Goal: Information Seeking & Learning: Learn about a topic

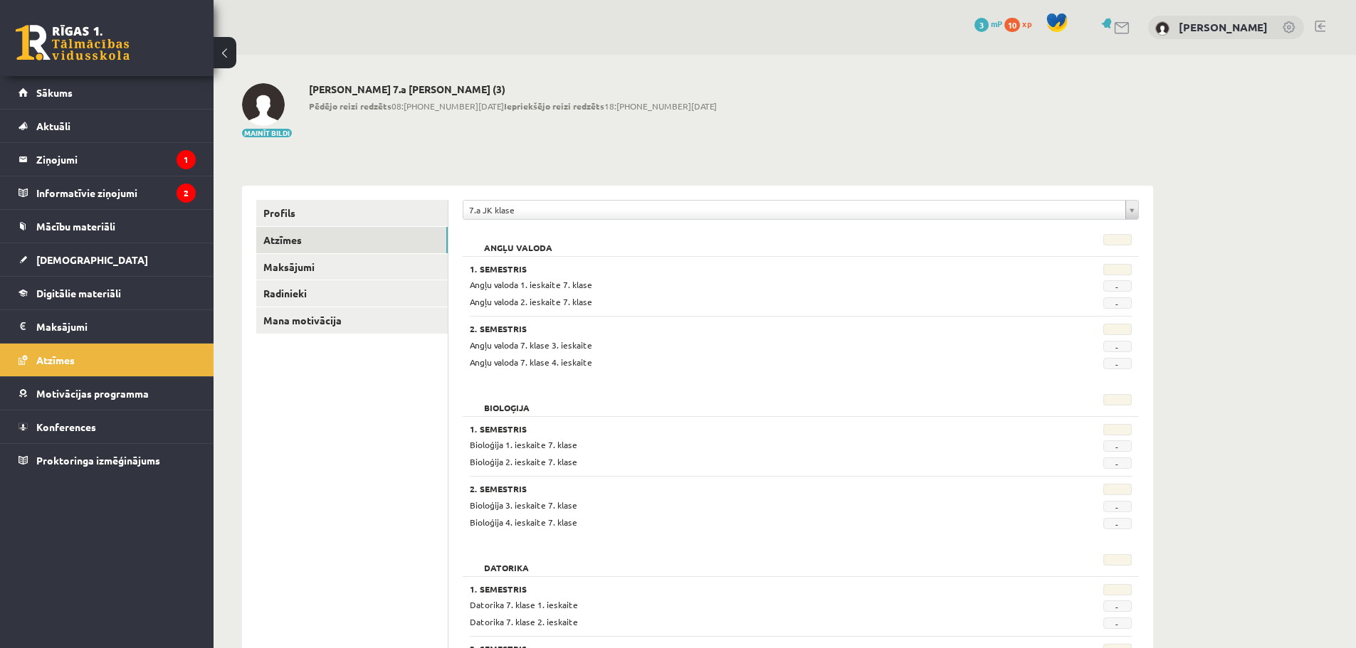
scroll to position [142, 0]
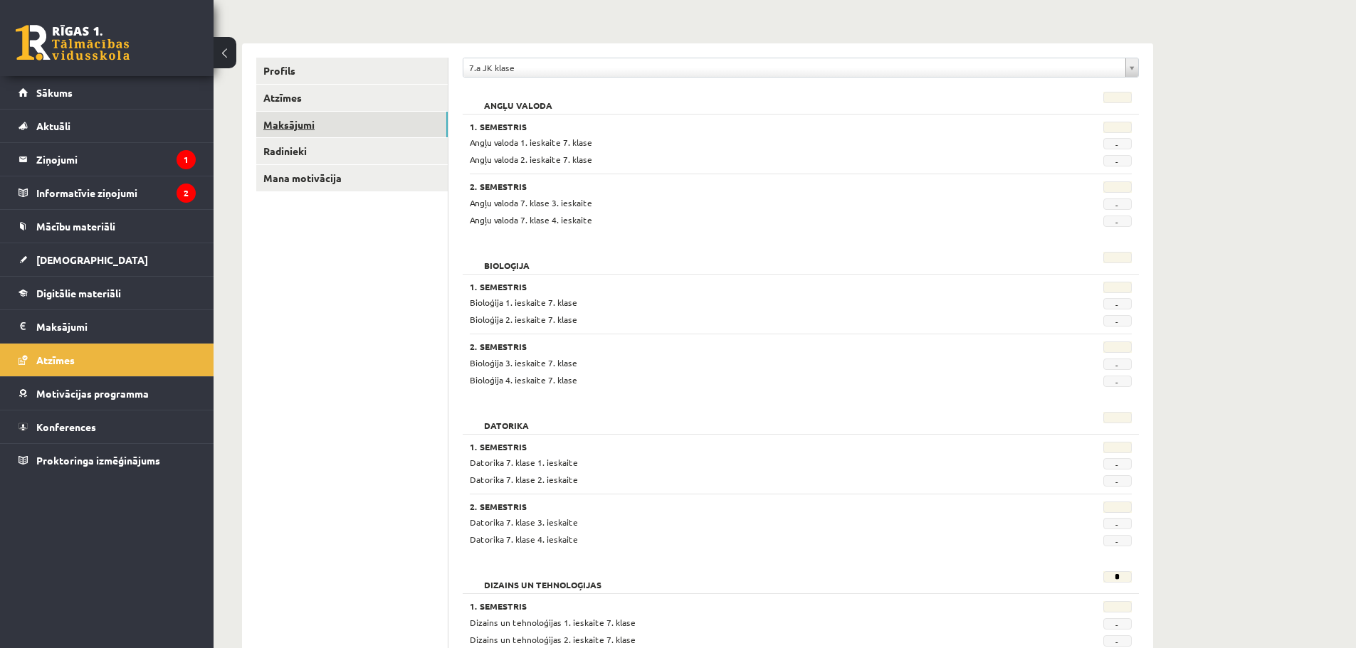
click at [294, 122] on link "Maksājumi" at bounding box center [351, 125] width 191 height 26
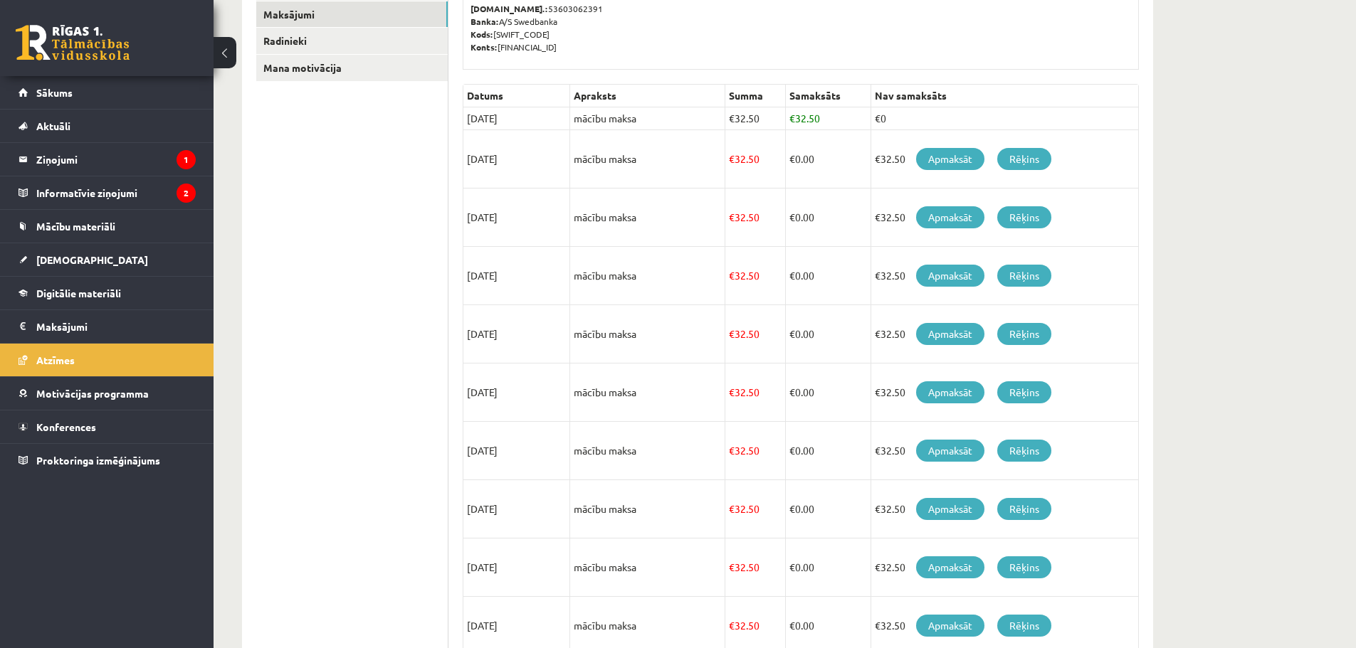
scroll to position [218, 0]
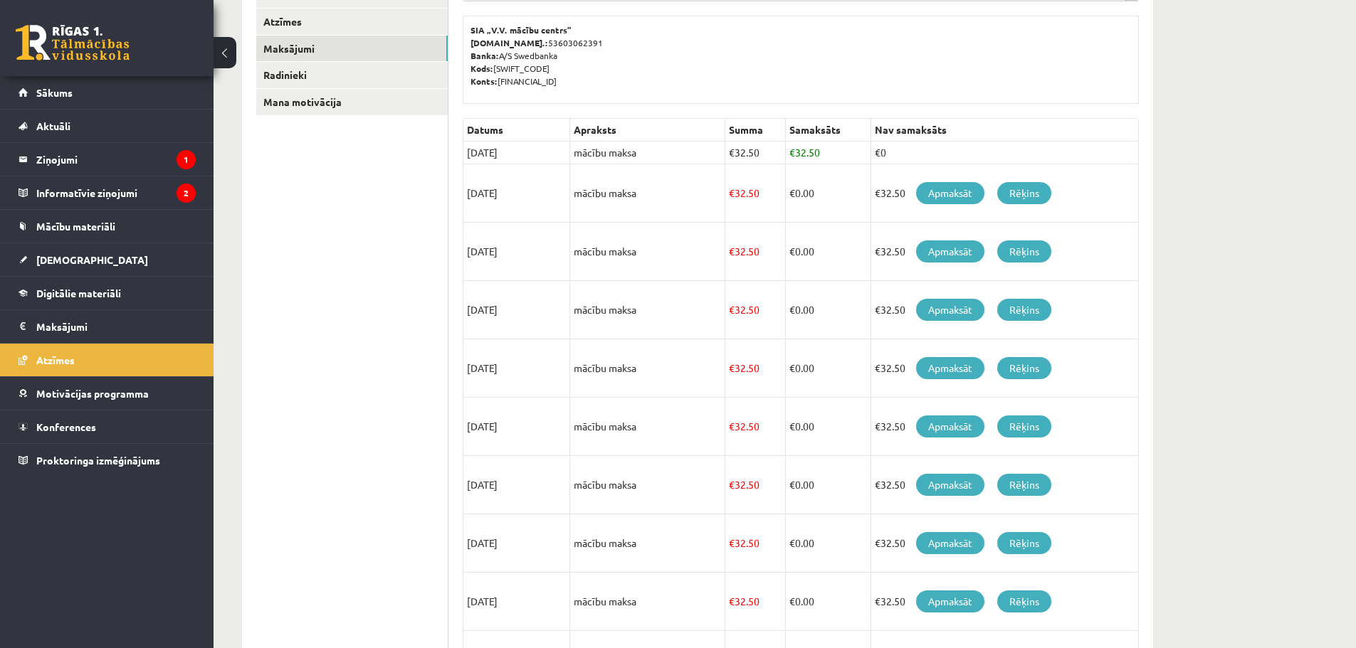
click at [505, 149] on td "30/08/2025" at bounding box center [516, 153] width 107 height 23
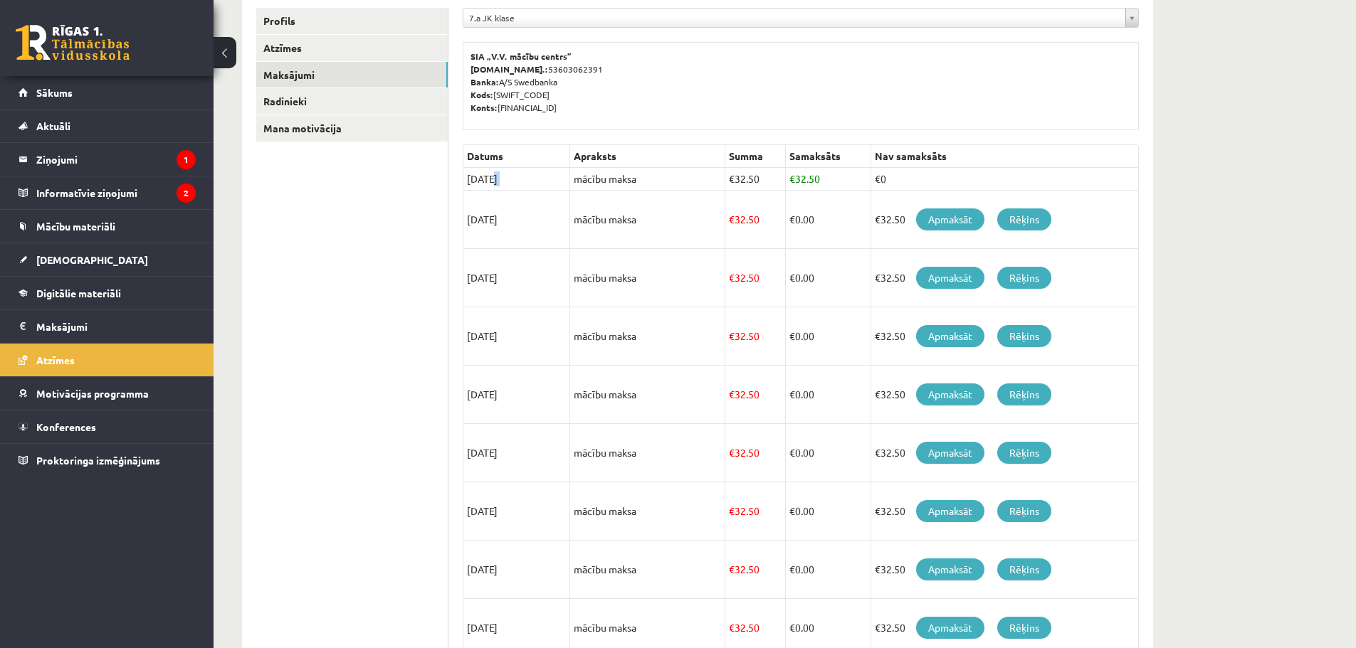
scroll to position [147, 0]
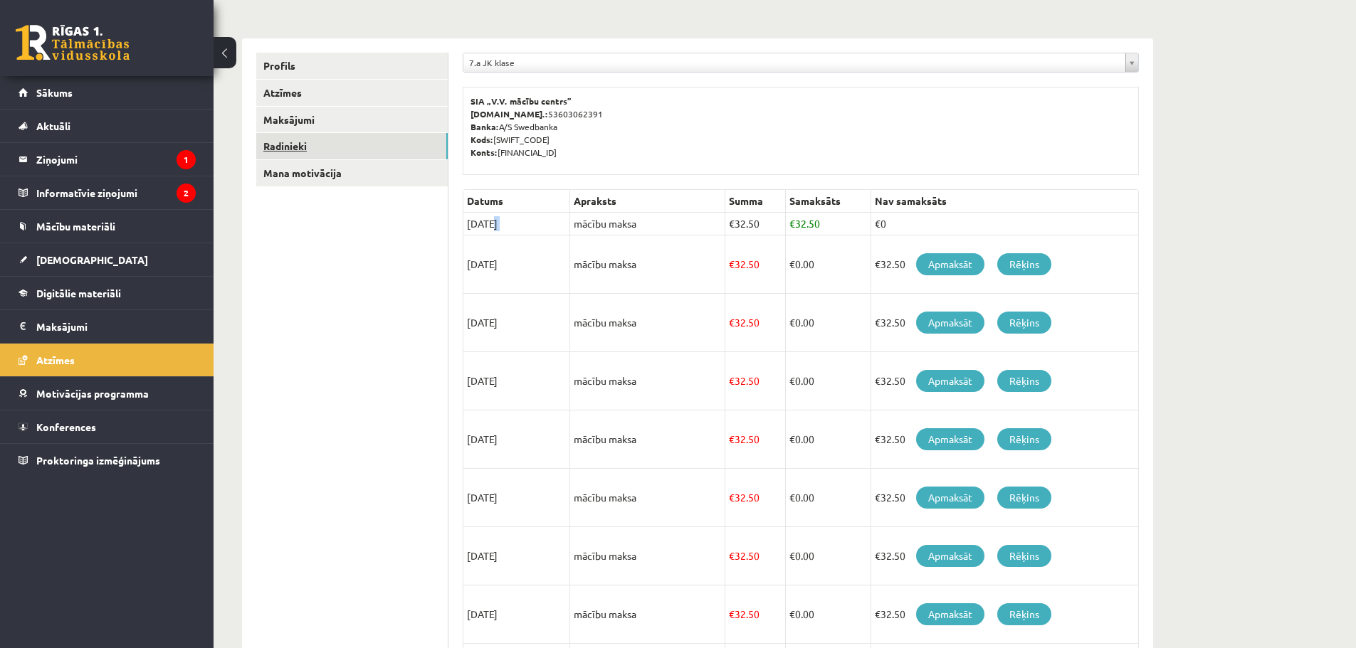
click at [275, 149] on link "Radinieki" at bounding box center [351, 146] width 191 height 26
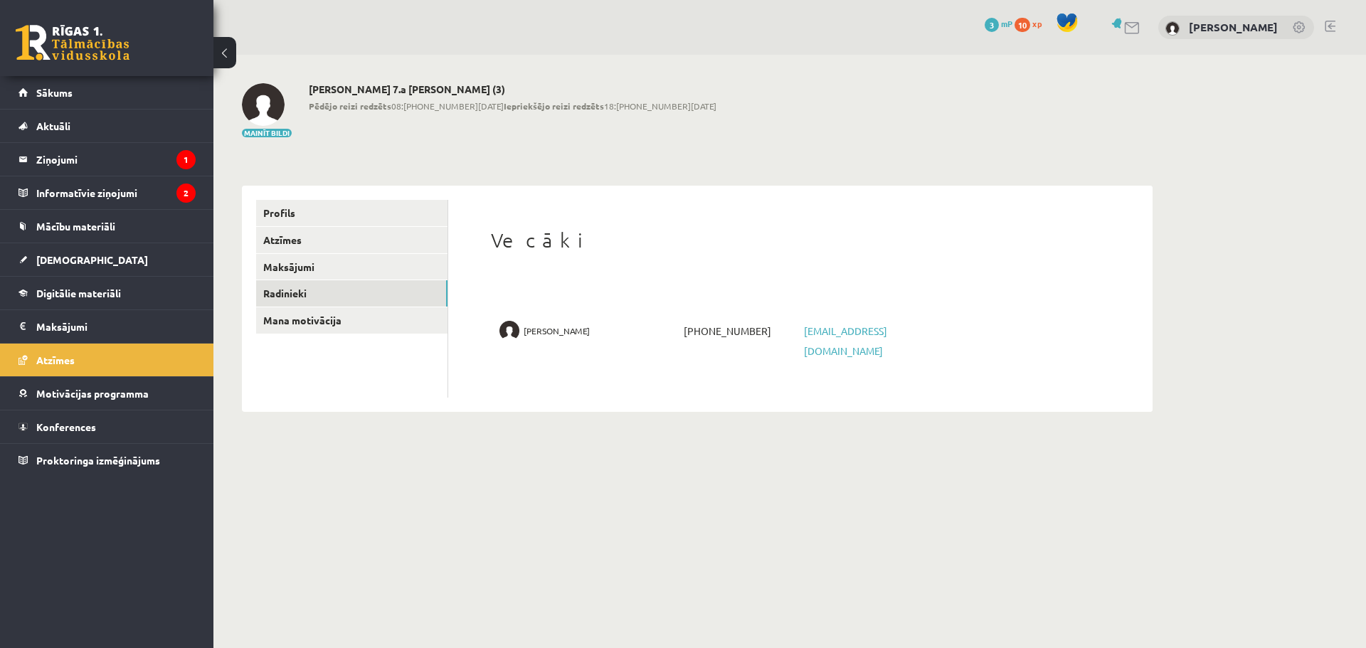
click at [506, 330] on img at bounding box center [510, 331] width 20 height 20
click at [546, 329] on span "Vladimirs Čaščins" at bounding box center [557, 331] width 66 height 20
click at [570, 333] on span "Vladimirs Čaščins" at bounding box center [557, 331] width 66 height 20
click at [382, 322] on link "Mana motivācija" at bounding box center [351, 320] width 191 height 26
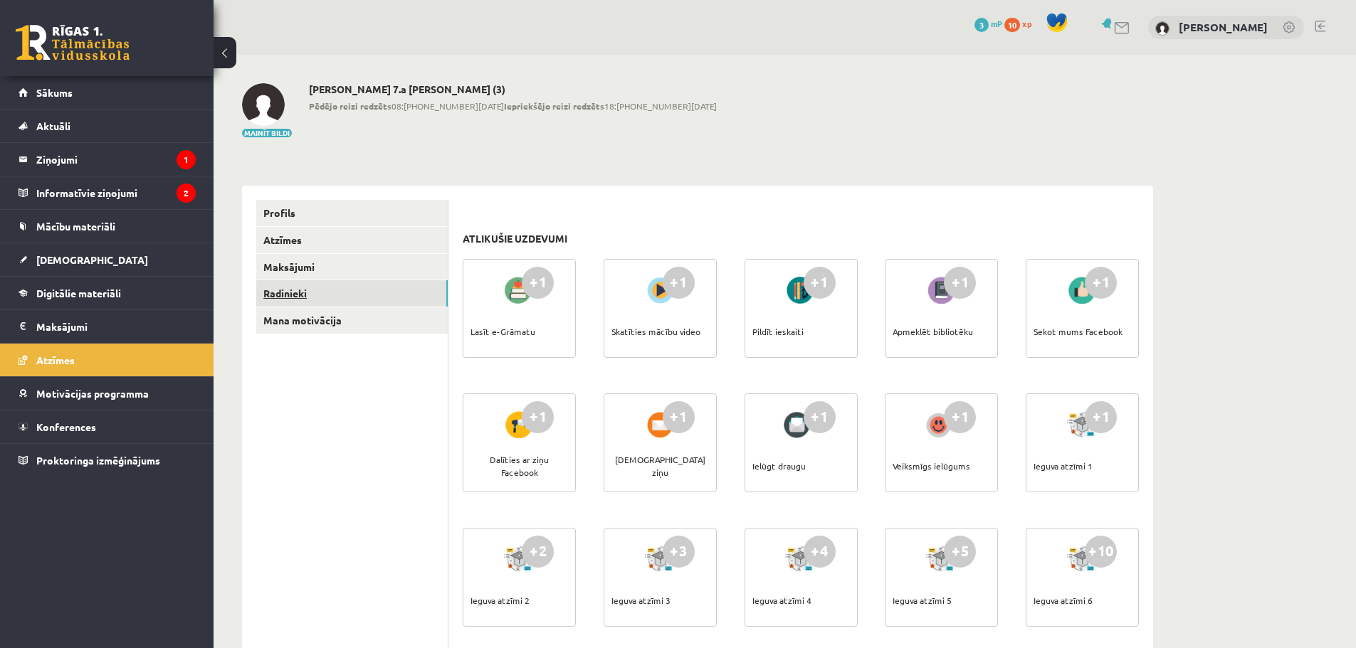
click at [370, 295] on link "Radinieki" at bounding box center [351, 293] width 191 height 26
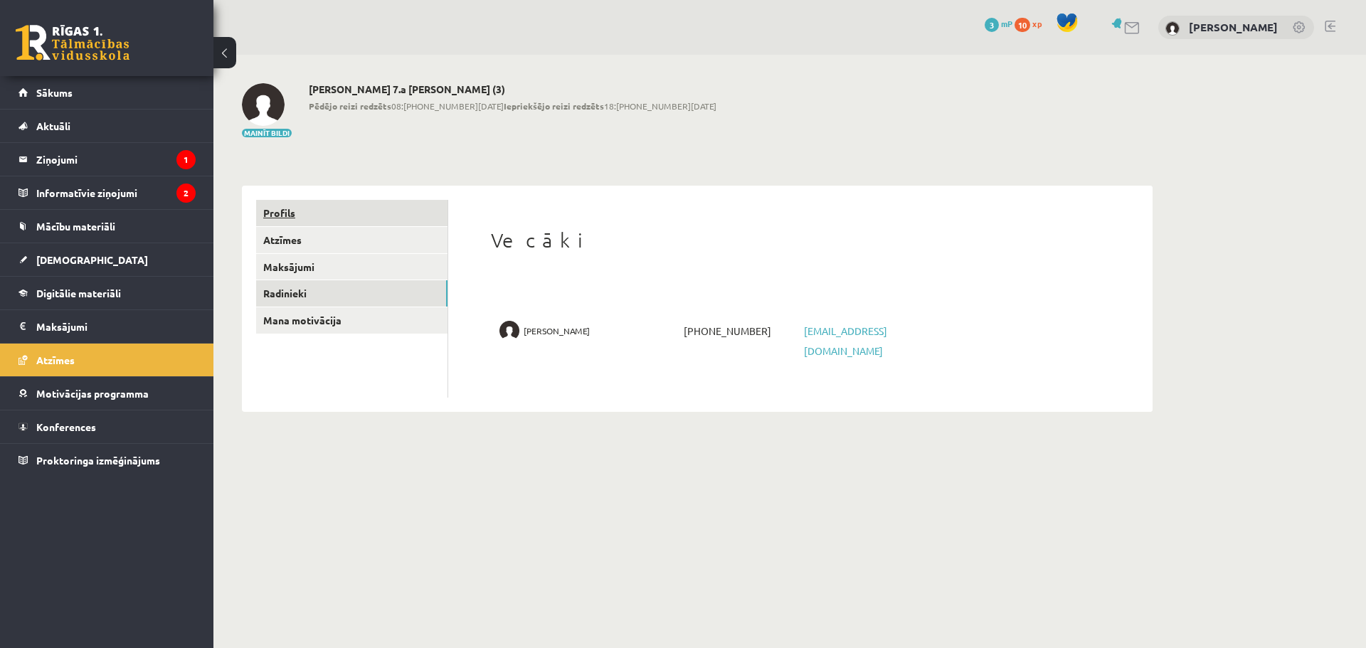
click at [360, 218] on link "Profils" at bounding box center [351, 213] width 191 height 26
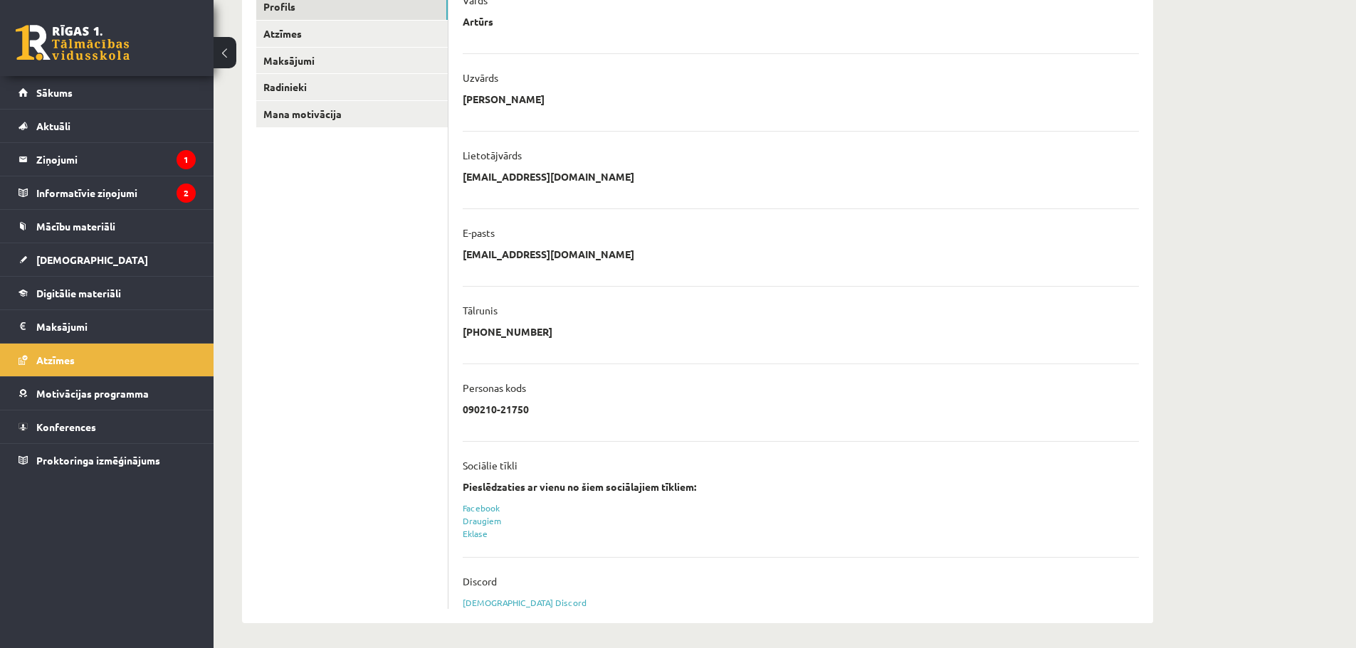
scroll to position [210, 0]
click at [524, 485] on strong "Pieslēdzaties ar vienu no šiem sociālajiem tīkliem:" at bounding box center [579, 483] width 233 height 13
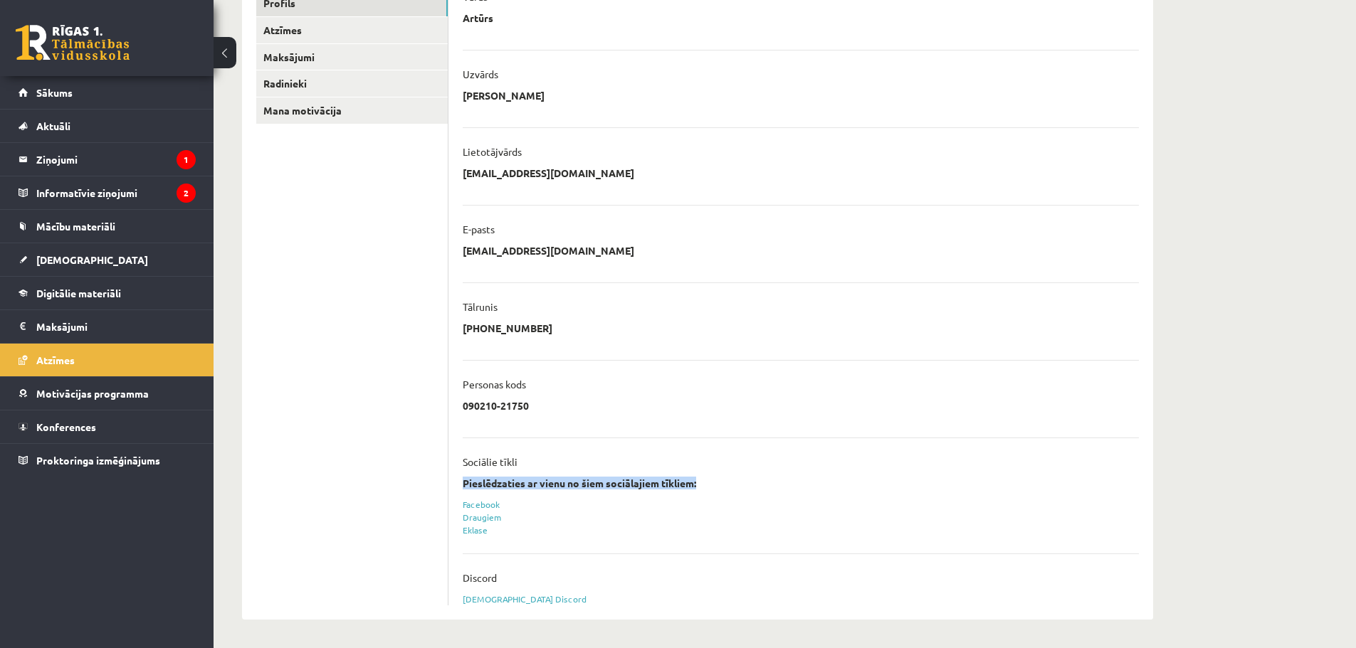
click at [524, 485] on strong "Pieslēdzaties ar vienu no šiem sociālajiem tīkliem:" at bounding box center [579, 483] width 233 height 13
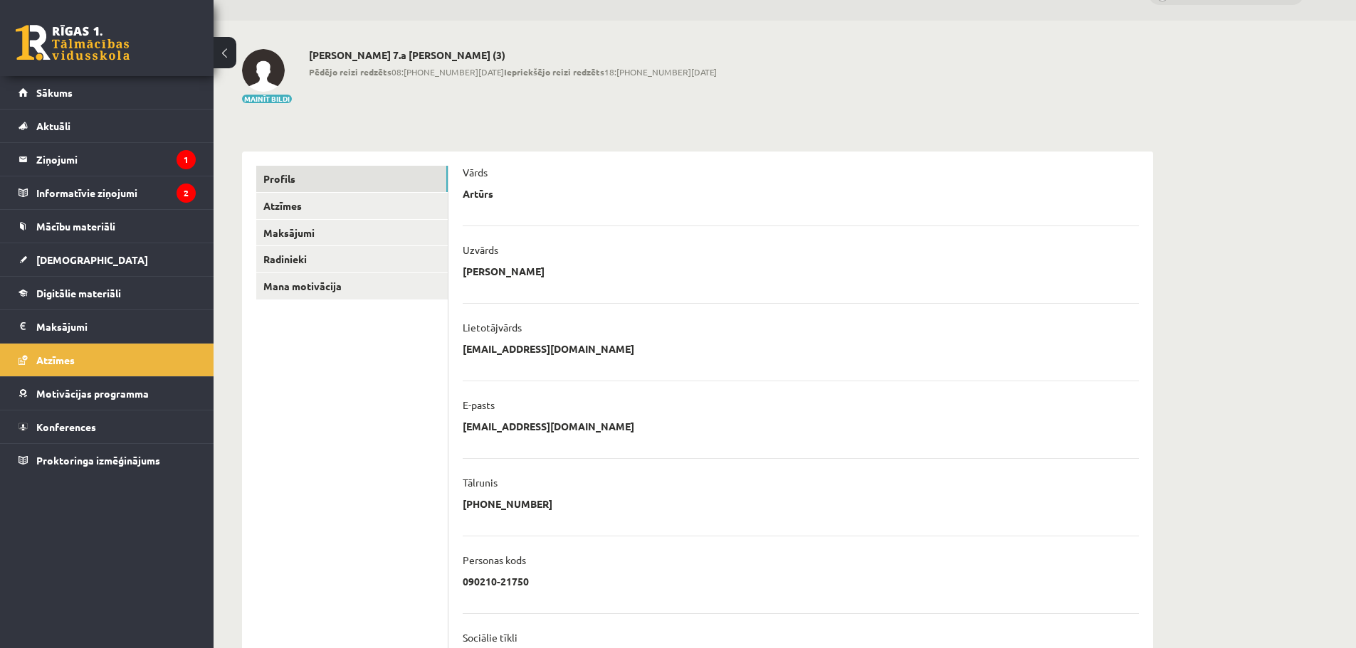
scroll to position [0, 0]
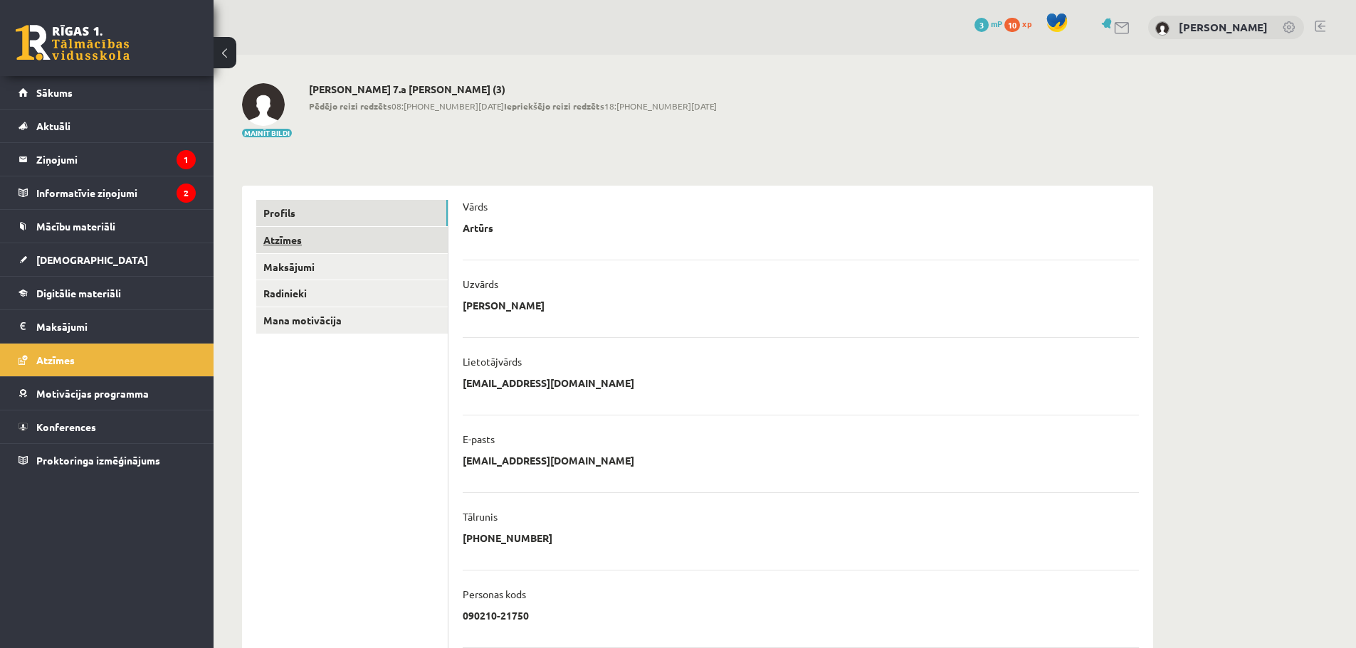
click at [300, 238] on link "Atzīmes" at bounding box center [351, 240] width 191 height 26
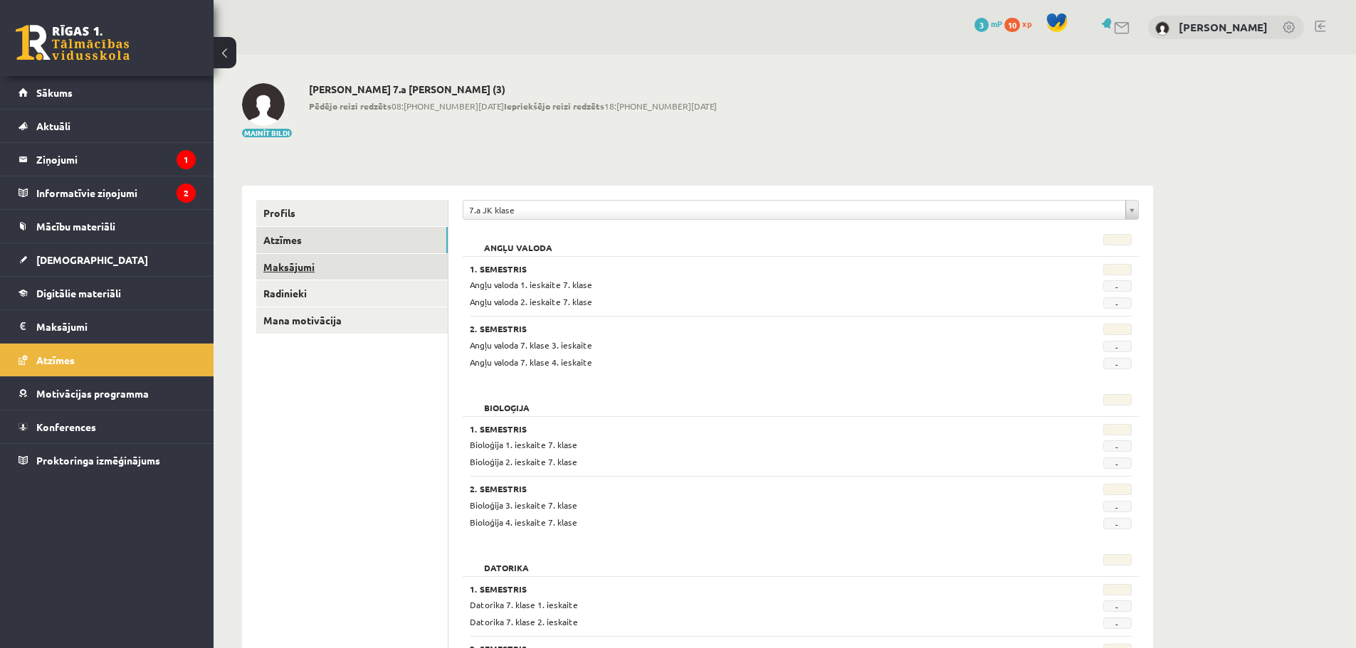
click at [355, 261] on link "Maksājumi" at bounding box center [351, 267] width 191 height 26
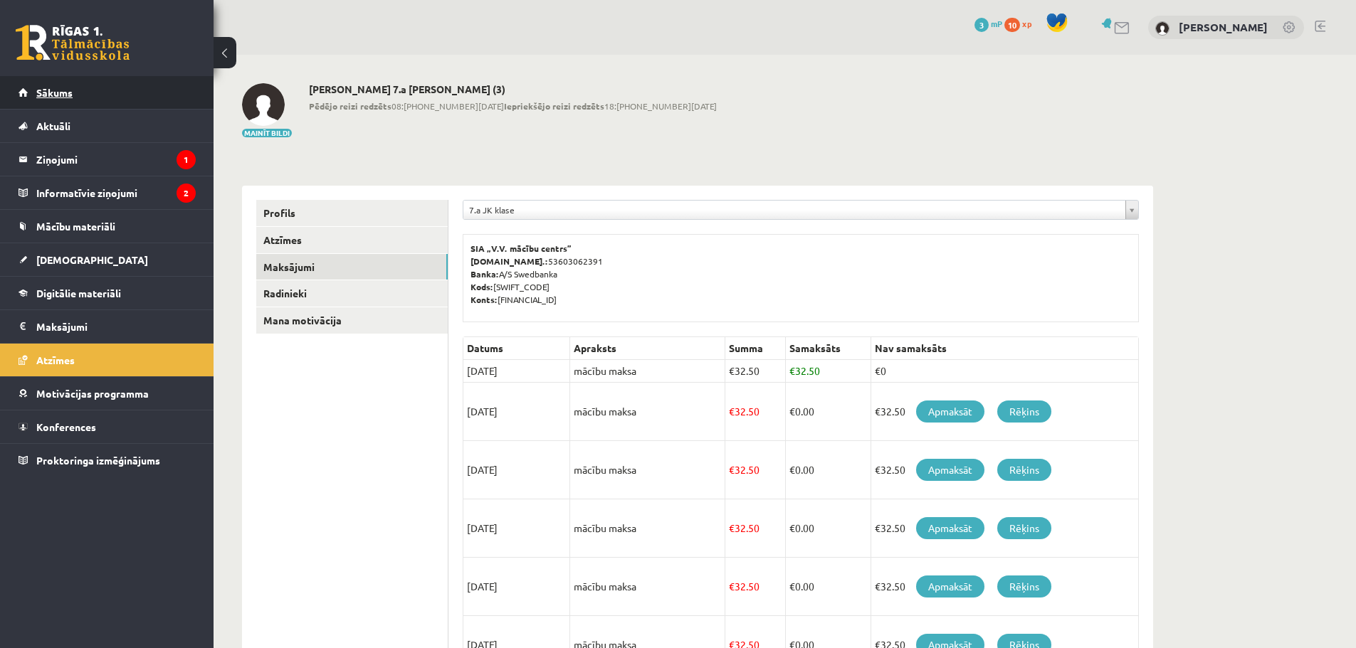
click at [123, 98] on link "Sākums" at bounding box center [107, 92] width 177 height 33
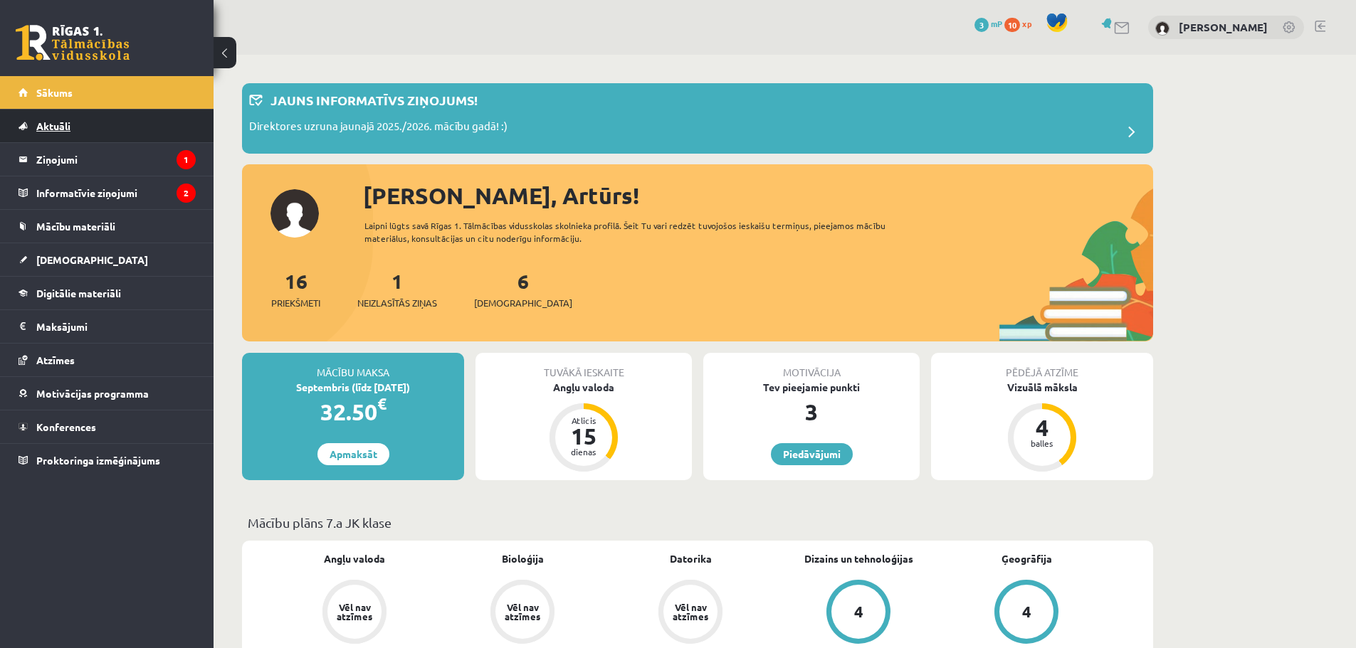
click at [157, 135] on link "Aktuāli" at bounding box center [107, 126] width 177 height 33
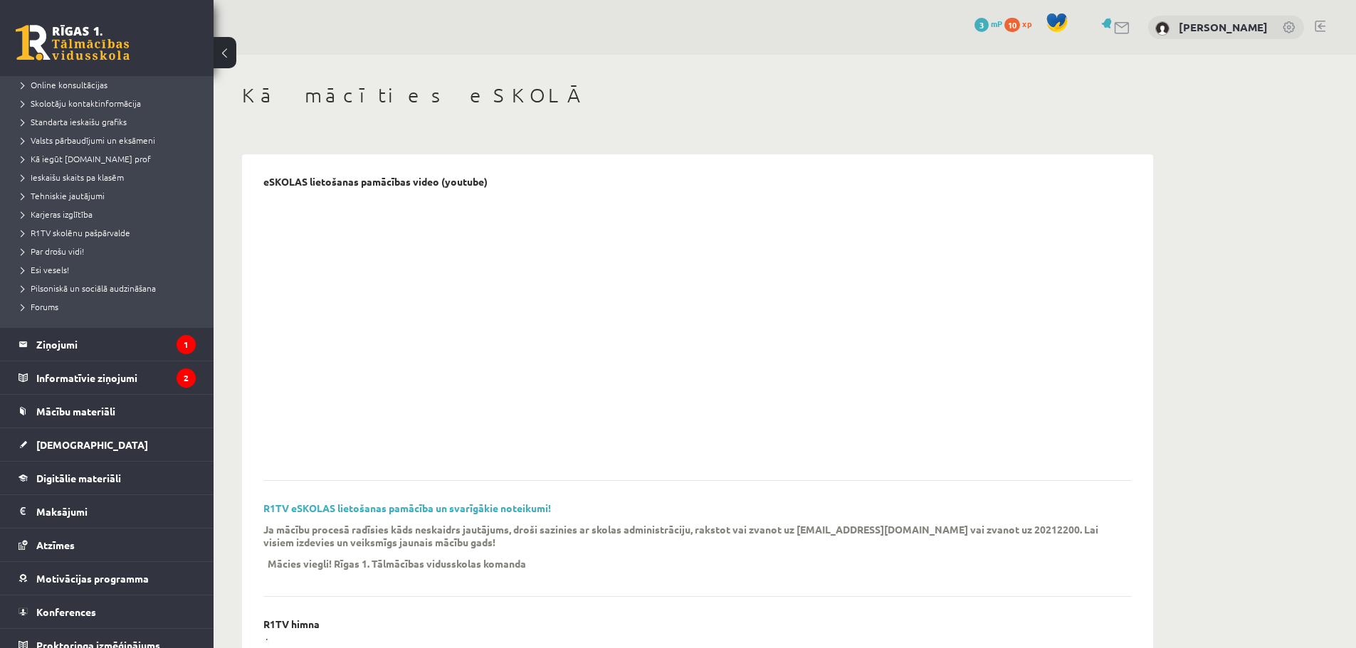
scroll to position [142, 0]
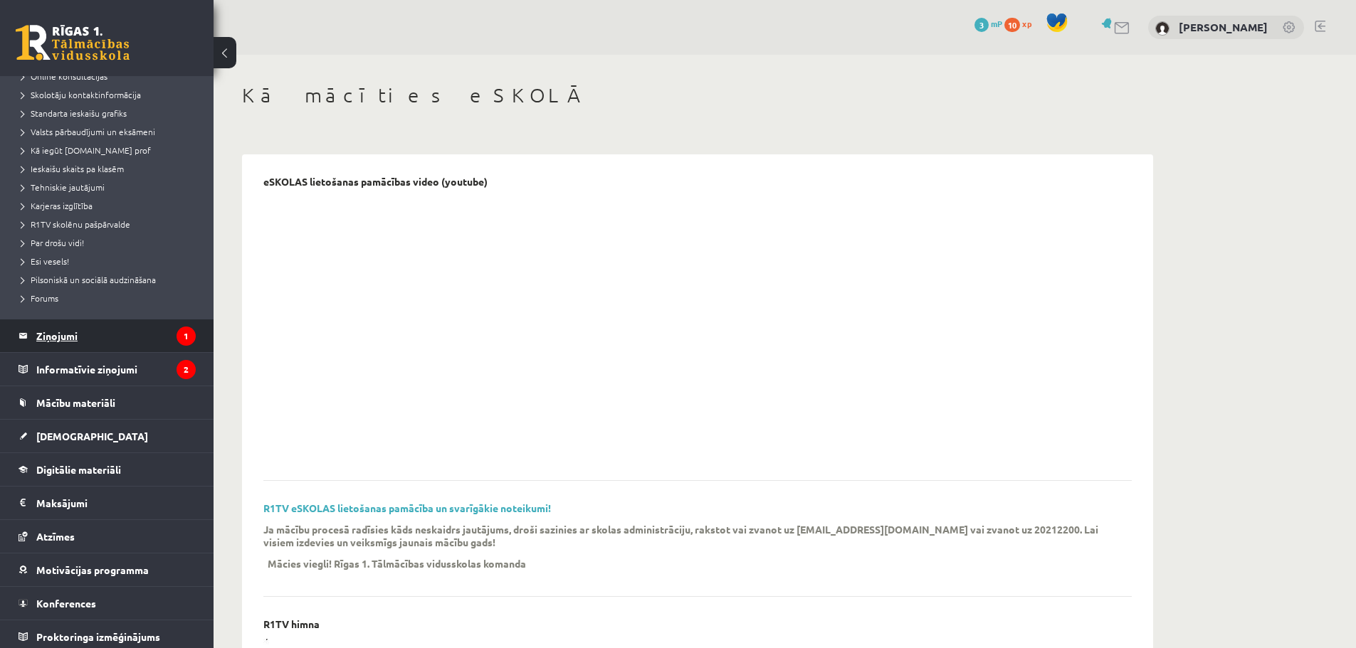
click at [130, 345] on legend "Ziņojumi 1" at bounding box center [115, 335] width 159 height 33
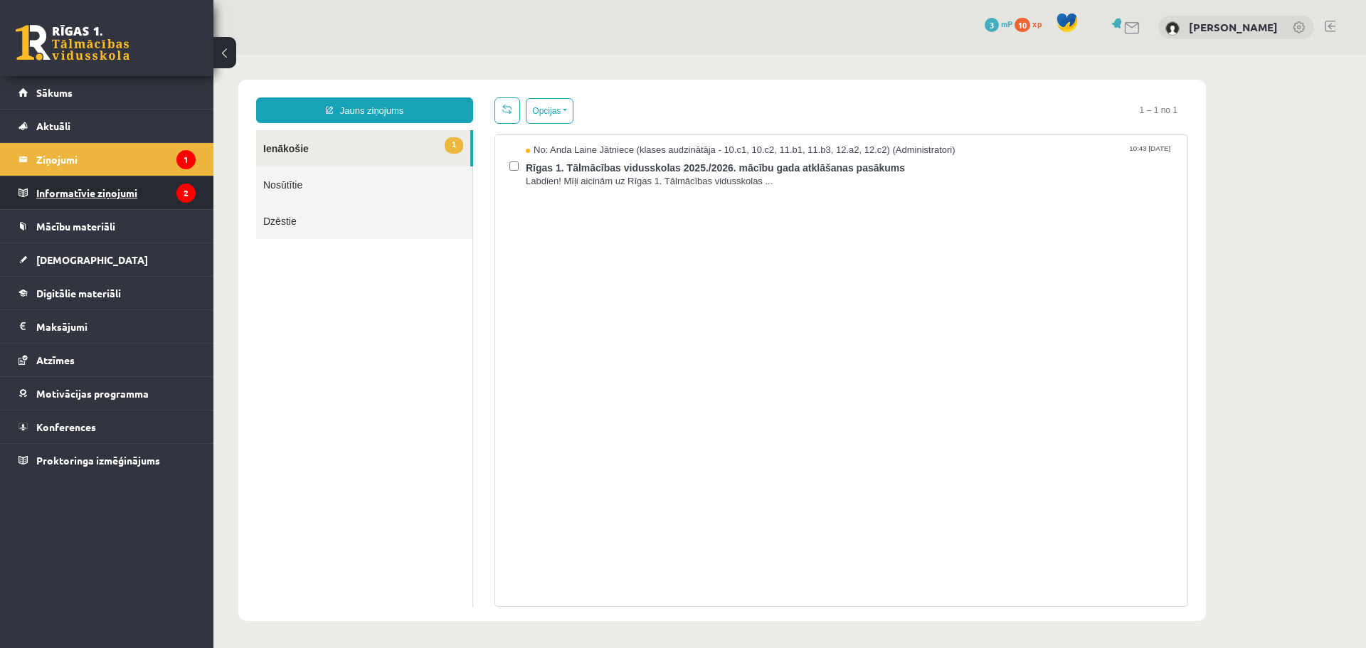
click at [127, 206] on legend "Informatīvie ziņojumi 2" at bounding box center [115, 192] width 159 height 33
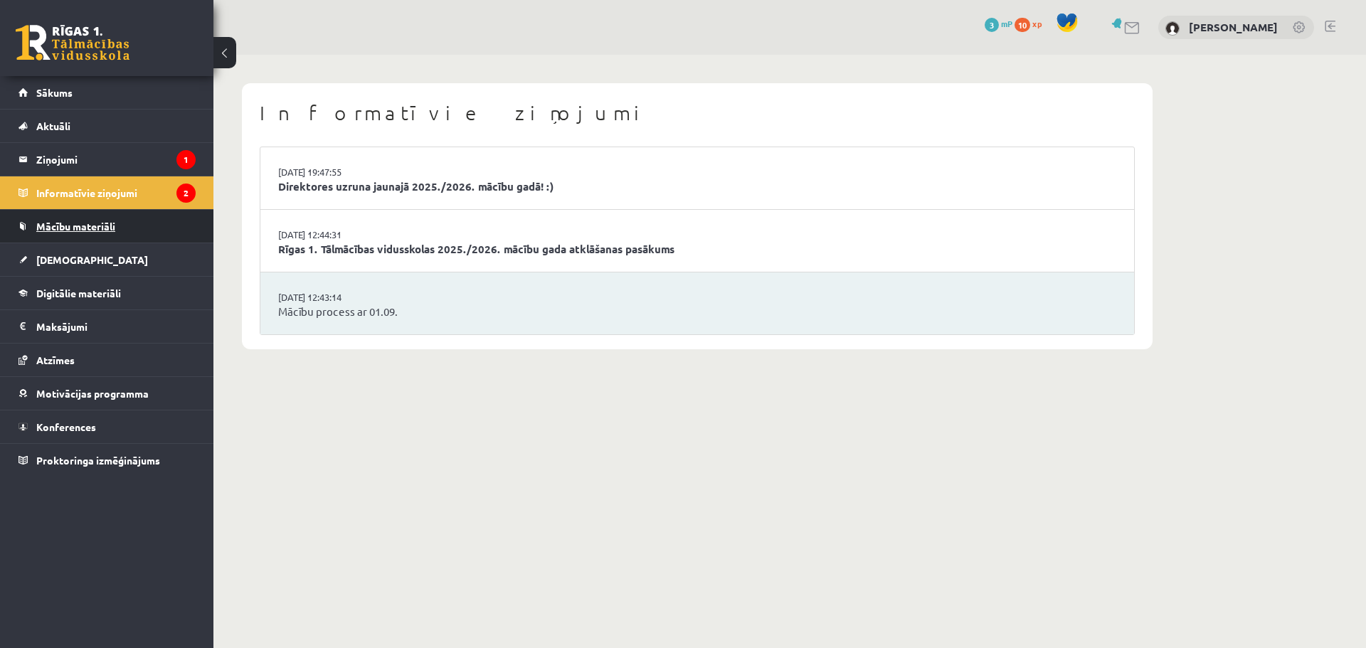
click at [126, 222] on link "Mācību materiāli" at bounding box center [107, 226] width 177 height 33
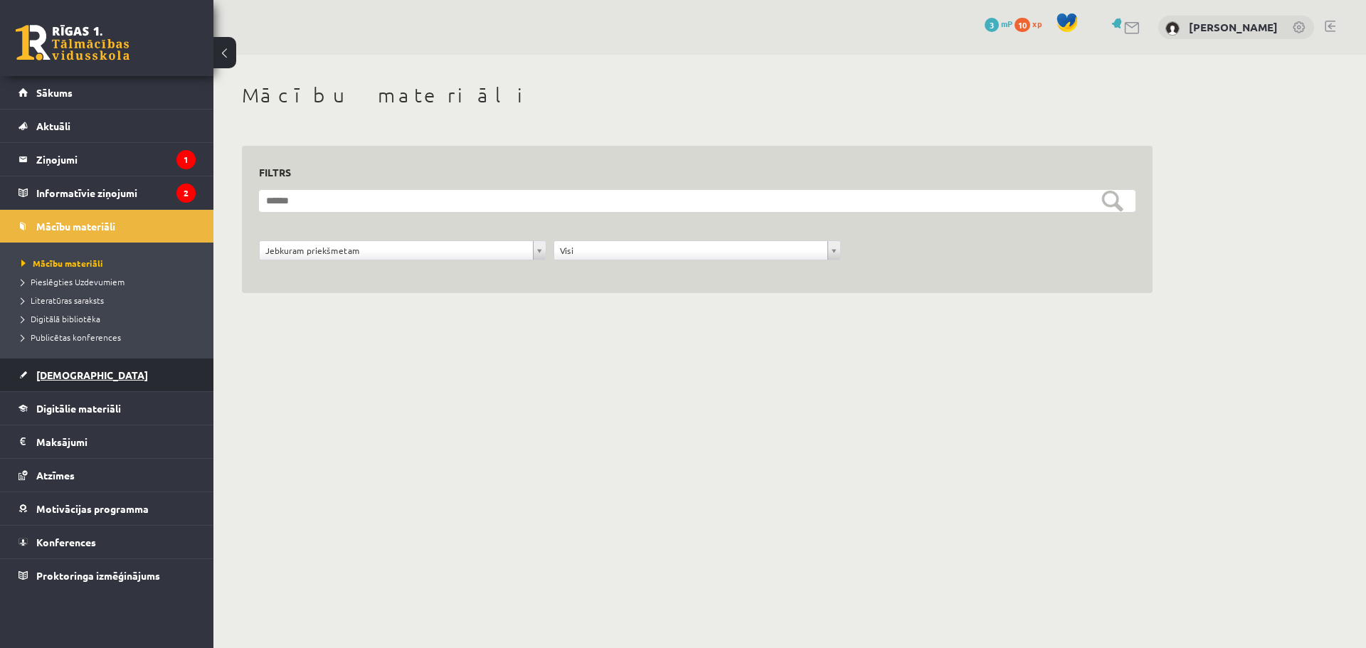
click at [107, 379] on link "[DEMOGRAPHIC_DATA]" at bounding box center [107, 375] width 177 height 33
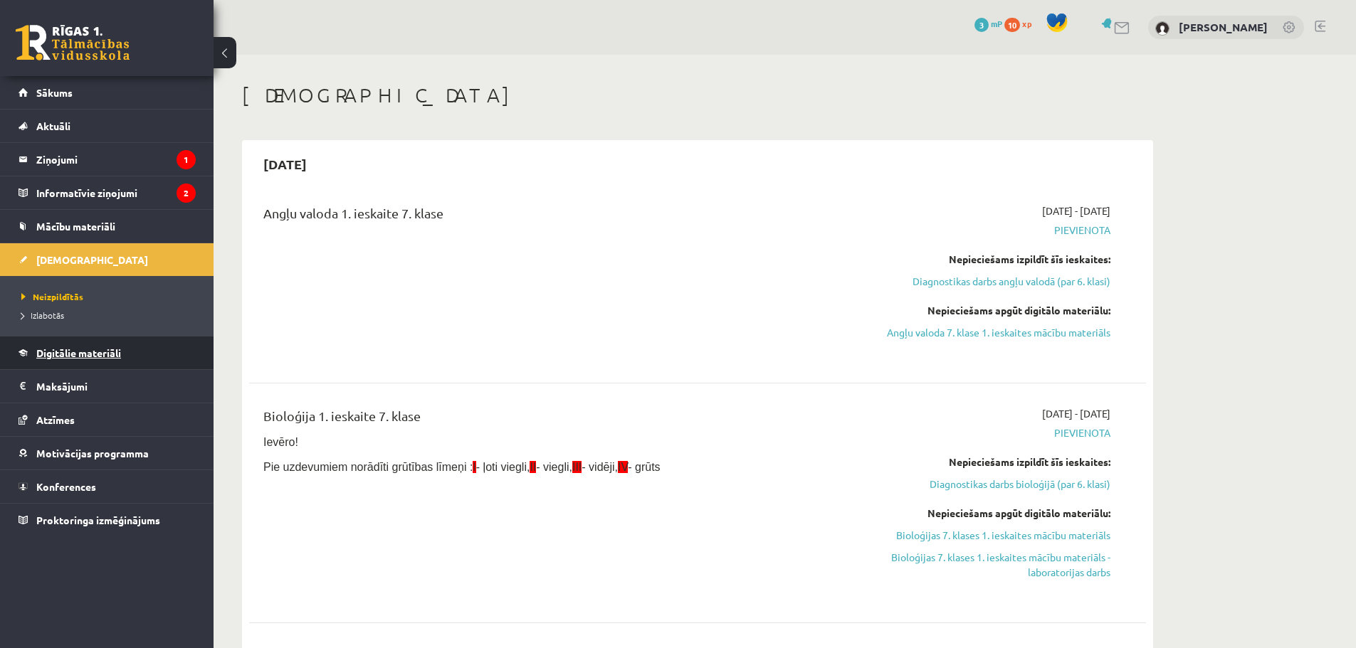
click at [106, 352] on span "Digitālie materiāli" at bounding box center [78, 353] width 85 height 13
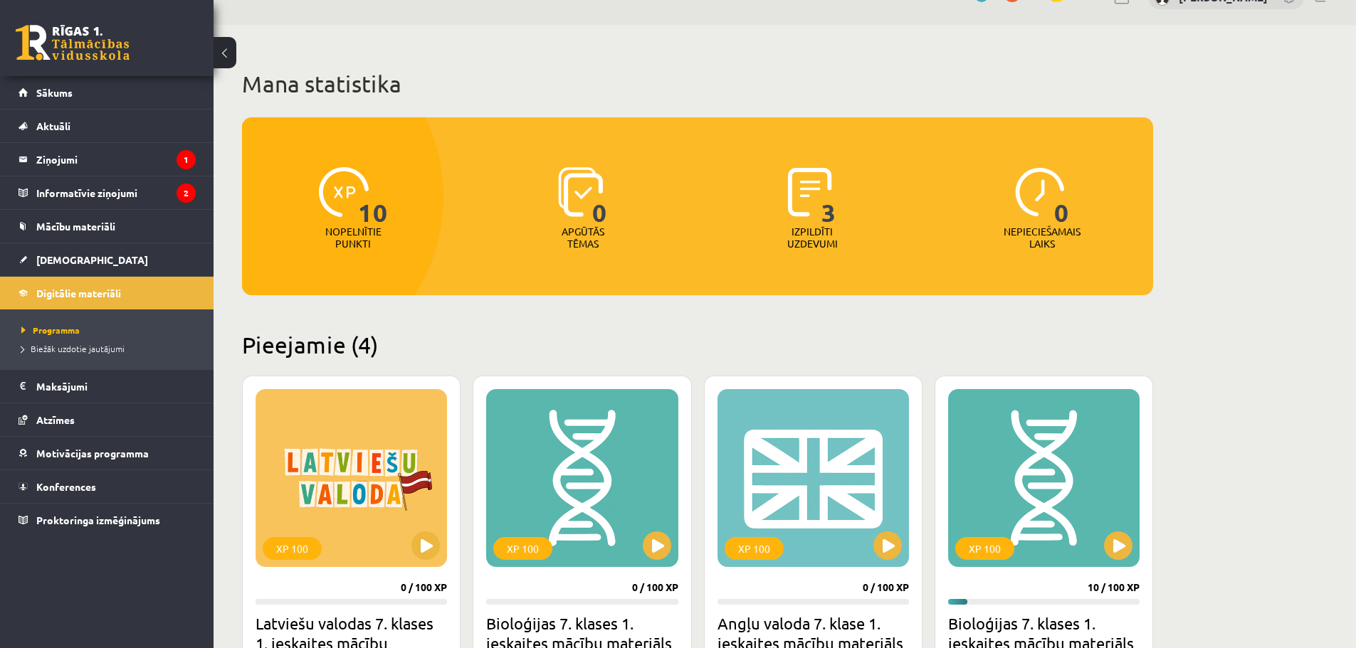
scroll to position [71, 0]
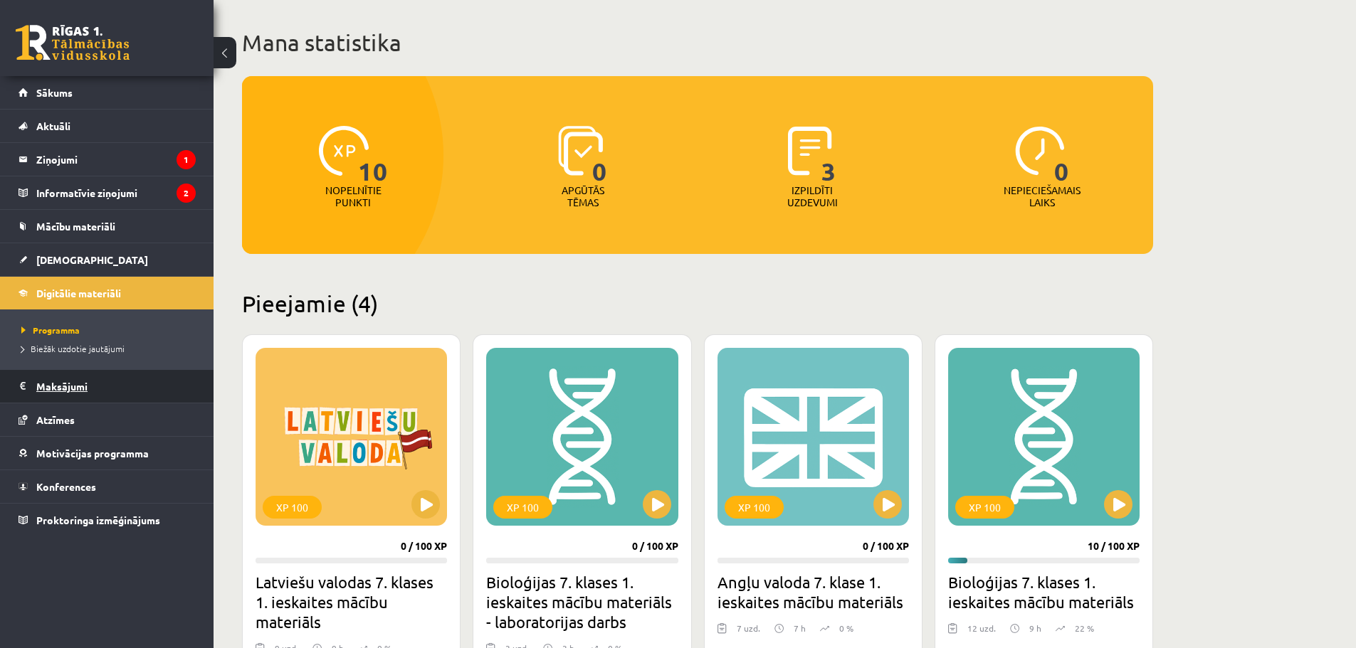
click at [108, 384] on legend "Maksājumi 0" at bounding box center [115, 386] width 159 height 33
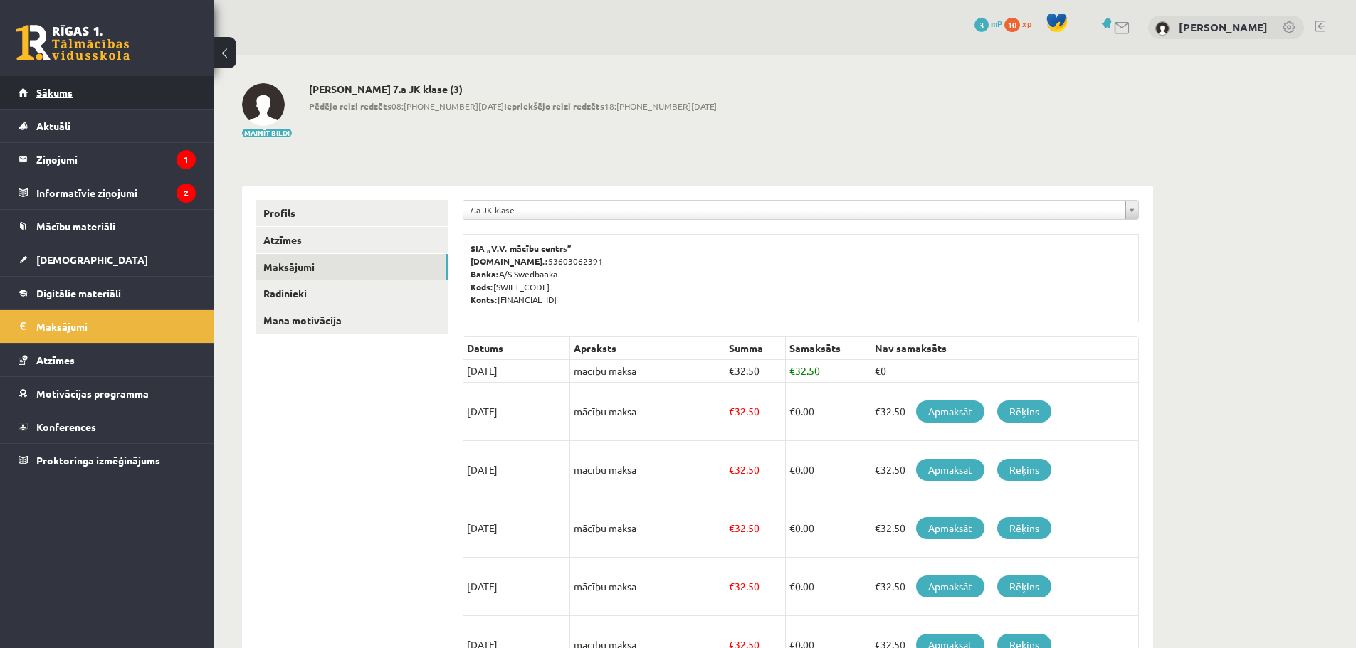
click at [107, 93] on link "Sākums" at bounding box center [107, 92] width 177 height 33
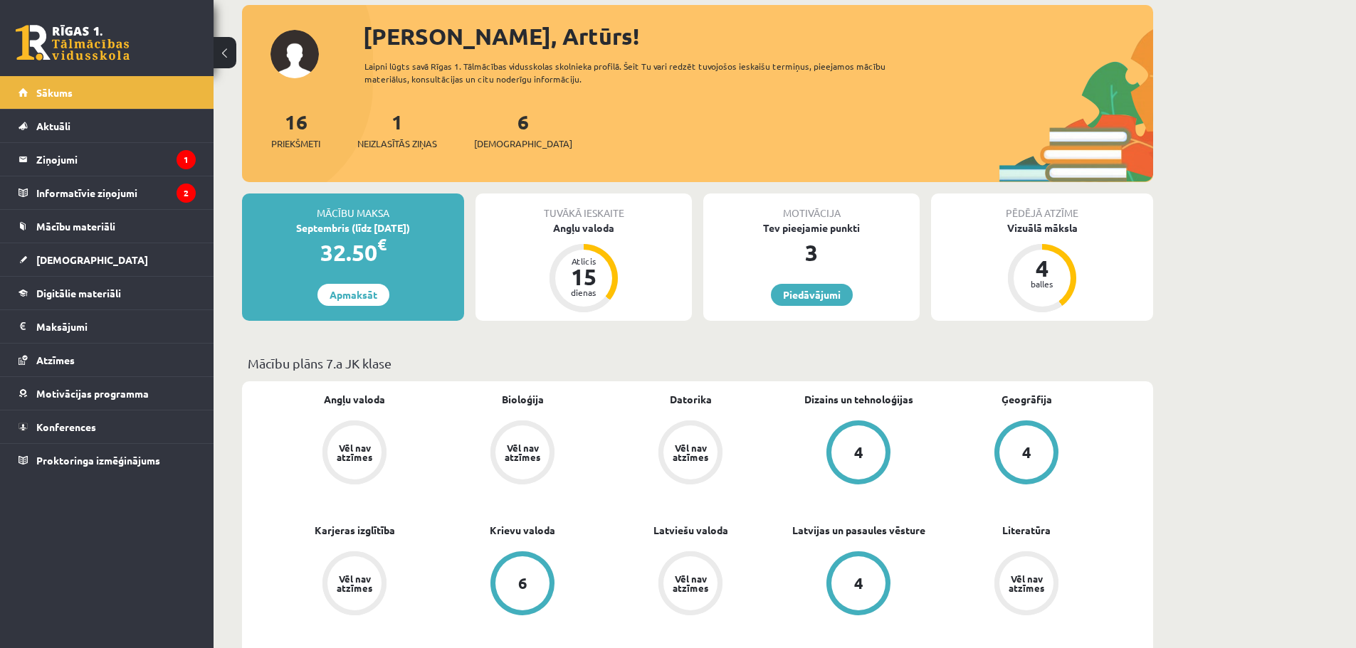
scroll to position [213, 0]
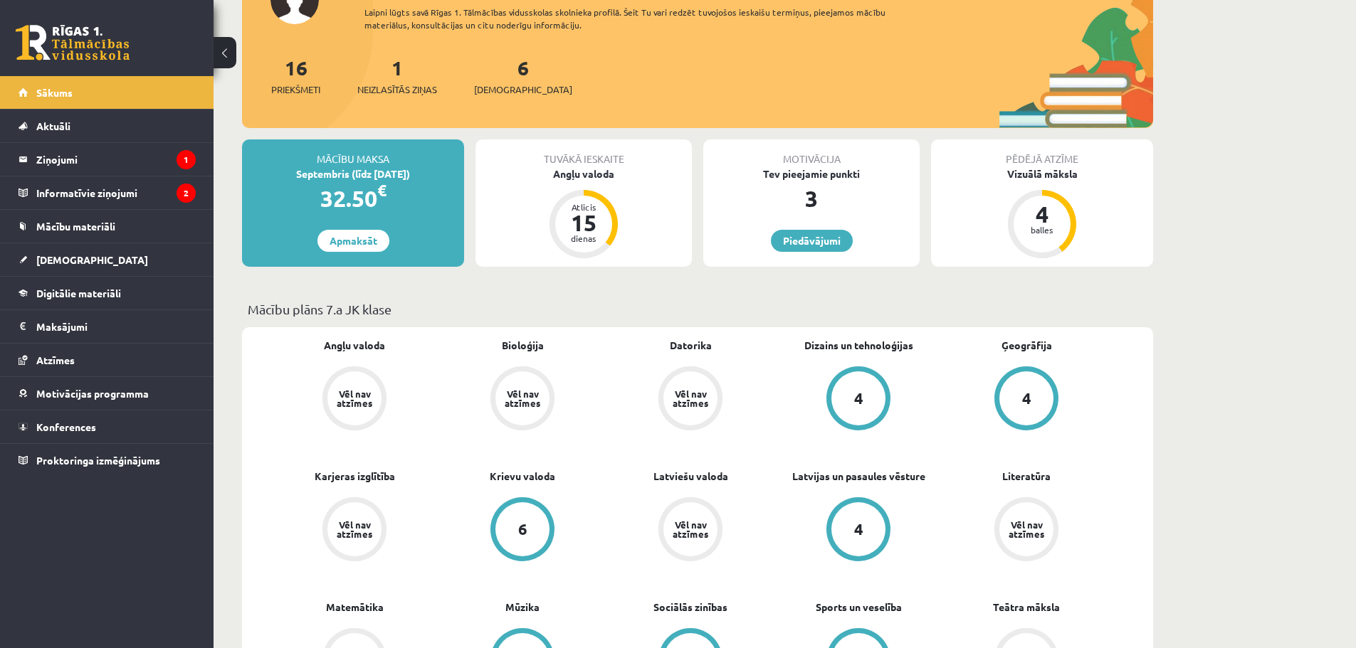
click at [359, 399] on div "Vēl nav atzīmes" at bounding box center [354, 398] width 40 height 19
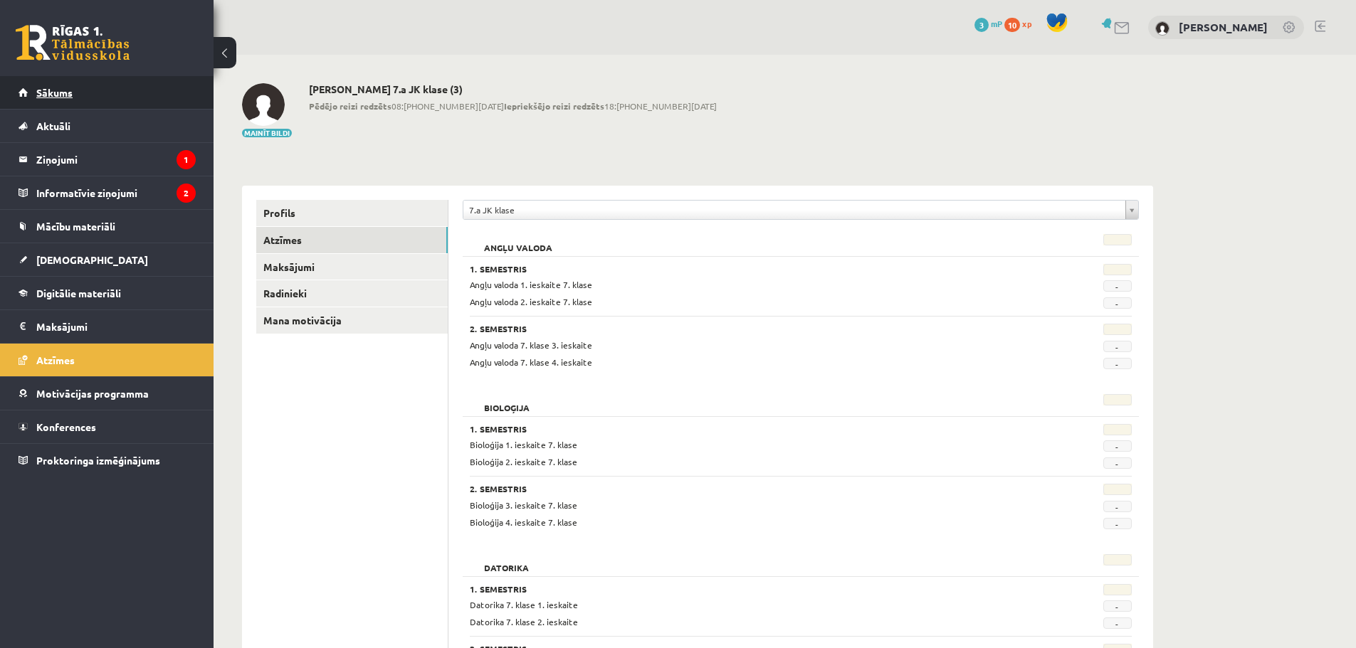
click at [115, 93] on link "Sākums" at bounding box center [107, 92] width 177 height 33
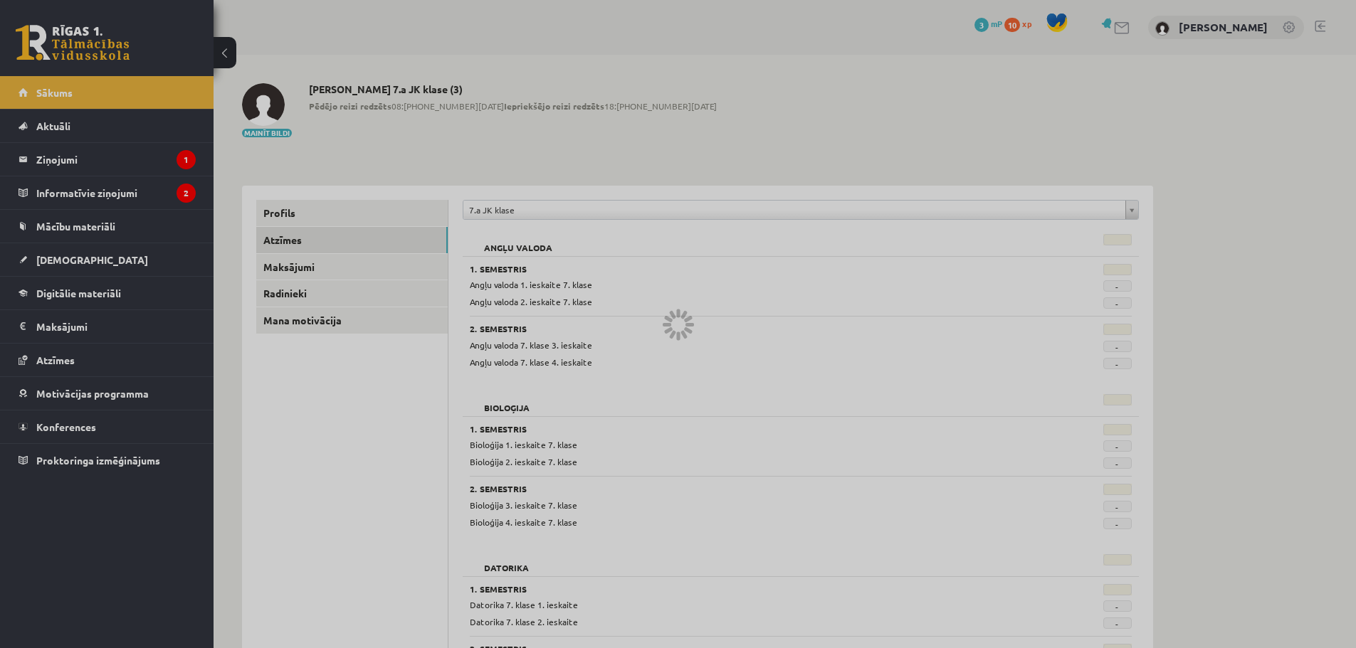
click at [177, 103] on div at bounding box center [678, 324] width 1356 height 648
click at [84, 87] on div at bounding box center [678, 324] width 1356 height 648
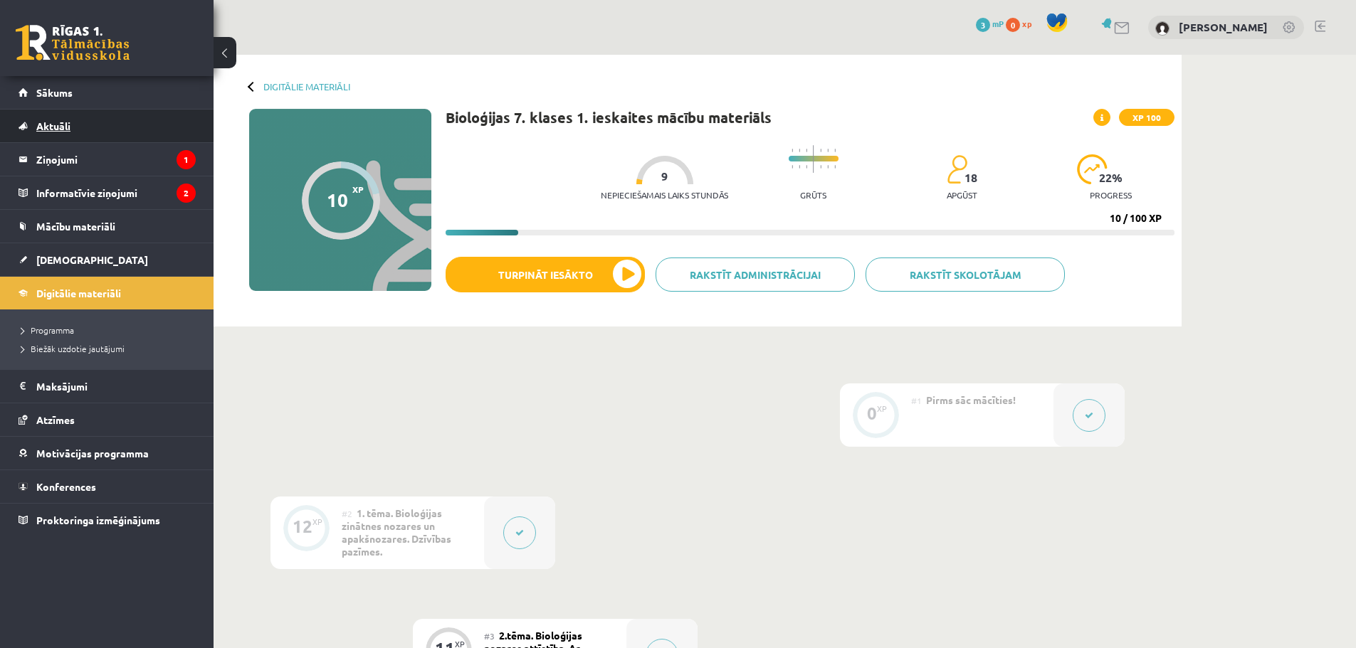
scroll to position [260, 0]
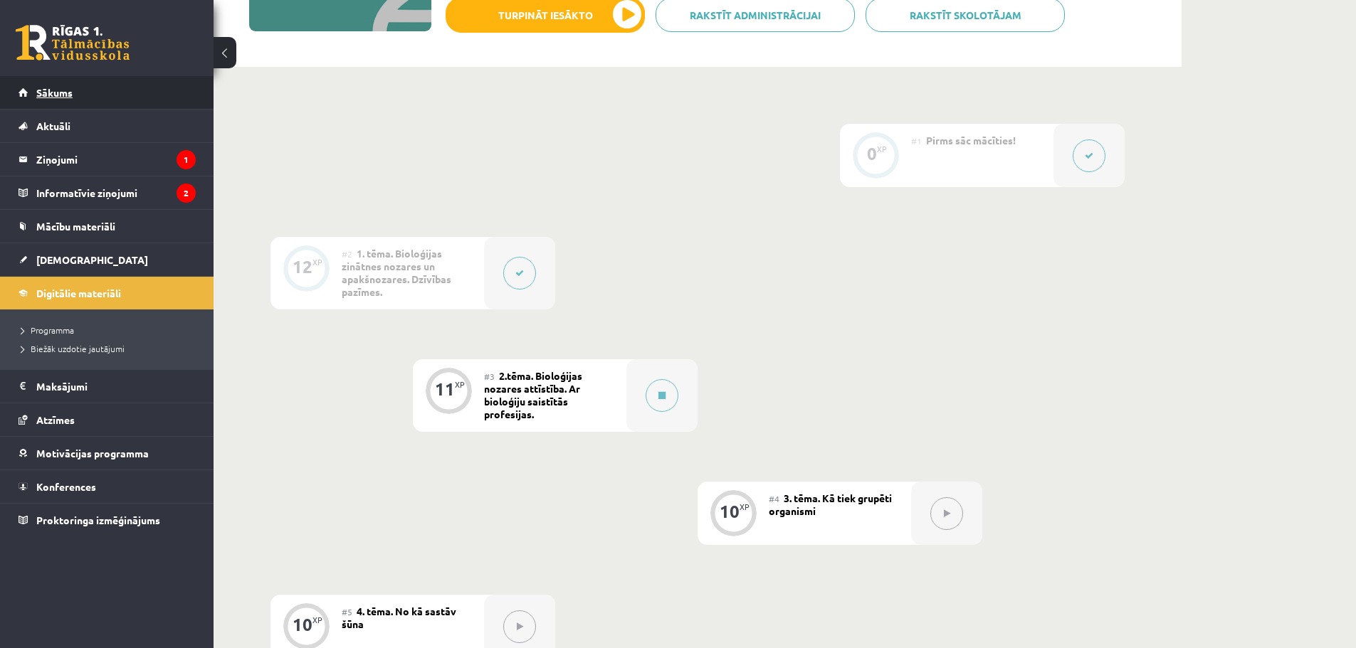
click at [112, 81] on link "Sākums" at bounding box center [107, 92] width 177 height 33
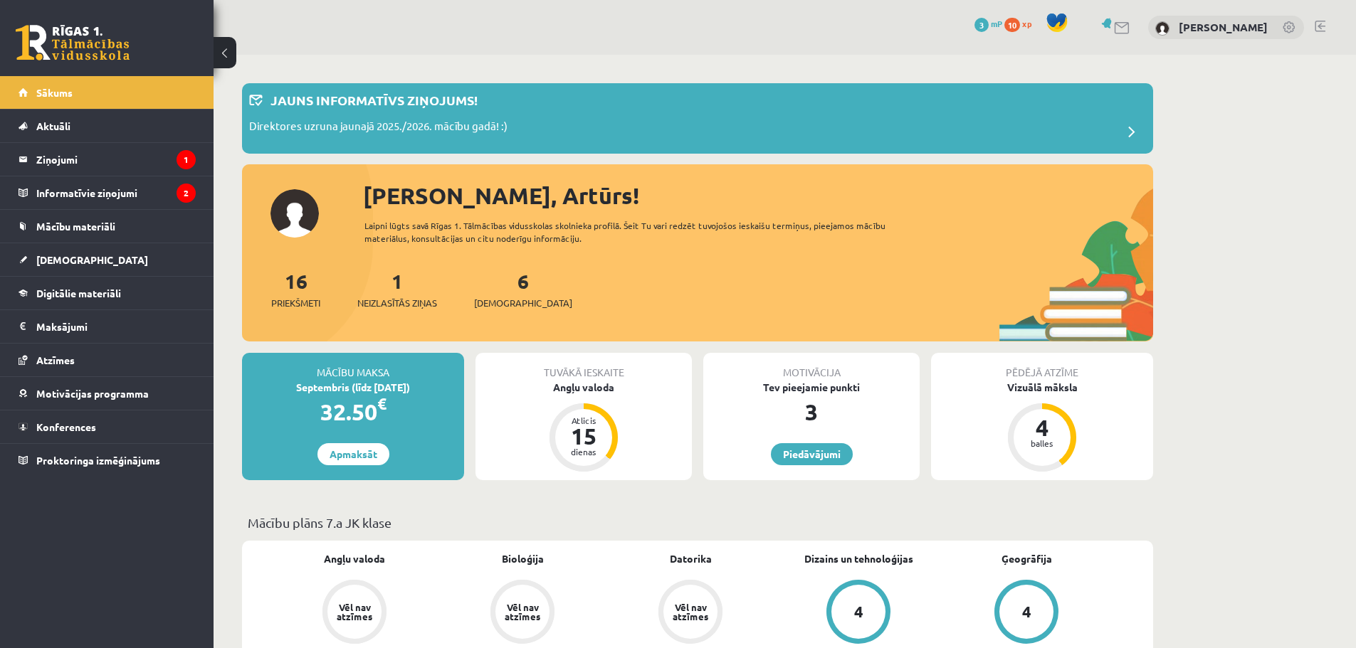
scroll to position [427, 0]
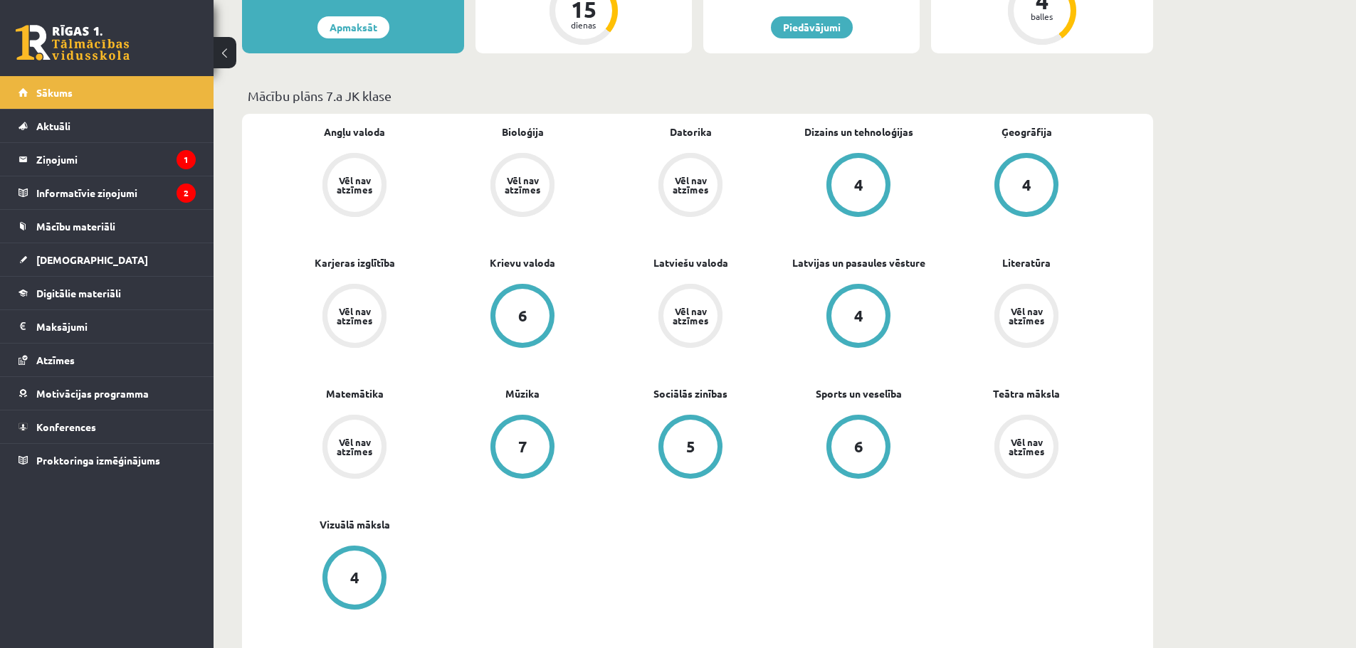
click at [355, 313] on div "Vēl nav atzīmes" at bounding box center [354, 316] width 40 height 19
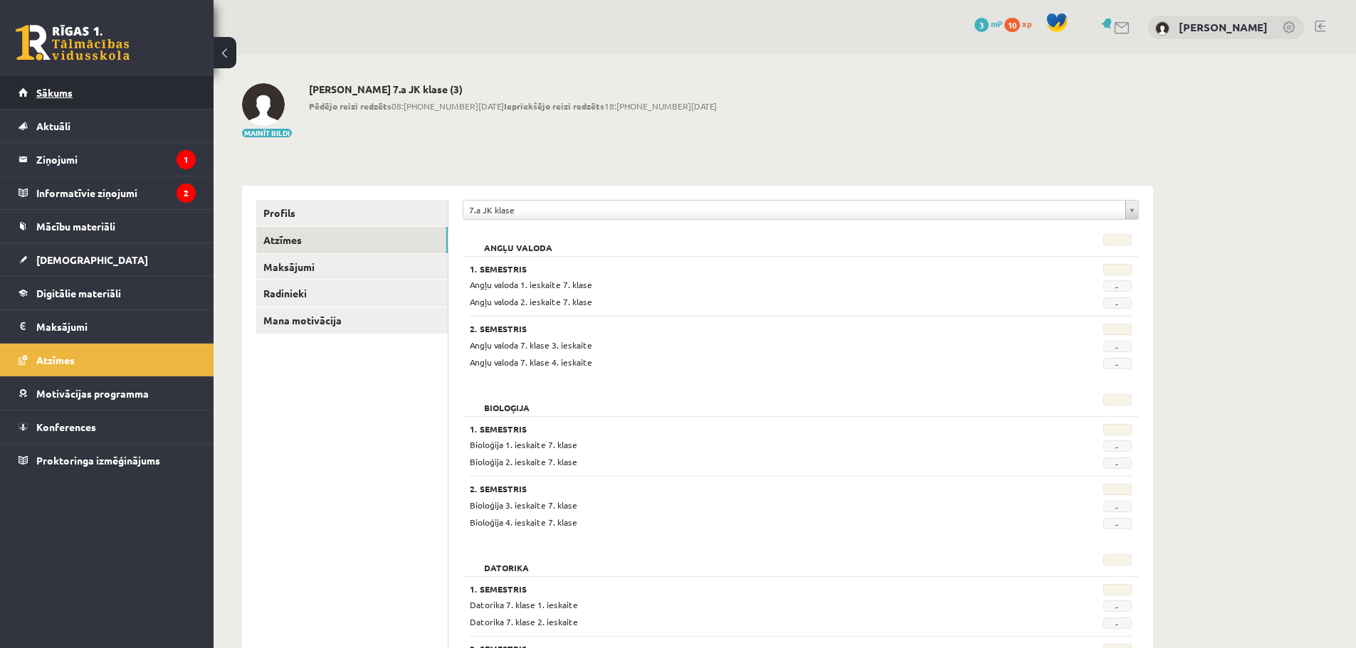
click at [80, 106] on link "Sākums" at bounding box center [107, 92] width 177 height 33
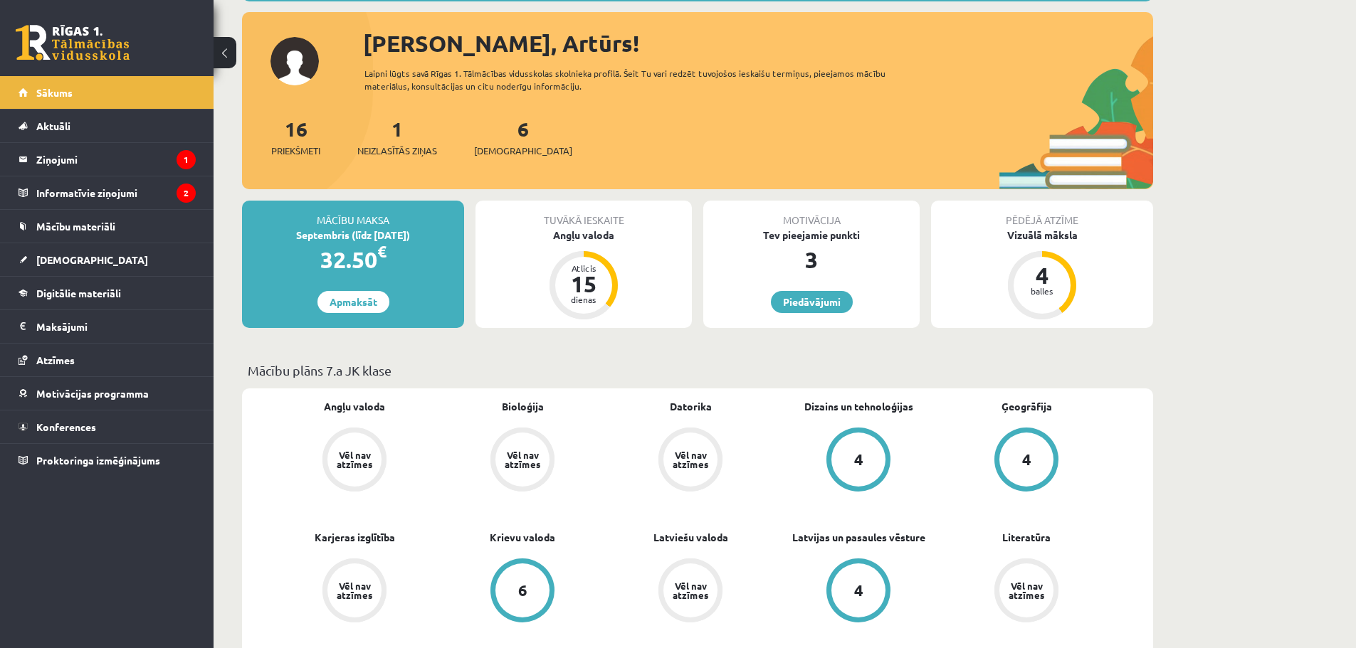
scroll to position [142, 0]
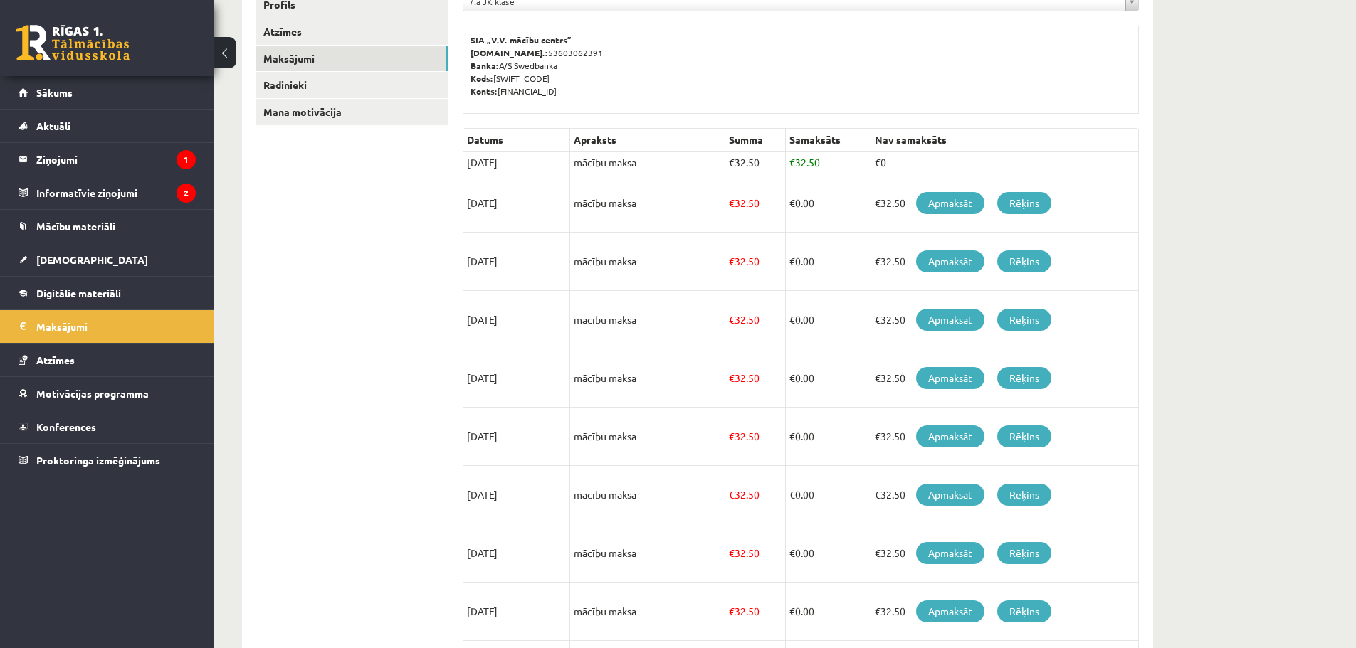
scroll to position [213, 0]
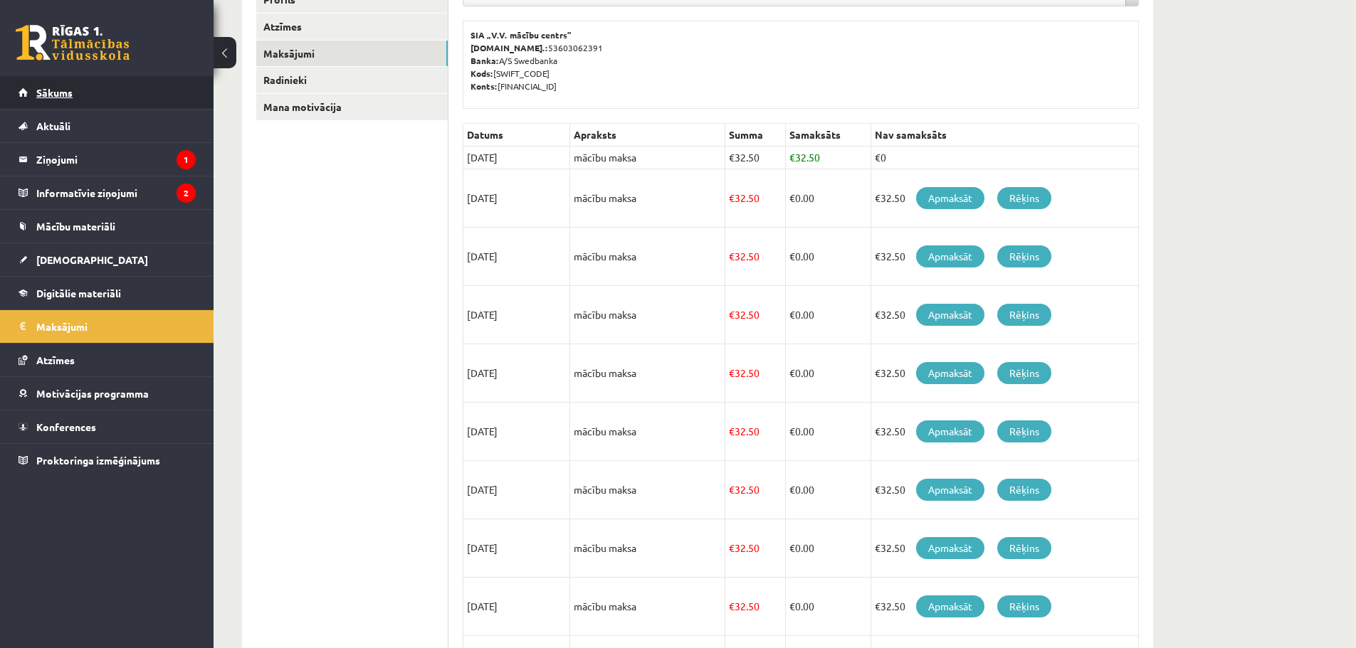
click at [90, 88] on link "Sākums" at bounding box center [107, 92] width 177 height 33
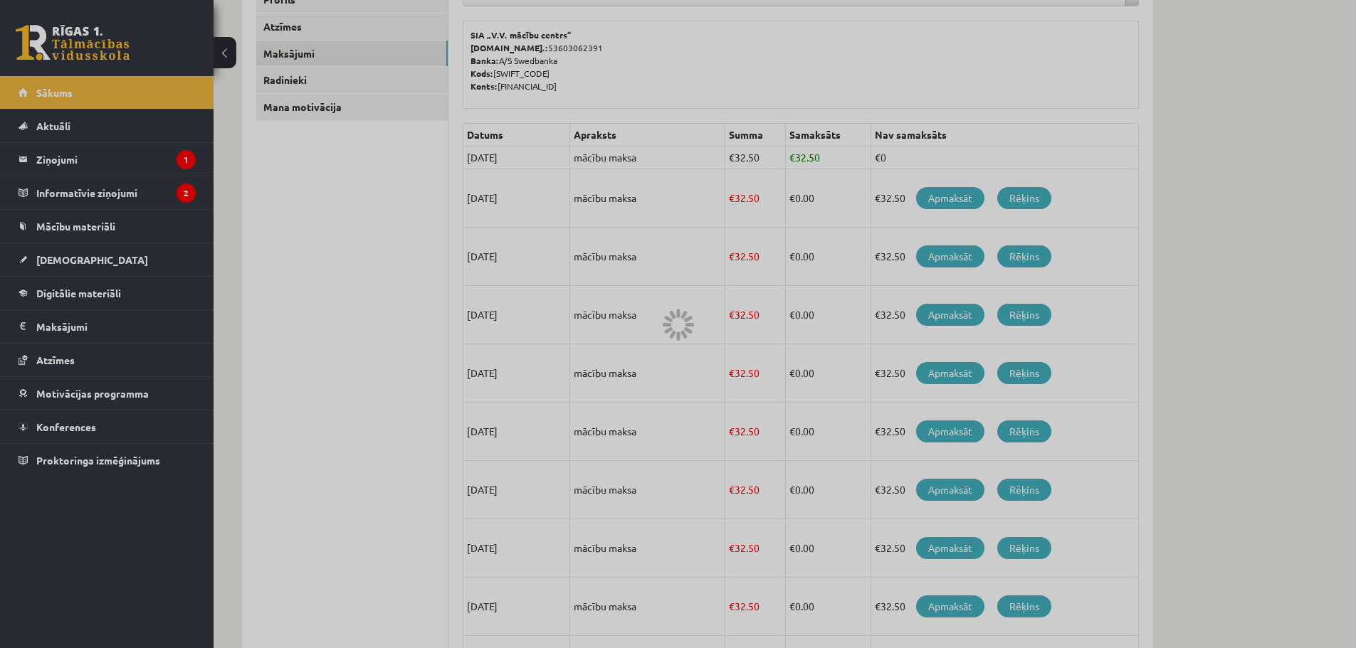
click at [89, 226] on div at bounding box center [678, 324] width 1356 height 648
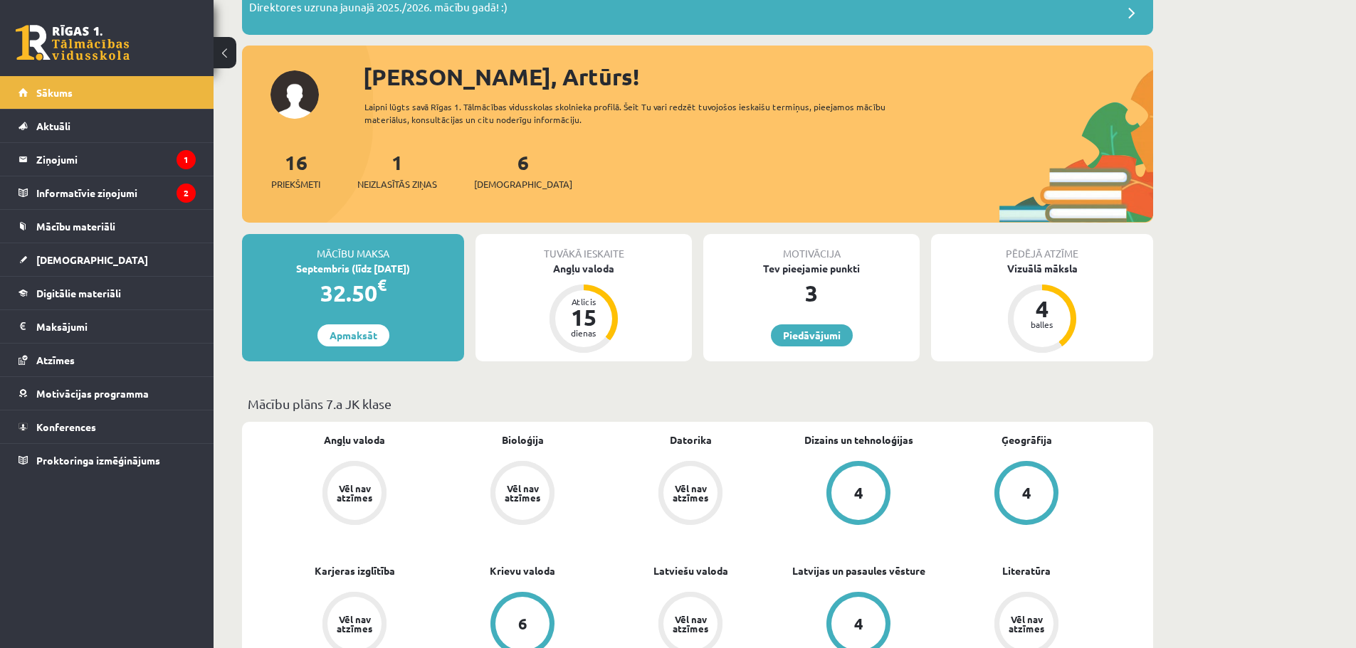
scroll to position [142, 0]
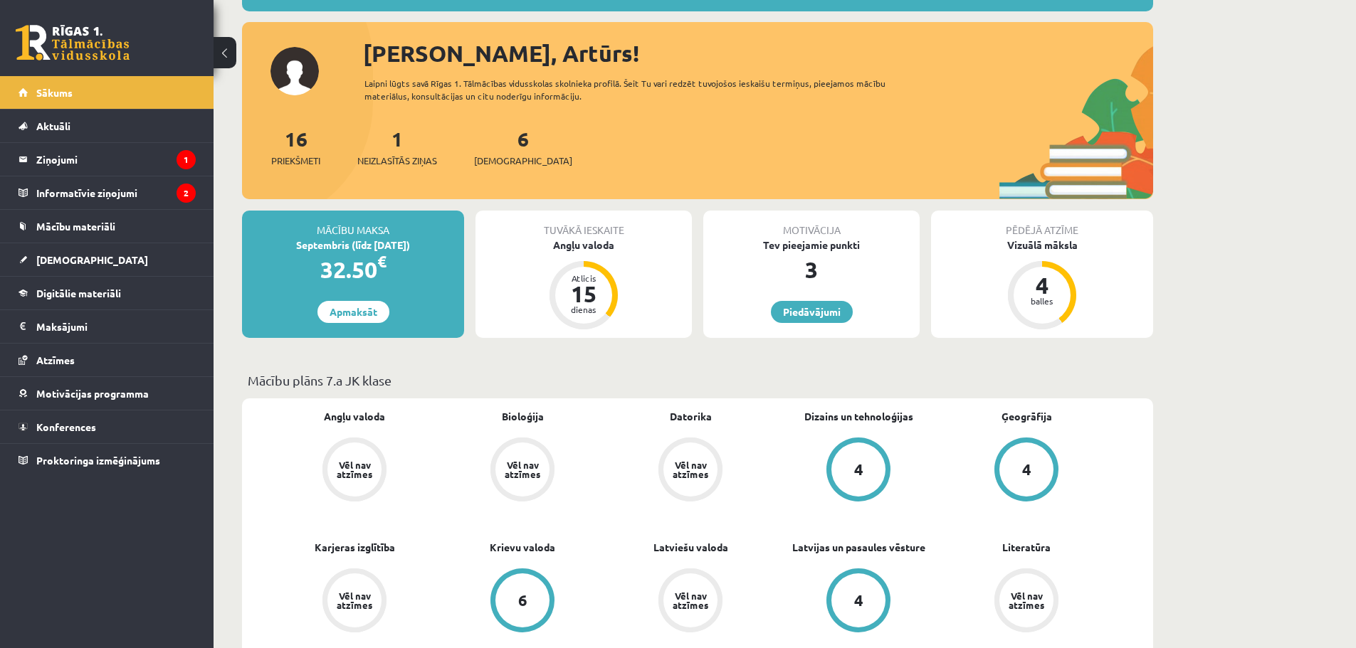
click at [509, 463] on div "Vēl nav atzīmes" at bounding box center [522, 469] width 40 height 19
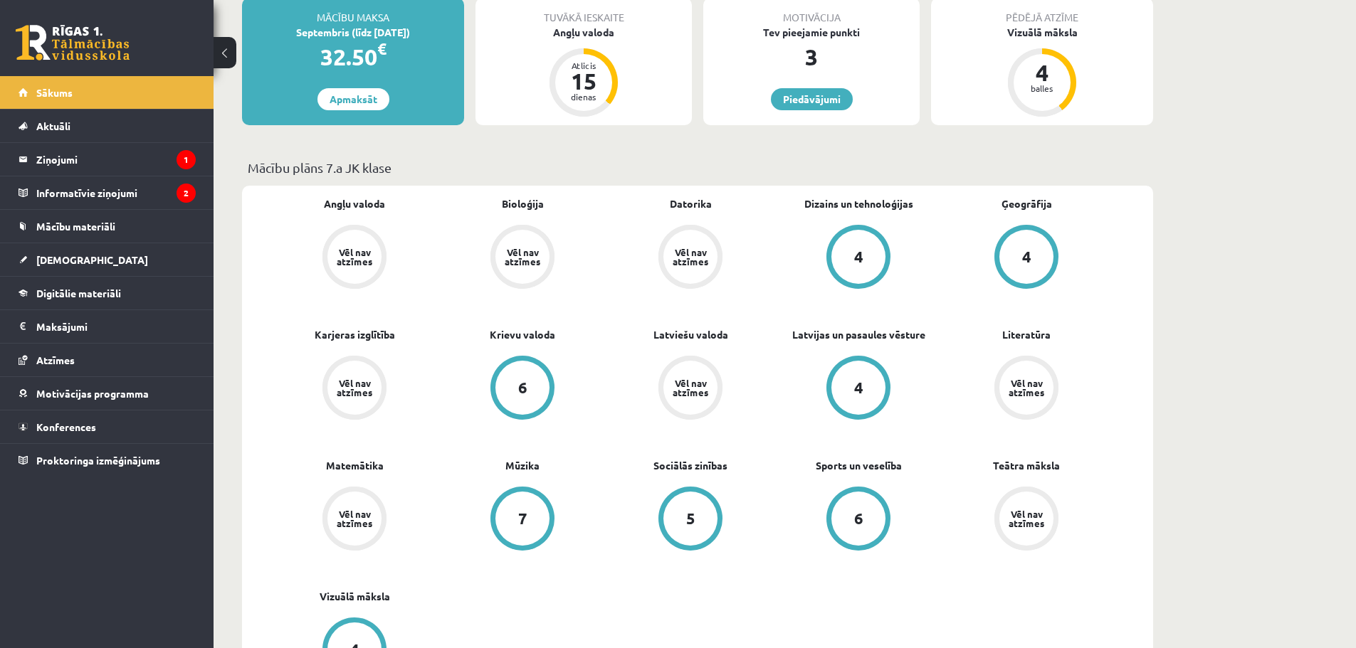
scroll to position [356, 0]
click at [498, 273] on div "Vēl nav atzīmes" at bounding box center [522, 256] width 64 height 64
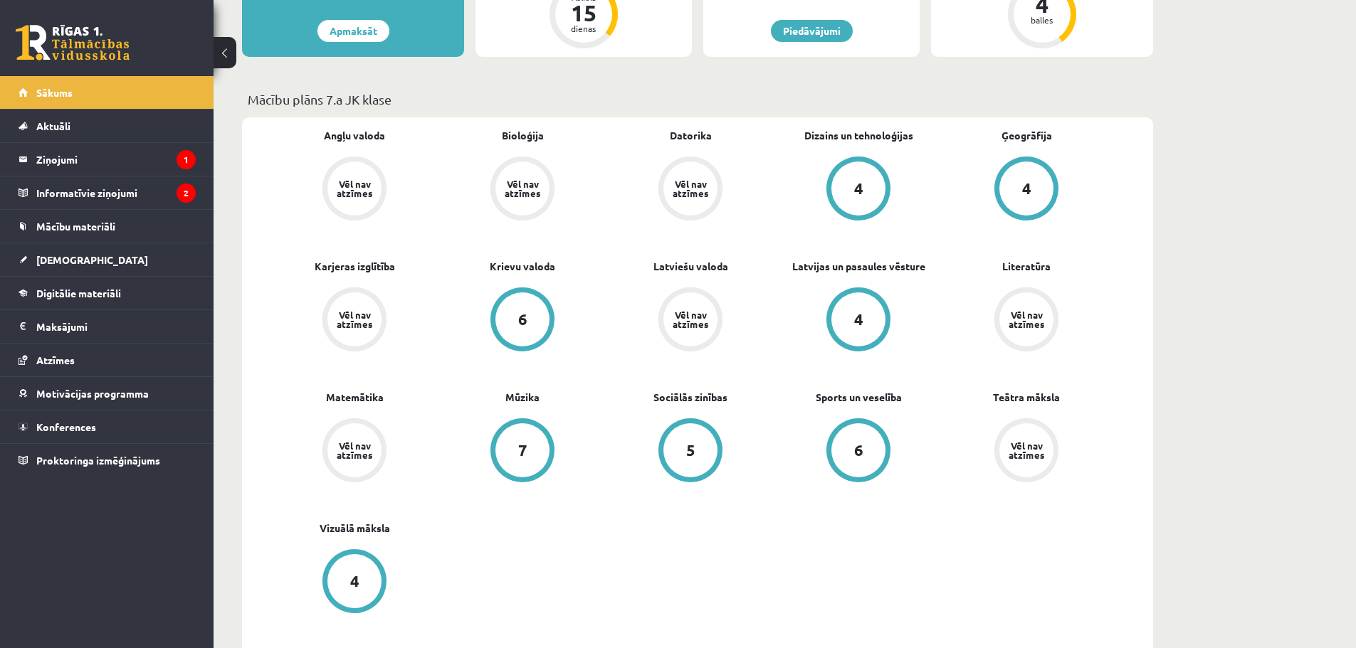
scroll to position [427, 0]
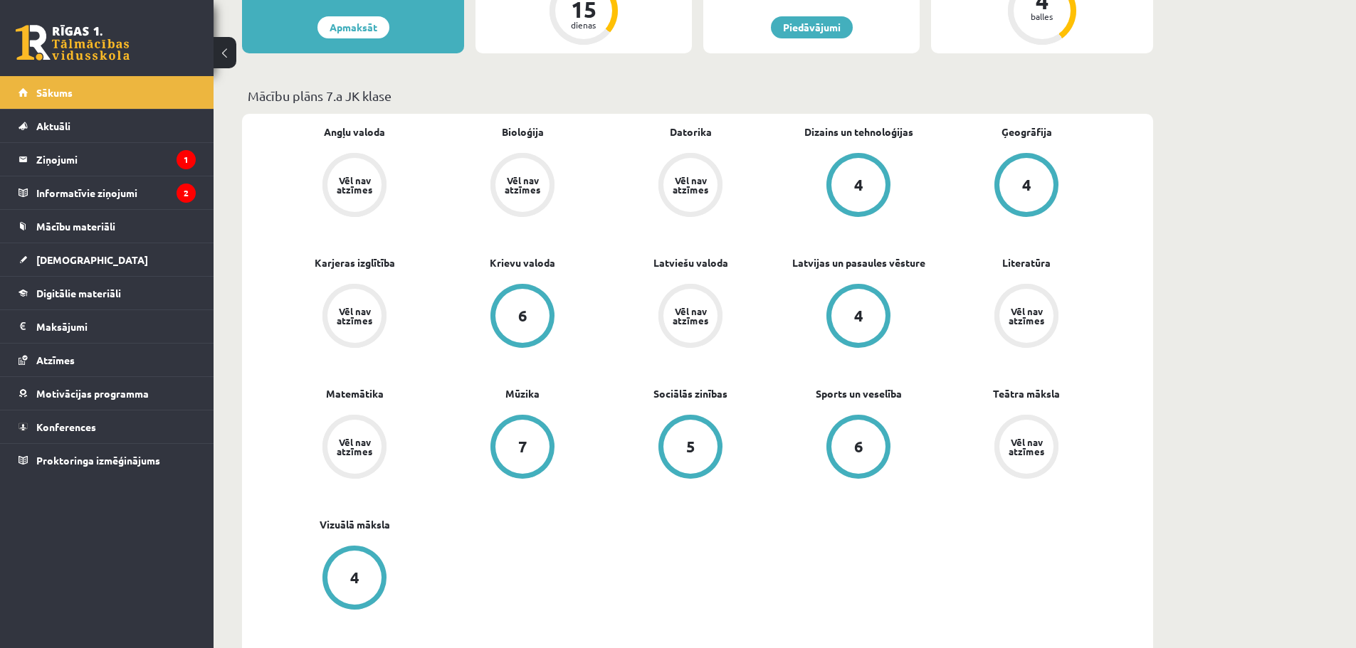
click at [513, 176] on div "Vēl nav atzīmes" at bounding box center [522, 185] width 40 height 19
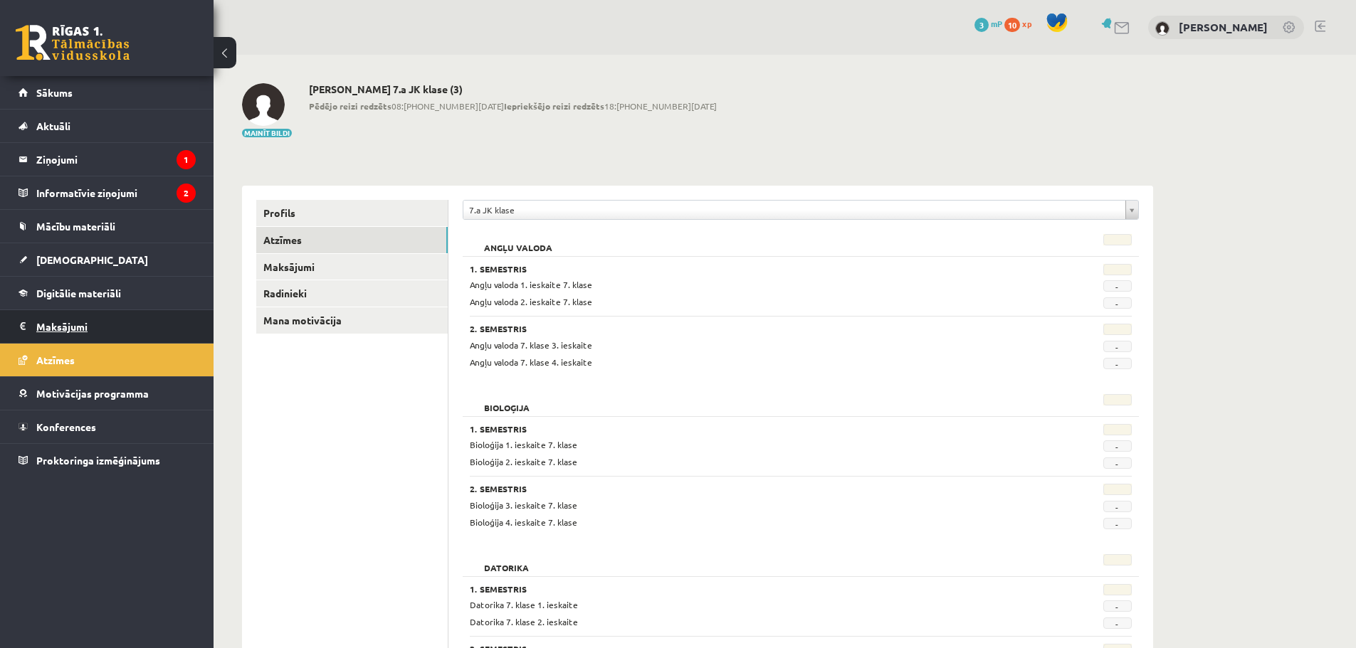
click at [80, 332] on legend "Maksājumi 0" at bounding box center [115, 326] width 159 height 33
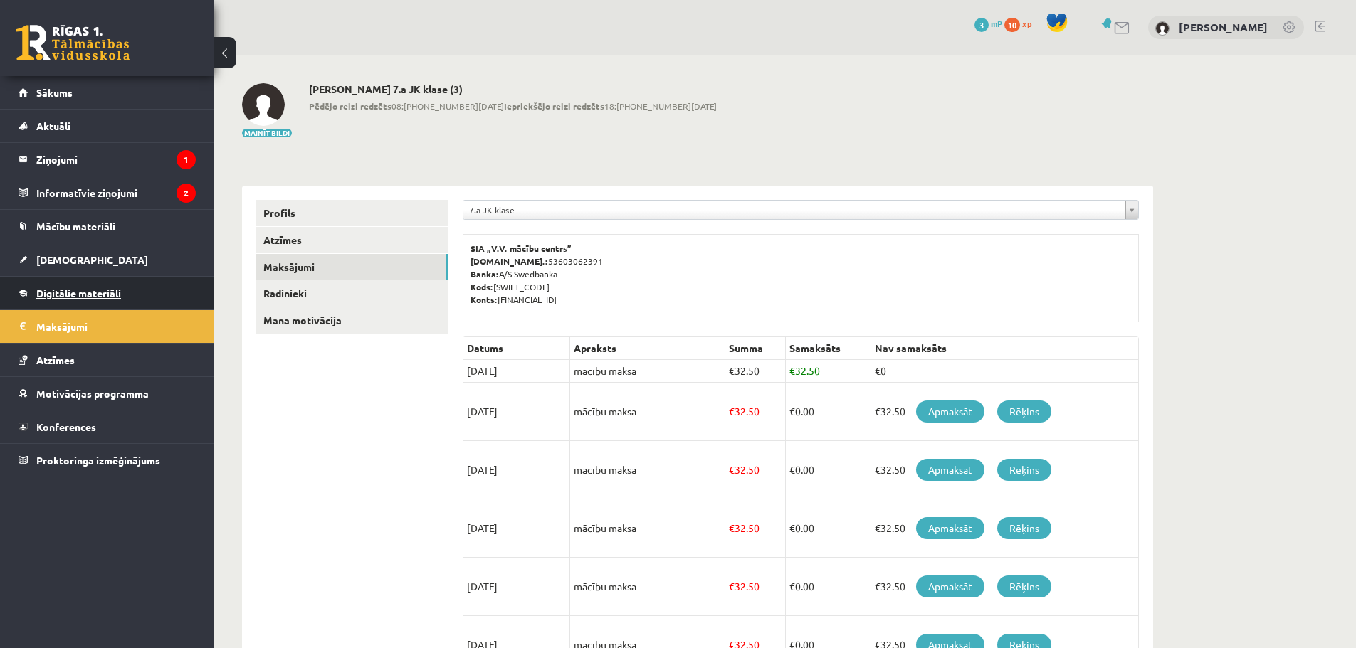
click at [110, 297] on span "Digitālie materiāli" at bounding box center [78, 293] width 85 height 13
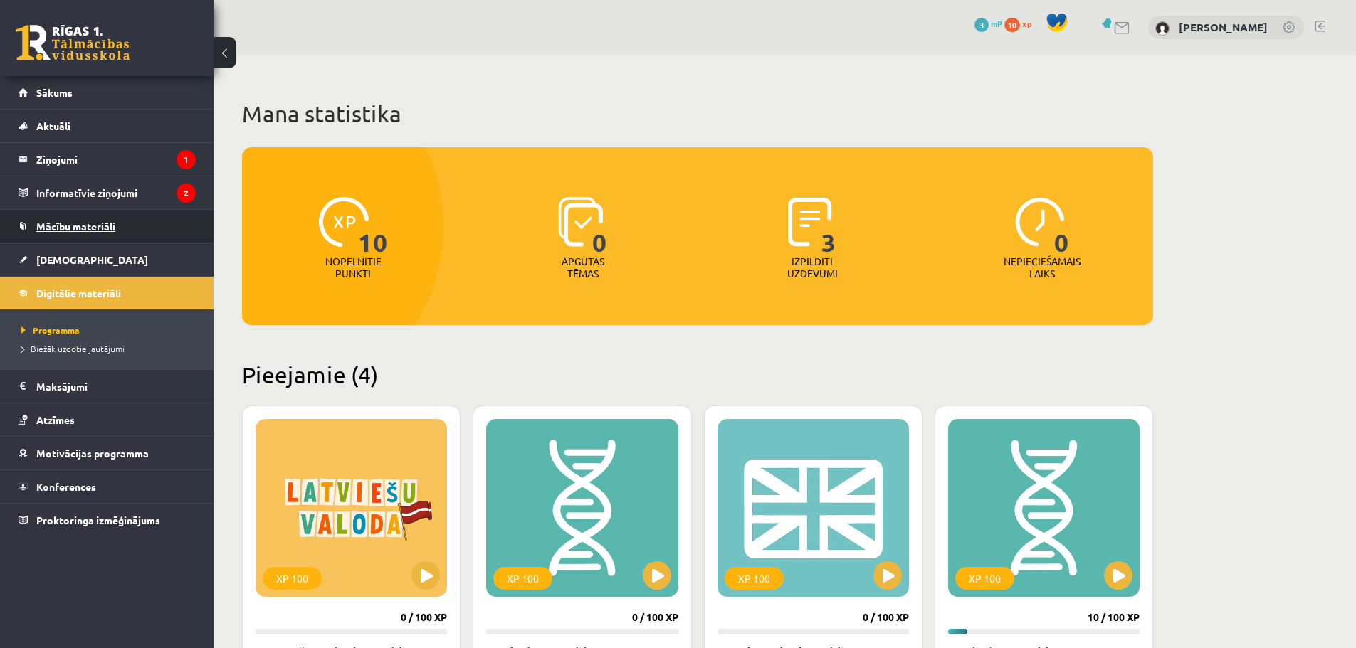
click at [121, 233] on link "Mācību materiāli" at bounding box center [107, 226] width 177 height 33
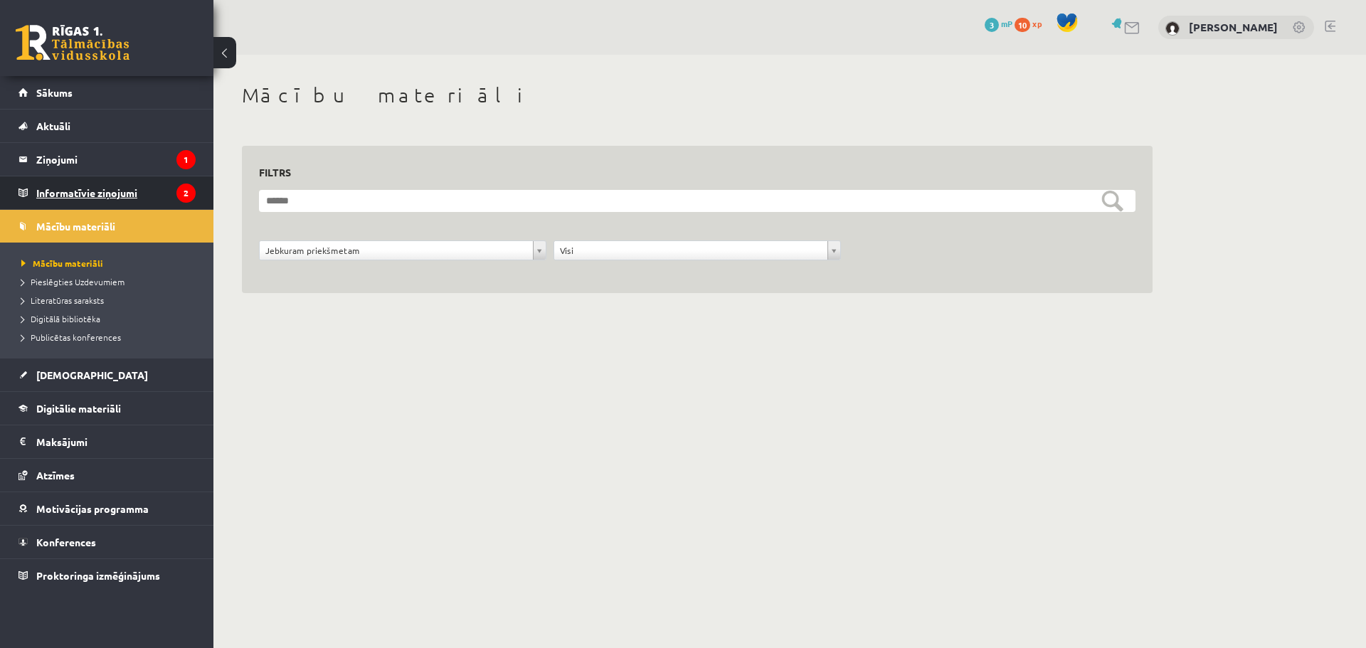
click at [160, 184] on legend "Informatīvie ziņojumi 2" at bounding box center [115, 192] width 159 height 33
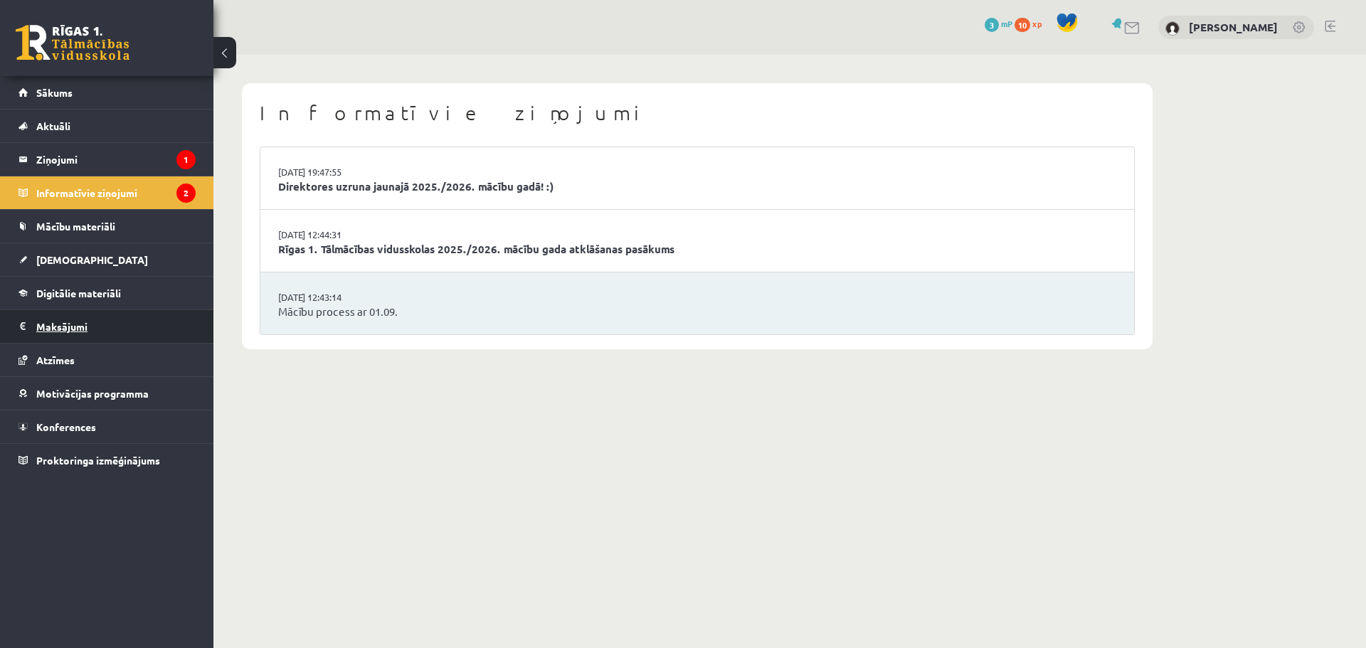
click at [108, 324] on legend "Maksājumi 0" at bounding box center [115, 326] width 159 height 33
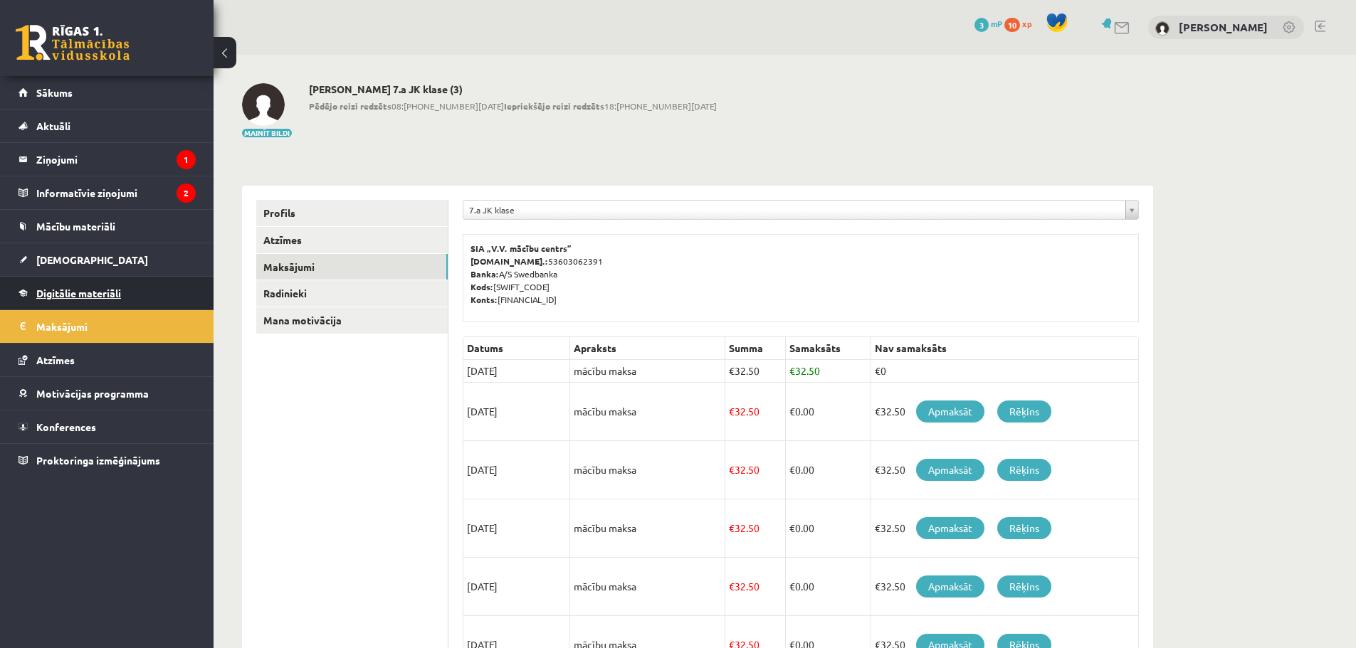
click at [111, 297] on span "Digitālie materiāli" at bounding box center [78, 293] width 85 height 13
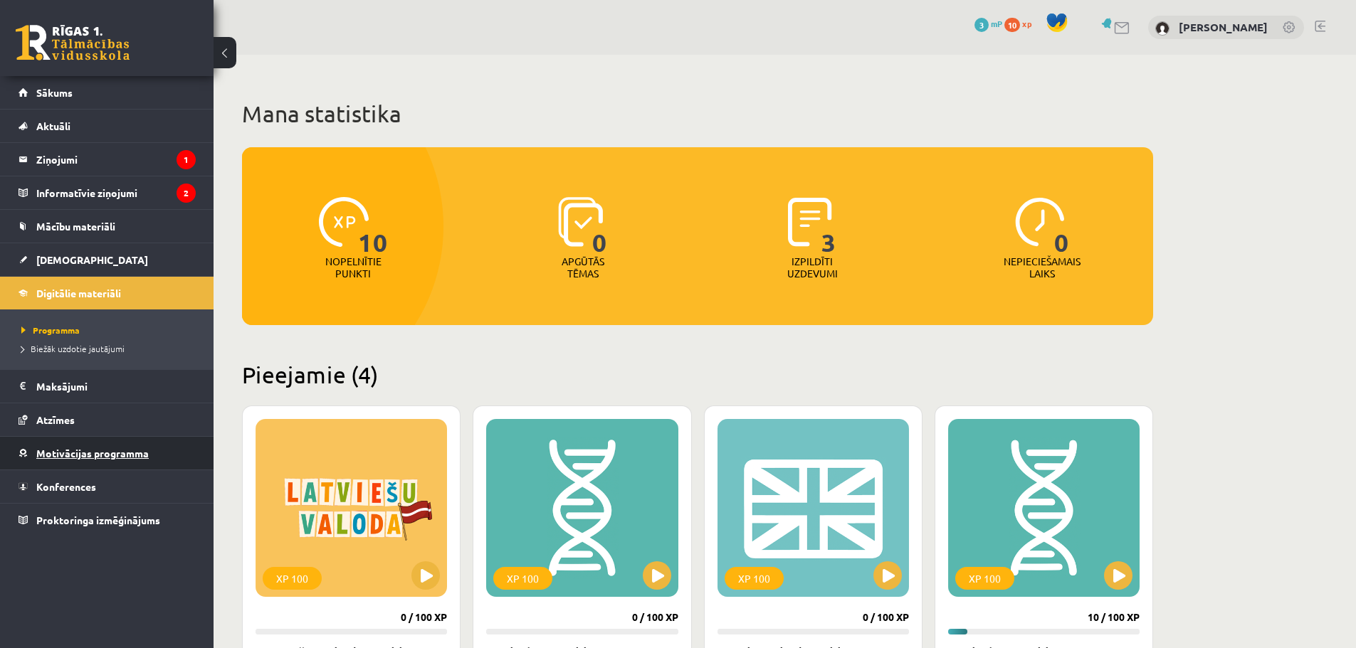
click at [137, 449] on span "Motivācijas programma" at bounding box center [92, 453] width 112 height 13
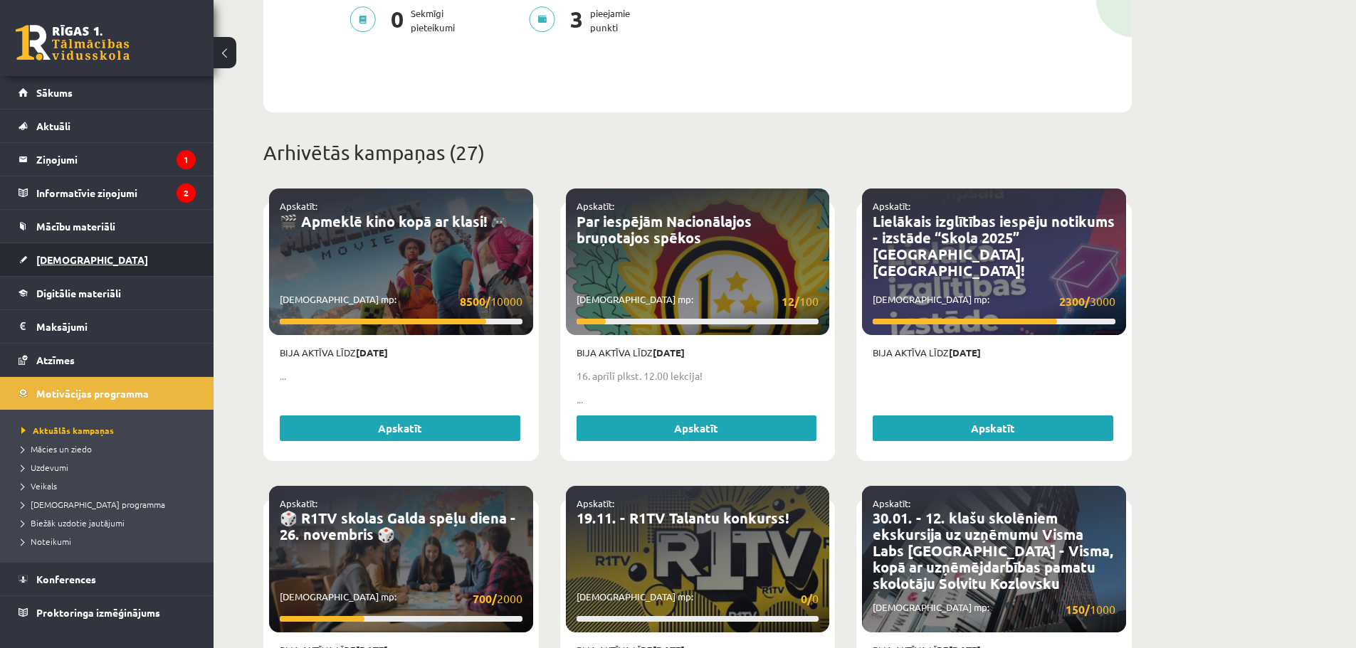
scroll to position [498, 0]
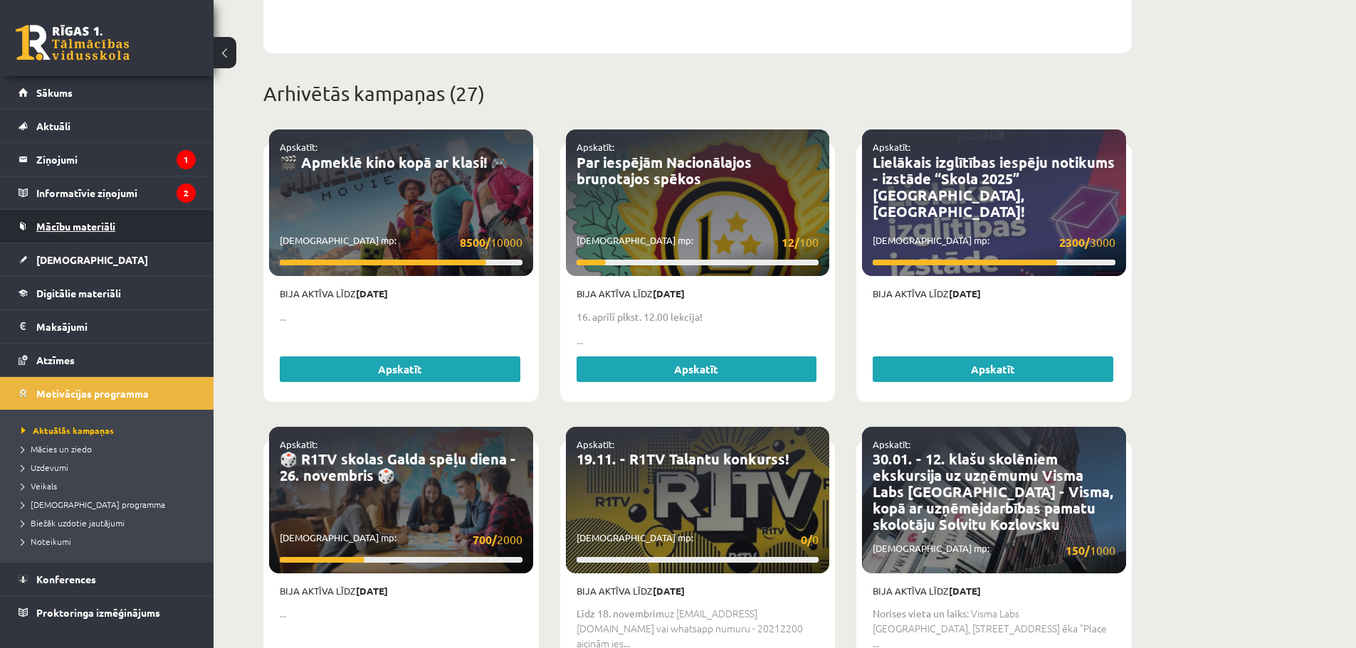
click at [83, 225] on span "Mācību materiāli" at bounding box center [75, 226] width 79 height 13
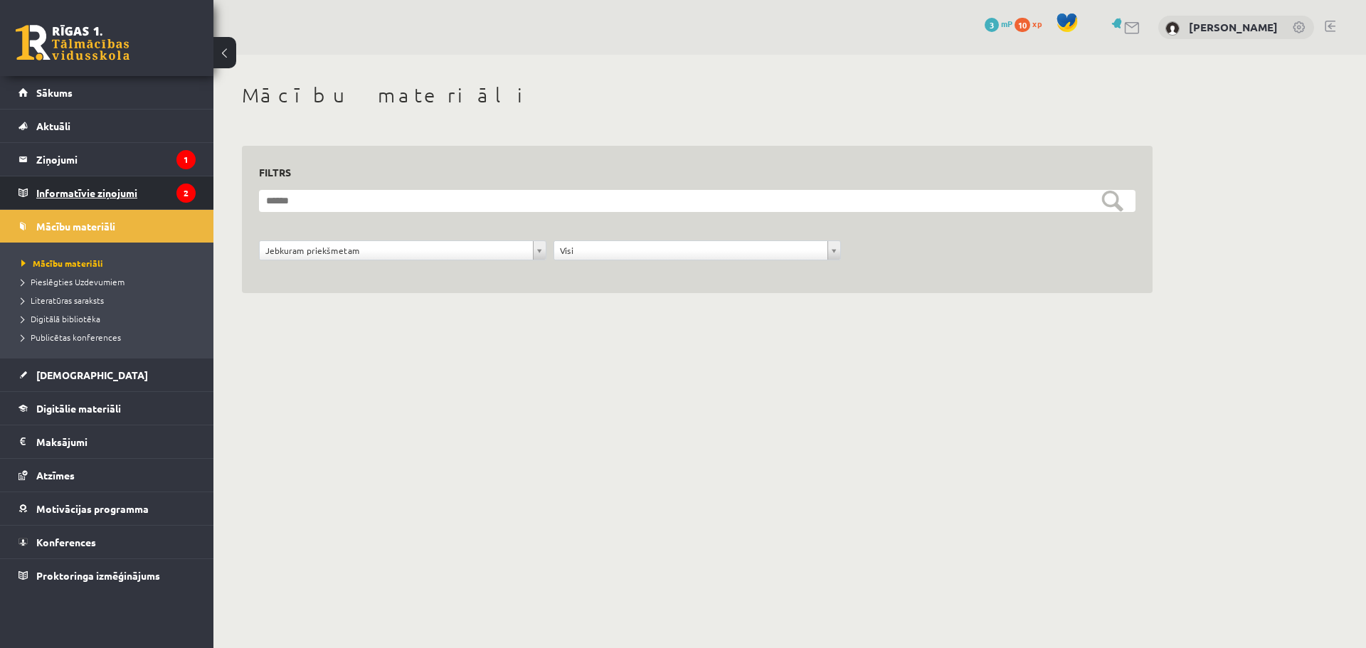
click at [73, 200] on legend "Informatīvie ziņojumi 2" at bounding box center [115, 192] width 159 height 33
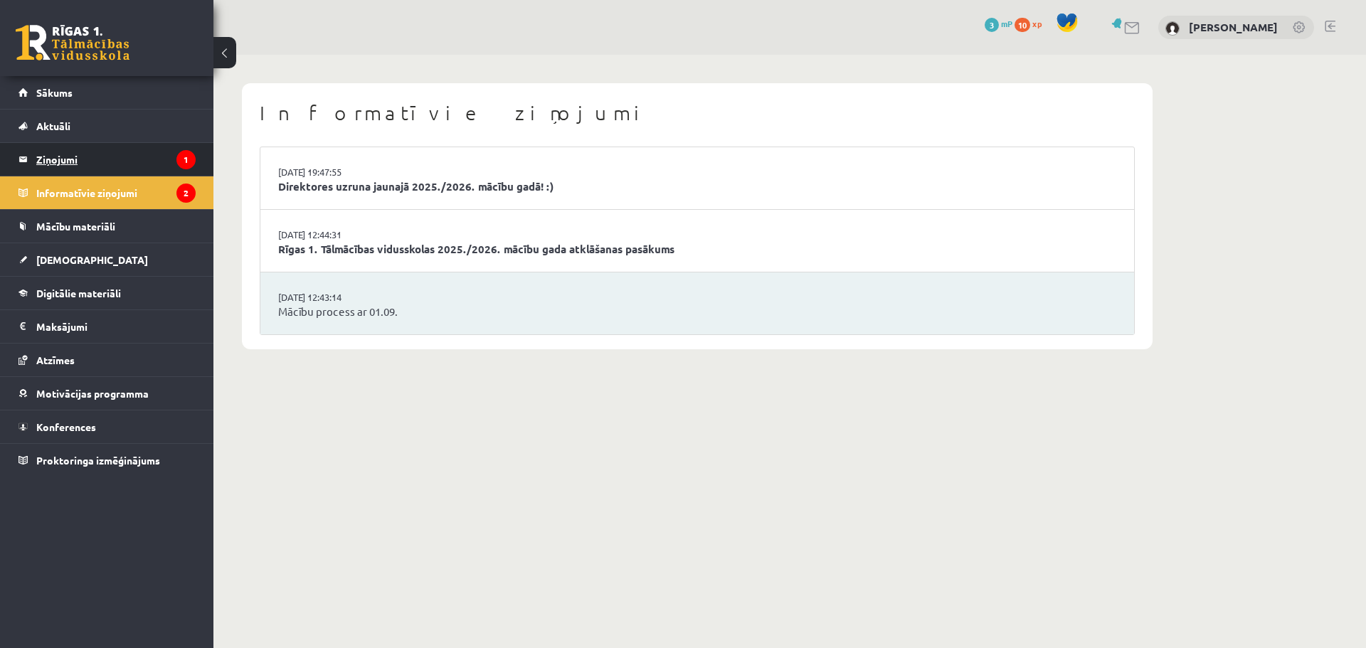
click at [81, 169] on legend "Ziņojumi 1" at bounding box center [115, 159] width 159 height 33
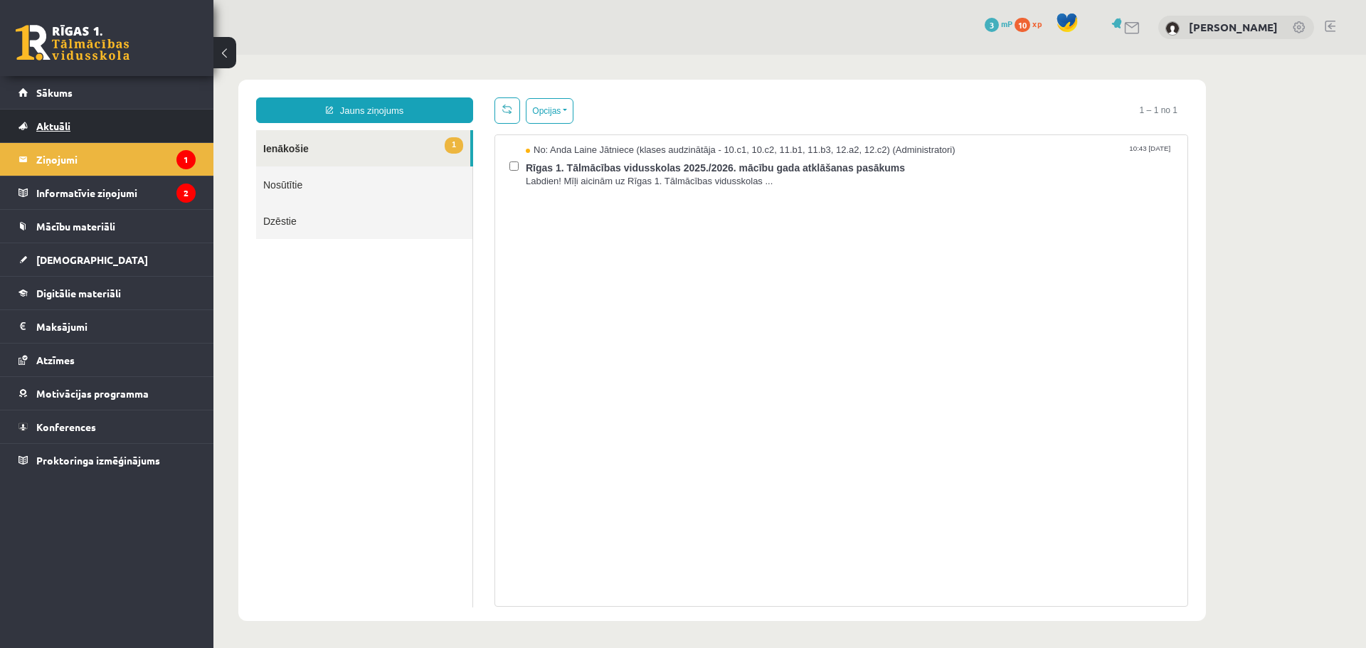
click at [102, 117] on link "Aktuāli" at bounding box center [107, 126] width 177 height 33
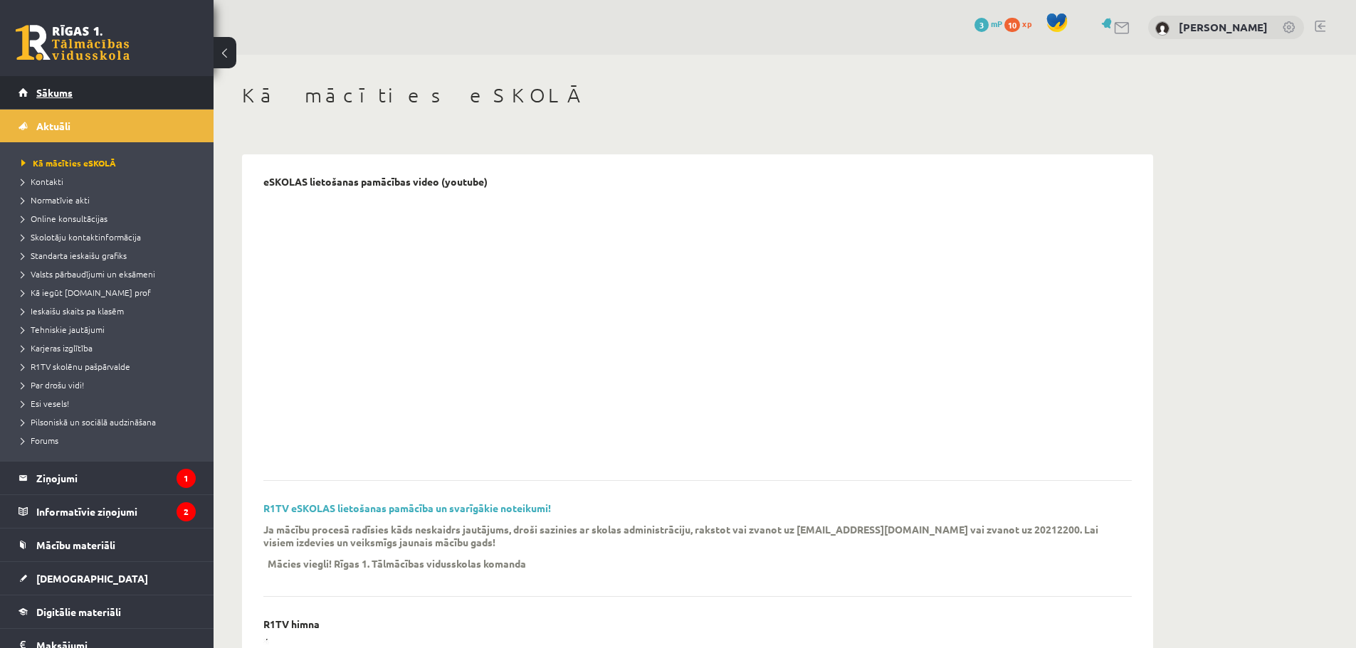
click at [111, 90] on link "Sākums" at bounding box center [107, 92] width 177 height 33
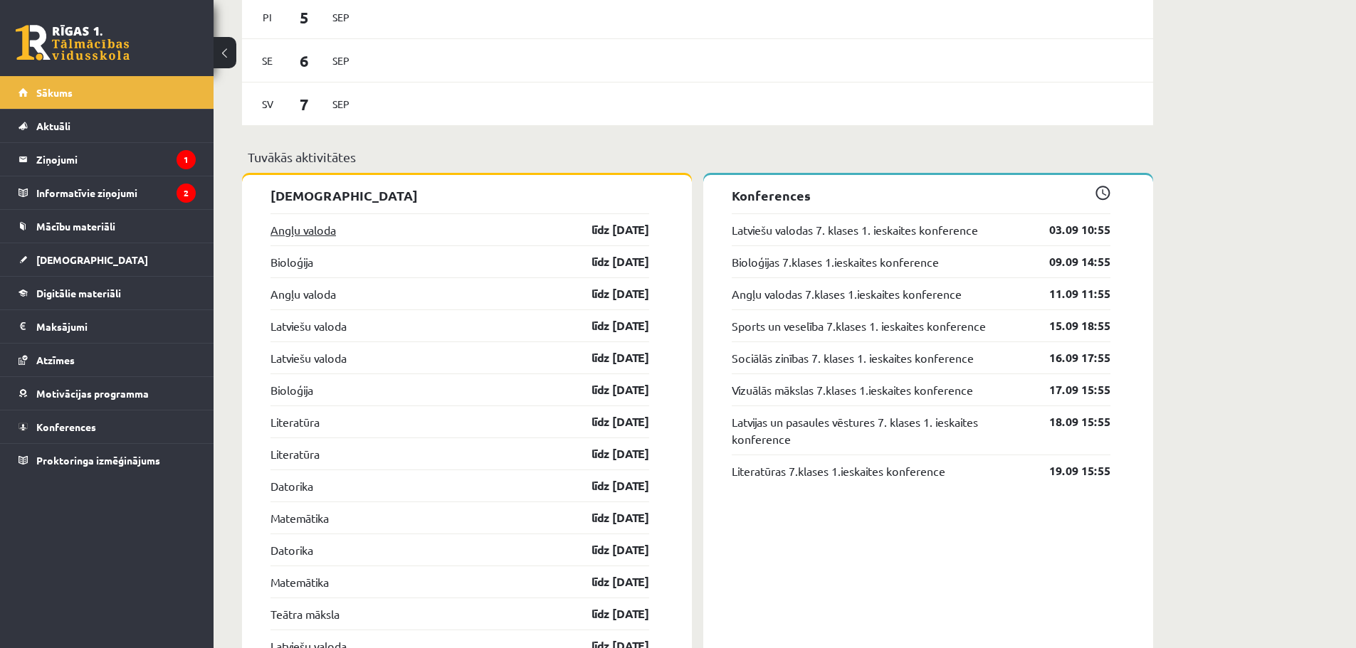
scroll to position [1352, 0]
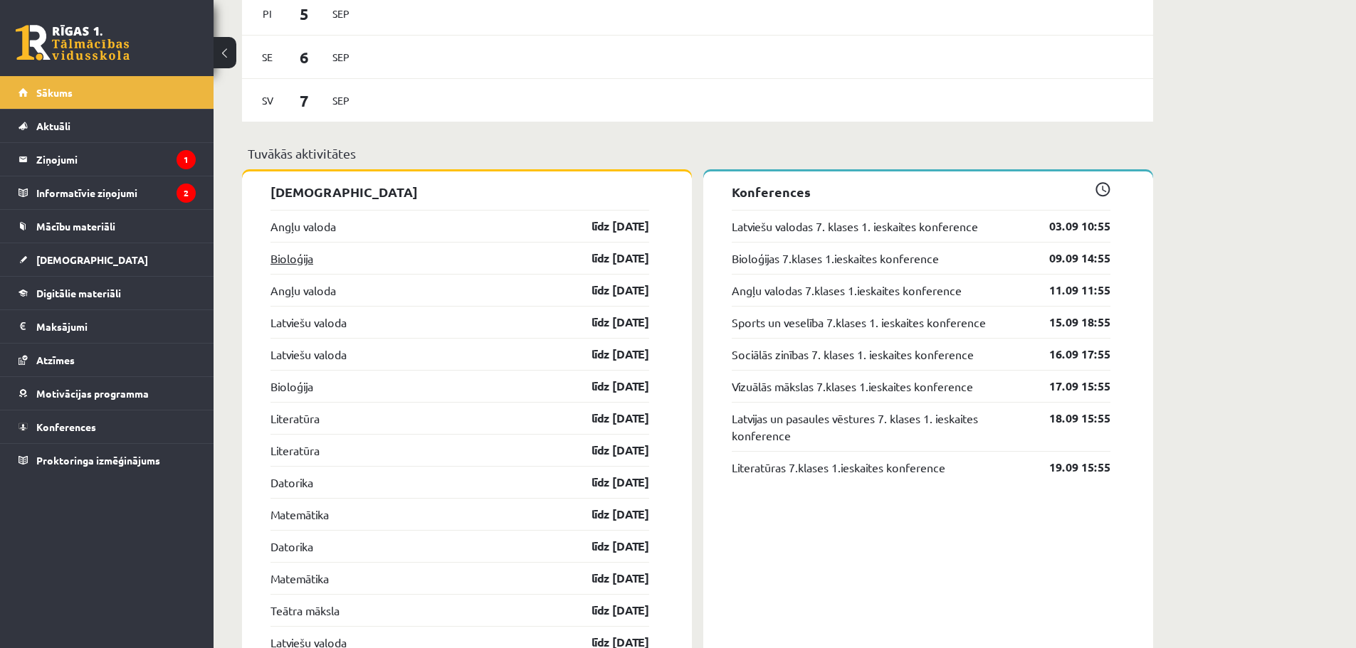
click at [300, 259] on link "Bioloģija" at bounding box center [291, 258] width 43 height 17
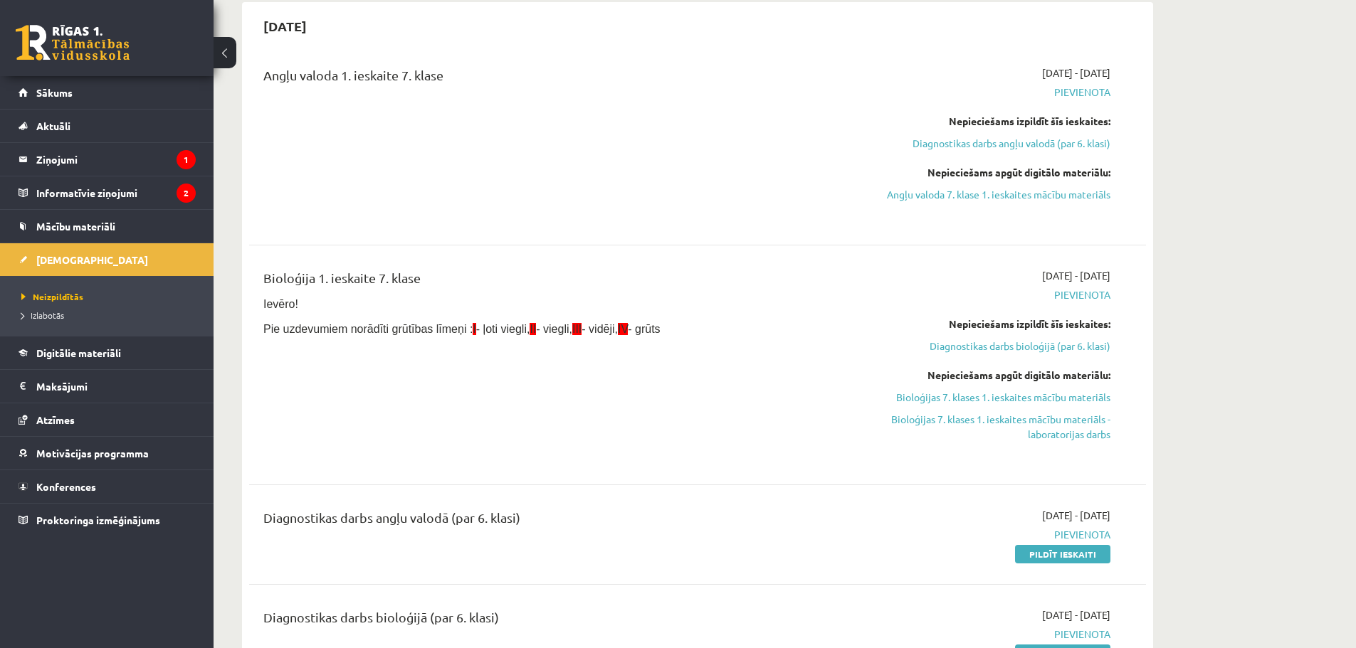
scroll to position [142, 0]
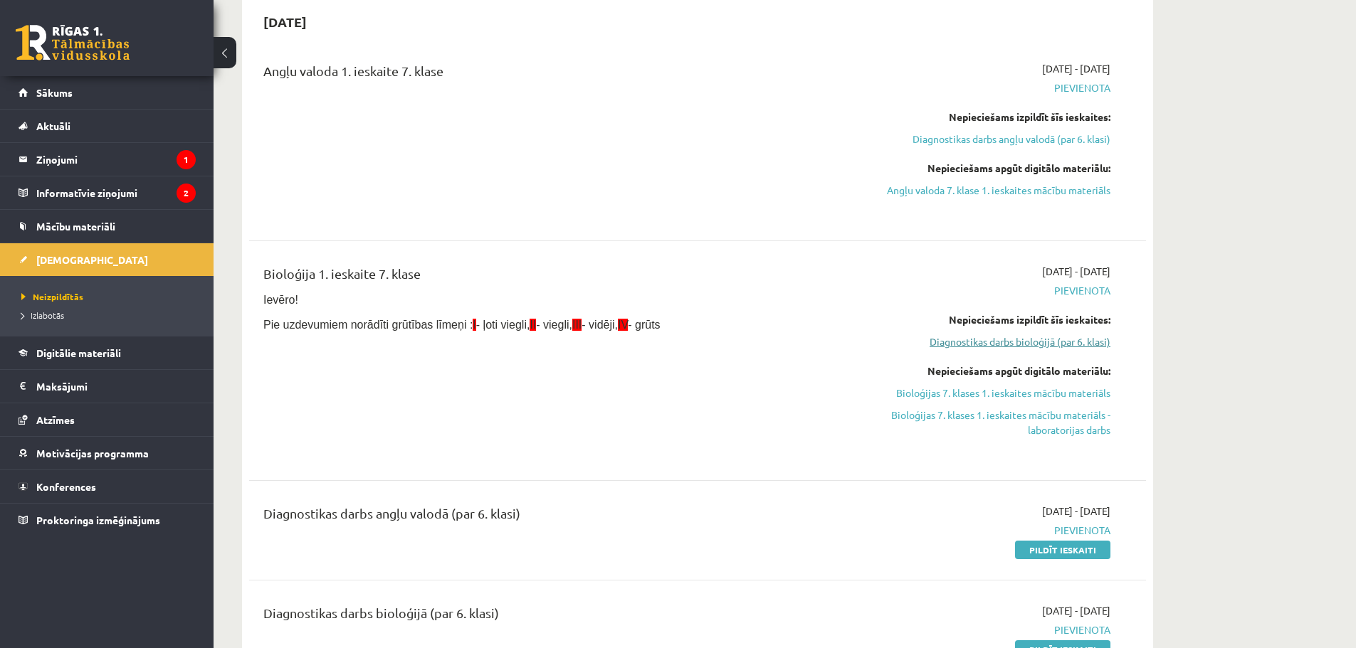
click at [958, 339] on link "Diagnostikas darbs bioloģijā (par 6. klasi)" at bounding box center [976, 341] width 268 height 15
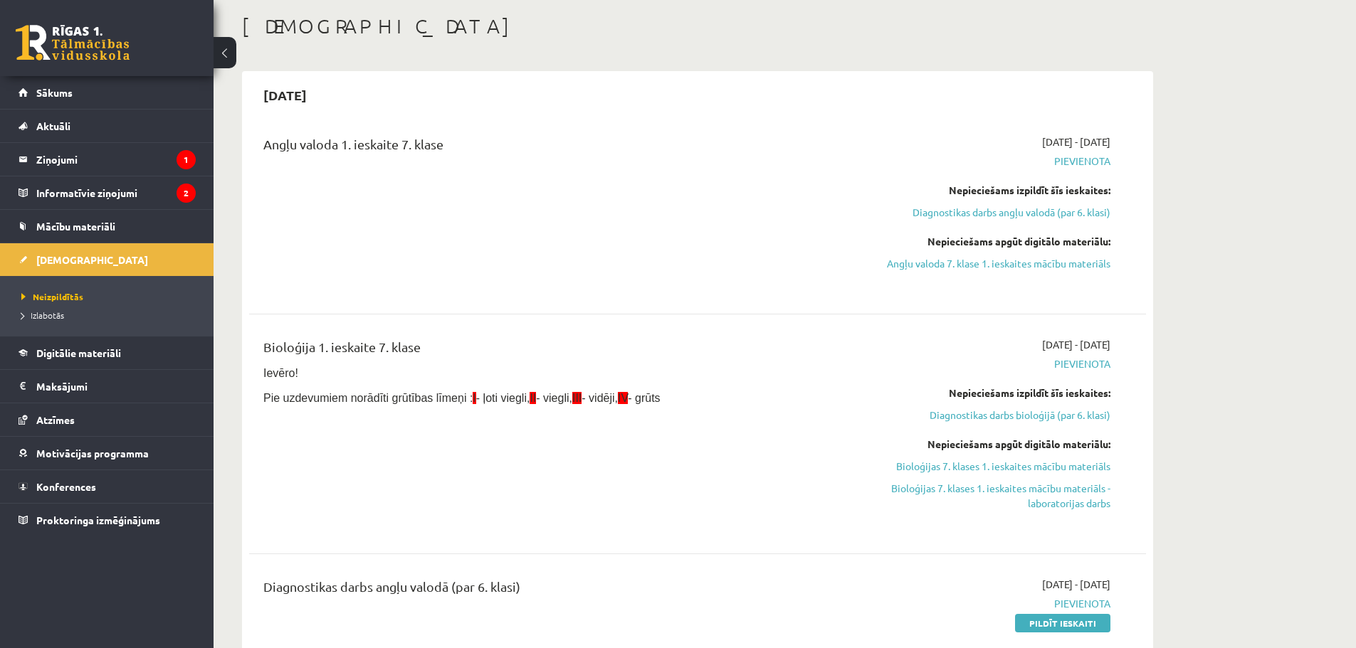
scroll to position [71, 0]
click at [967, 465] on link "Bioloģijas 7. klases 1. ieskaites mācību materiāls" at bounding box center [976, 464] width 268 height 15
click at [966, 457] on link "Bioloģijas 7. klases 1. ieskaites mācību materiāls" at bounding box center [976, 464] width 268 height 15
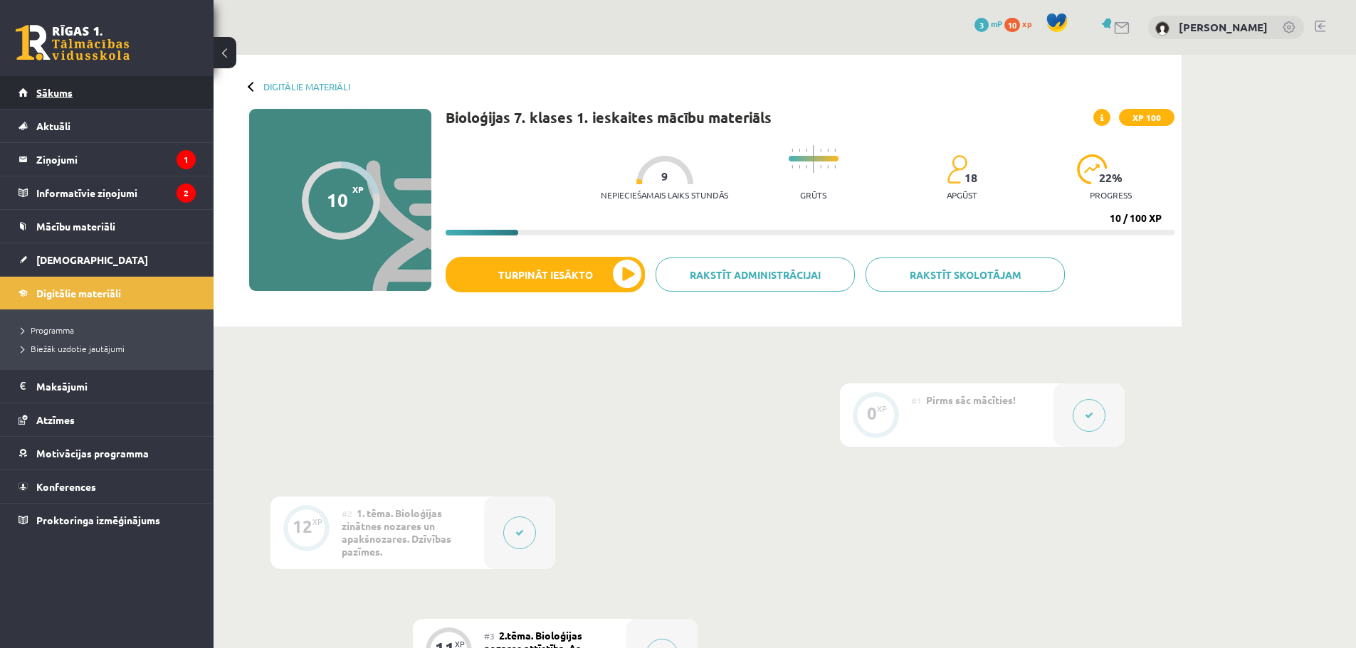
click at [95, 97] on link "Sākums" at bounding box center [107, 92] width 177 height 33
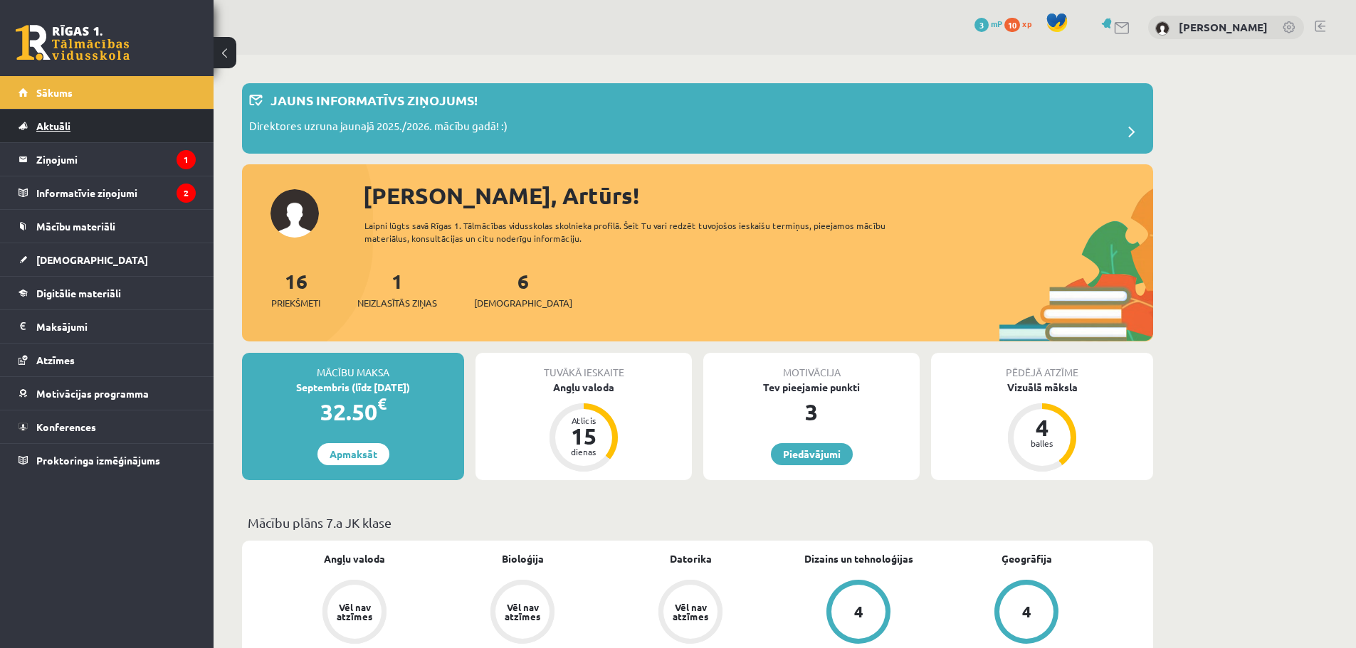
click at [100, 120] on link "Aktuāli" at bounding box center [107, 126] width 177 height 33
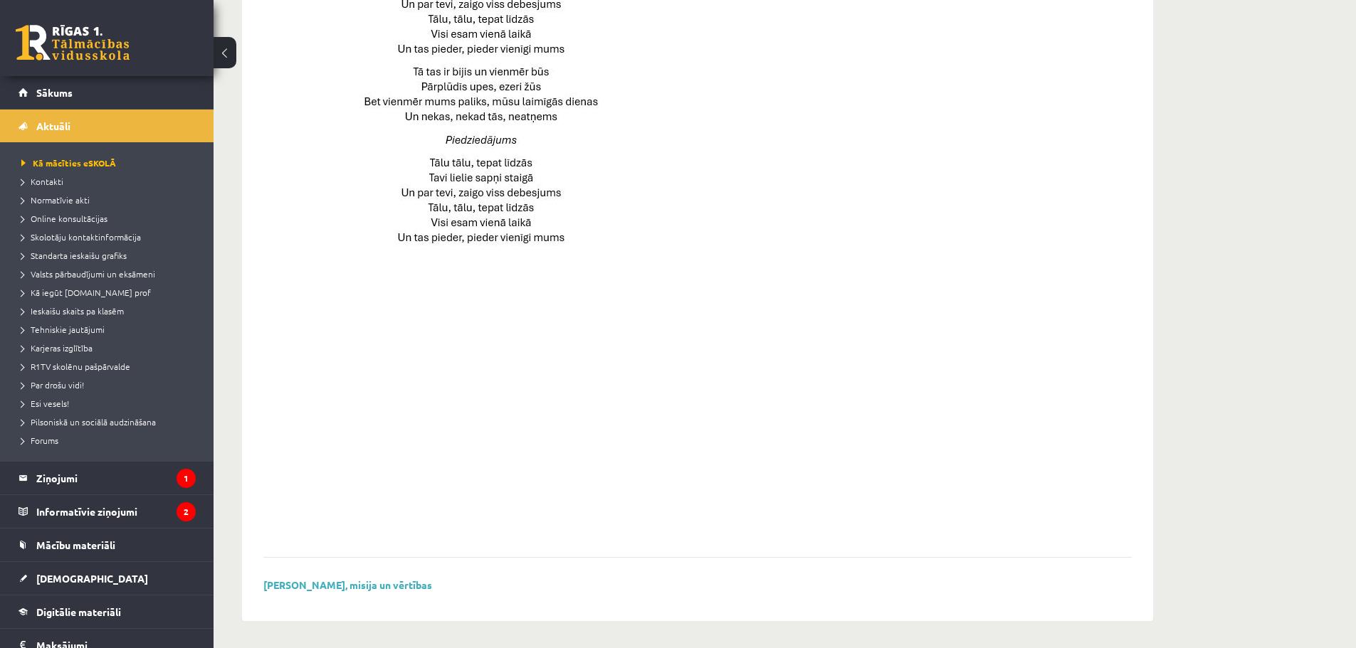
scroll to position [902, 0]
click at [61, 186] on link "Kontakti" at bounding box center [110, 181] width 178 height 13
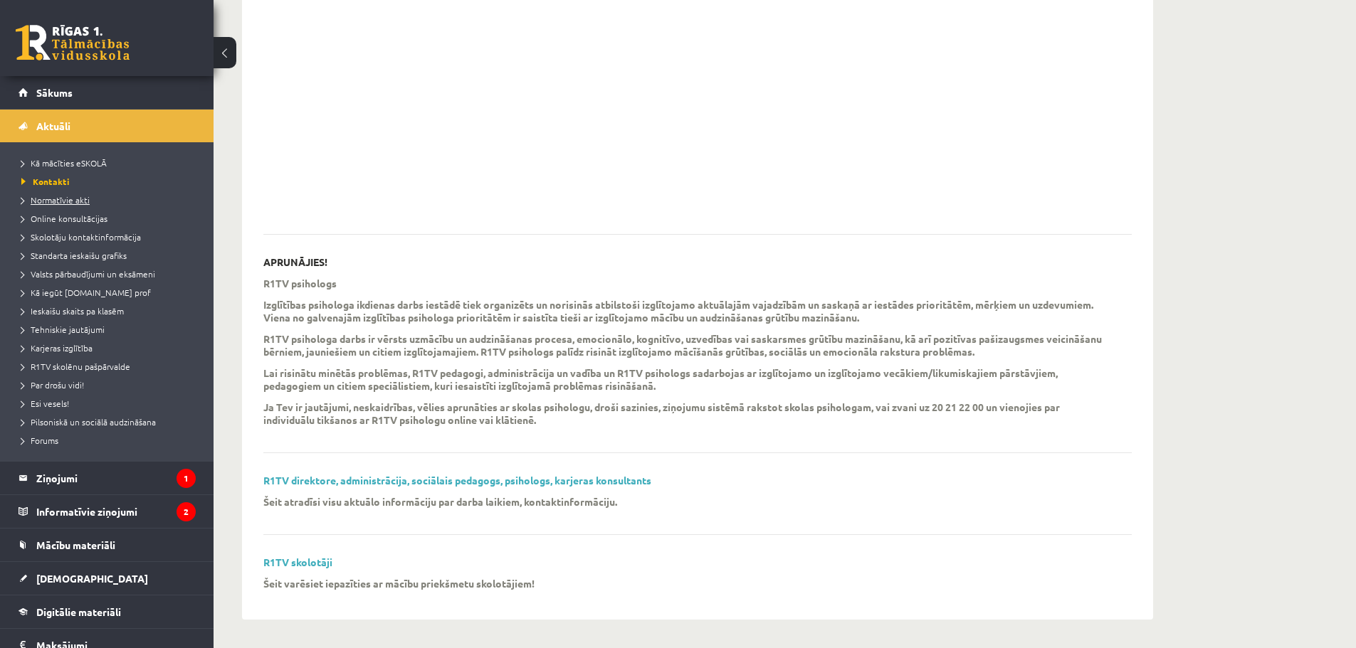
click at [63, 194] on link "Normatīvie akti" at bounding box center [110, 200] width 178 height 13
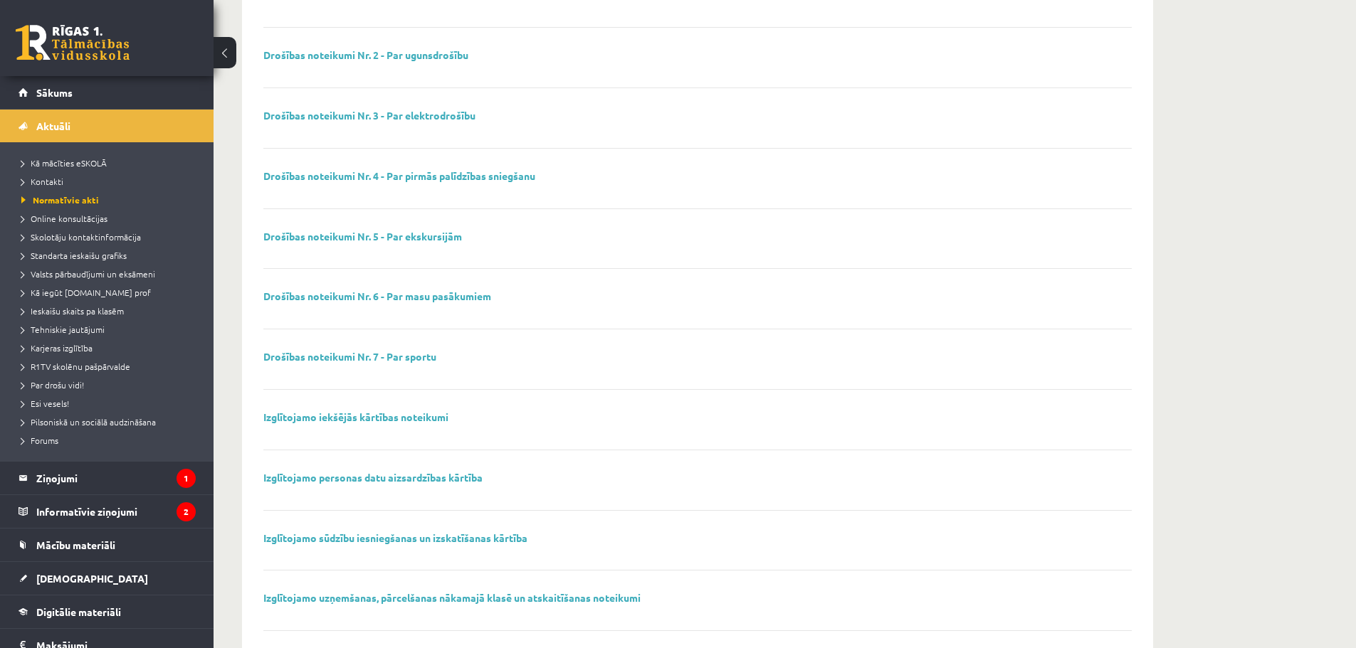
click at [64, 209] on li "Online konsultācijas" at bounding box center [110, 218] width 178 height 19
click at [63, 220] on span "Online konsultācijas" at bounding box center [69, 218] width 96 height 11
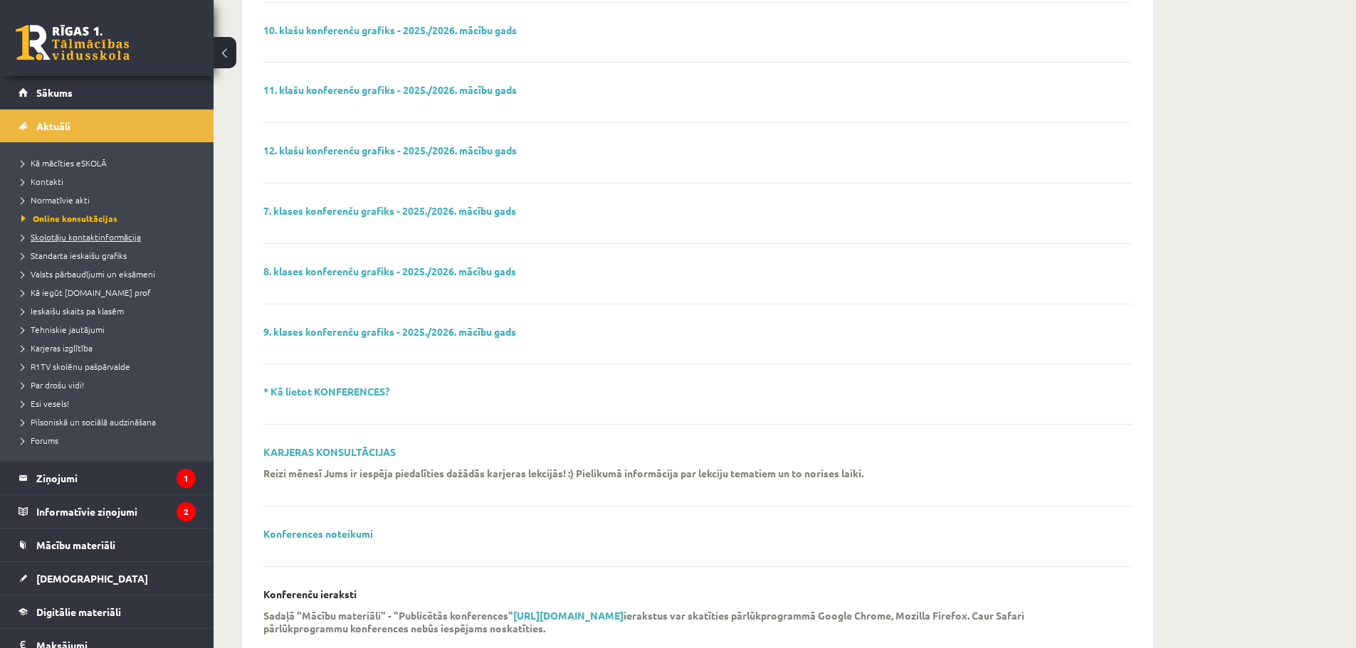
click at [65, 238] on span "Skolotāju kontaktinformācija" at bounding box center [81, 236] width 120 height 11
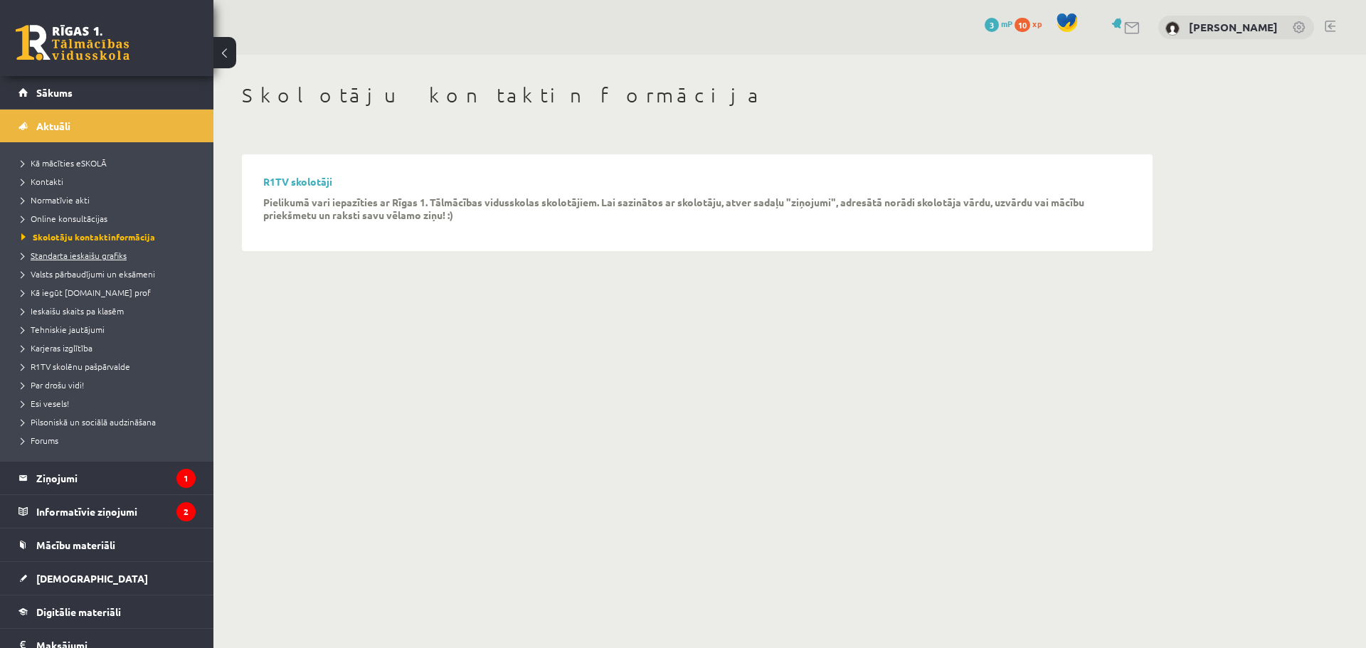
click at [71, 253] on span "Standarta ieskaišu grafiks" at bounding box center [73, 255] width 105 height 11
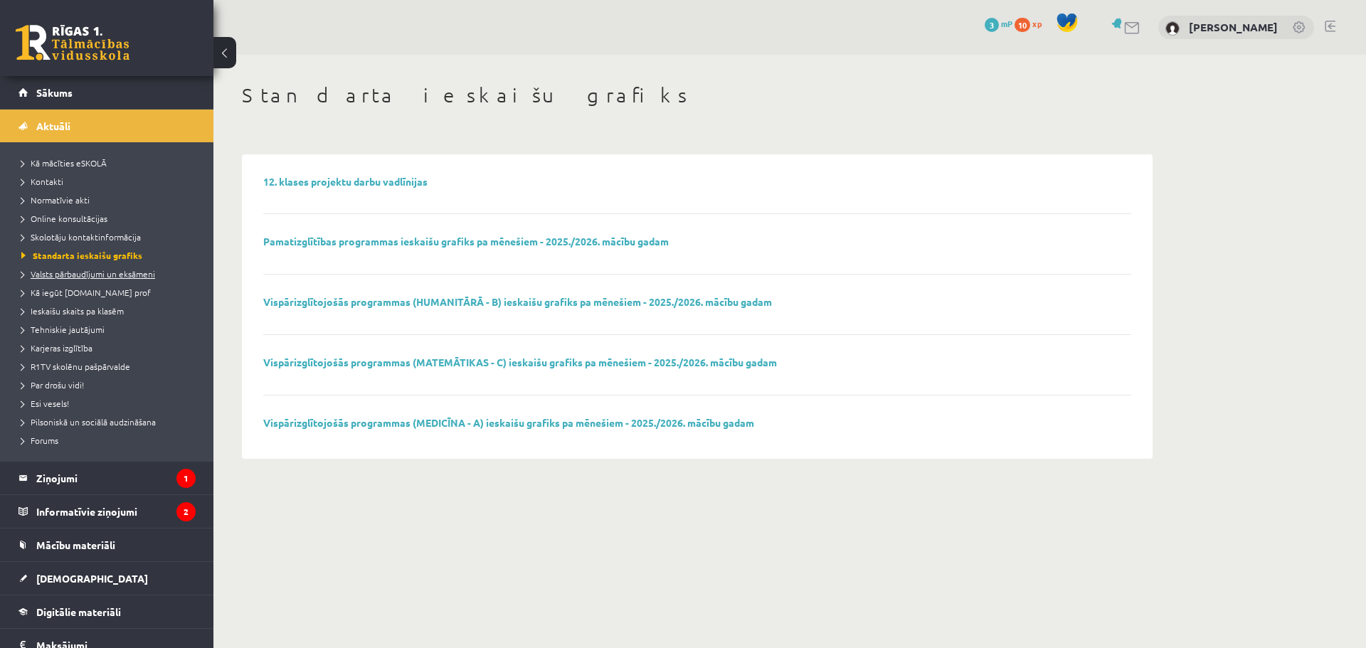
click at [86, 270] on span "Valsts pārbaudījumi un eksāmeni" at bounding box center [88, 273] width 134 height 11
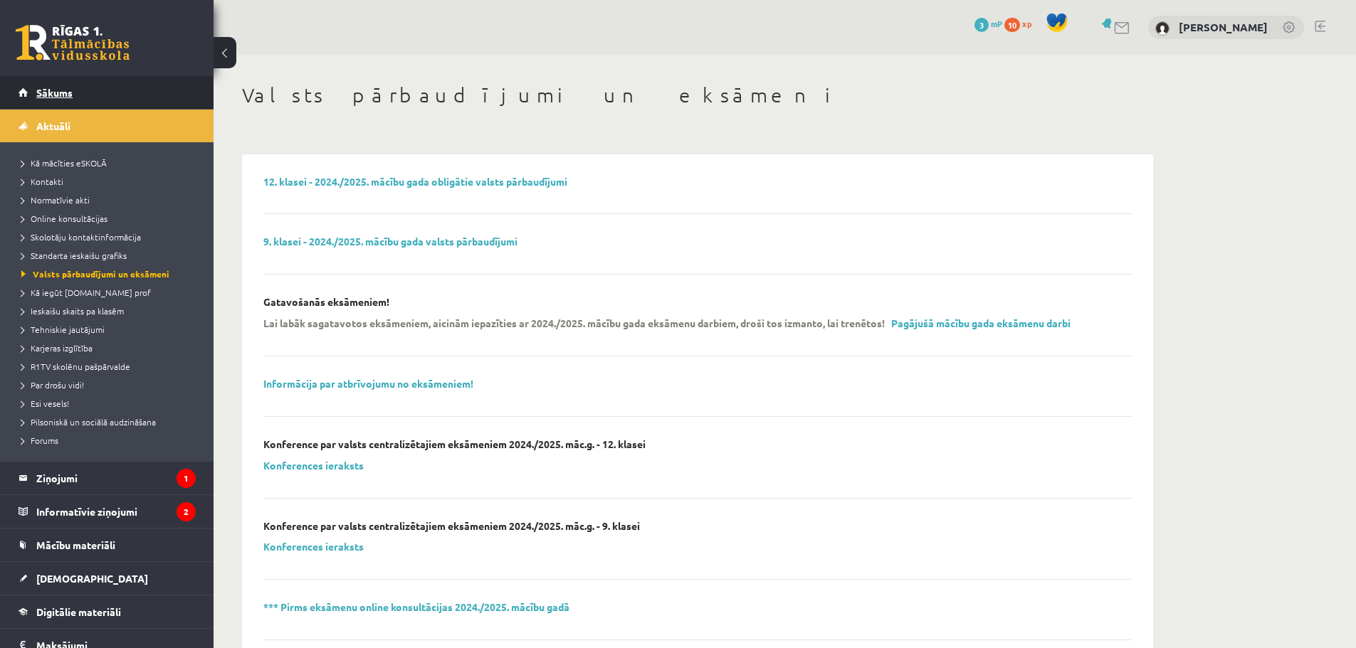
click at [69, 95] on span "Sākums" at bounding box center [54, 92] width 36 height 13
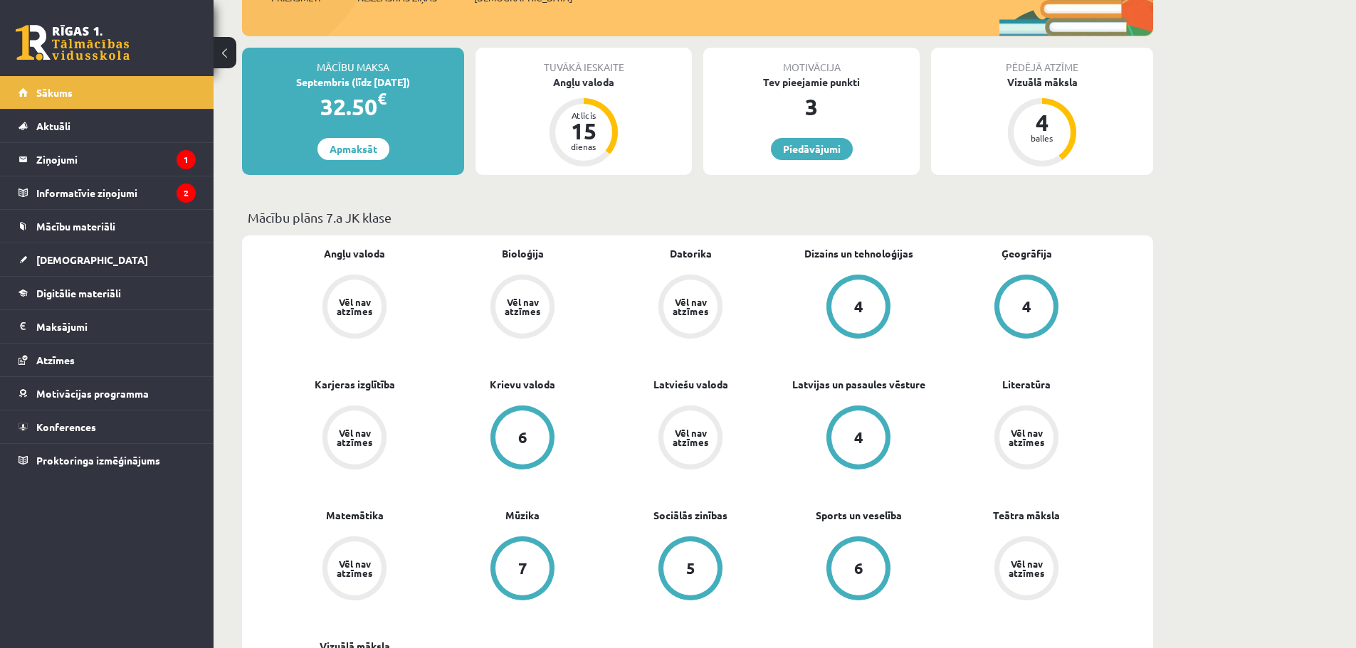
scroll to position [356, 0]
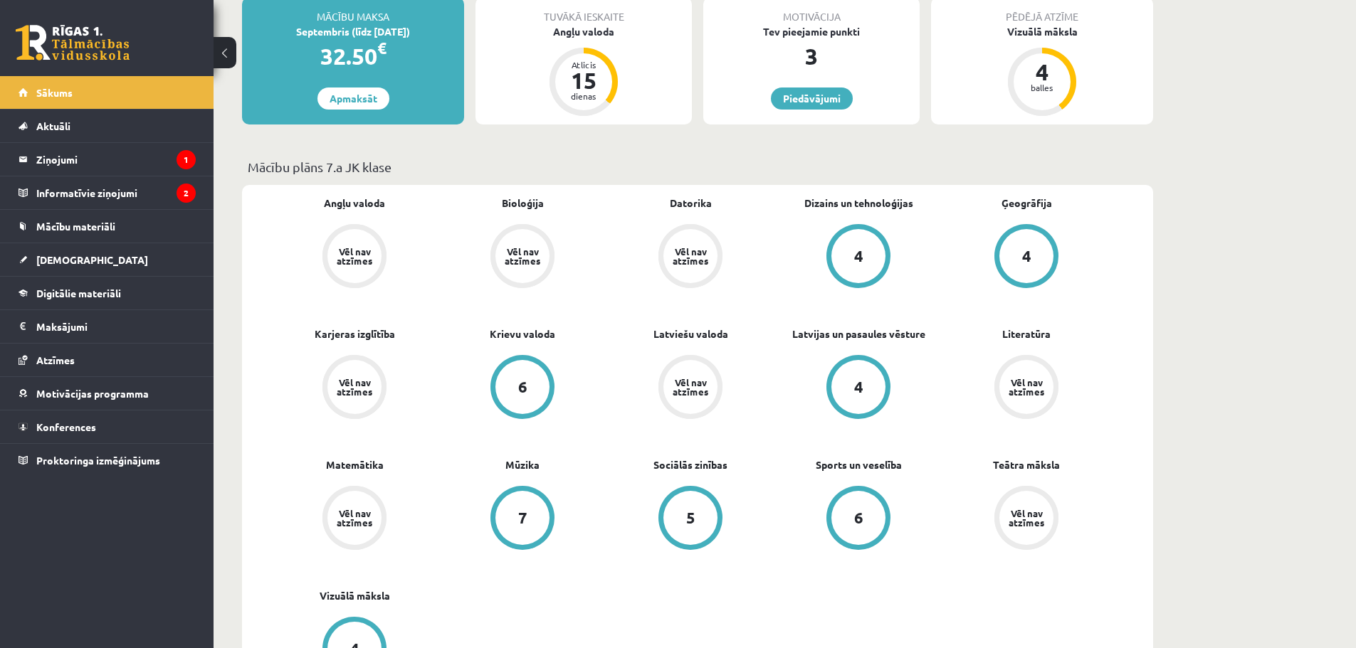
click at [347, 256] on div "Vēl nav atzīmes" at bounding box center [354, 256] width 40 height 19
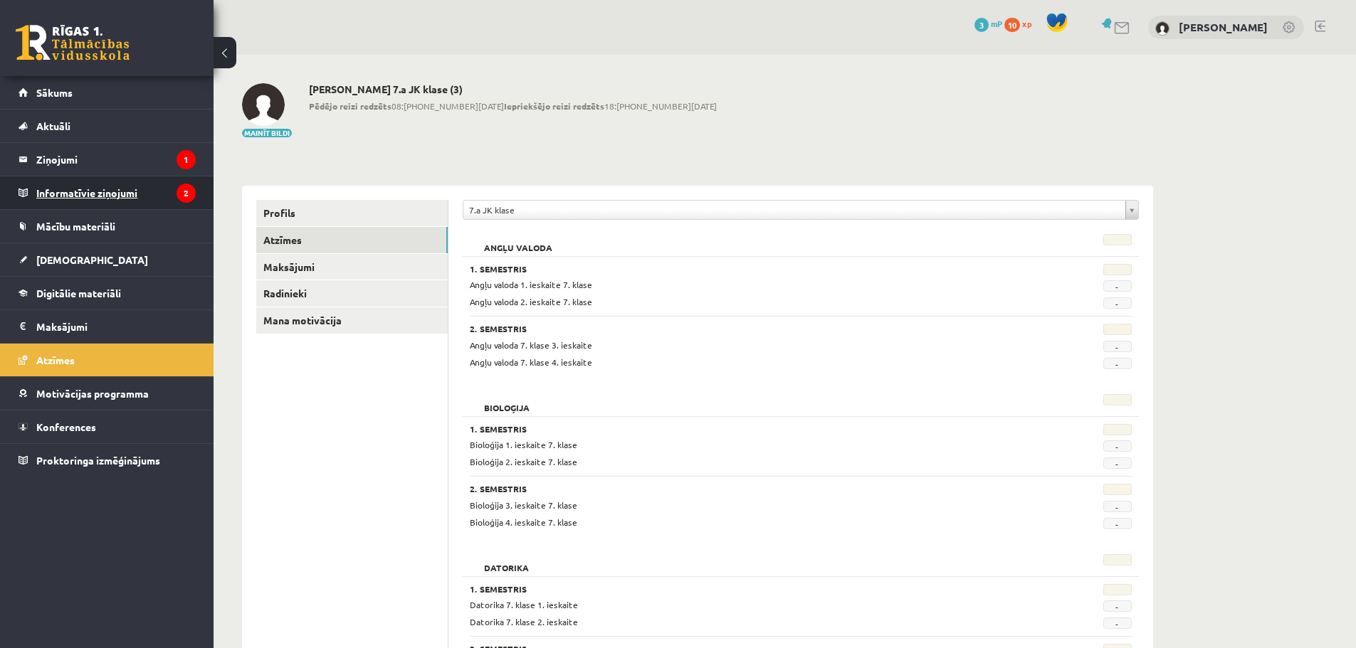
click at [118, 190] on legend "Informatīvie ziņojumi 2" at bounding box center [115, 192] width 159 height 33
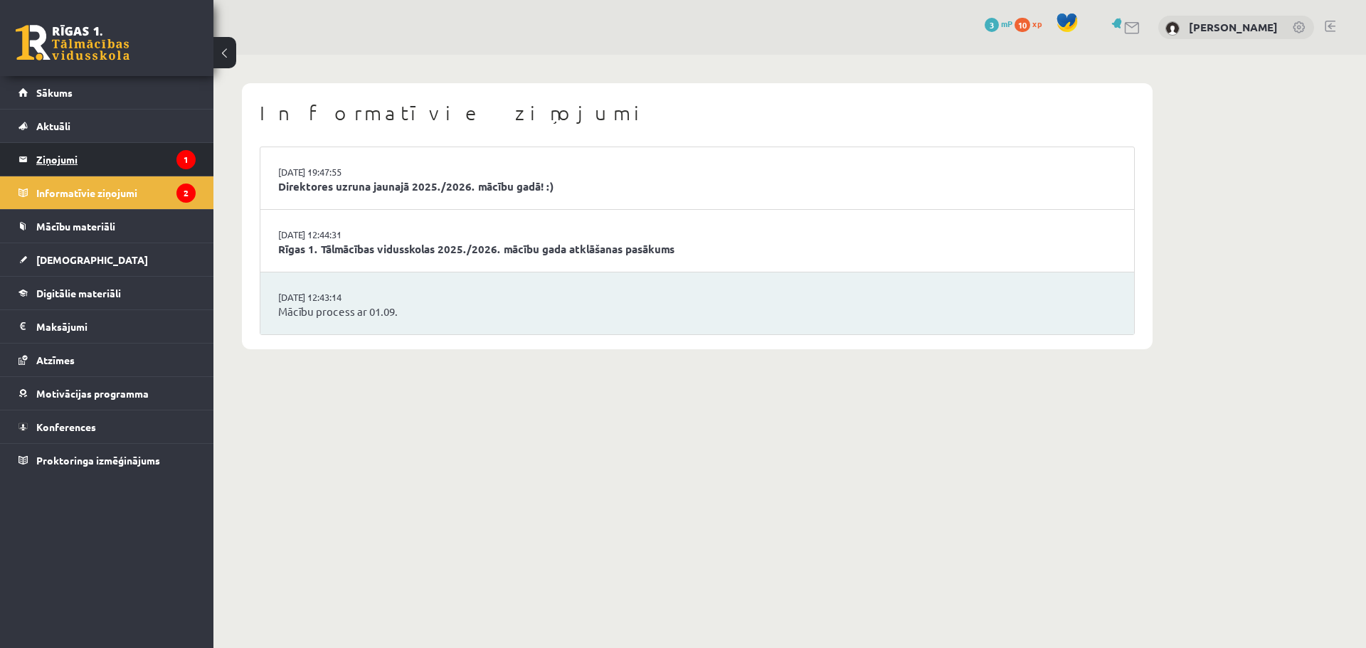
click at [119, 170] on legend "Ziņojumi 1" at bounding box center [115, 159] width 159 height 33
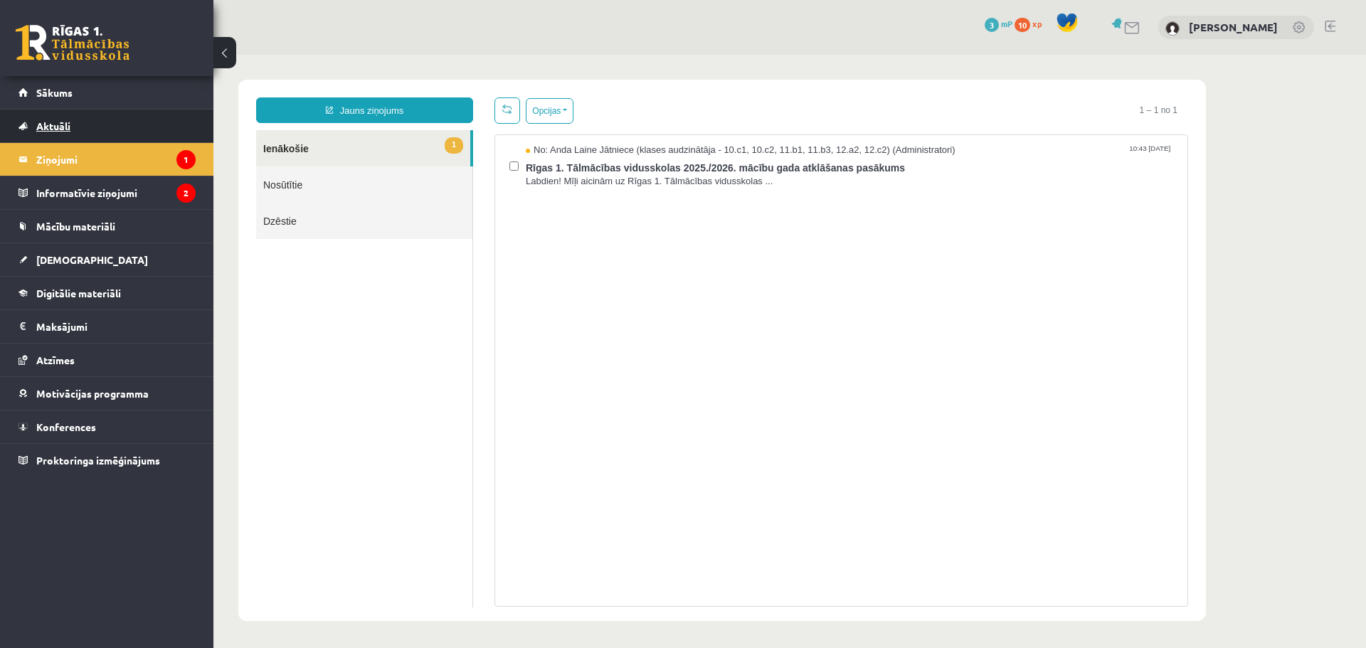
click at [120, 134] on link "Aktuāli" at bounding box center [107, 126] width 177 height 33
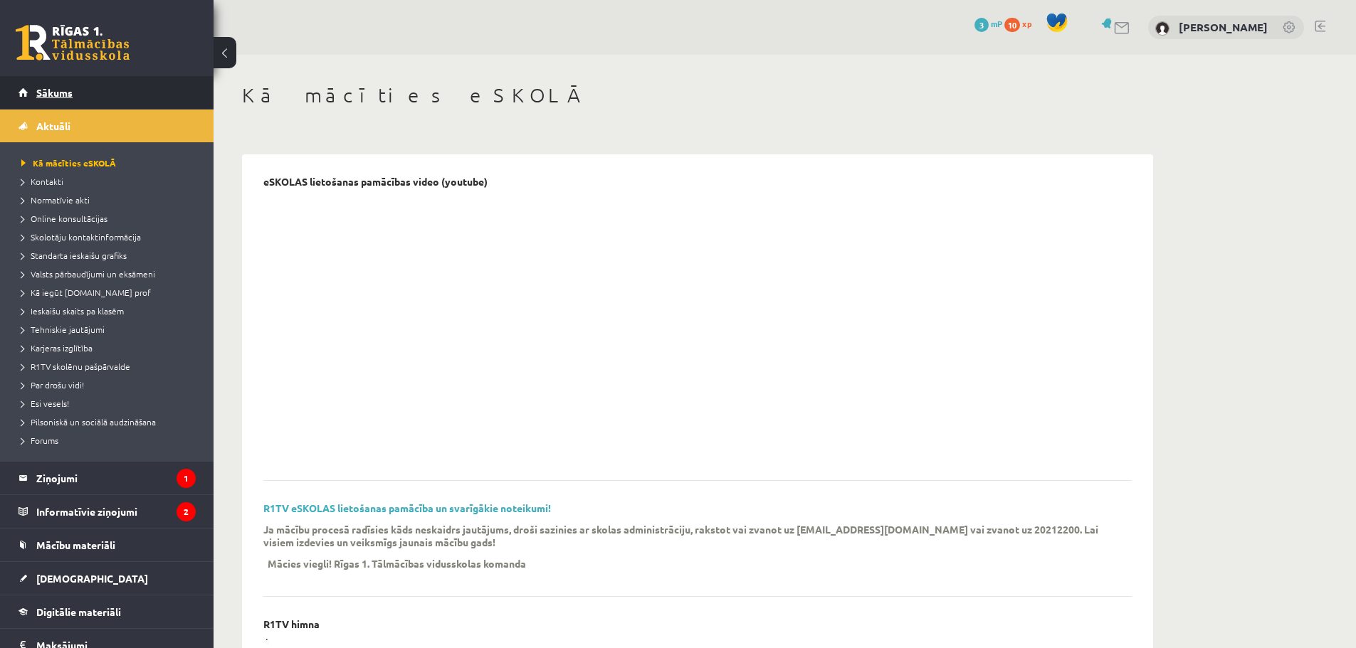
click at [95, 94] on link "Sākums" at bounding box center [107, 92] width 177 height 33
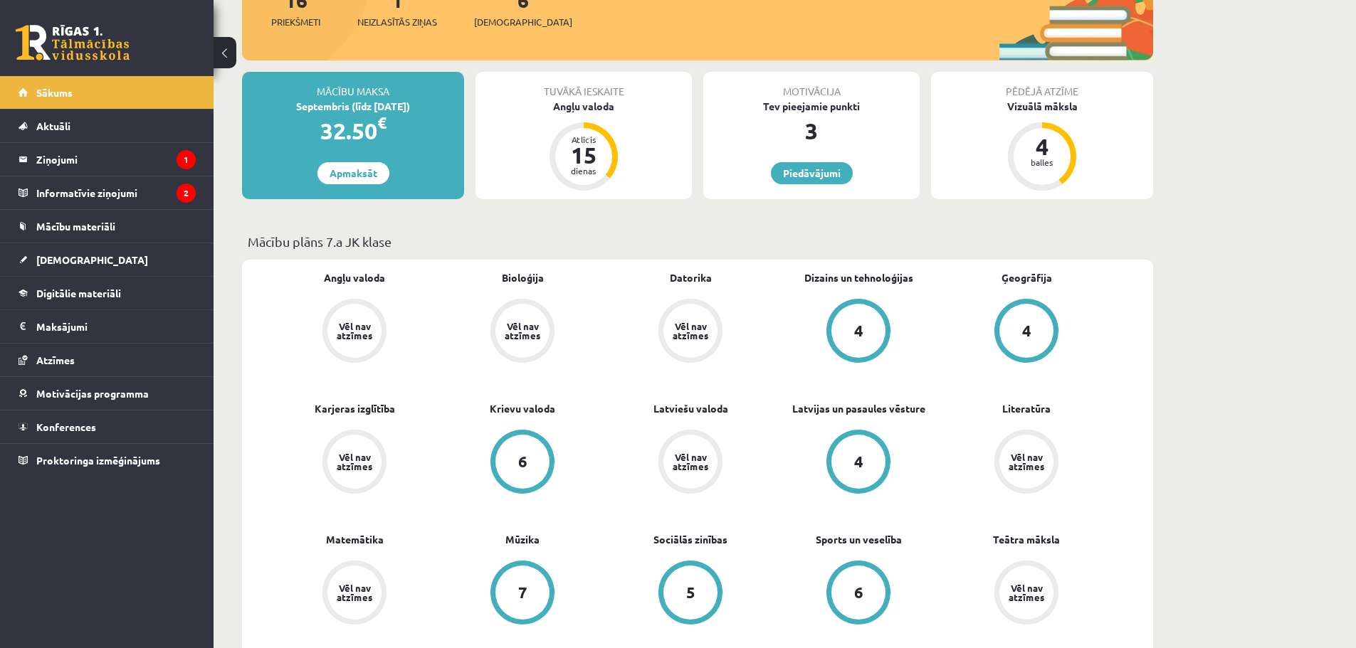
scroll to position [285, 0]
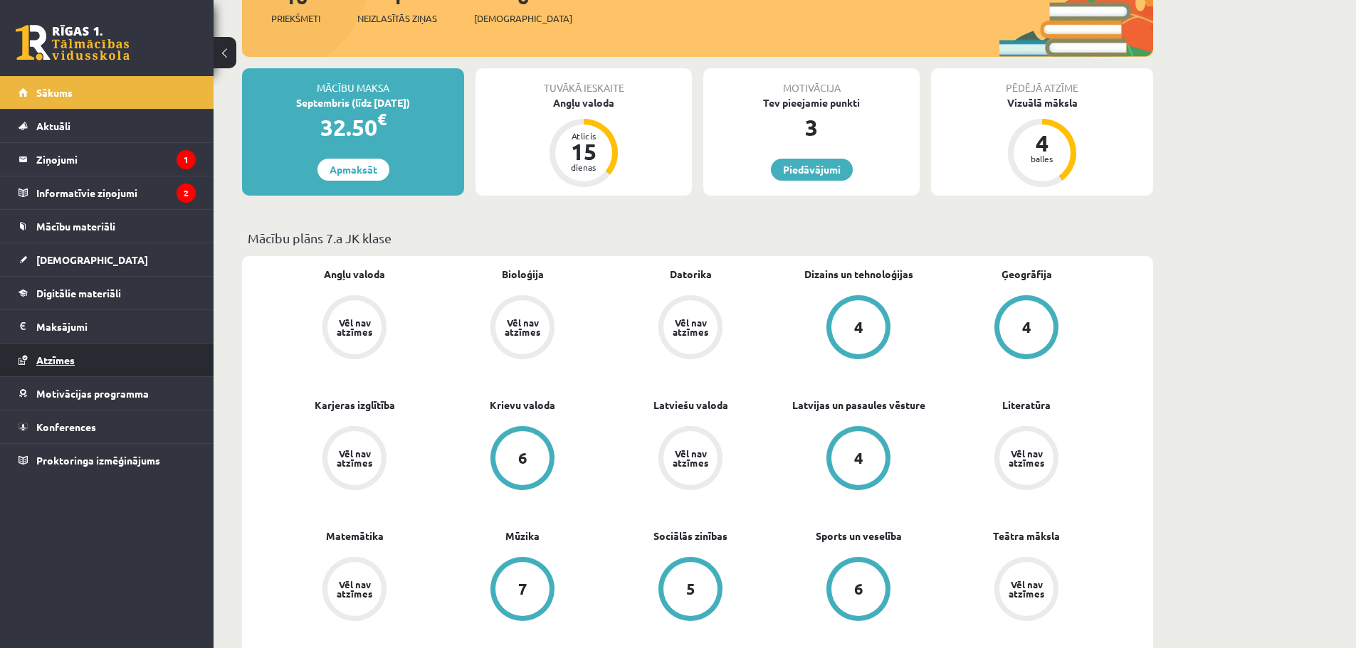
click at [127, 365] on link "Atzīmes" at bounding box center [107, 360] width 177 height 33
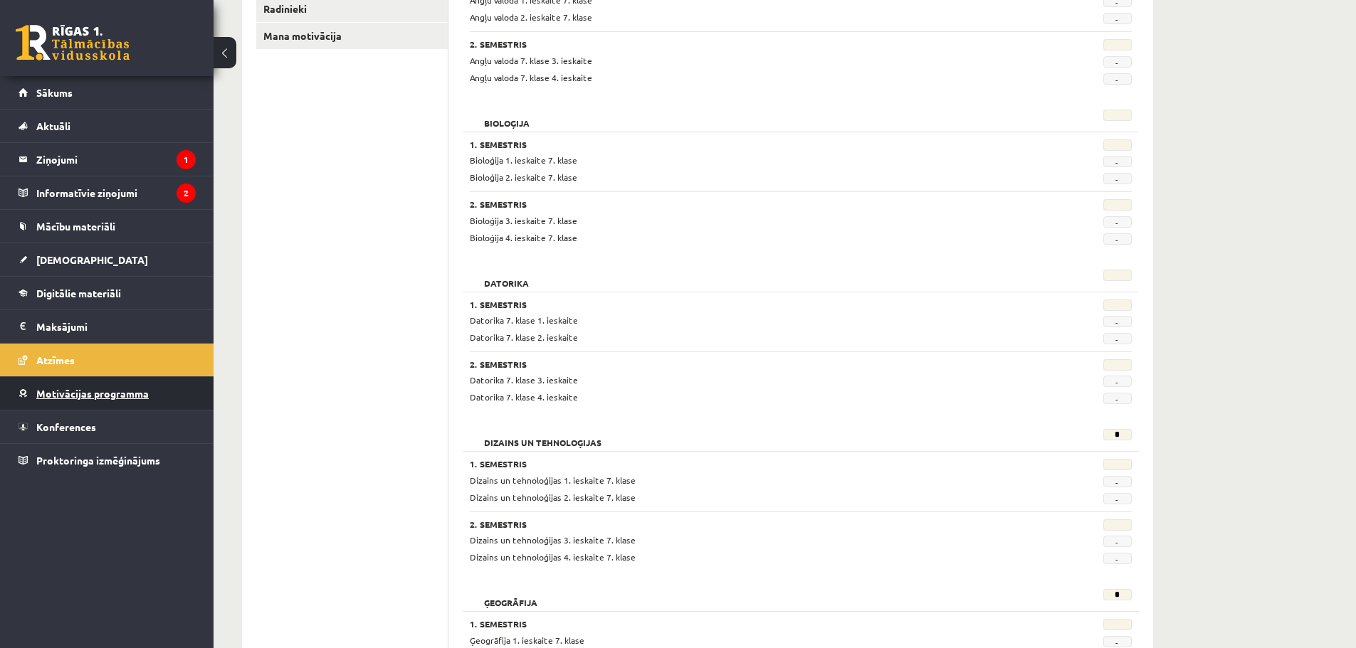
click at [121, 384] on link "Motivācijas programma" at bounding box center [107, 393] width 177 height 33
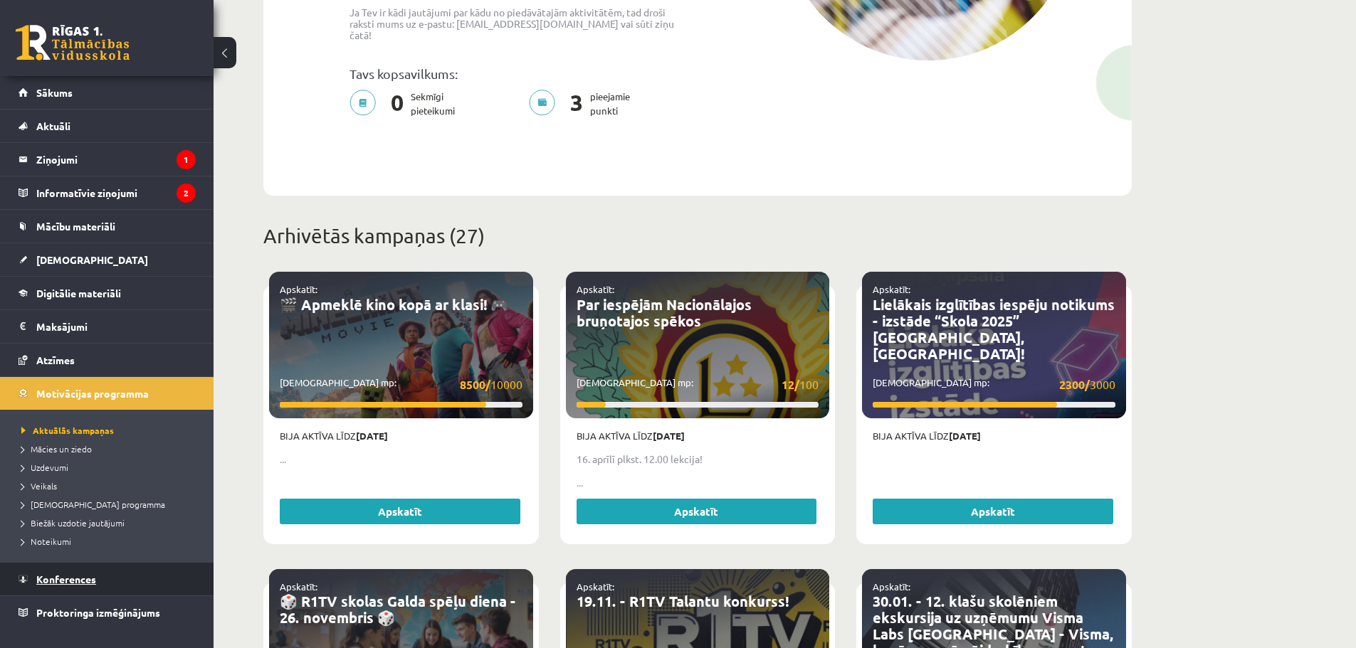
click at [107, 593] on link "Konferences" at bounding box center [107, 579] width 177 height 33
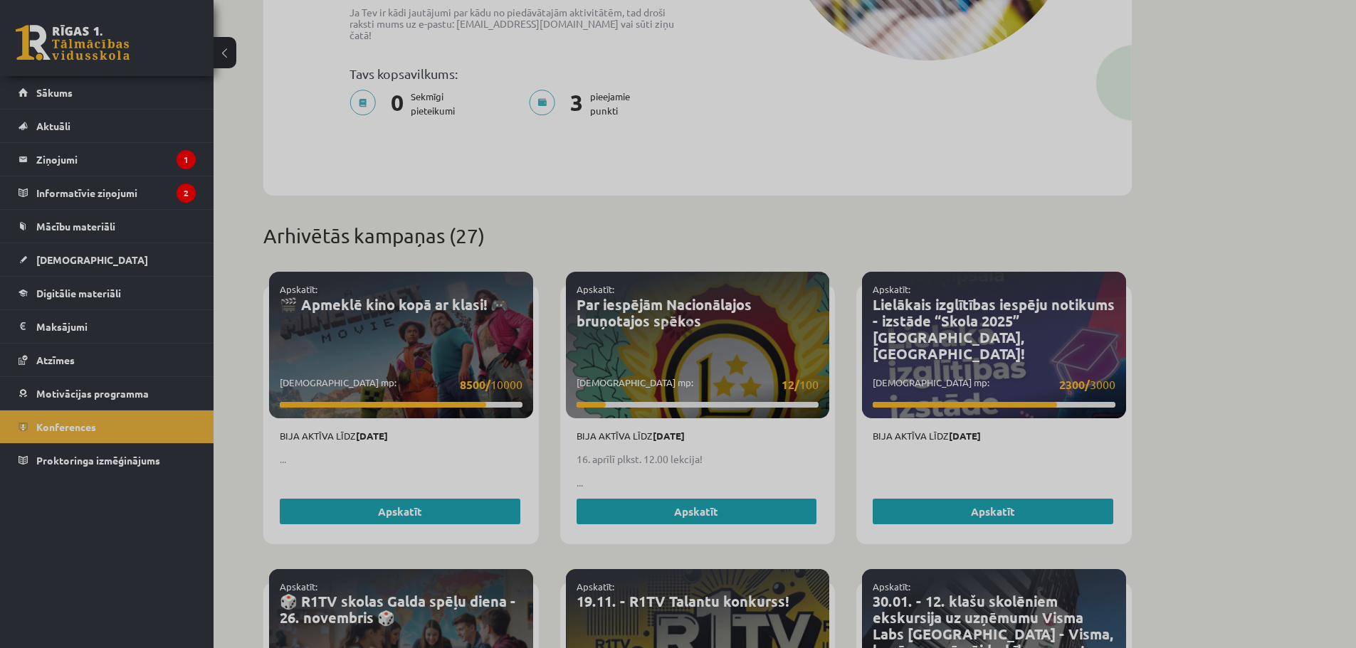
scroll to position [32, 0]
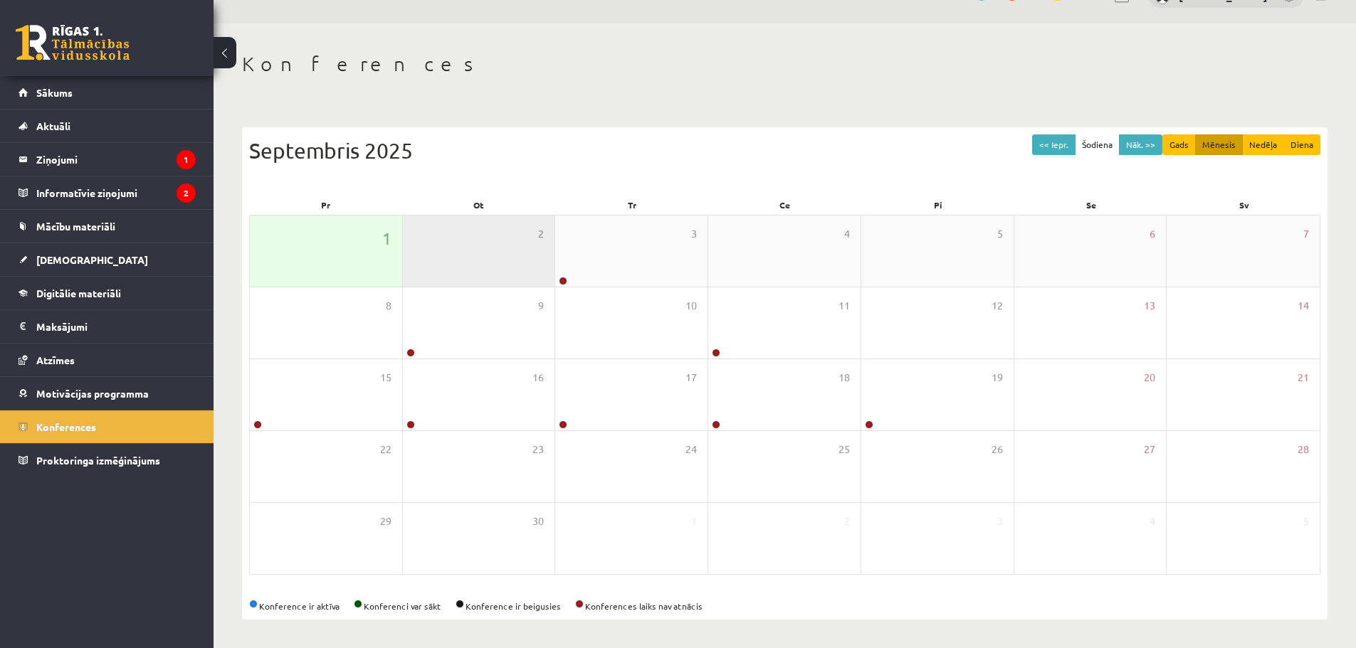
click at [465, 249] on div "2" at bounding box center [479, 251] width 152 height 71
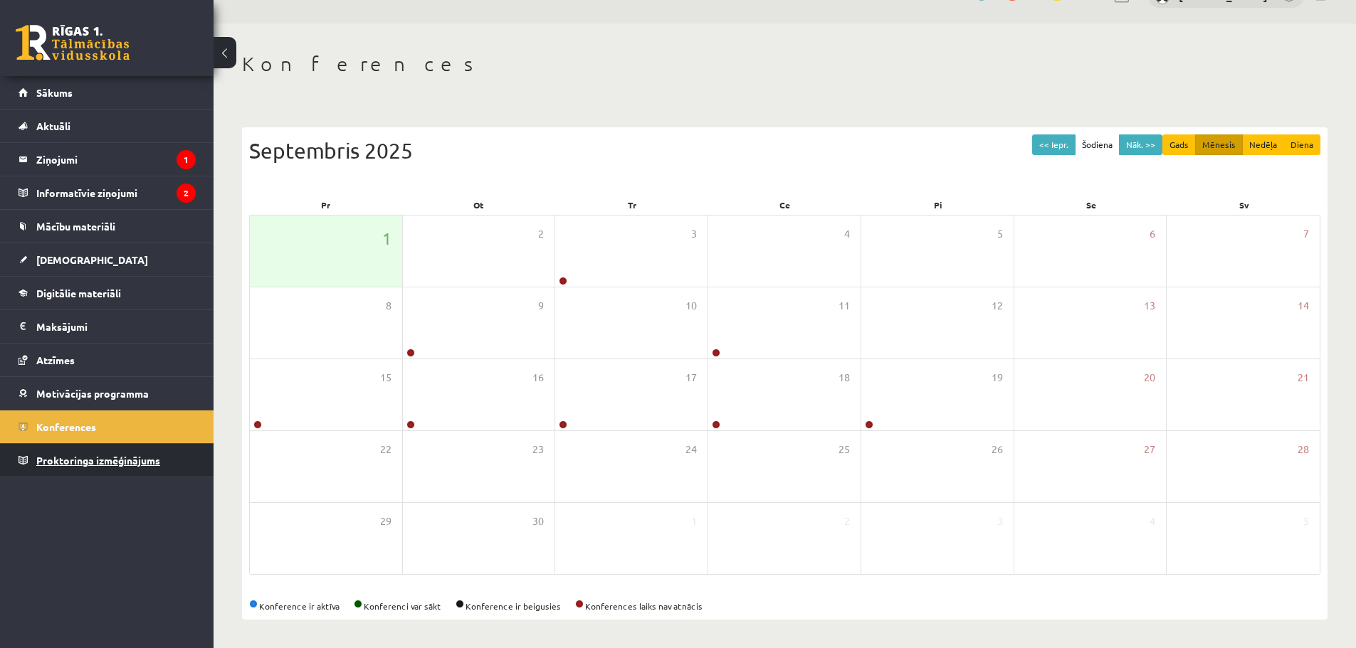
click at [94, 453] on link "Proktoringa izmēģinājums" at bounding box center [107, 460] width 177 height 33
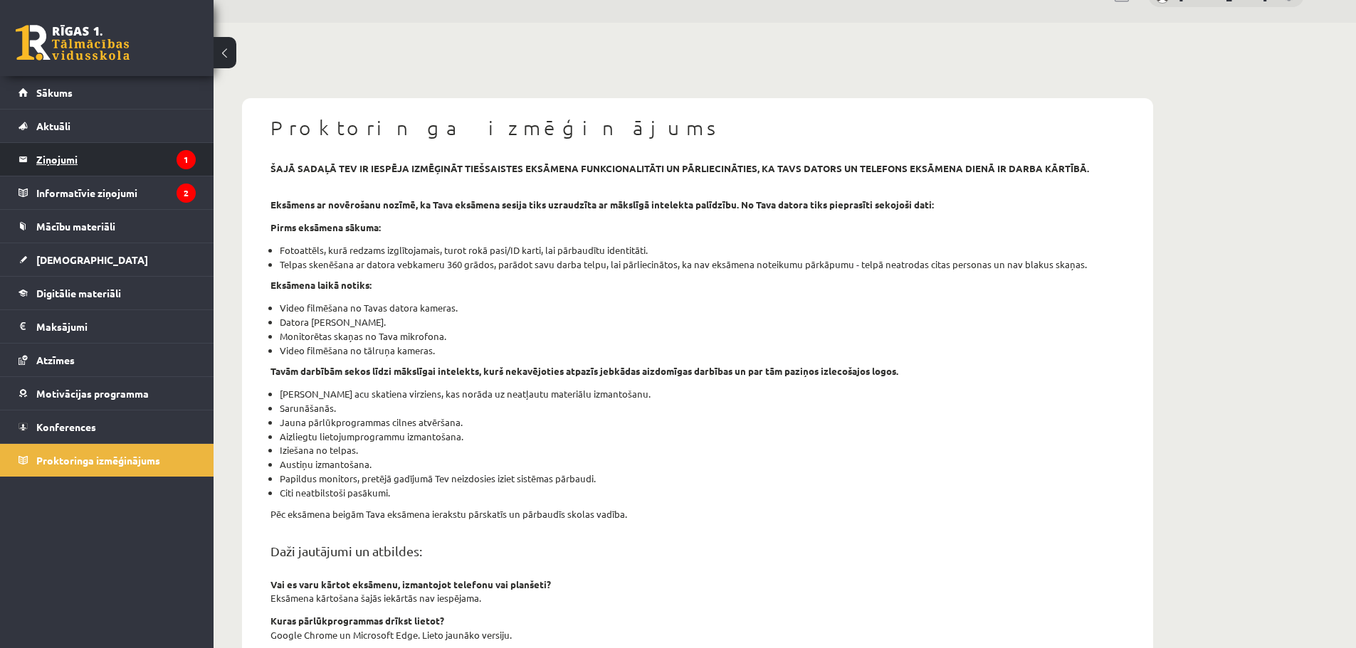
click at [92, 153] on legend "Ziņojumi 1" at bounding box center [115, 159] width 159 height 33
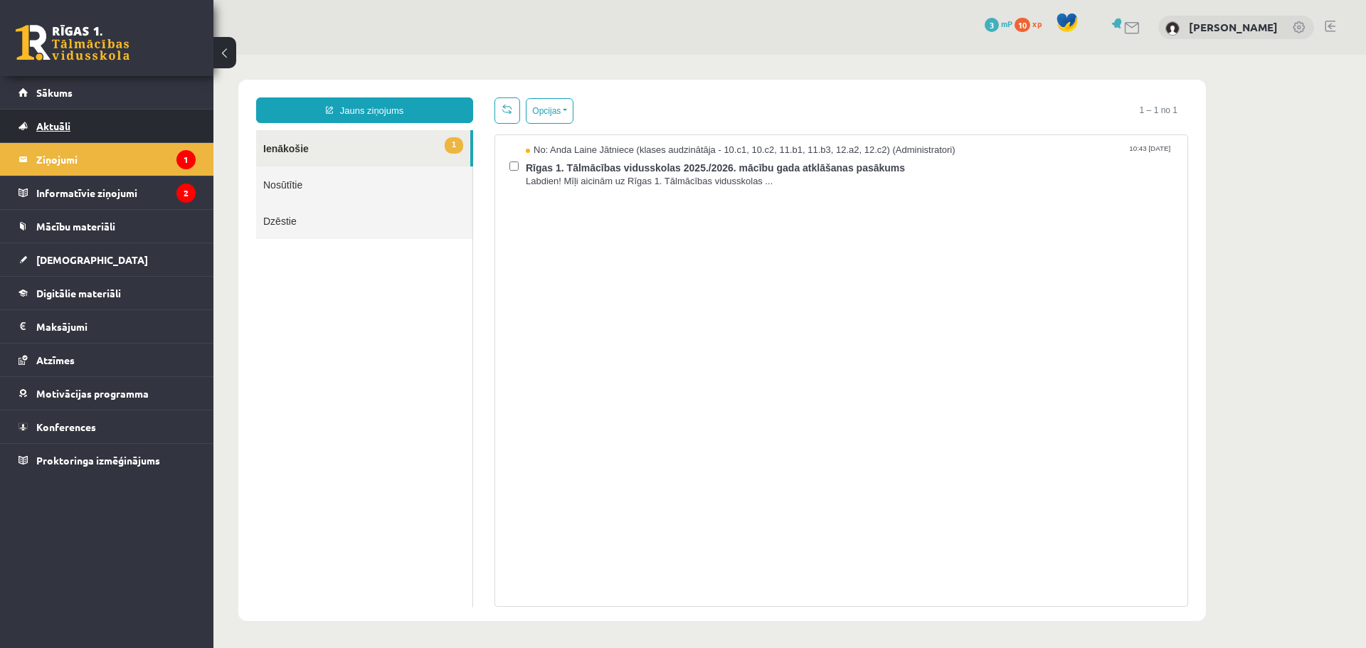
click at [127, 132] on link "Aktuāli" at bounding box center [107, 126] width 177 height 33
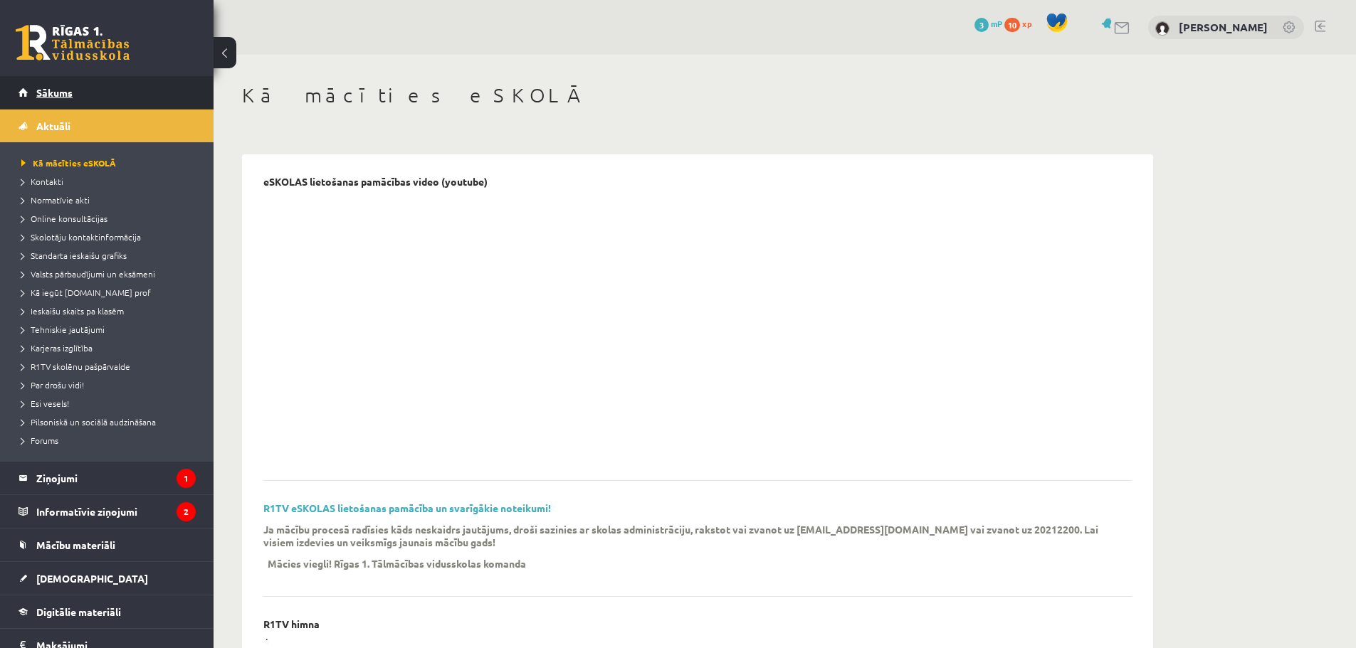
click at [142, 106] on link "Sākums" at bounding box center [107, 92] width 177 height 33
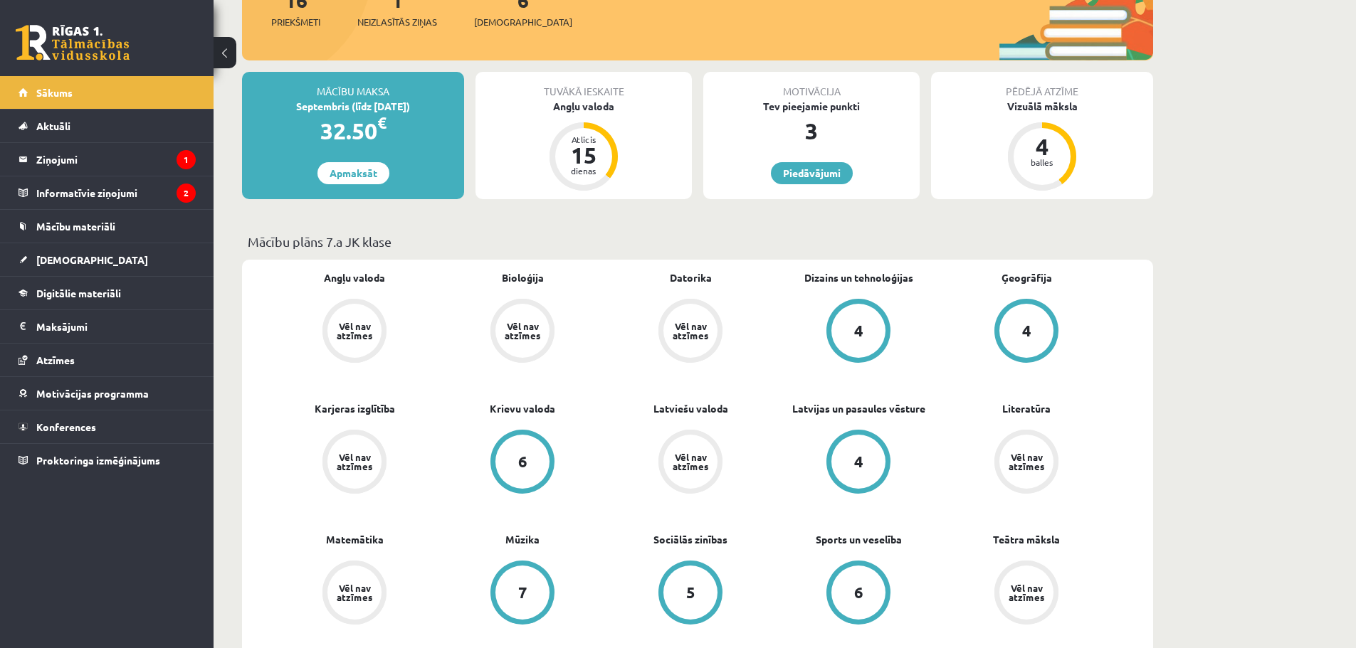
scroll to position [285, 0]
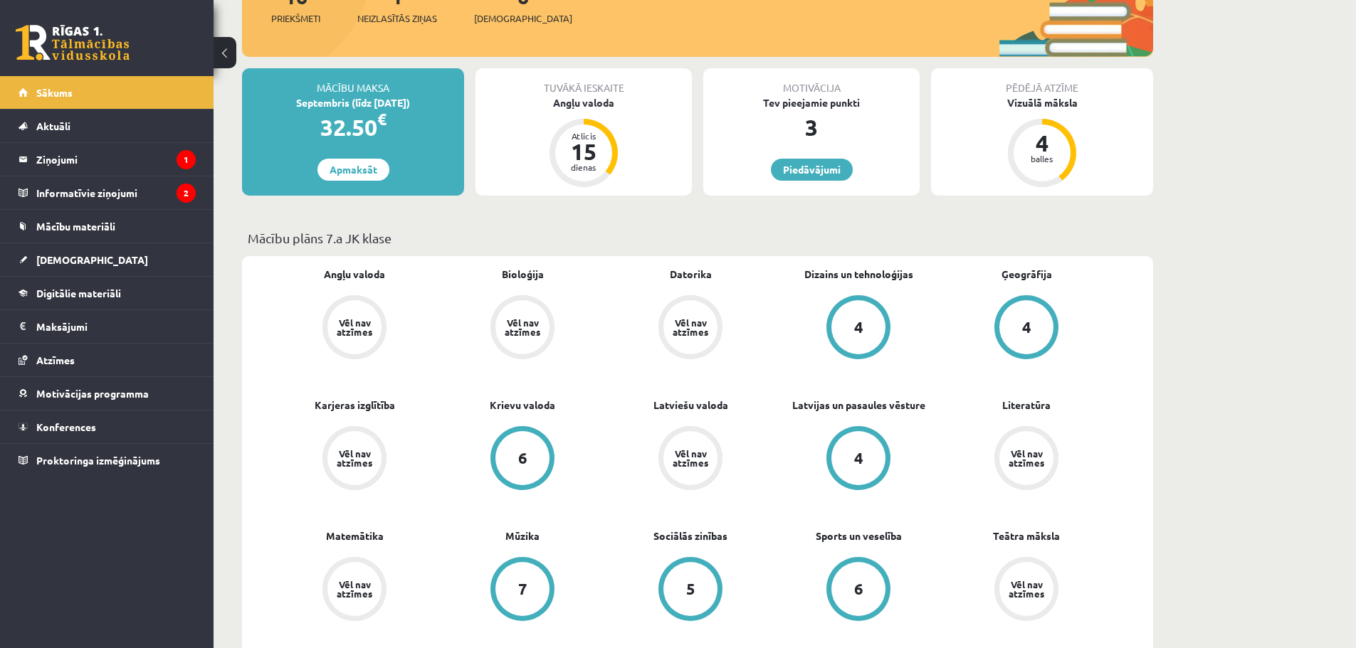
click at [524, 315] on div "Vēl nav atzīmes" at bounding box center [522, 327] width 54 height 54
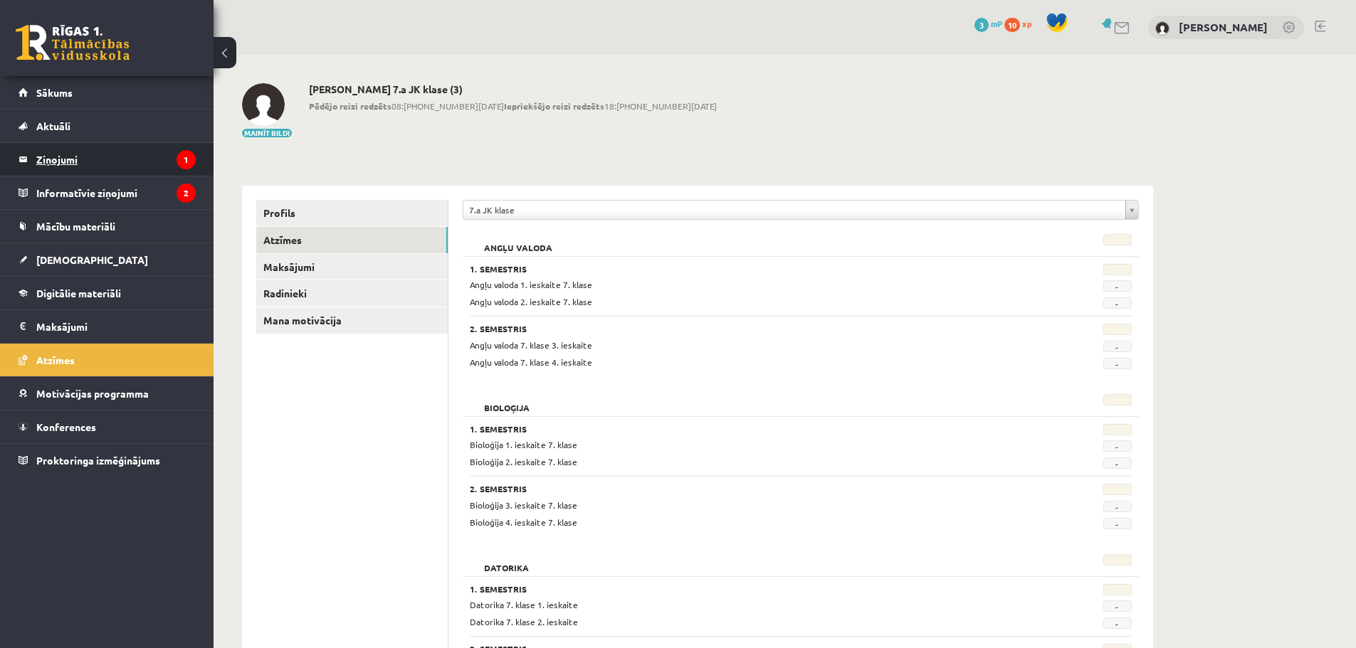
click at [123, 164] on legend "Ziņojumi 1" at bounding box center [115, 159] width 159 height 33
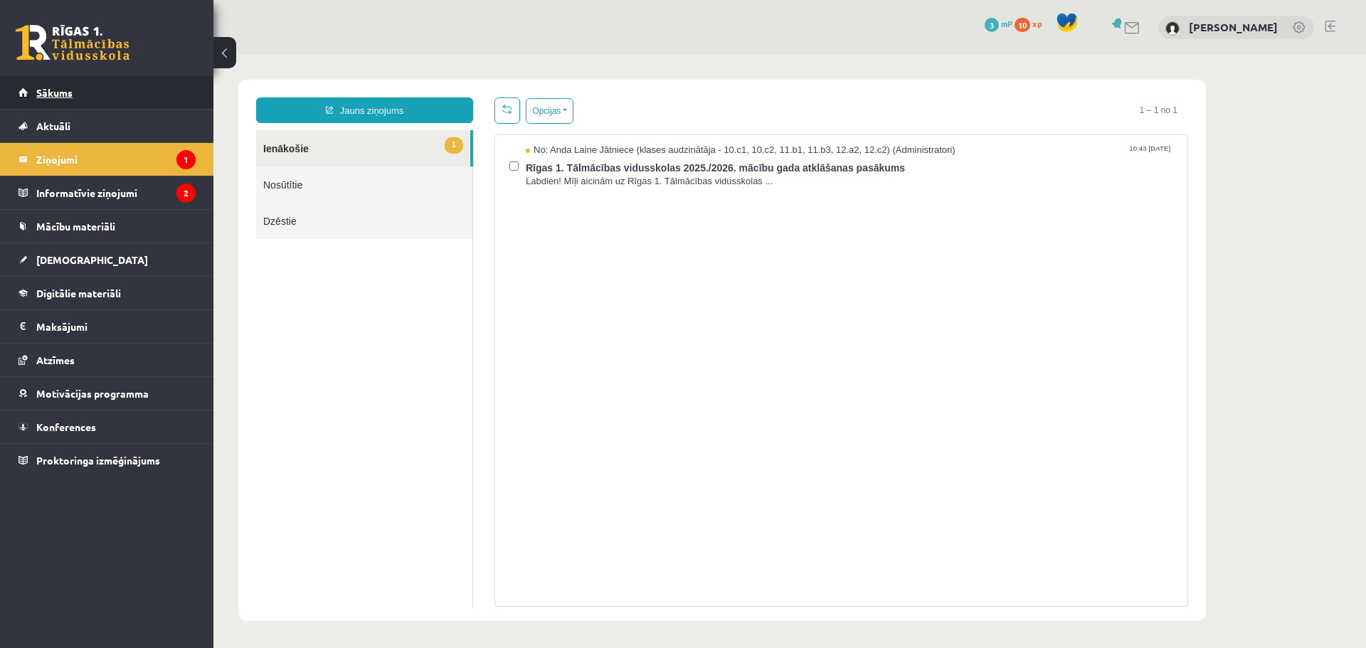
click at [83, 102] on link "Sākums" at bounding box center [107, 92] width 177 height 33
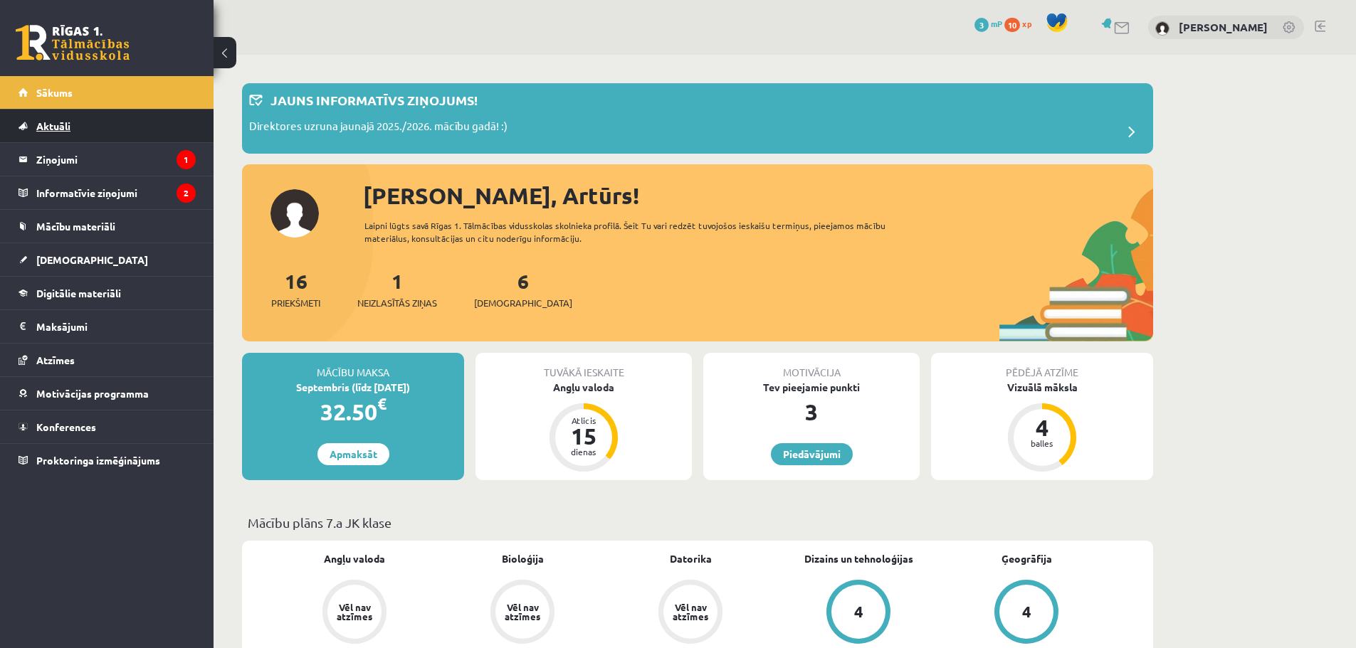
click at [139, 135] on link "Aktuāli" at bounding box center [107, 126] width 177 height 33
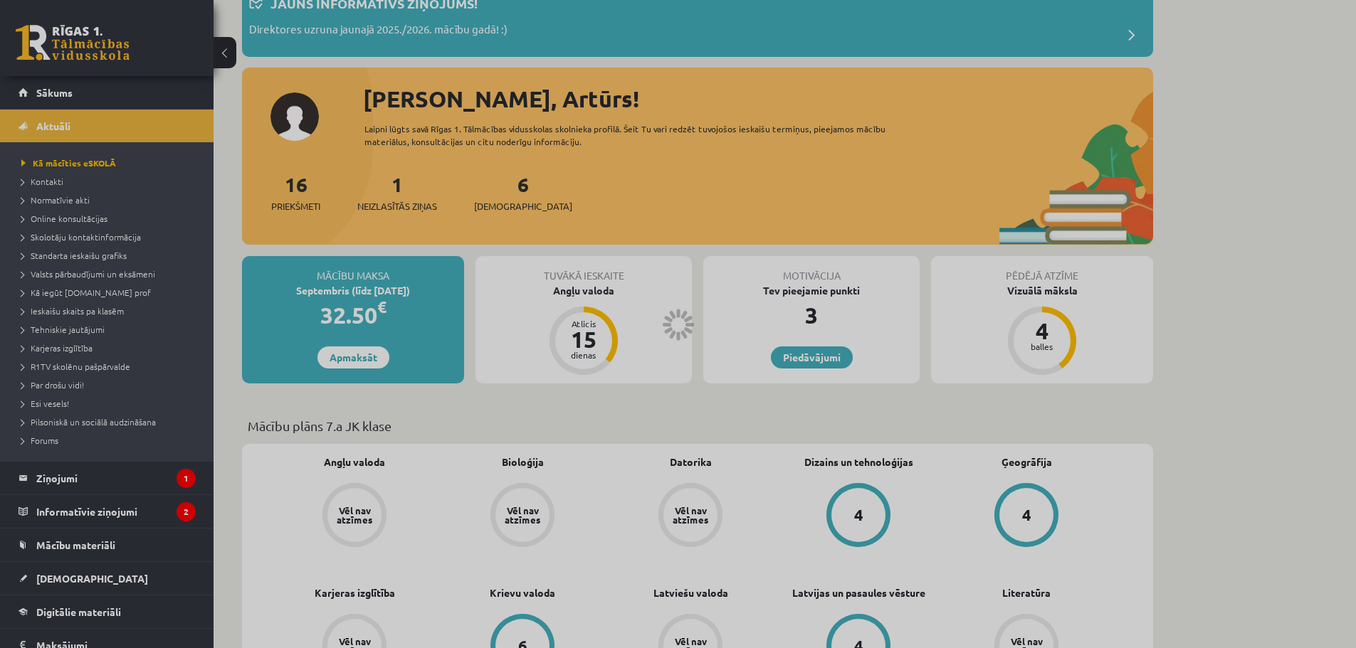
scroll to position [142, 0]
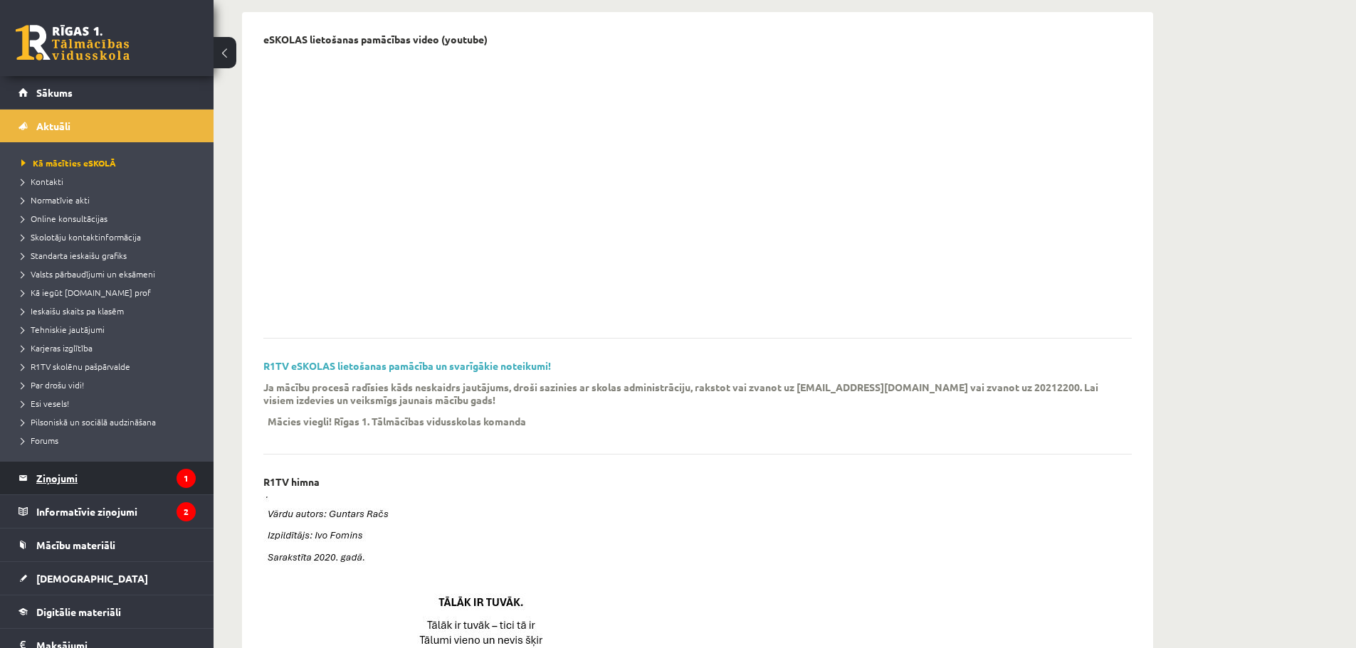
click at [137, 474] on legend "Ziņojumi 1" at bounding box center [115, 478] width 159 height 33
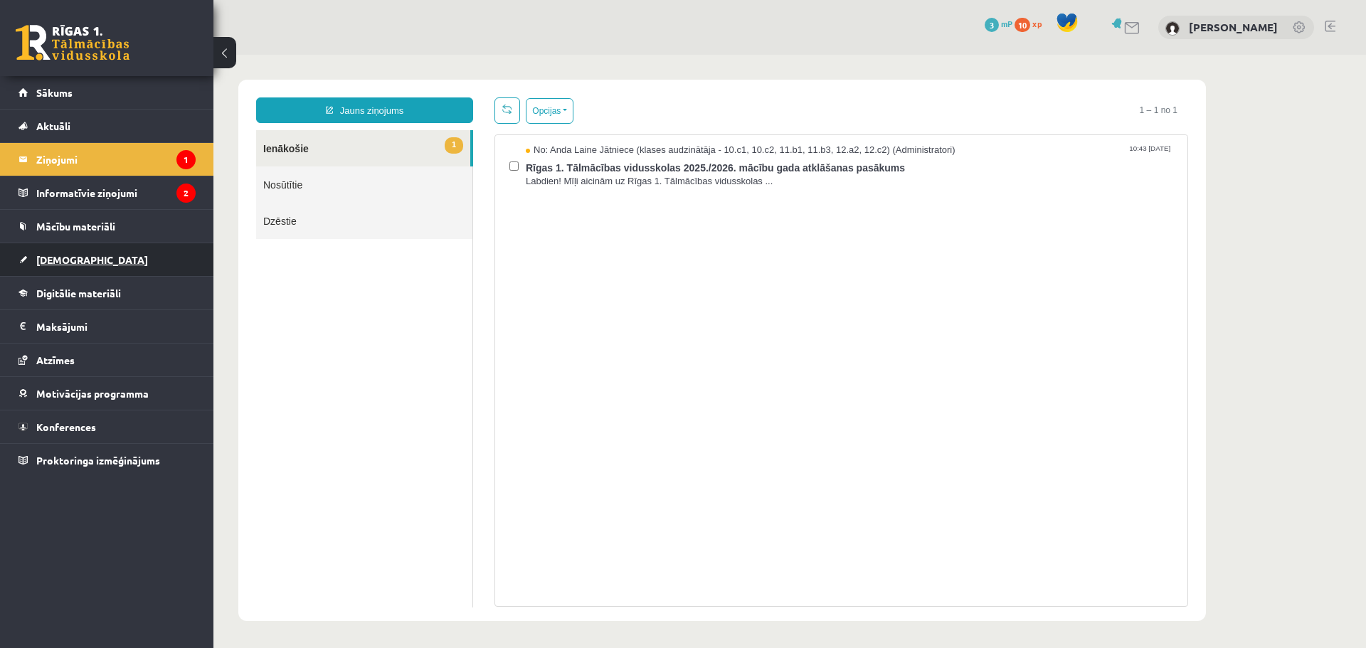
click at [81, 258] on link "[DEMOGRAPHIC_DATA]" at bounding box center [107, 259] width 177 height 33
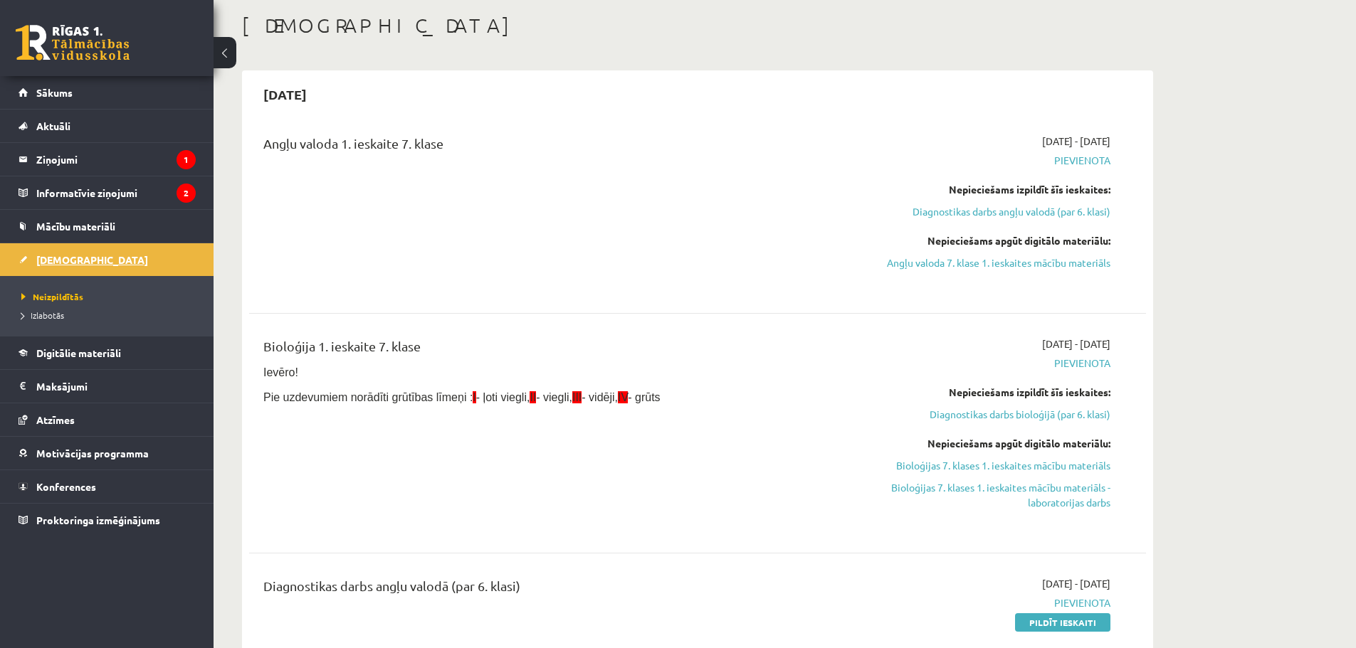
scroll to position [71, 0]
click at [603, 279] on div "Angļu valoda 1. ieskaite 7. klase" at bounding box center [542, 210] width 578 height 157
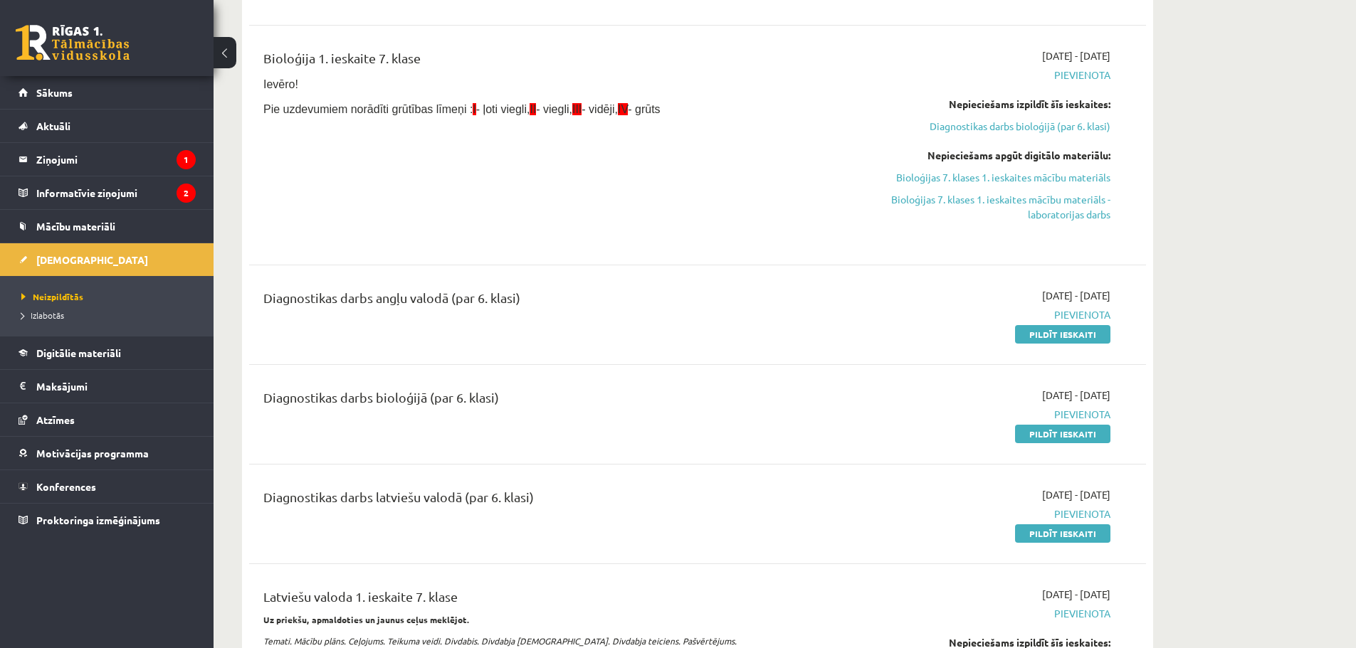
scroll to position [356, 0]
click at [408, 298] on div "Diagnostikas darbs angļu valodā (par 6. klasi)" at bounding box center [541, 303] width 557 height 26
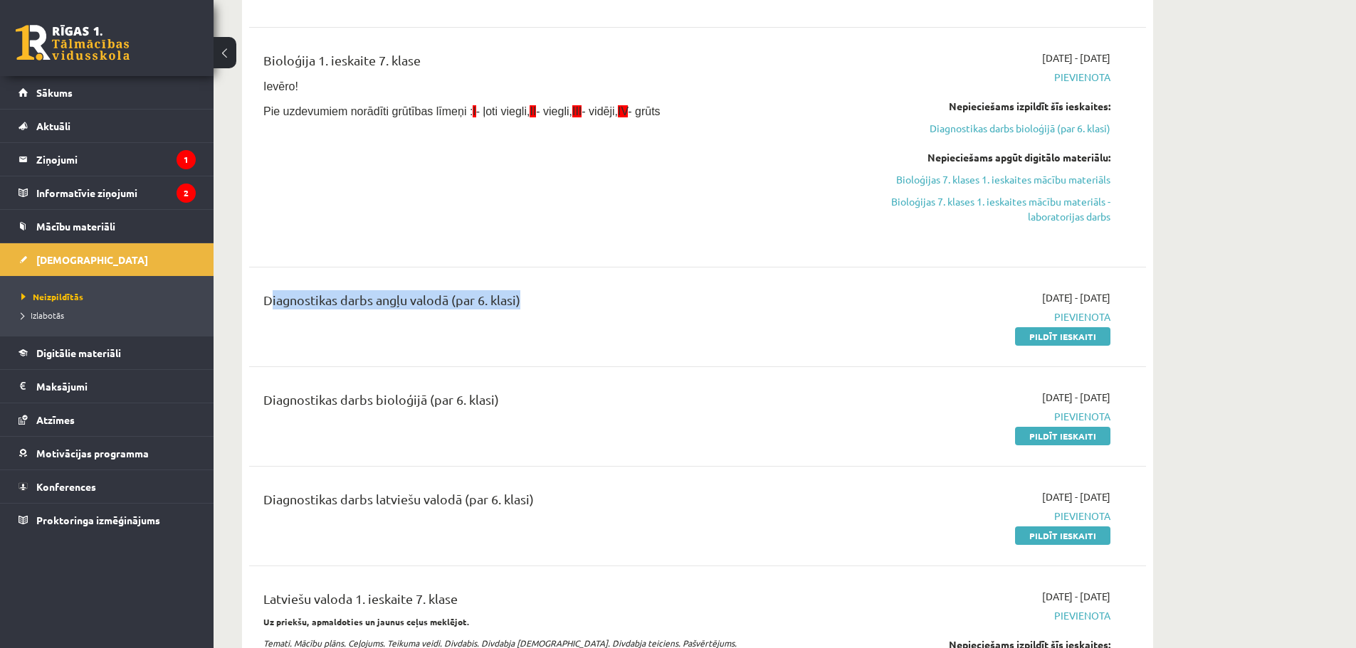
click at [408, 298] on div "Diagnostikas darbs angļu valodā (par 6. klasi)" at bounding box center [541, 303] width 557 height 26
click at [499, 322] on div "Diagnostikas darbs angļu valodā (par 6. klasi)" at bounding box center [542, 316] width 578 height 53
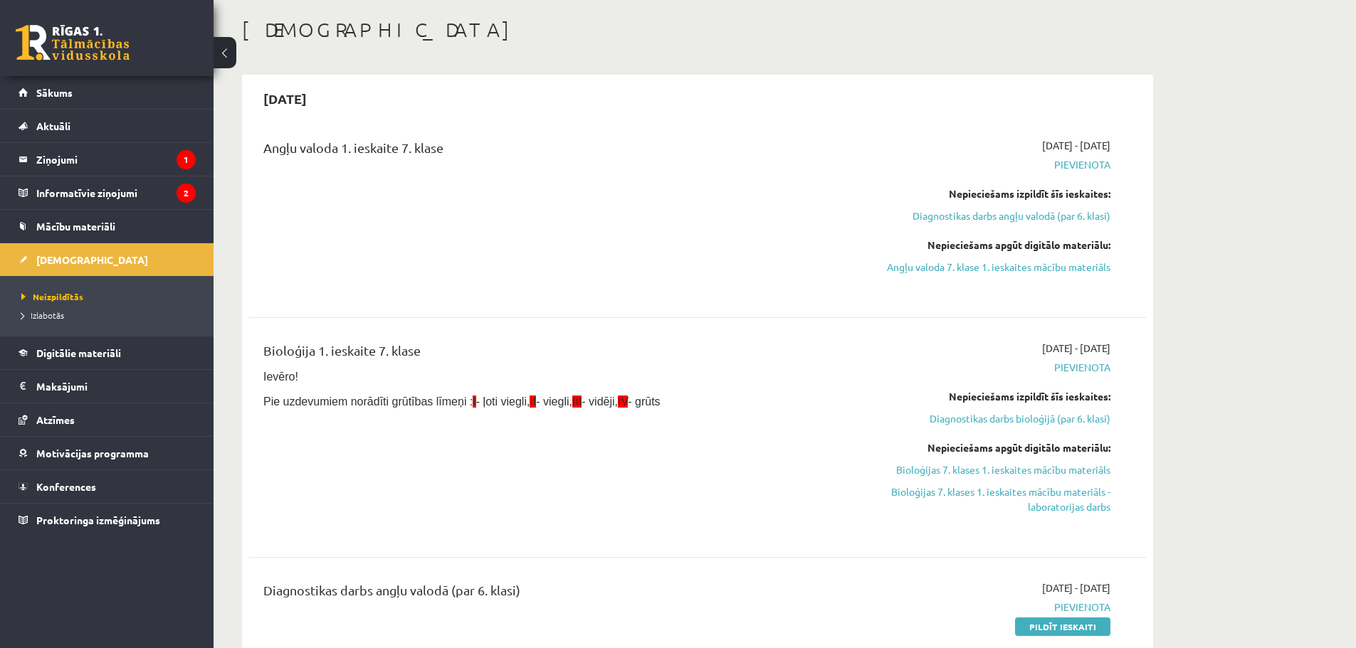
scroll to position [71, 0]
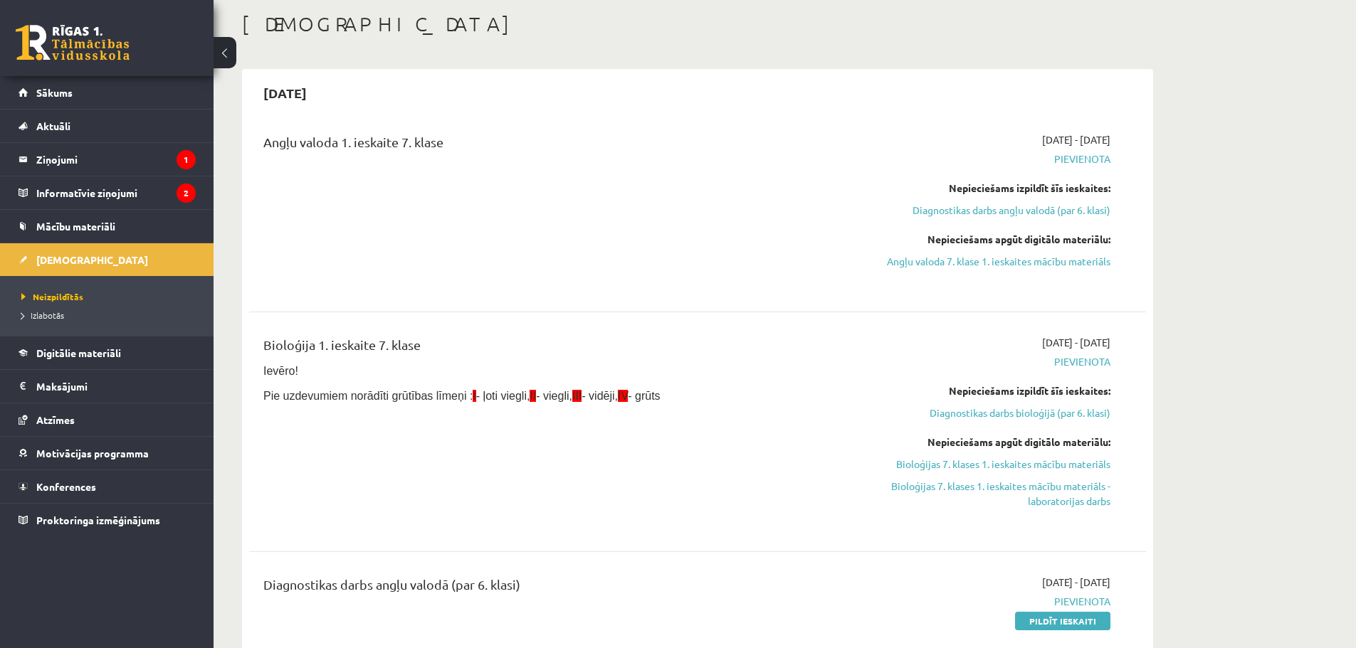
click at [497, 395] on span "Pie uzdevumiem norādīti grūtības līmeņi : I - ļoti viegli, II - viegli, III - v…" at bounding box center [461, 396] width 397 height 12
click at [1028, 444] on div "Nepieciešams apgūt digitālo materiālu:" at bounding box center [976, 442] width 268 height 15
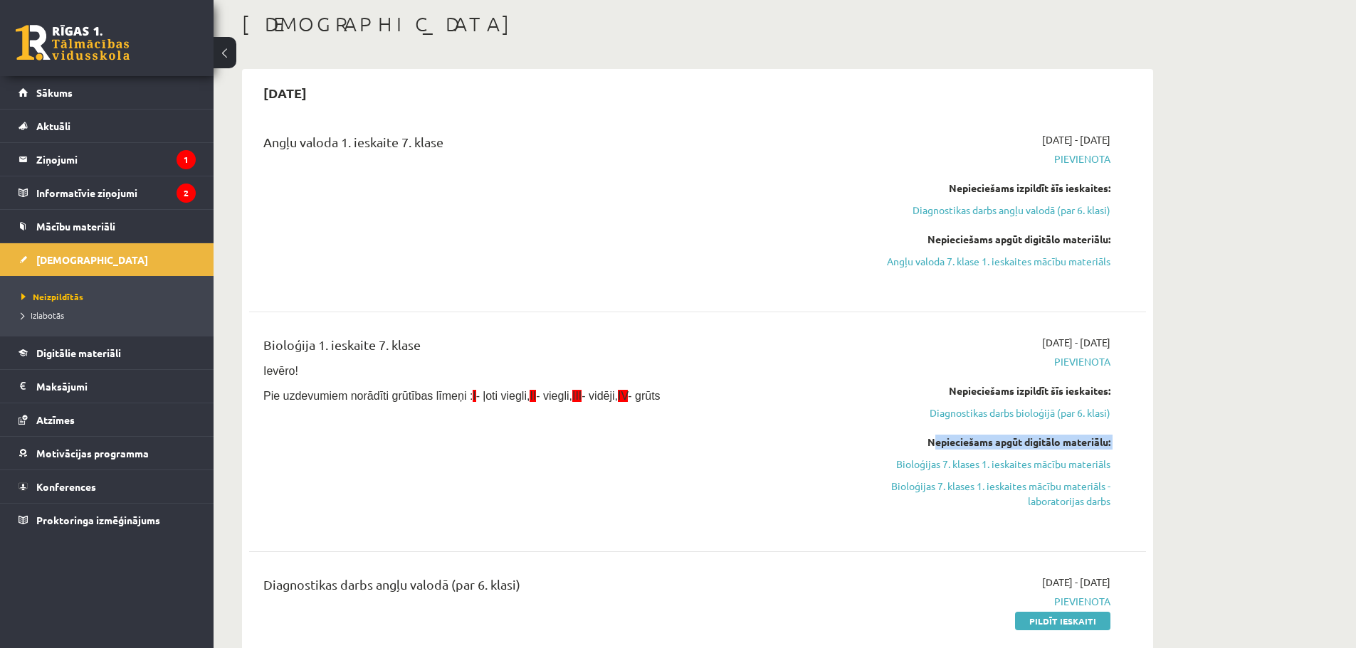
click at [1028, 444] on div "Nepieciešams apgūt digitālo materiālu:" at bounding box center [976, 442] width 268 height 15
click at [1013, 412] on link "Diagnostikas darbs bioloģijā (par 6. klasi)" at bounding box center [976, 413] width 268 height 15
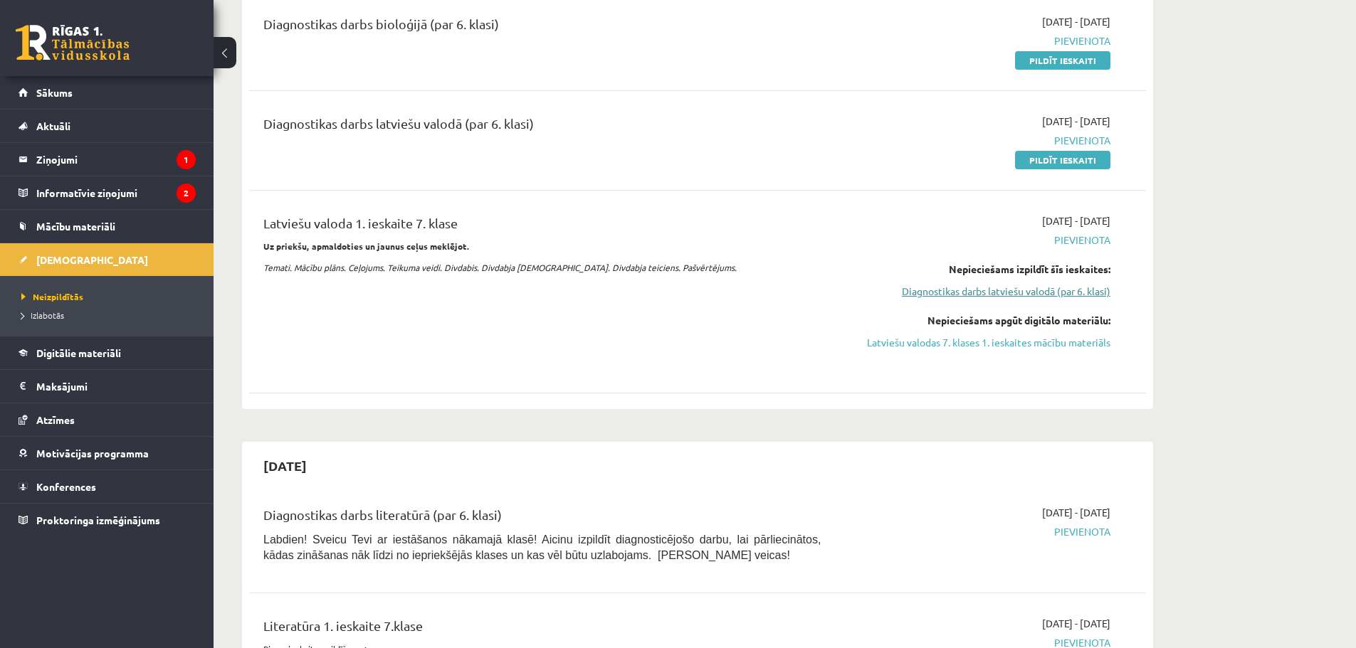
click at [1009, 295] on link "Diagnostikas darbs latviešu valodā (par 6. klasi)" at bounding box center [976, 291] width 268 height 15
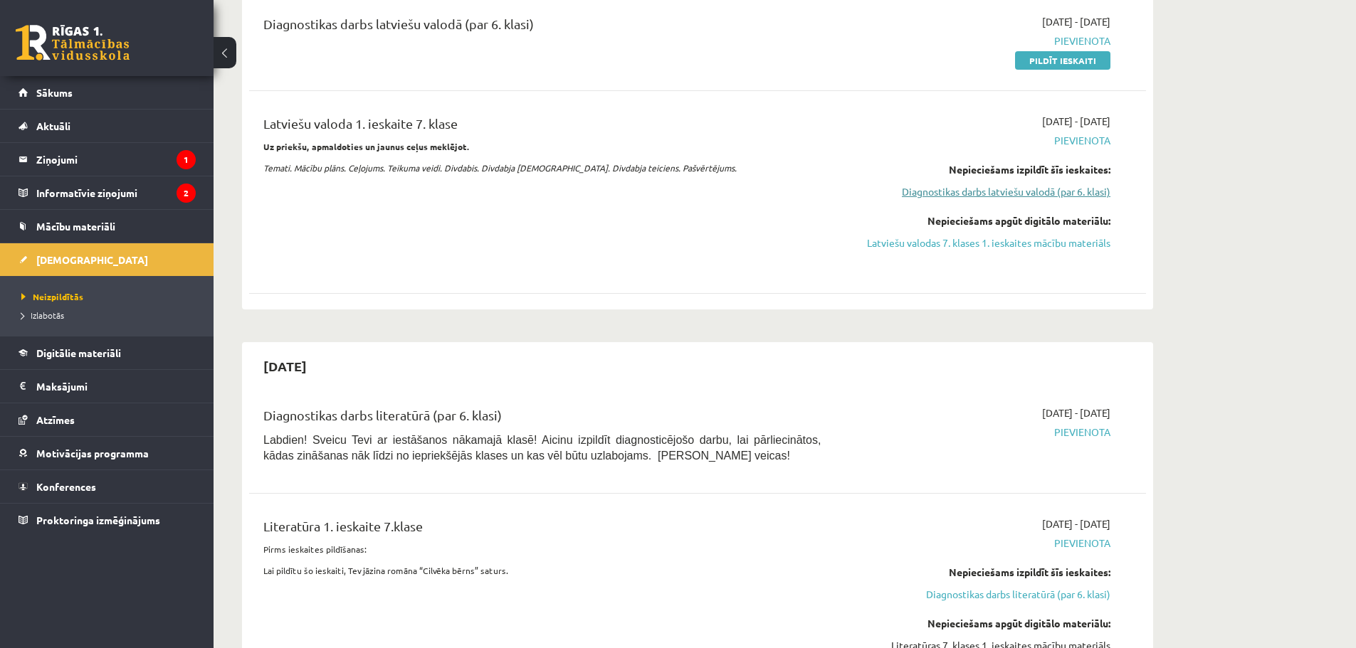
click at [1014, 196] on link "Diagnostikas darbs latviešu valodā (par 6. klasi)" at bounding box center [976, 191] width 268 height 15
click at [979, 236] on link "Latviešu valodas 7. klases 1. ieskaites mācību materiāls" at bounding box center [976, 243] width 268 height 15
click at [897, 249] on link "Latviešu valodas 7. klases 1. ieskaites mācību materiāls" at bounding box center [976, 243] width 268 height 15
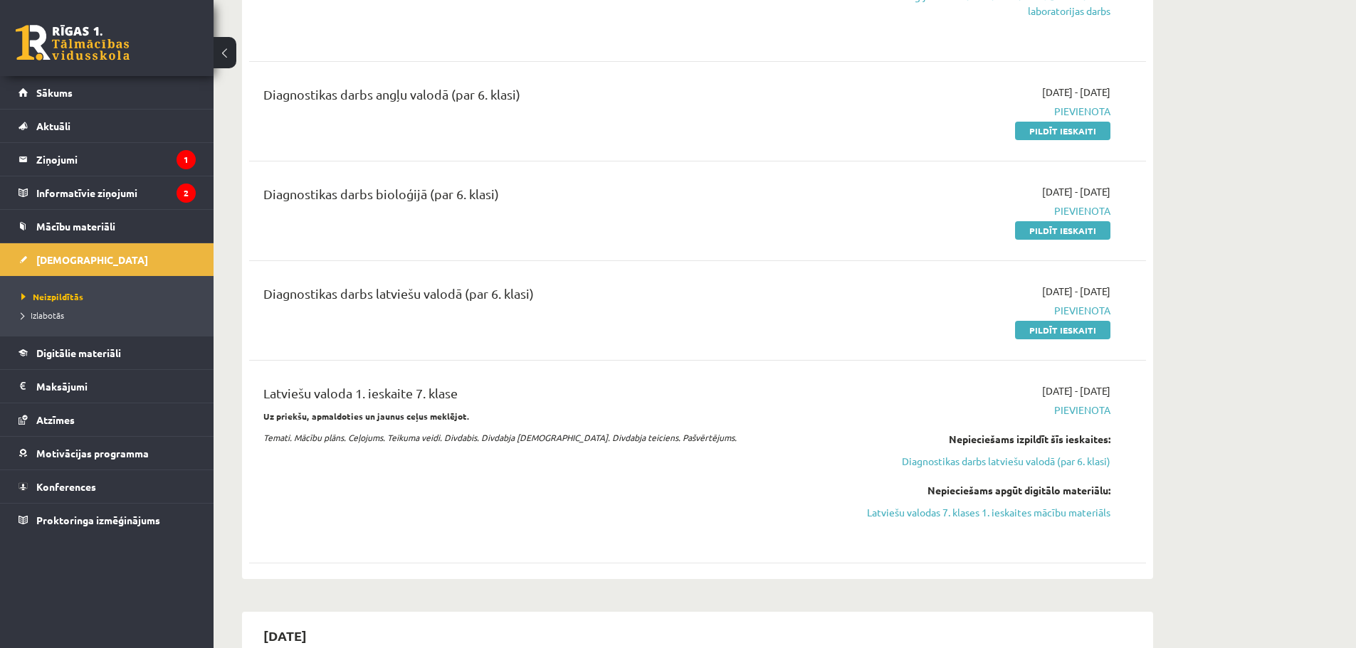
scroll to position [546, 0]
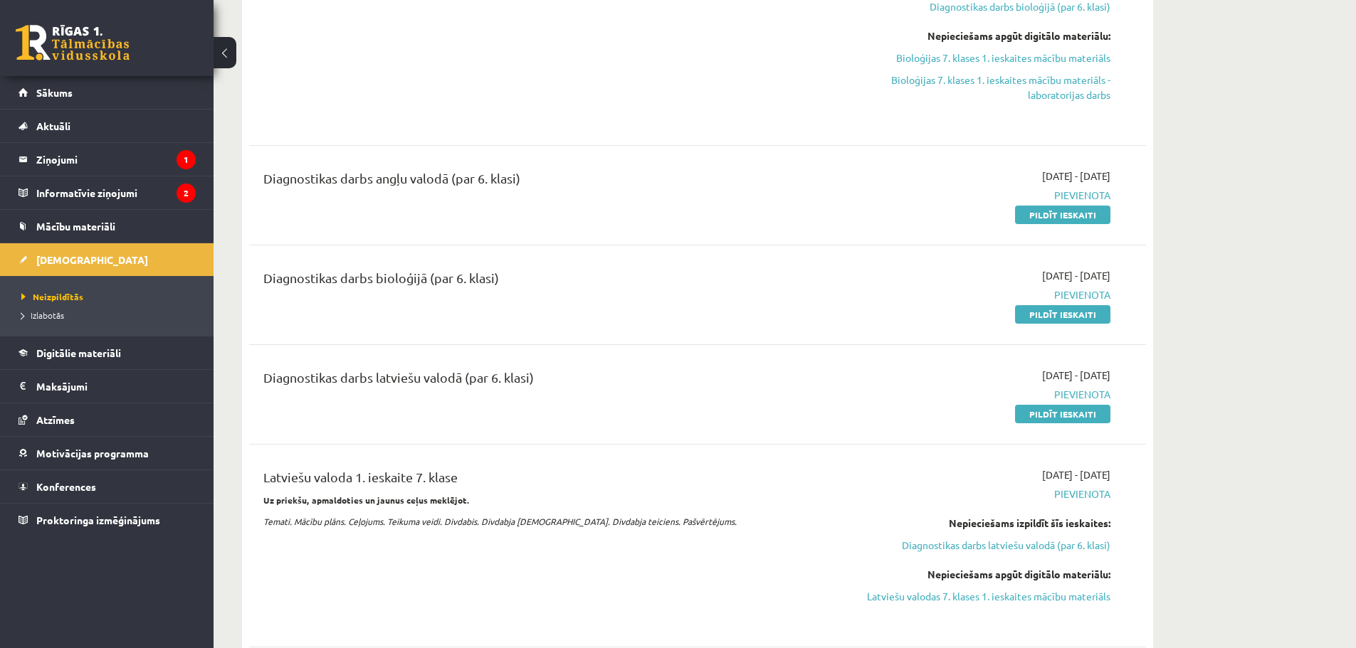
scroll to position [475, 0]
click at [440, 275] on div "Diagnostikas darbs bioloģijā (par 6. klasi)" at bounding box center [541, 283] width 557 height 26
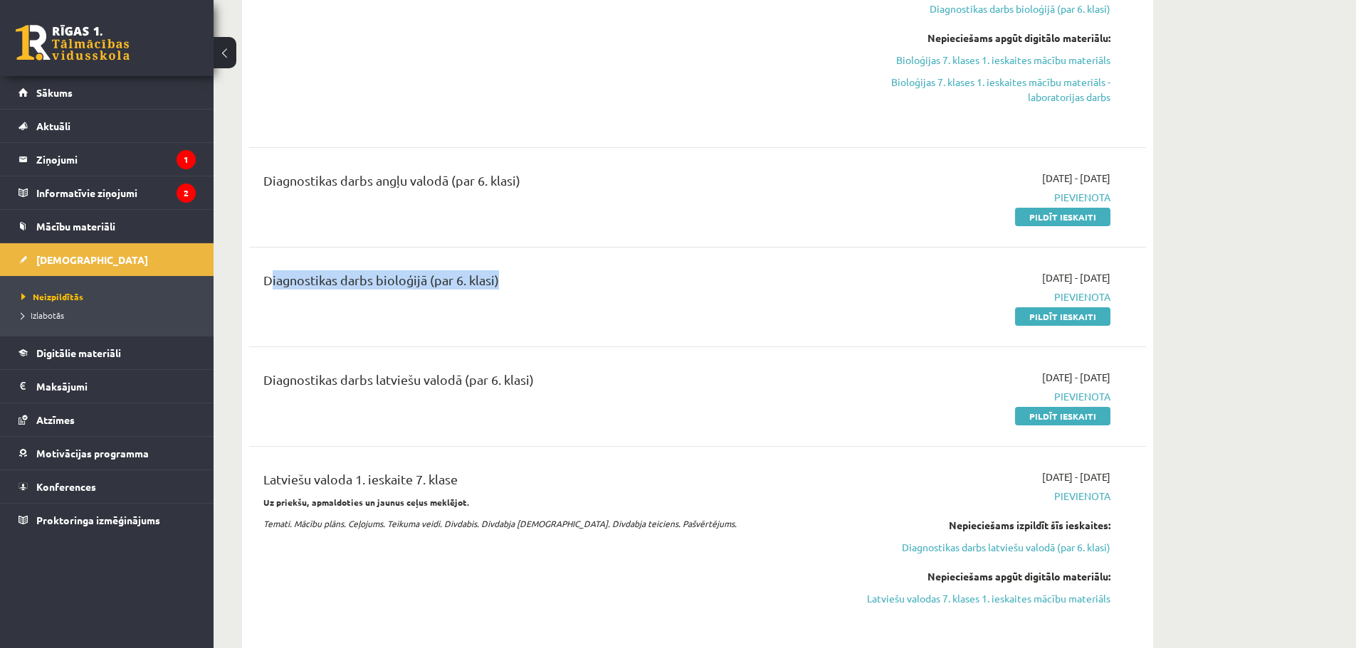
click at [440, 275] on div "Diagnostikas darbs bioloģijā (par 6. klasi)" at bounding box center [541, 283] width 557 height 26
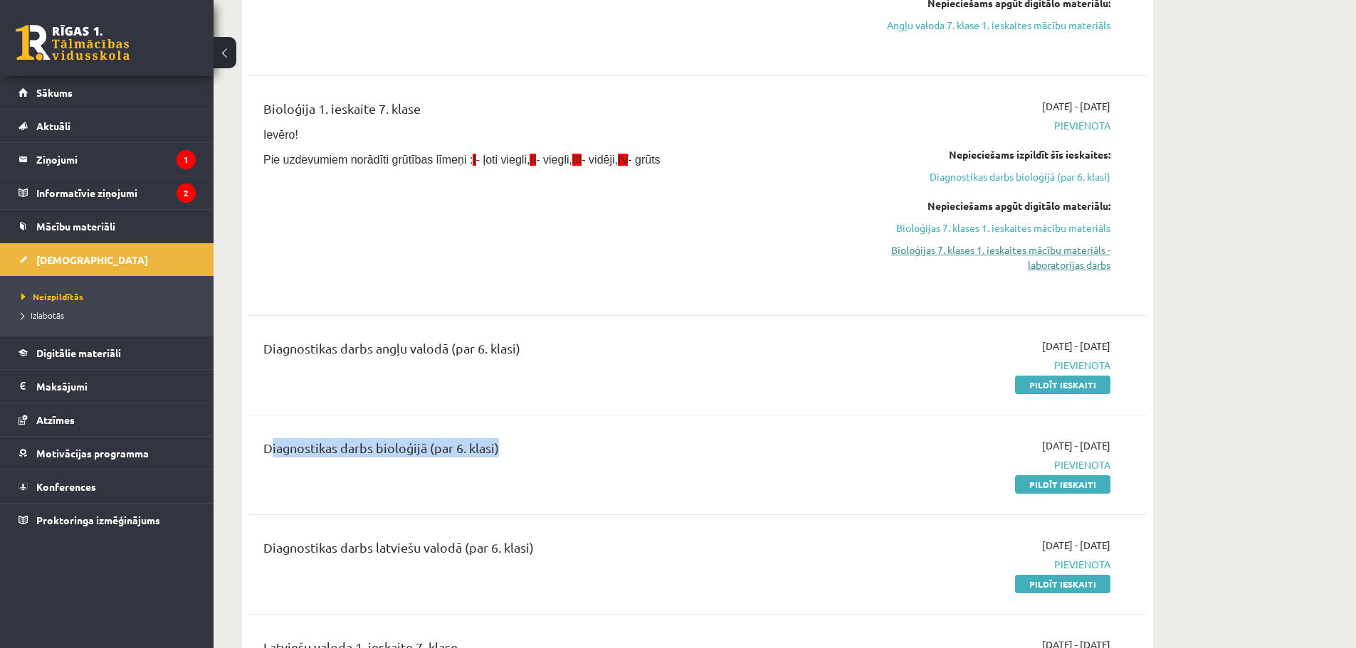
scroll to position [262, 0]
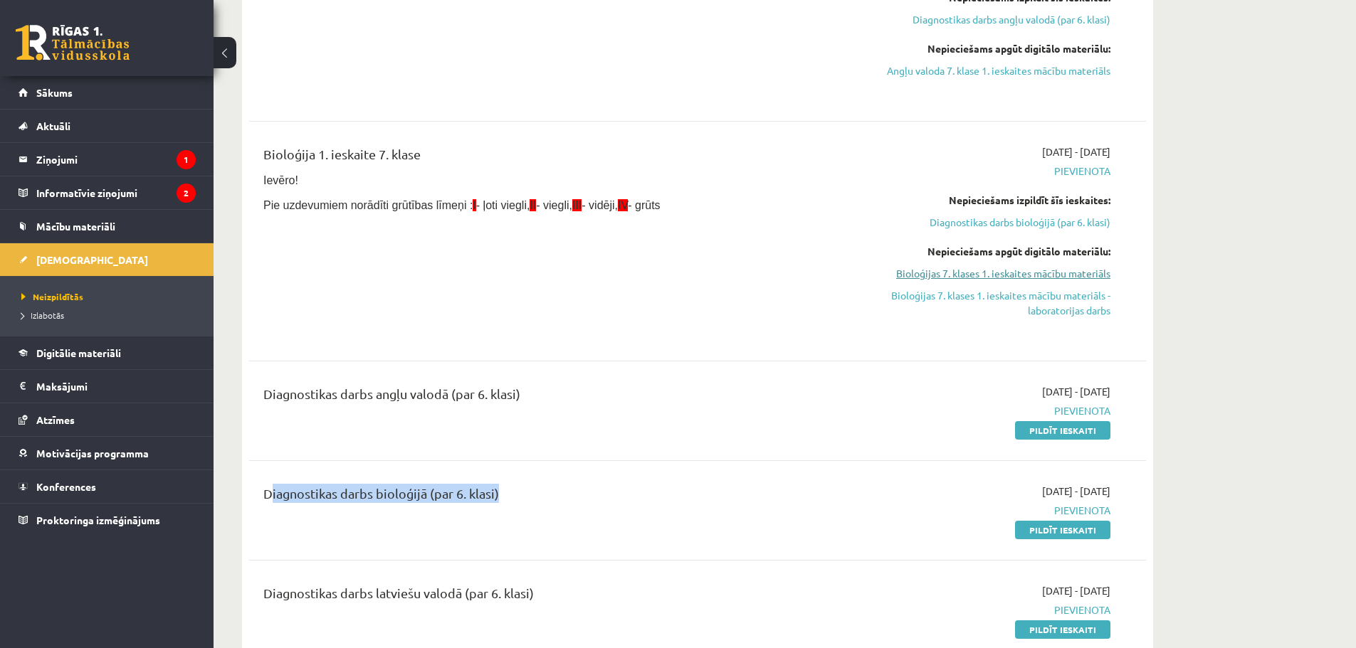
click at [929, 279] on link "Bioloģijas 7. klases 1. ieskaites mācību materiāls" at bounding box center [976, 273] width 268 height 15
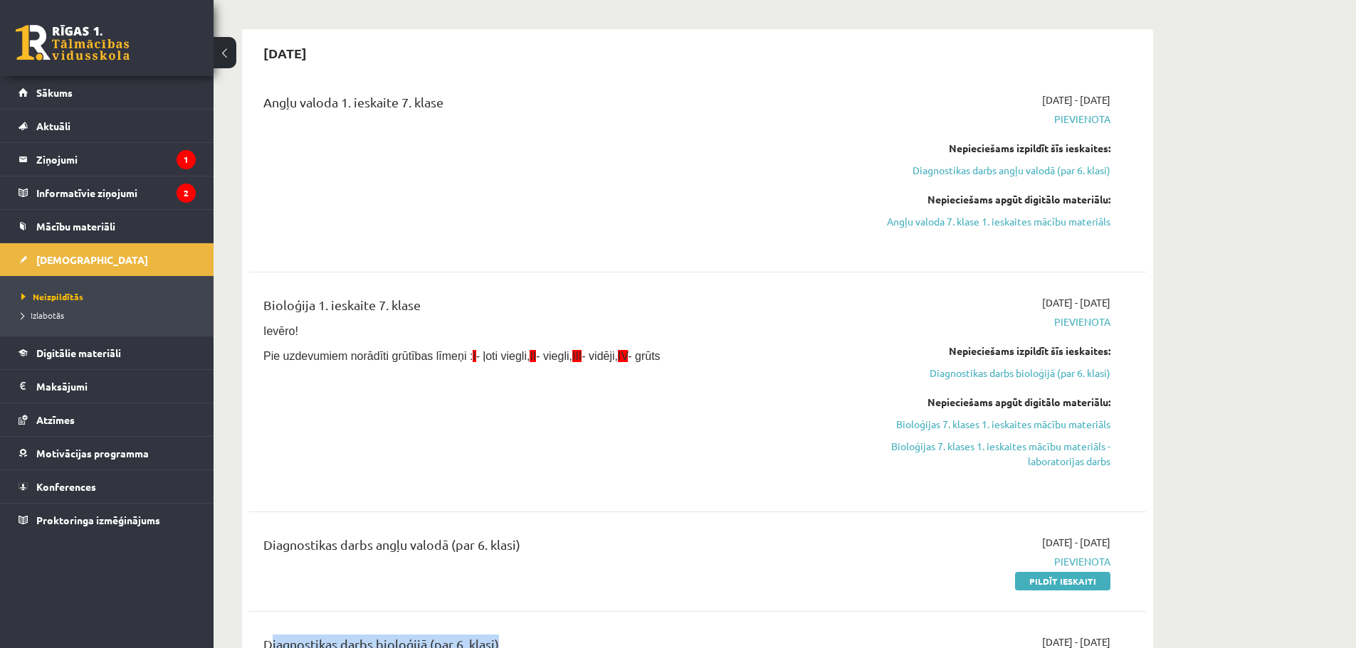
scroll to position [0, 0]
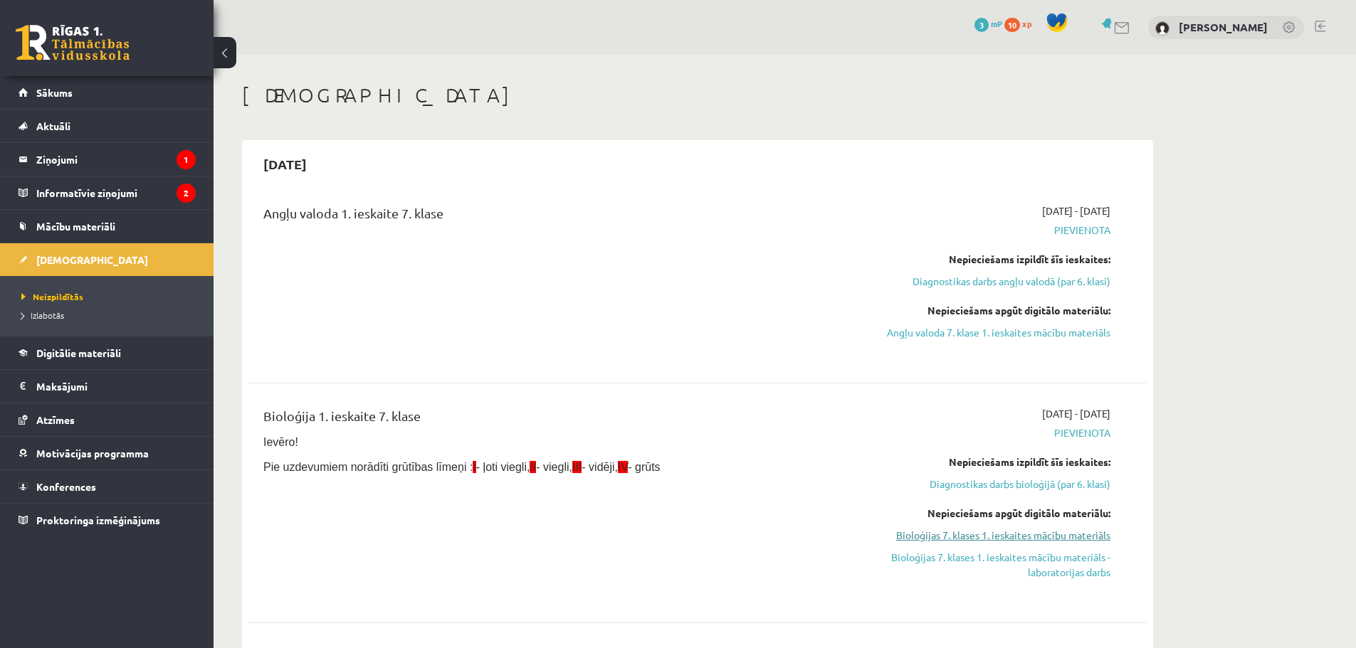
click at [1010, 533] on link "Bioloģijas 7. klases 1. ieskaites mācību materiāls" at bounding box center [976, 535] width 268 height 15
click at [957, 534] on link "Bioloģijas 7. klases 1. ieskaites mācību materiāls" at bounding box center [976, 535] width 268 height 15
click at [968, 534] on link "Bioloģijas 7. klases 1. ieskaites mācību materiāls" at bounding box center [976, 535] width 268 height 15
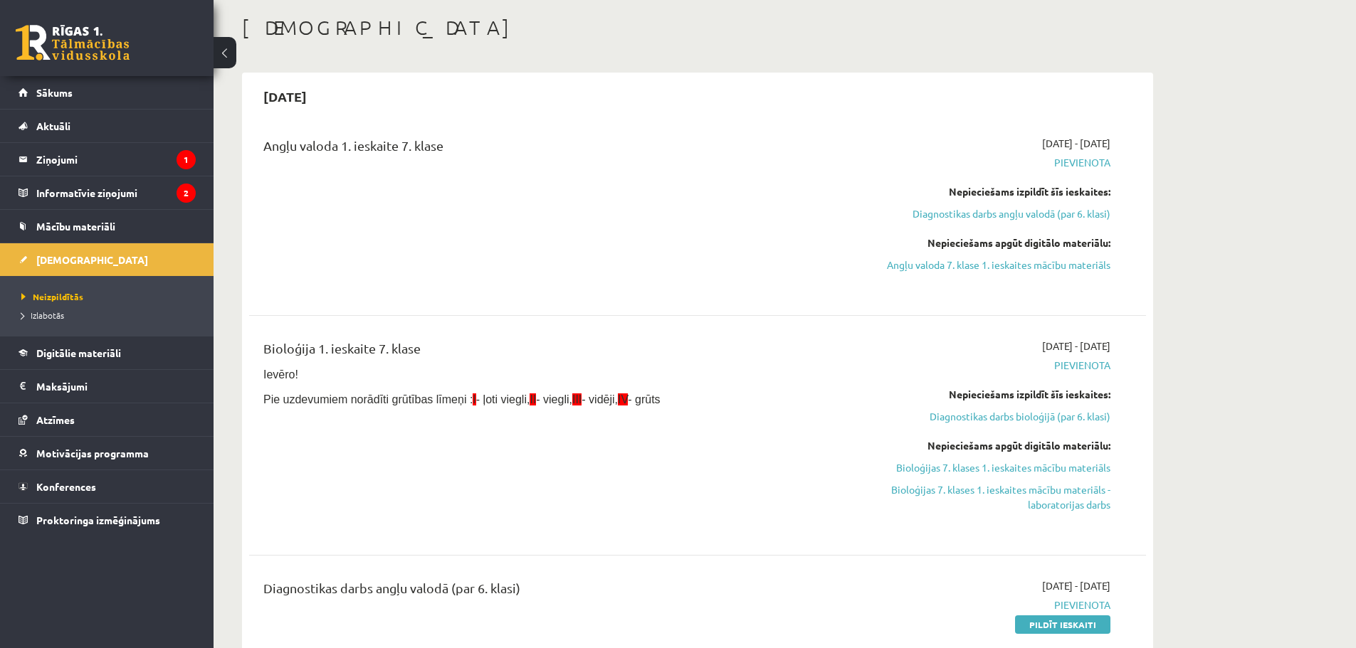
scroll to position [71, 0]
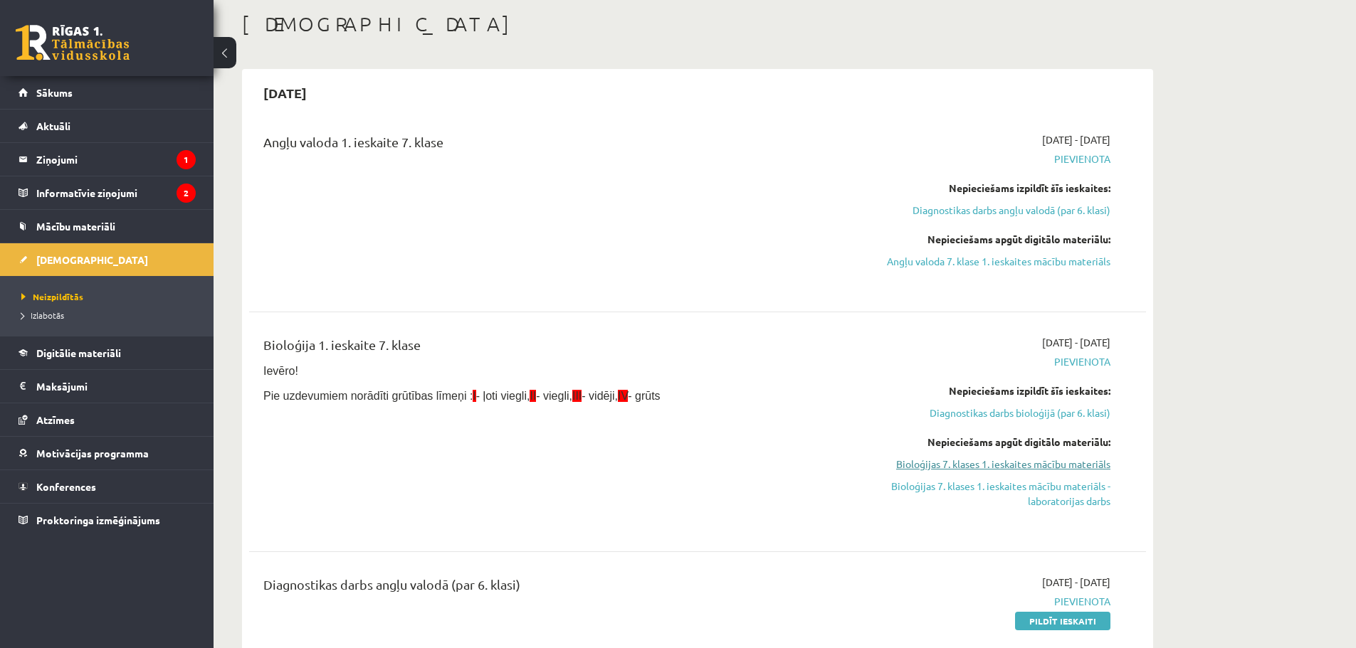
click at [961, 467] on link "Bioloģijas 7. klases 1. ieskaites mācību materiāls" at bounding box center [976, 464] width 268 height 15
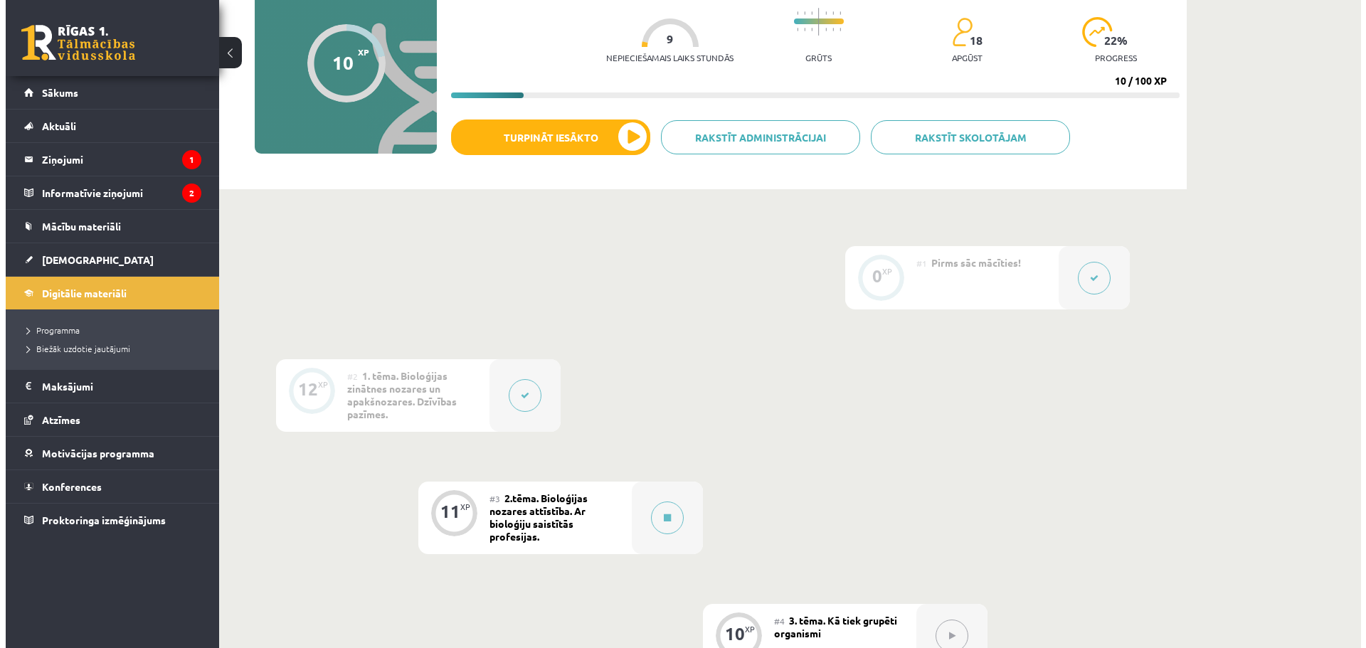
scroll to position [142, 0]
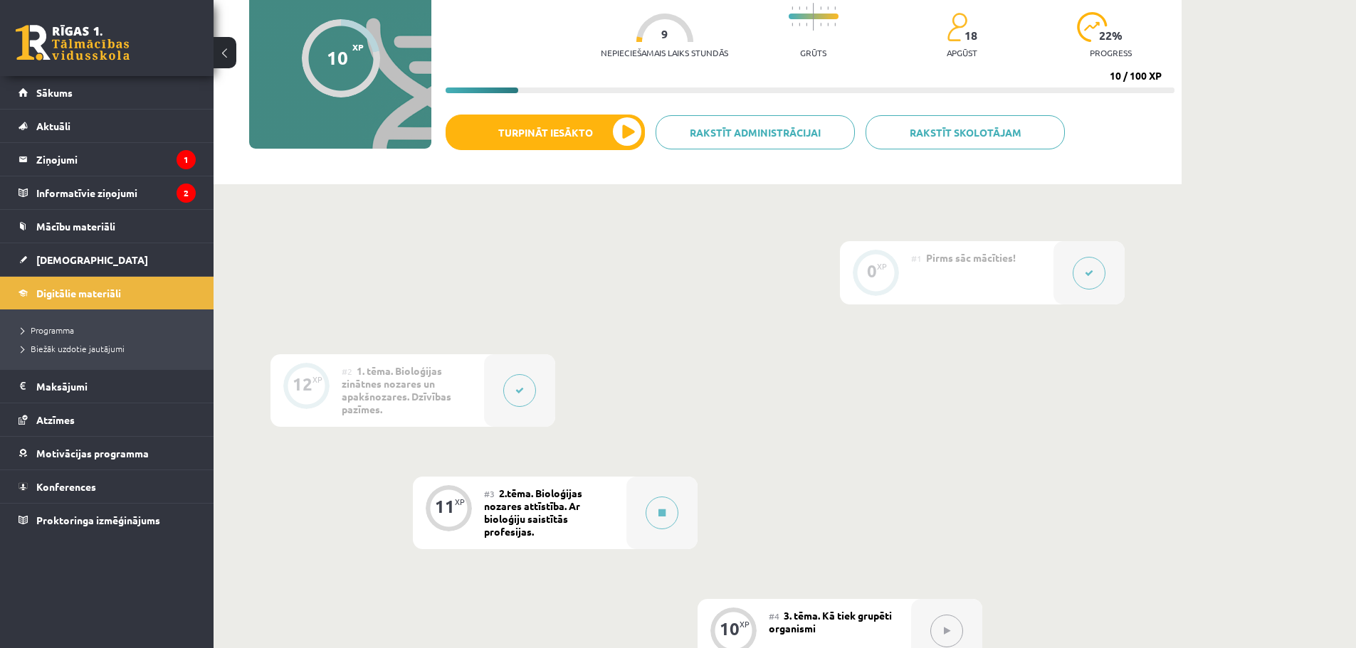
click at [522, 391] on icon at bounding box center [519, 390] width 9 height 9
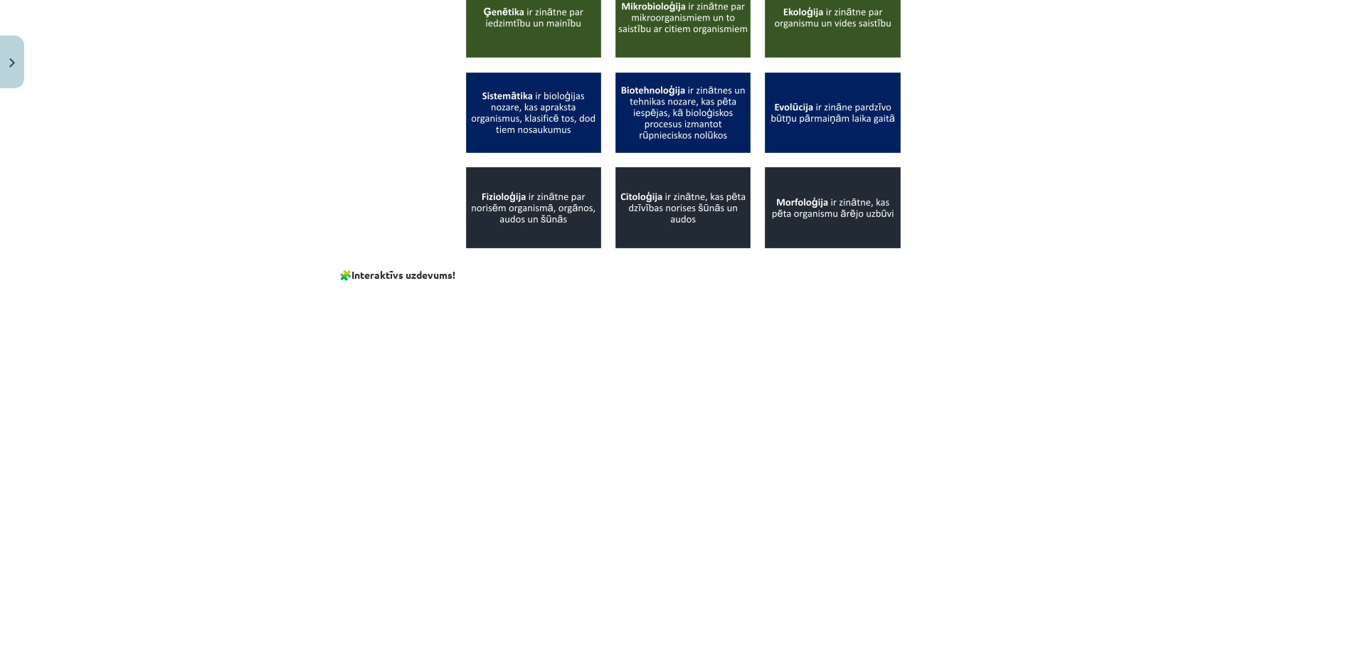
scroll to position [983, 0]
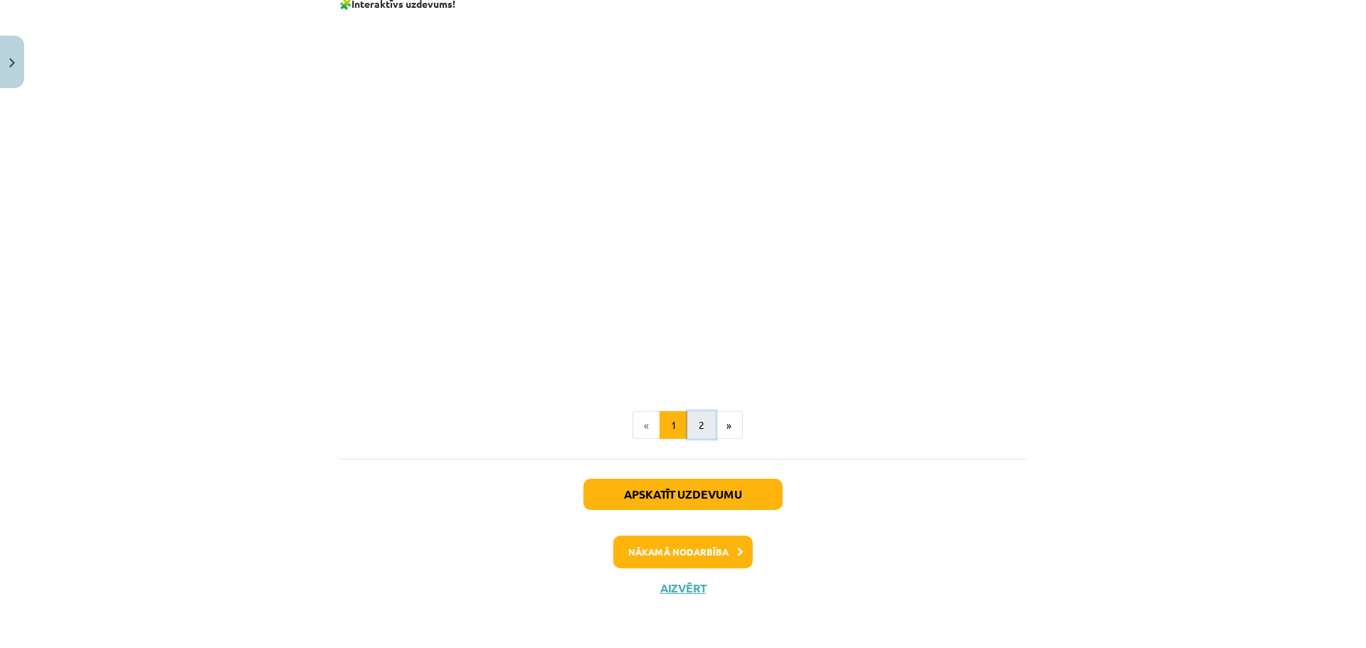
click at [699, 433] on button "2" at bounding box center [701, 425] width 28 height 28
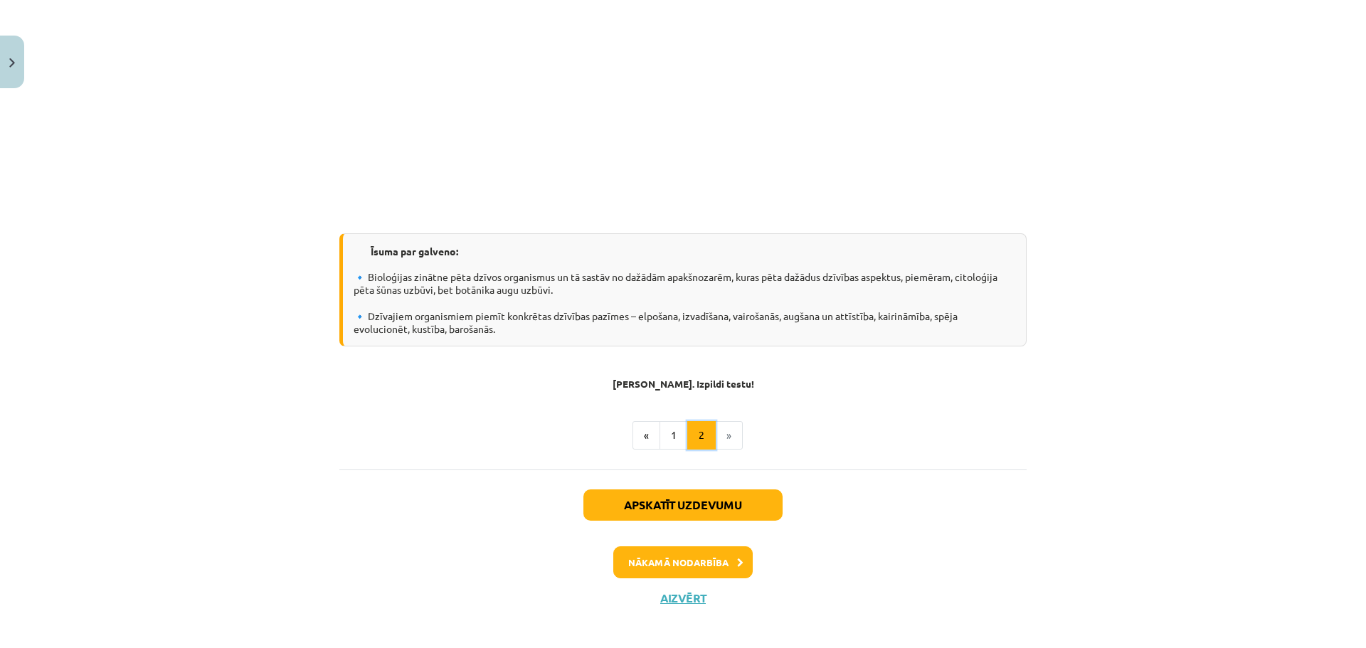
scroll to position [1003, 0]
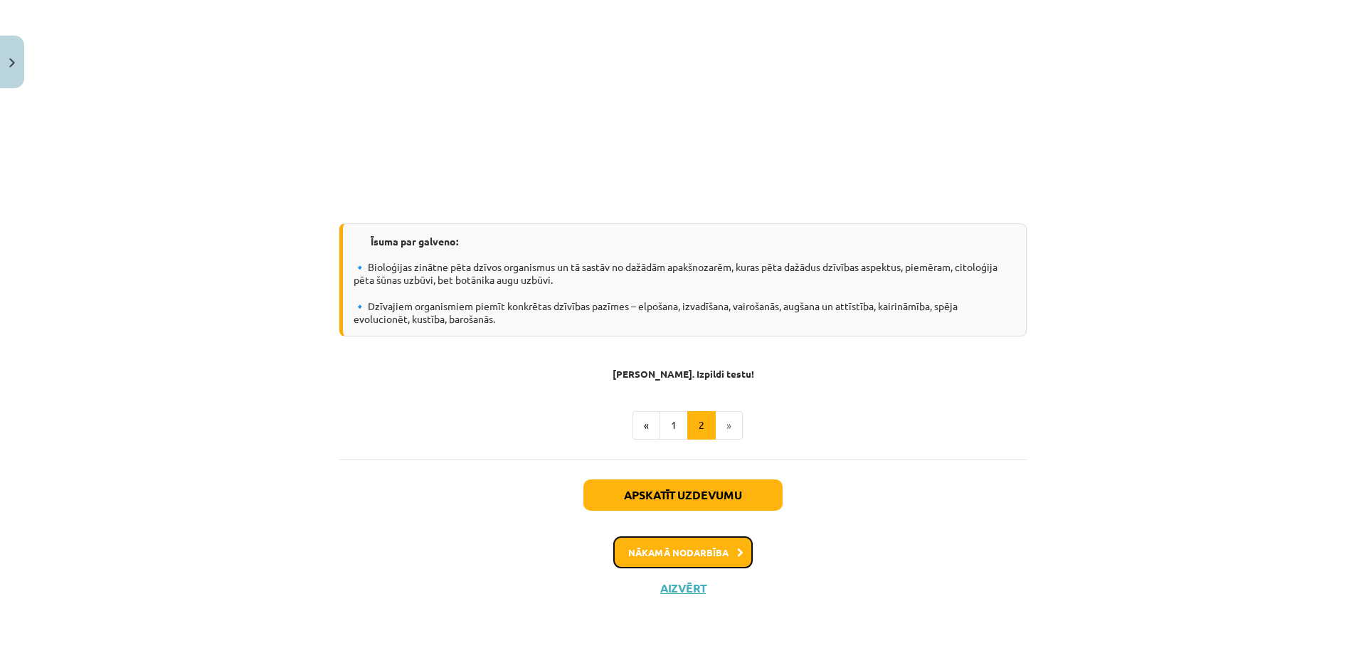
click at [704, 548] on button "Nākamā nodarbība" at bounding box center [682, 553] width 139 height 33
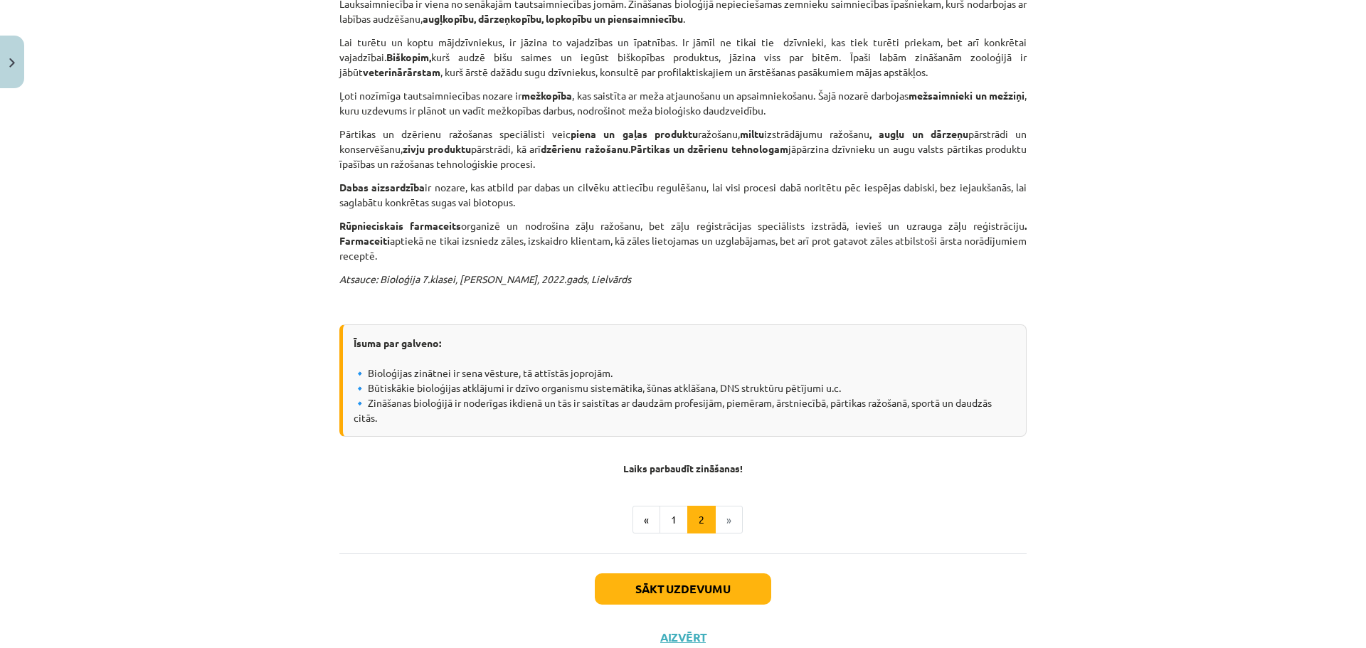
scroll to position [470, 0]
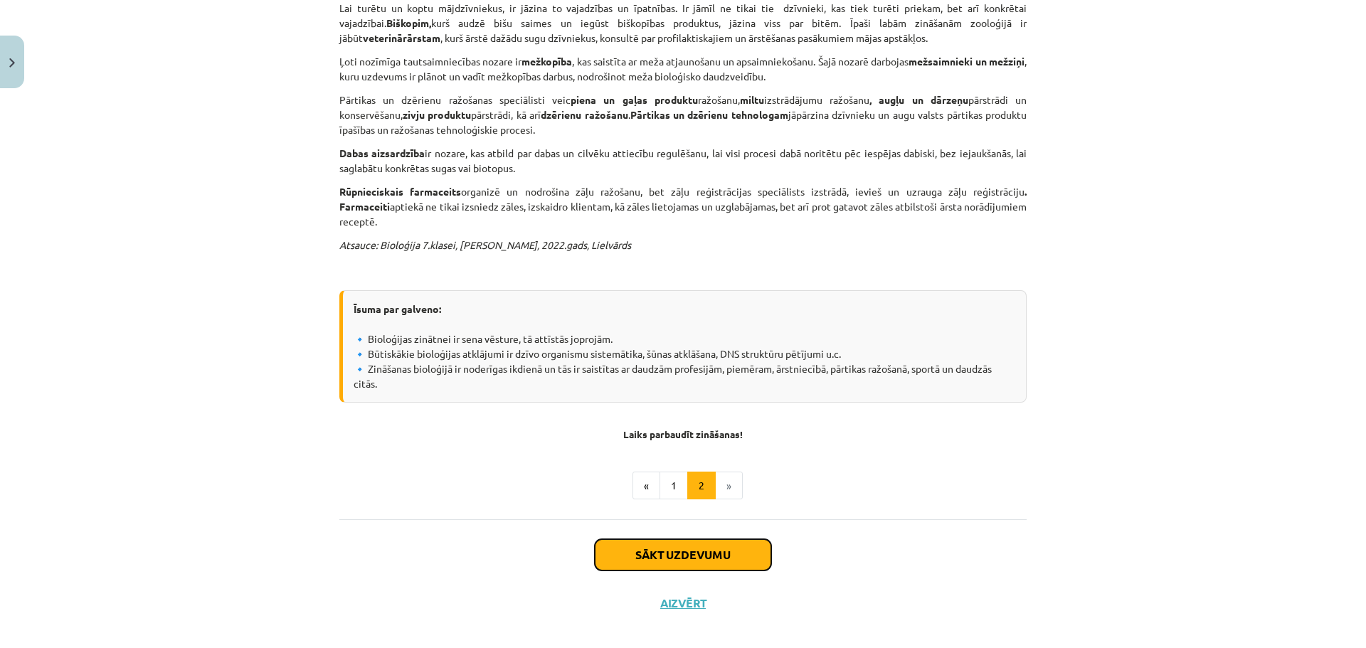
click at [707, 539] on button "Sākt uzdevumu" at bounding box center [683, 554] width 176 height 31
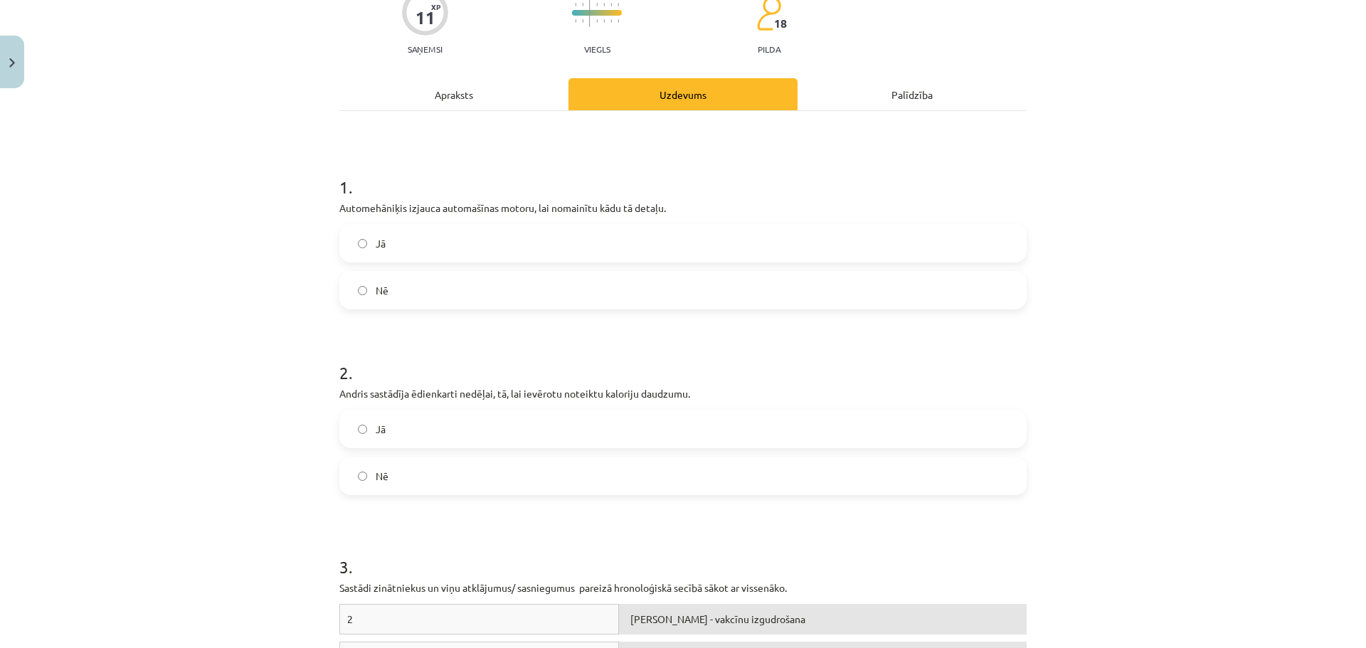
scroll to position [0, 0]
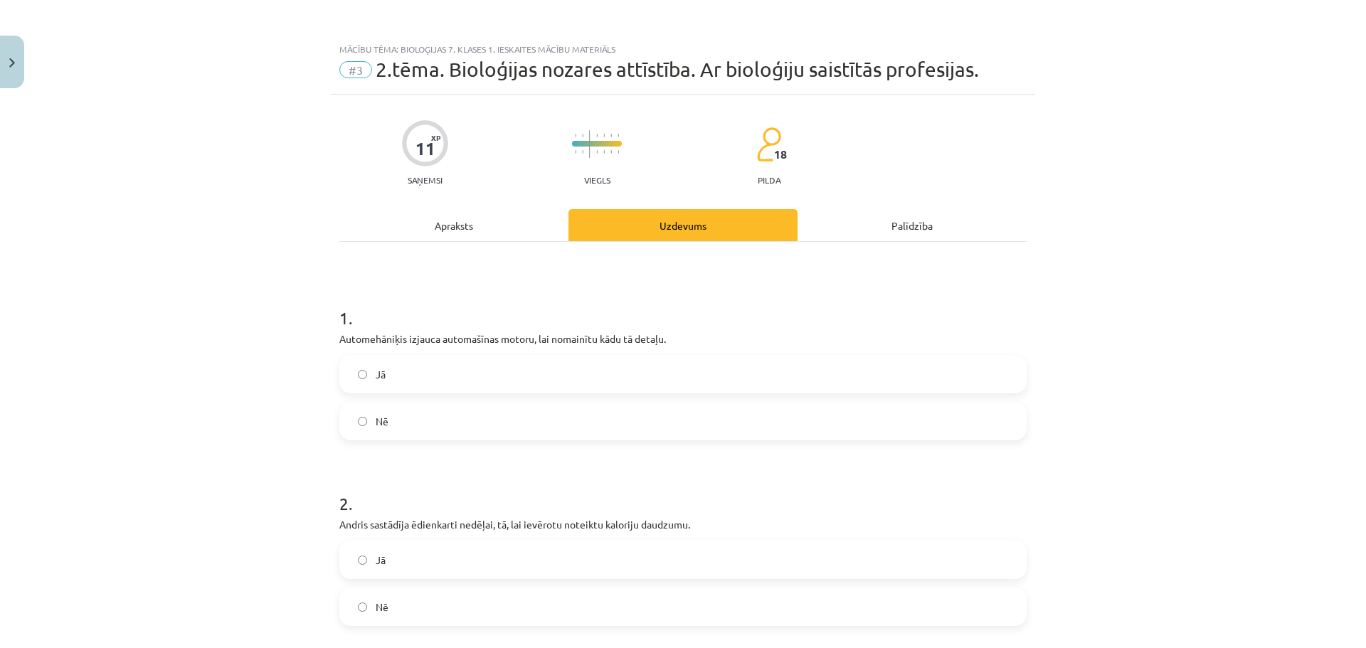
click at [398, 301] on h1 "1 ." at bounding box center [682, 305] width 687 height 44
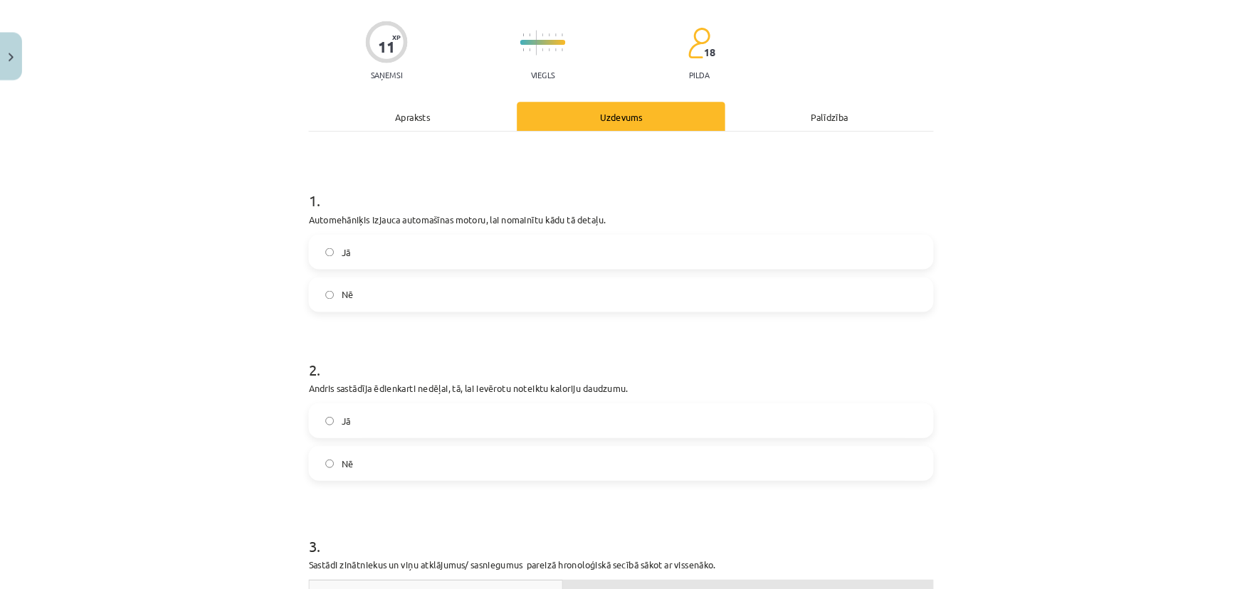
scroll to position [142, 0]
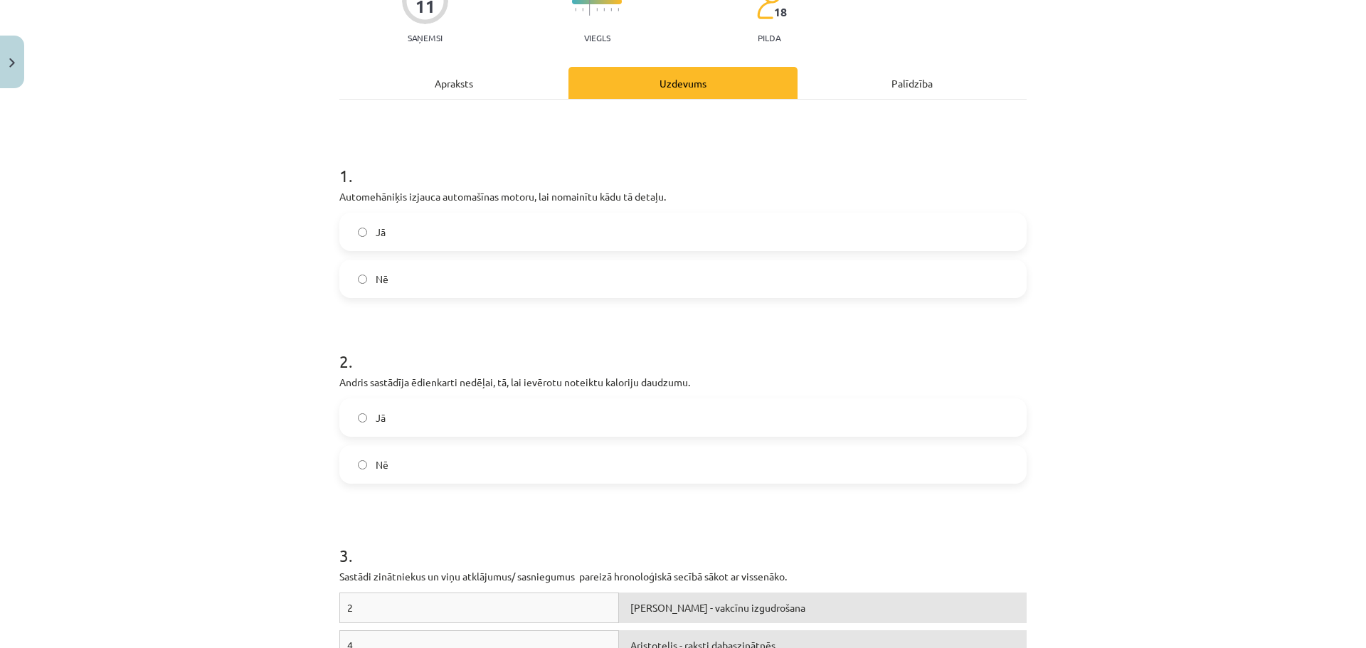
click at [501, 199] on p "Automehāniķis izjauca automašīnas motoru, lai nomainītu kādu tā detaļu." at bounding box center [682, 196] width 687 height 15
click at [514, 191] on p "Automehāniķis izjauca automašīnas motoru, lai nomainītu kādu tā detaļu." at bounding box center [682, 196] width 687 height 15
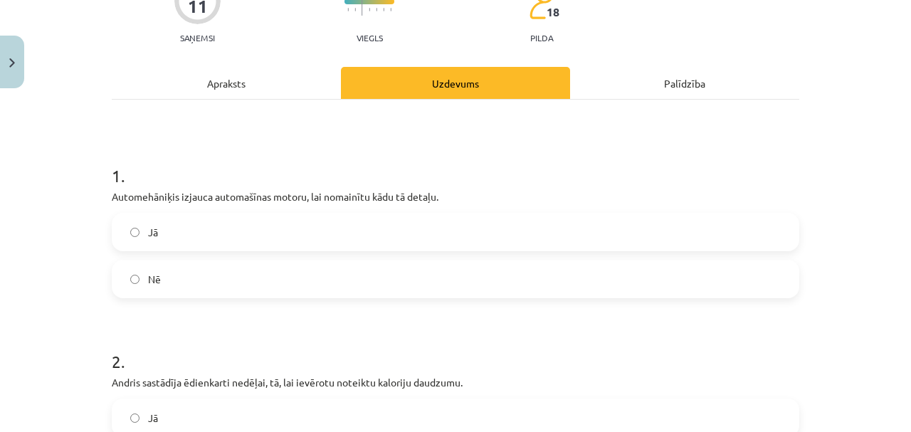
drag, startPoint x: 518, startPoint y: 190, endPoint x: 295, endPoint y: 109, distance: 237.0
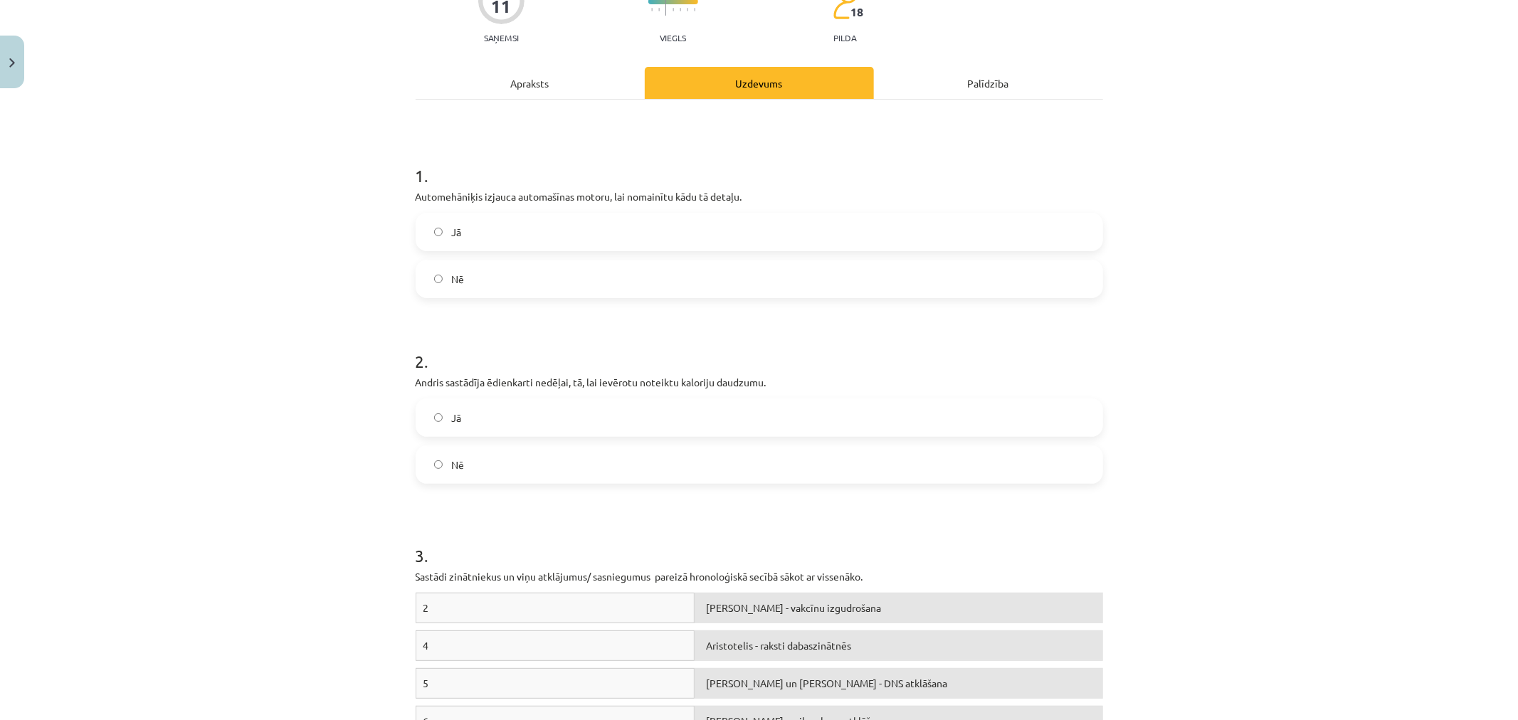
drag, startPoint x: 726, startPoint y: 225, endPoint x: 994, endPoint y: 320, distance: 284.7
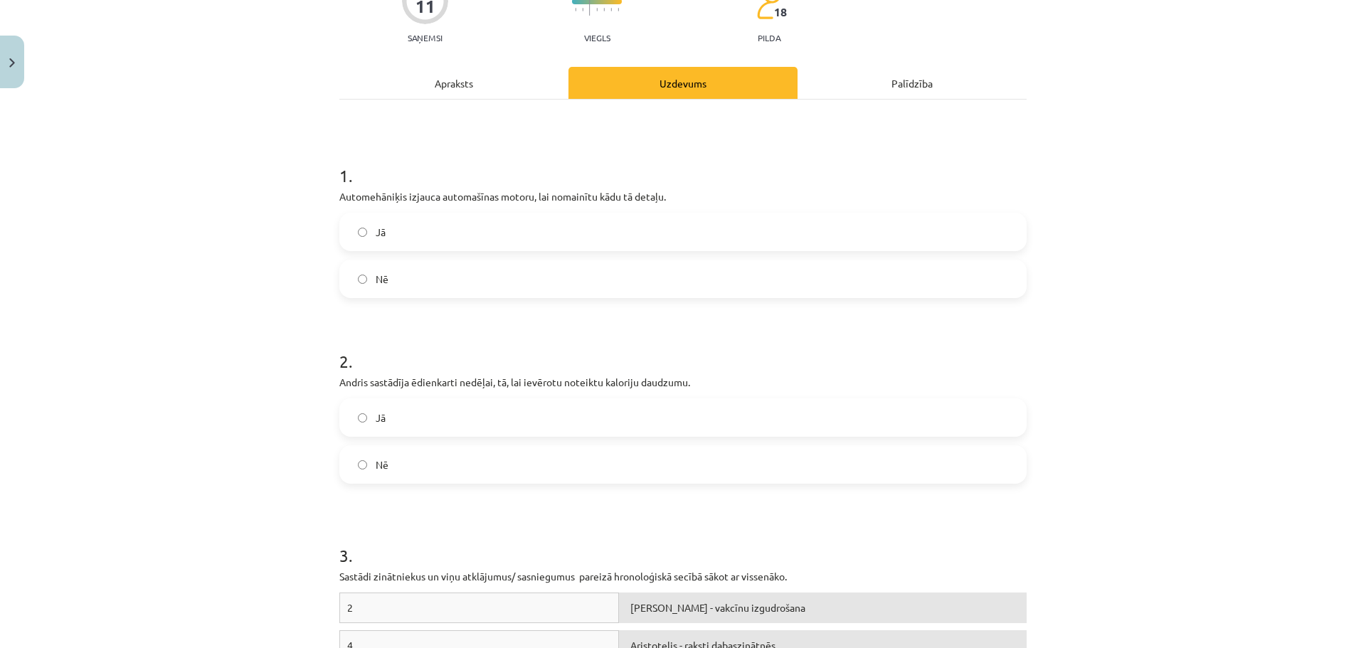
click at [804, 346] on h1 "2 ." at bounding box center [682, 349] width 687 height 44
copy div "Automehāniķis izjauca automašīnas motoru, lai nomainītu kādu tā detaļu. Jā Nē"
drag, startPoint x: 395, startPoint y: 279, endPoint x: 330, endPoint y: 193, distance: 107.7
click at [457, 194] on p "Automehāniķis izjauca automašīnas motoru, lai nomainītu kādu tā detaļu." at bounding box center [682, 196] width 687 height 15
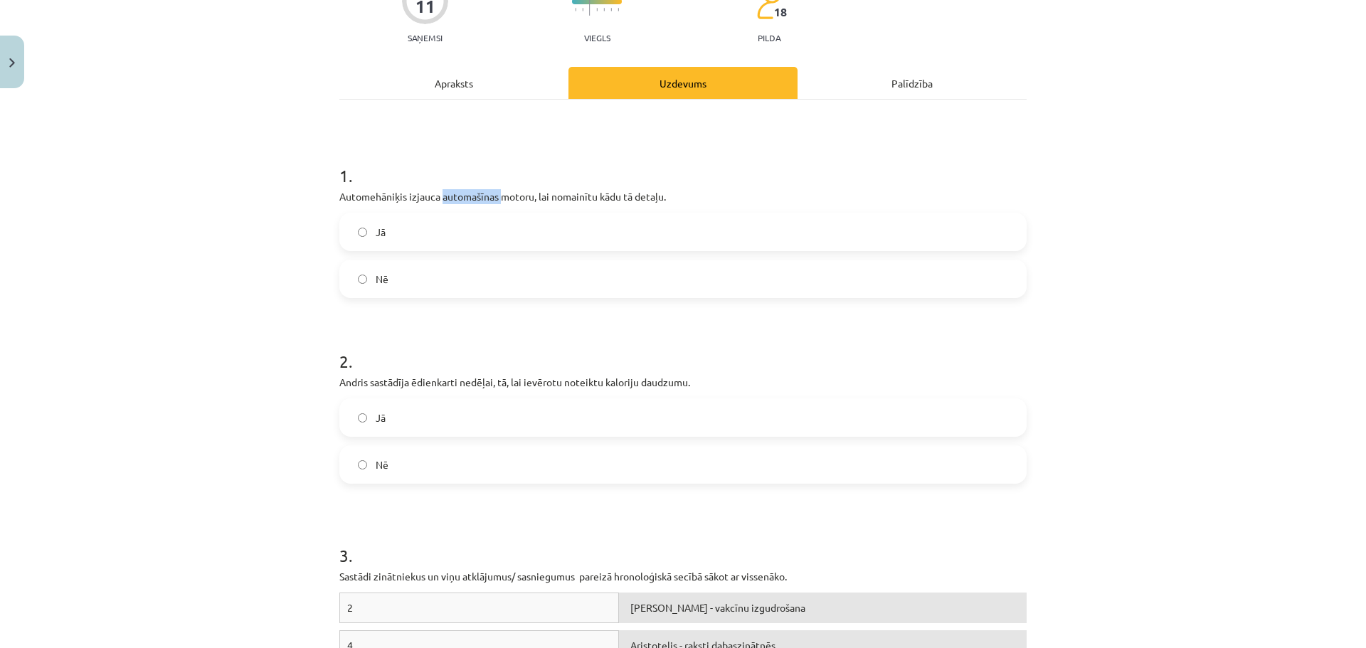
click at [457, 194] on p "Automehāniķis izjauca automašīnas motoru, lai nomainītu kādu tā detaļu." at bounding box center [682, 196] width 687 height 15
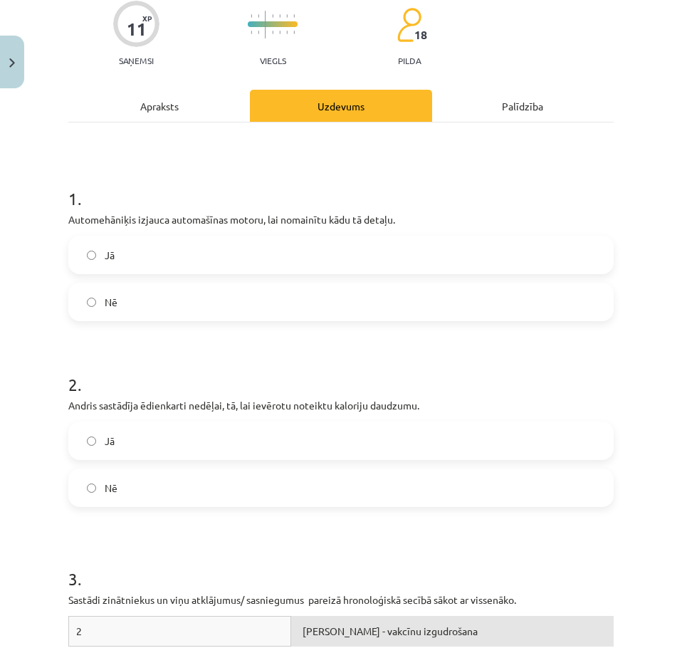
click at [337, 212] on p "Automehāniķis izjauca automašīnas motoru, lai nomainītu kādu tā detaļu." at bounding box center [340, 219] width 545 height 15
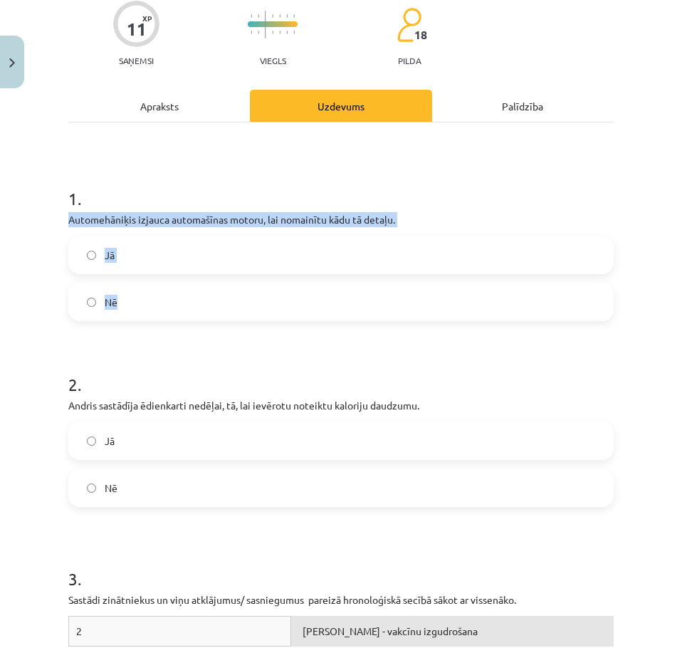
drag, startPoint x: 139, startPoint y: 309, endPoint x: 41, endPoint y: 212, distance: 137.4
click at [41, 212] on div "Mācību tēma: Bioloģijas 7. klases 1. ieskaites mācību materiāls #3 2.tēma. Biol…" at bounding box center [341, 324] width 682 height 648
copy div "Automehāniķis izjauca automašīnas motoru, lai nomainītu kādu tā detaļu. Jā Nē"
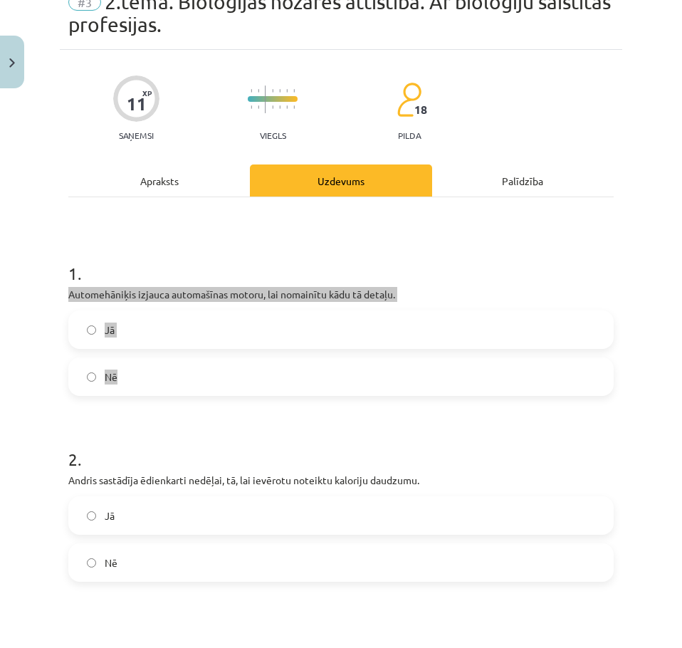
scroll to position [71, 0]
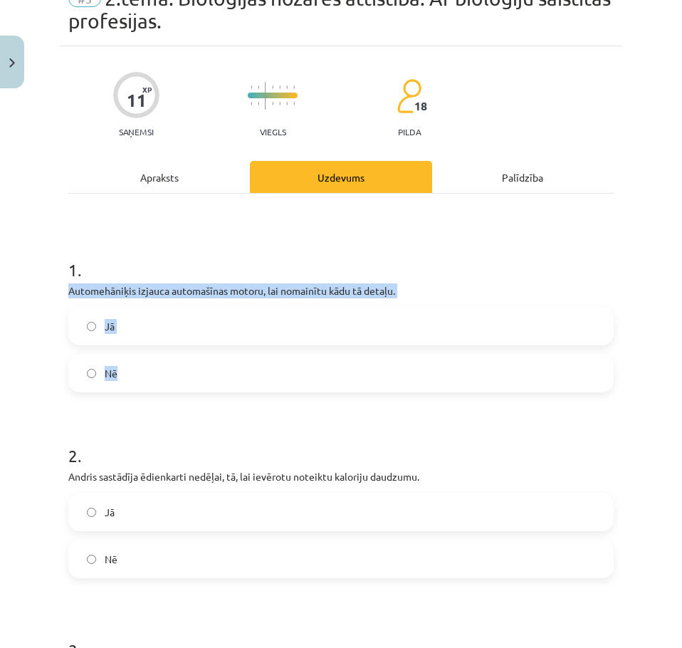
click at [366, 330] on label "Jā" at bounding box center [341, 326] width 542 height 36
click at [139, 286] on p "Automehāniķis izjauca automašīnas motoru, lai nomainītu kādu tā detaļu." at bounding box center [340, 290] width 545 height 15
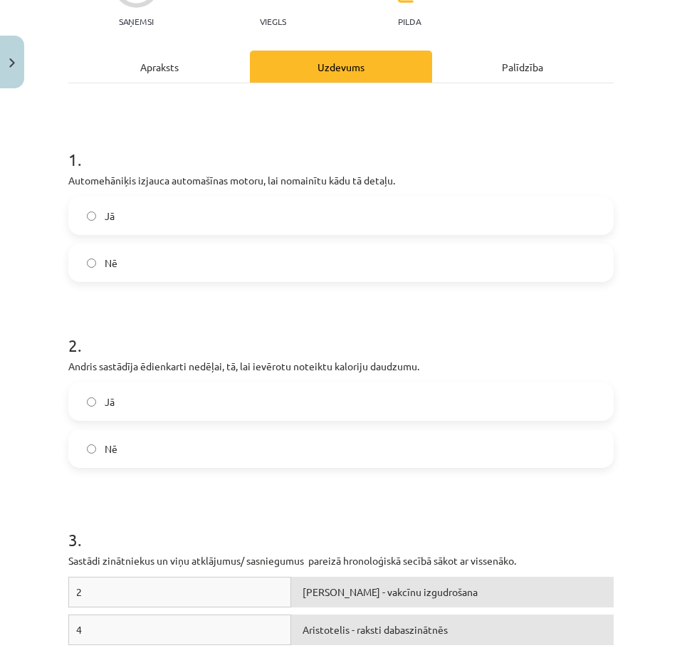
scroll to position [213, 0]
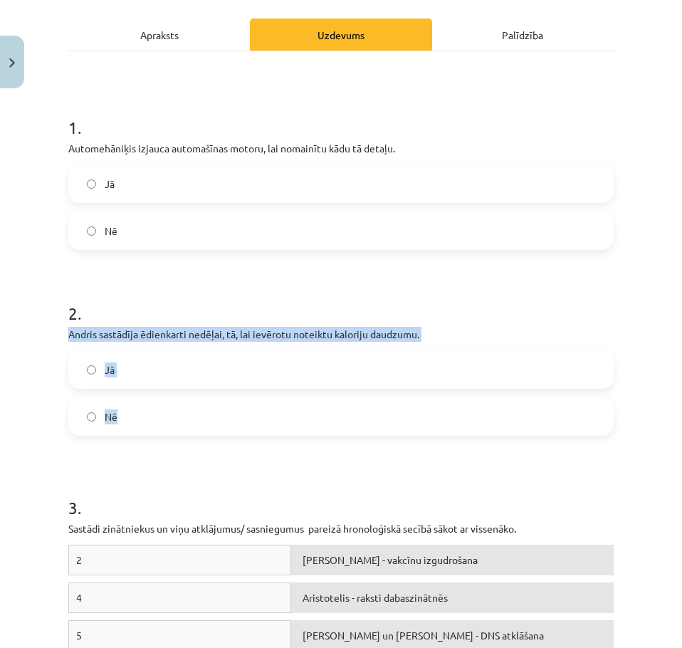
drag, startPoint x: 152, startPoint y: 414, endPoint x: 66, endPoint y: 332, distance: 118.8
copy div "Andris sastādīja ēdienkarti nedēļai, tā, lai ievērotu noteiktu kaloriju daudzum…"
click at [315, 327] on p "Andris sastādīja ēdienkarti nedēļai, tā, lai ievērotu noteiktu kaloriju daudzum…" at bounding box center [340, 334] width 545 height 15
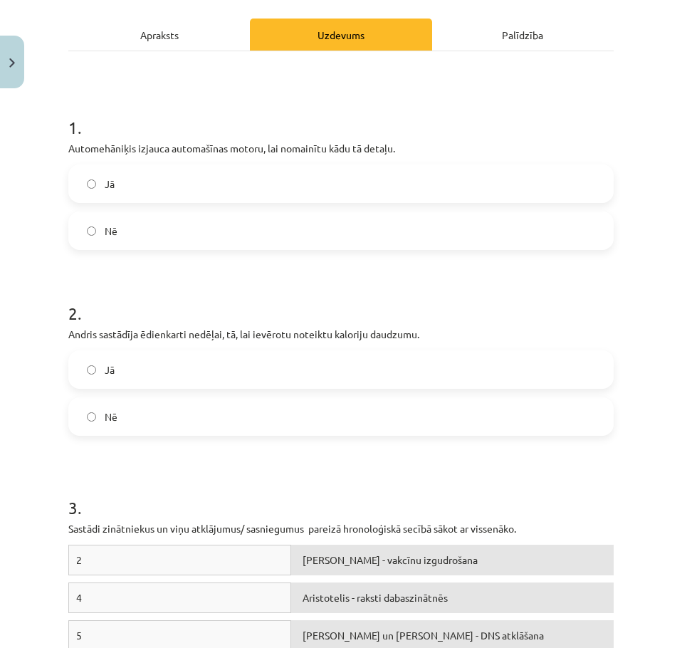
click at [226, 364] on label "Jā" at bounding box center [341, 370] width 542 height 36
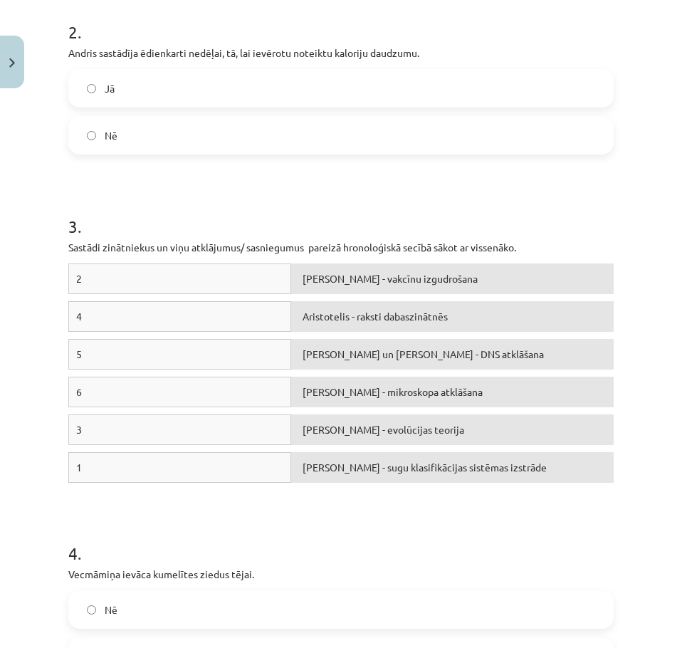
scroll to position [498, 0]
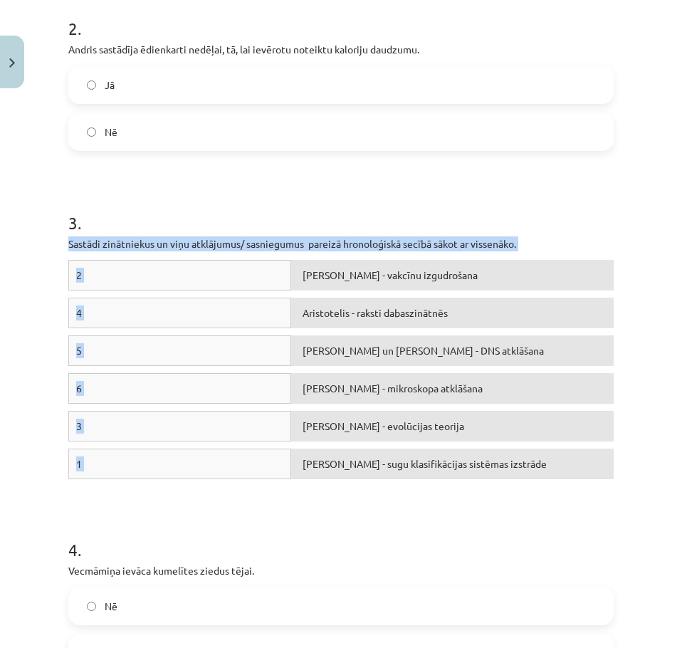
drag, startPoint x: 55, startPoint y: 245, endPoint x: 497, endPoint y: 472, distance: 496.8
click at [497, 472] on div "Mācību tēma: Bioloģijas 7. klases 1. ieskaites mācību materiāls #3 2.tēma. Biol…" at bounding box center [341, 324] width 682 height 648
click at [482, 458] on div "Kārlis Linnejs - sugu klasifikācijas sistēmas izstrāde" at bounding box center [452, 463] width 322 height 31
click at [199, 241] on p "Sastādi zinātniekus un viņu atklājumus/ sasniegumus pareizā hronoloģiskā secībā…" at bounding box center [340, 243] width 545 height 15
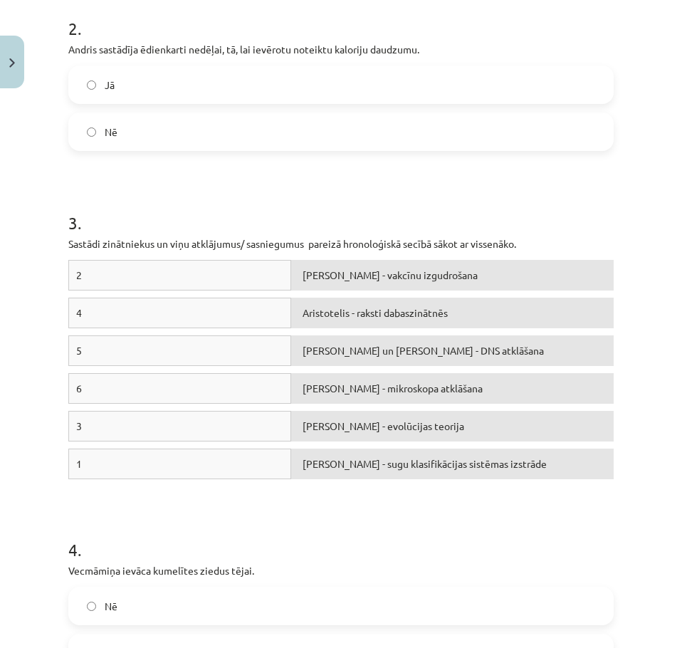
click at [207, 282] on div "2" at bounding box center [179, 275] width 223 height 31
click at [91, 278] on div "2" at bounding box center [179, 275] width 223 height 31
click at [87, 278] on div "2" at bounding box center [179, 275] width 223 height 31
drag, startPoint x: 128, startPoint y: 275, endPoint x: 282, endPoint y: 270, distance: 153.8
click at [130, 275] on div "2" at bounding box center [179, 275] width 223 height 31
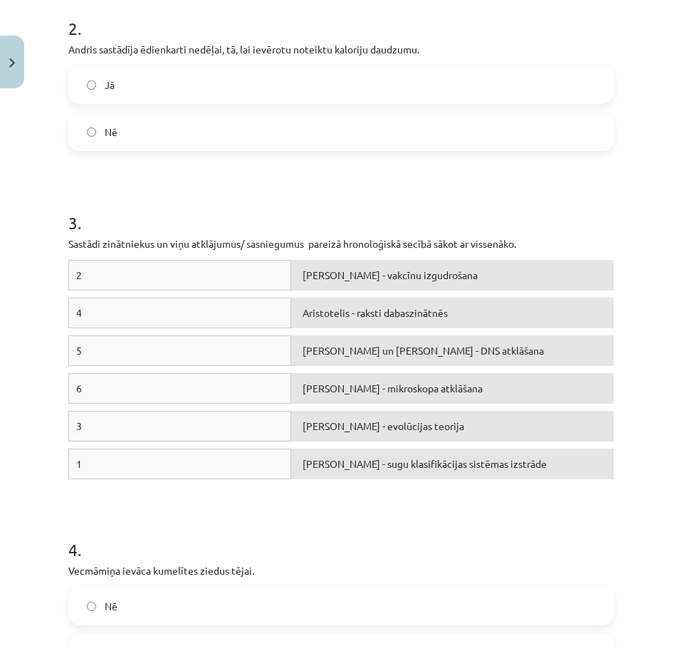
drag, startPoint x: 85, startPoint y: 273, endPoint x: 280, endPoint y: 283, distance: 195.3
click at [274, 284] on div "2" at bounding box center [179, 275] width 223 height 31
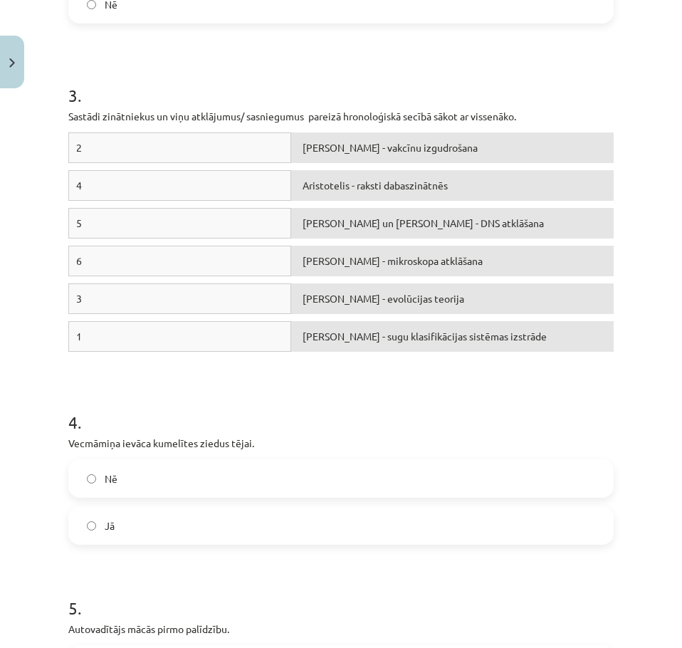
scroll to position [640, 0]
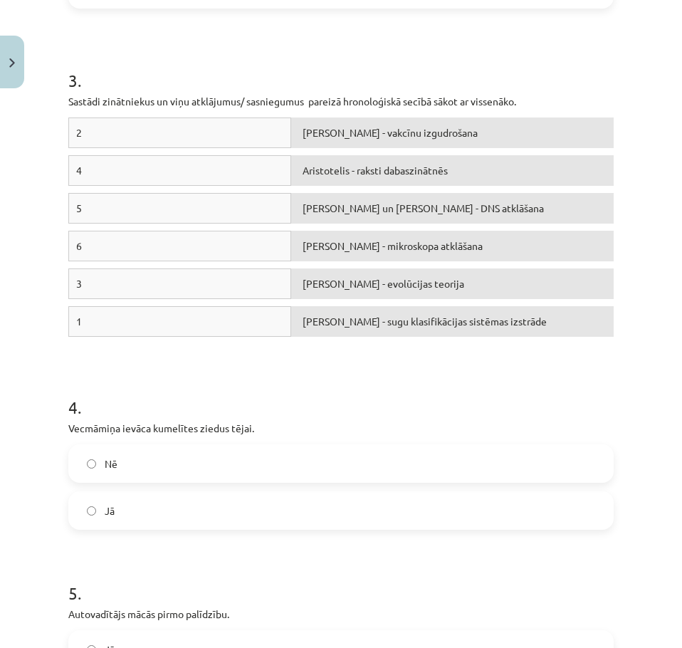
click at [369, 322] on div "Kārlis Linnejs - sugu klasifikācijas sistēmas izstrāde" at bounding box center [452, 321] width 322 height 31
click at [548, 392] on h1 "4 ." at bounding box center [340, 394] width 545 height 44
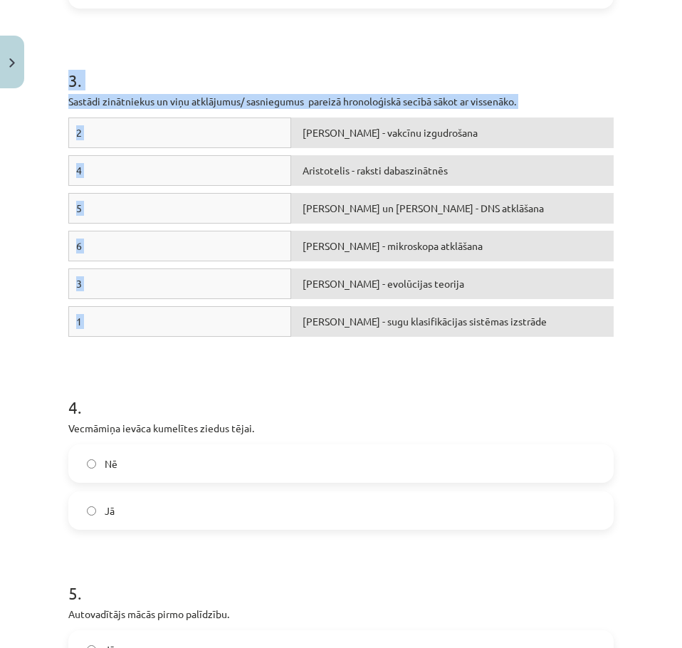
drag, startPoint x: 65, startPoint y: 70, endPoint x: 574, endPoint y: 332, distance: 571.9
click at [575, 332] on div "11 XP Saņemsi Viegls 18 pilda Apraksts Uzdevums Palīdzība 1 . Automehāniķis izj…" at bounding box center [341, 253] width 562 height 1553
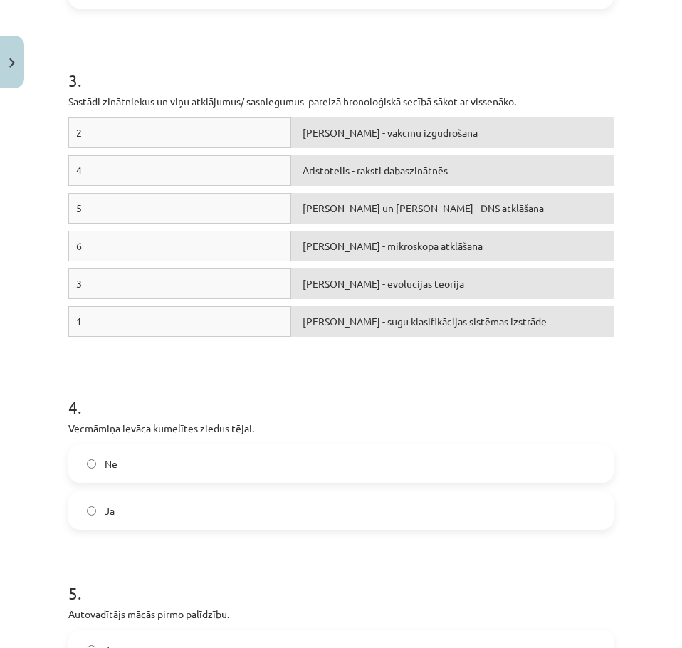
click at [388, 380] on h1 "4 ." at bounding box center [340, 394] width 545 height 44
click at [338, 132] on div "Edvards Dženners - vakcīnu izgudrošana" at bounding box center [452, 132] width 322 height 31
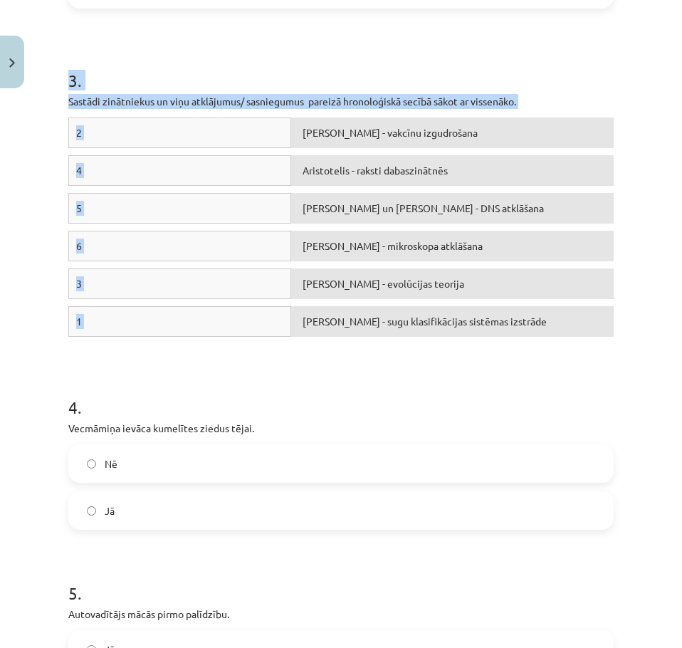
drag, startPoint x: 68, startPoint y: 77, endPoint x: 296, endPoint y: 293, distance: 314.6
click at [394, 314] on div "11 XP Saņemsi Viegls 18 pilda Apraksts Uzdevums Palīdzība 1 . Automehāniķis izj…" at bounding box center [341, 253] width 562 height 1553
click at [352, 95] on div "3 . Sastādi zinātniekus un viņu atklājumus/ sasniegumus pareizā hronoloģiskā se…" at bounding box center [340, 180] width 545 height 327
click at [352, 97] on p "Sastādi zinātniekus un viņu atklājumus/ sasniegumus pareizā hronoloģiskā secībā…" at bounding box center [340, 101] width 545 height 15
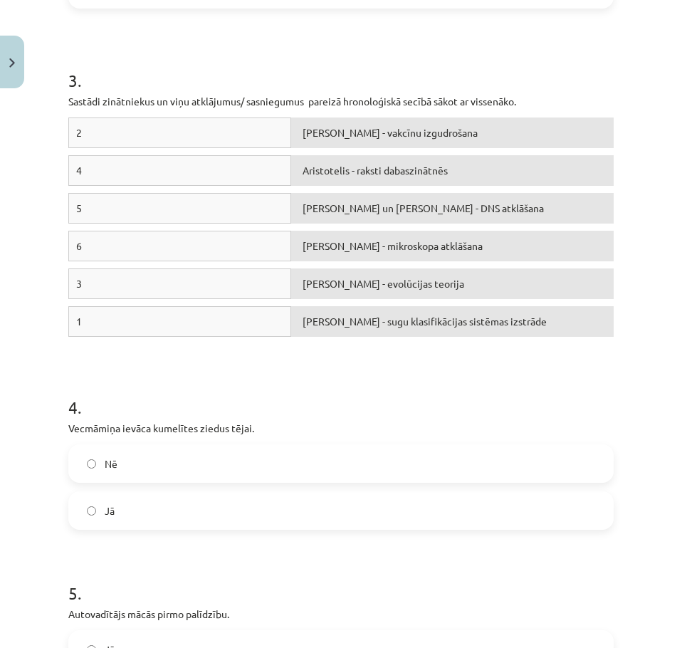
click at [191, 316] on div "1" at bounding box center [179, 321] width 223 height 31
drag, startPoint x: 106, startPoint y: 134, endPoint x: 296, endPoint y: 221, distance: 208.9
click at [241, 188] on div "2 Edvards Dženners - vakcīnu izgudrošana 4 Aristotelis - raksti dabaszinātnēs 5…" at bounding box center [340, 230] width 545 height 226
click at [317, 245] on div "Antonijs van Lēvenhuks - mikroskopa atklāšana" at bounding box center [452, 246] width 322 height 31
click at [344, 245] on div "Antonijs van Lēvenhuks - mikroskopa atklāšana" at bounding box center [452, 246] width 322 height 31
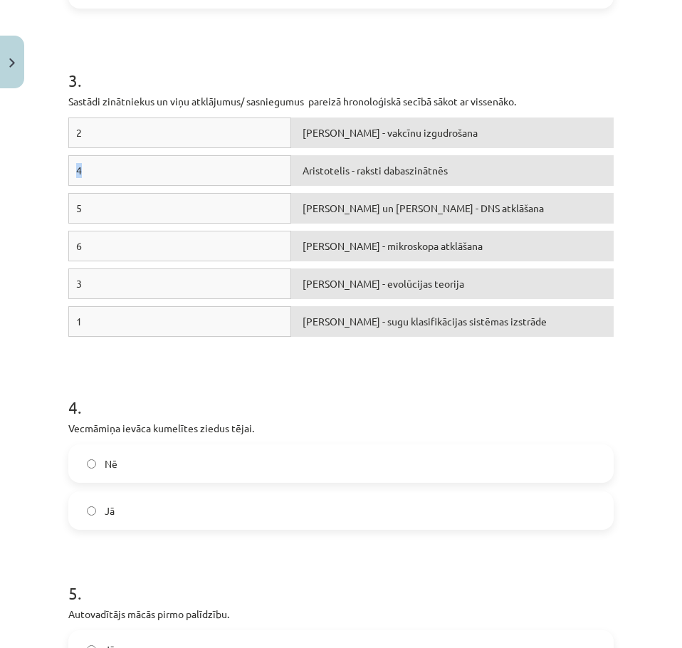
drag, startPoint x: 344, startPoint y: 245, endPoint x: 287, endPoint y: 243, distance: 57.0
click at [291, 243] on div "Antonijs van Lēvenhuks - mikroskopa atklāšana" at bounding box center [452, 246] width 322 height 31
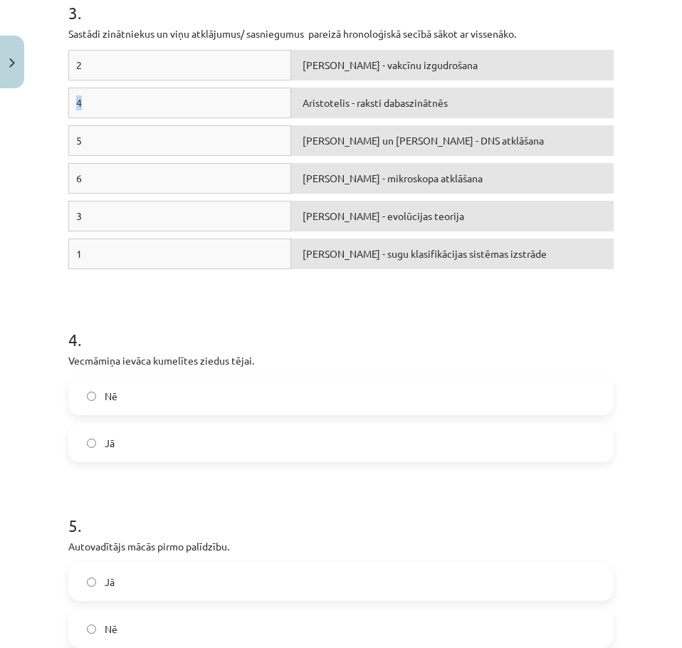
scroll to position [712, 0]
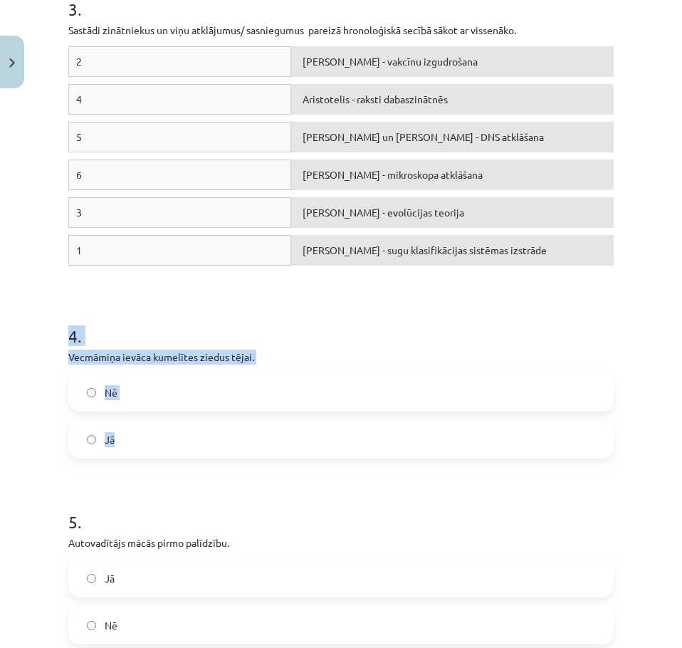
copy div "4 . Vecmāmiņa ievāca kumelītes ziedus tējai. Nē Jā"
drag, startPoint x: 60, startPoint y: 333, endPoint x: 205, endPoint y: 428, distance: 173.1
click at [205, 428] on div "11 XP Saņemsi Viegls 18 pilda Apraksts Uzdevums Palīdzība 1 . Automehāniķis izj…" at bounding box center [341, 182] width 562 height 1553
click at [602, 230] on div "3 Čārlzs Darvins - evolūcijas teorija" at bounding box center [340, 216] width 545 height 38
click at [297, 436] on label "Jā" at bounding box center [341, 439] width 542 height 36
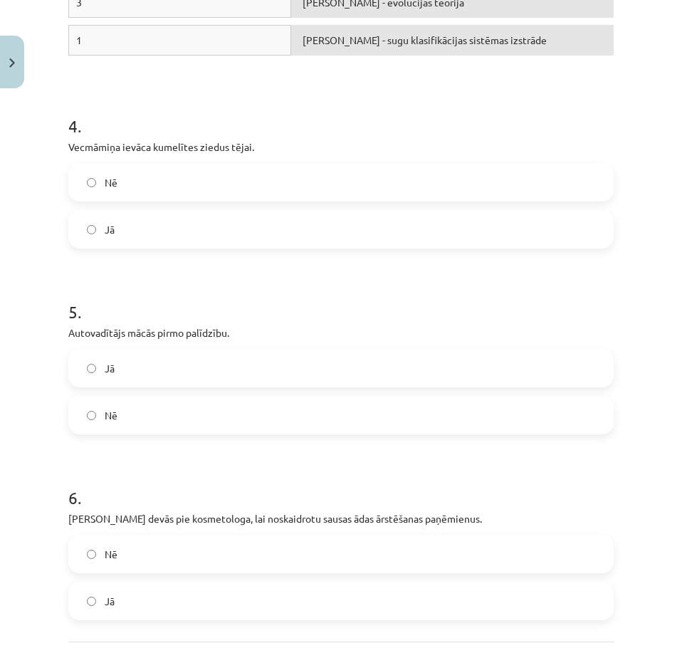
scroll to position [925, 0]
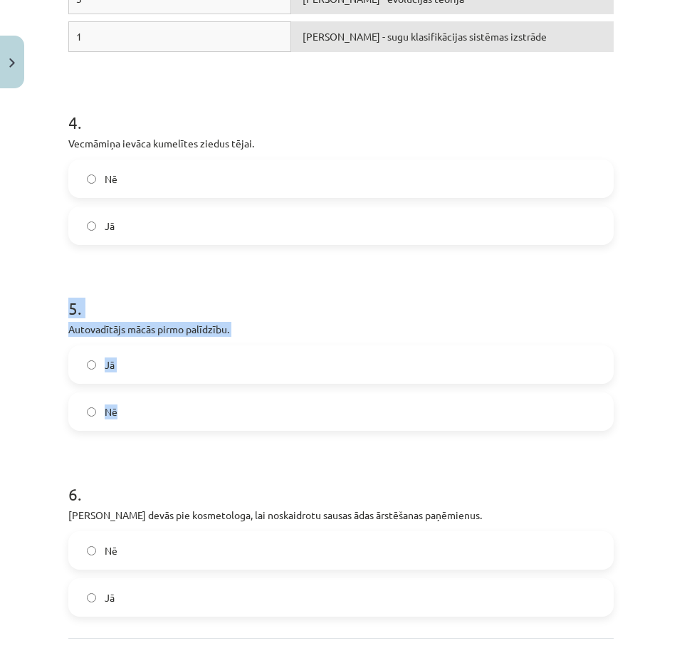
drag, startPoint x: 65, startPoint y: 307, endPoint x: 196, endPoint y: 401, distance: 160.6
copy div "5 . Autovadītājs mācās pirmo palīdzību. Jā Nē"
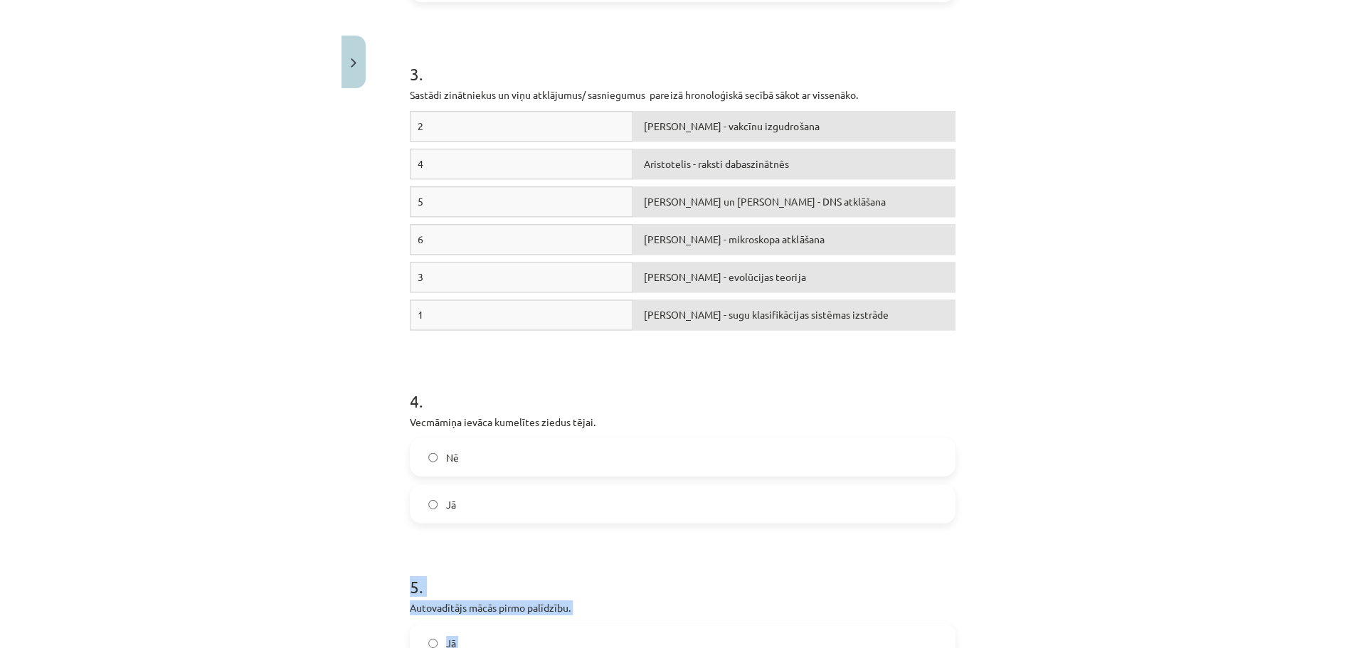
scroll to position [640, 0]
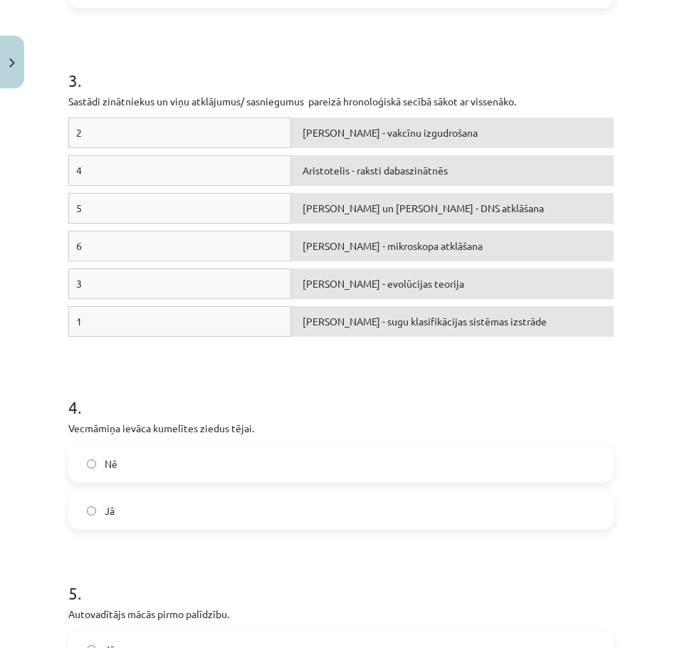
click at [185, 135] on div "2" at bounding box center [179, 132] width 223 height 31
click at [317, 134] on div "Edvards Dženners - vakcīnu izgudrošana" at bounding box center [452, 132] width 322 height 31
drag, startPoint x: 317, startPoint y: 134, endPoint x: 178, endPoint y: 143, distance: 139.0
click at [178, 143] on div "2 Edvards Dženners - vakcīnu izgudrošana" at bounding box center [340, 136] width 545 height 38
drag, startPoint x: 270, startPoint y: 163, endPoint x: 353, endPoint y: 142, distance: 85.1
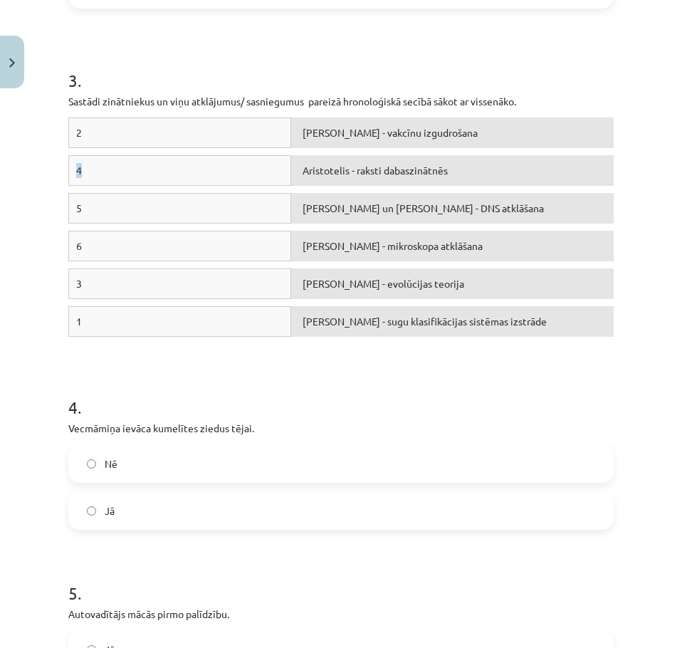
click at [353, 144] on div "2 Edvards Dženners - vakcīnu izgudrošana 4 Aristotelis - raksti dabaszinātnēs 5…" at bounding box center [340, 230] width 545 height 226
click at [201, 174] on div "4" at bounding box center [179, 170] width 223 height 31
click at [196, 174] on div "4" at bounding box center [179, 170] width 223 height 31
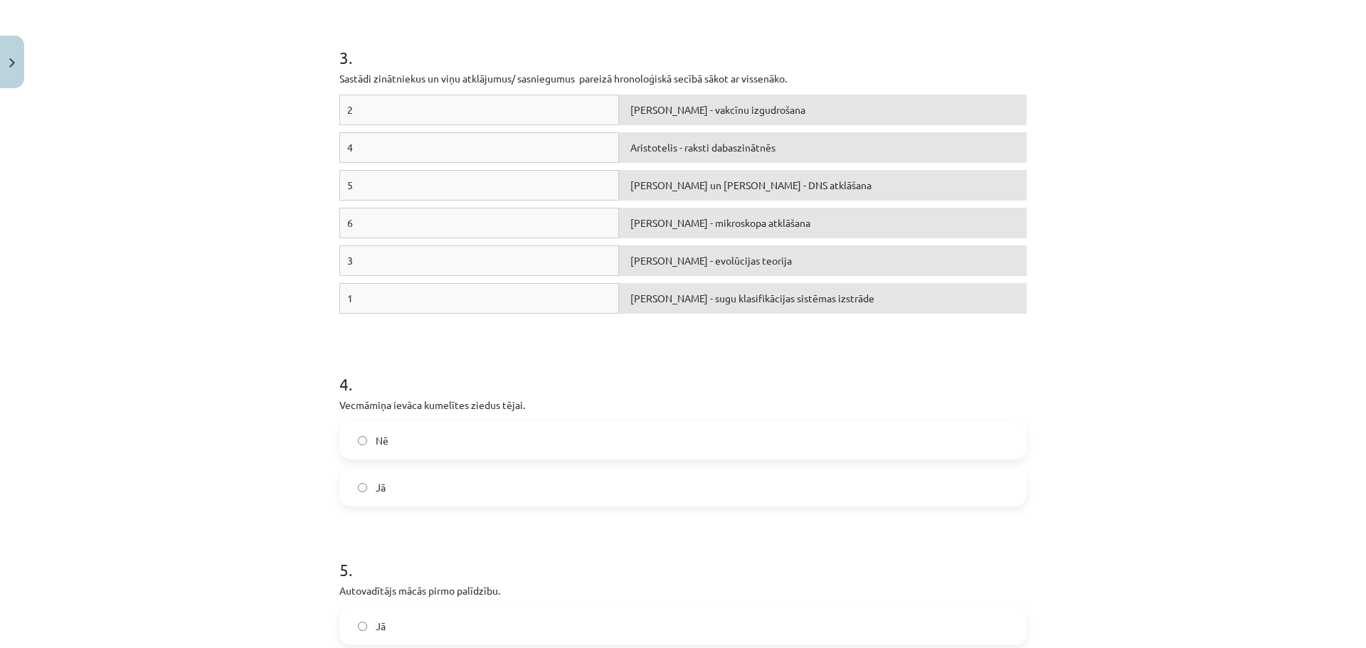
click at [484, 250] on div "3" at bounding box center [479, 260] width 280 height 31
click at [736, 95] on div "Edvards Dženners - vakcīnu izgudrošana" at bounding box center [823, 110] width 408 height 31
click at [738, 125] on div "Edvards Dženners - vakcīnu izgudrošana" at bounding box center [823, 110] width 408 height 31
click at [739, 113] on div "Edvards Dženners - vakcīnu izgudrošana" at bounding box center [823, 110] width 408 height 31
click at [426, 83] on p "Sastādi zinātniekus un viņu atklājumus/ sasniegumus pareizā hronoloģiskā secībā…" at bounding box center [682, 78] width 687 height 15
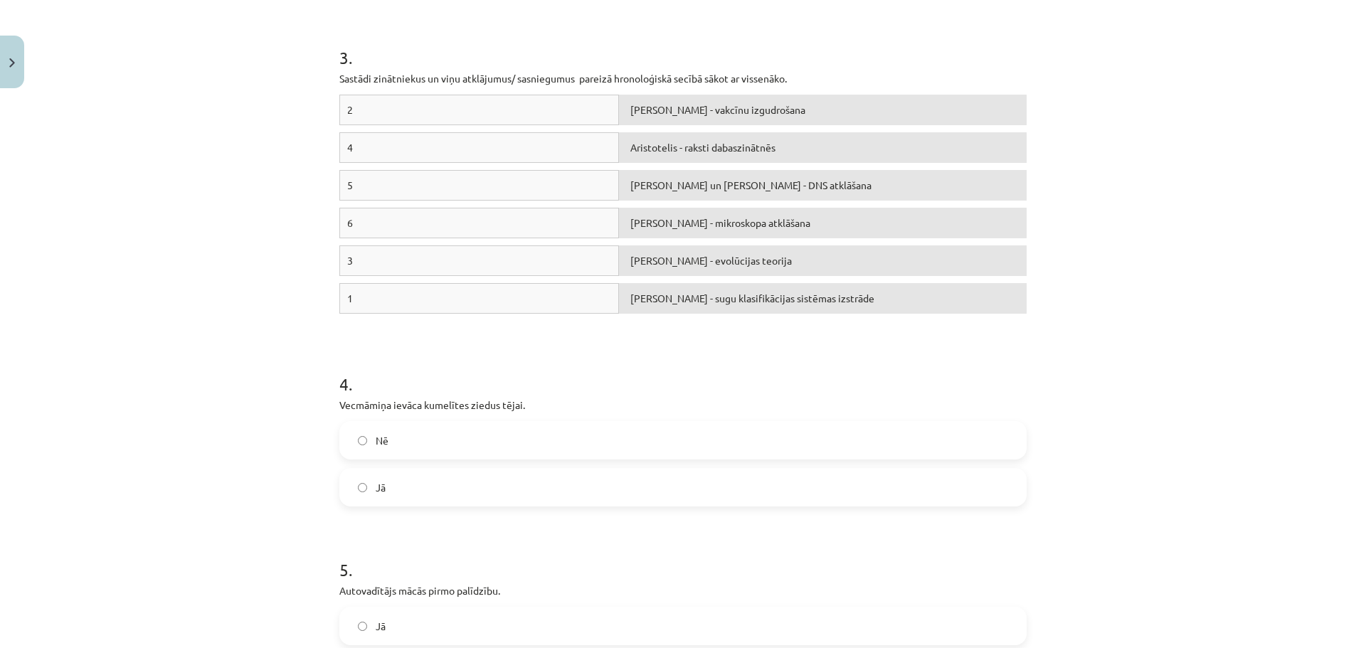
click at [482, 127] on div "2 Edvards Dženners - vakcīnu izgudrošana" at bounding box center [682, 114] width 687 height 38
click at [479, 117] on div "2" at bounding box center [479, 110] width 280 height 31
drag, startPoint x: 480, startPoint y: 107, endPoint x: 413, endPoint y: 113, distance: 67.2
click at [413, 113] on div "2" at bounding box center [479, 110] width 280 height 31
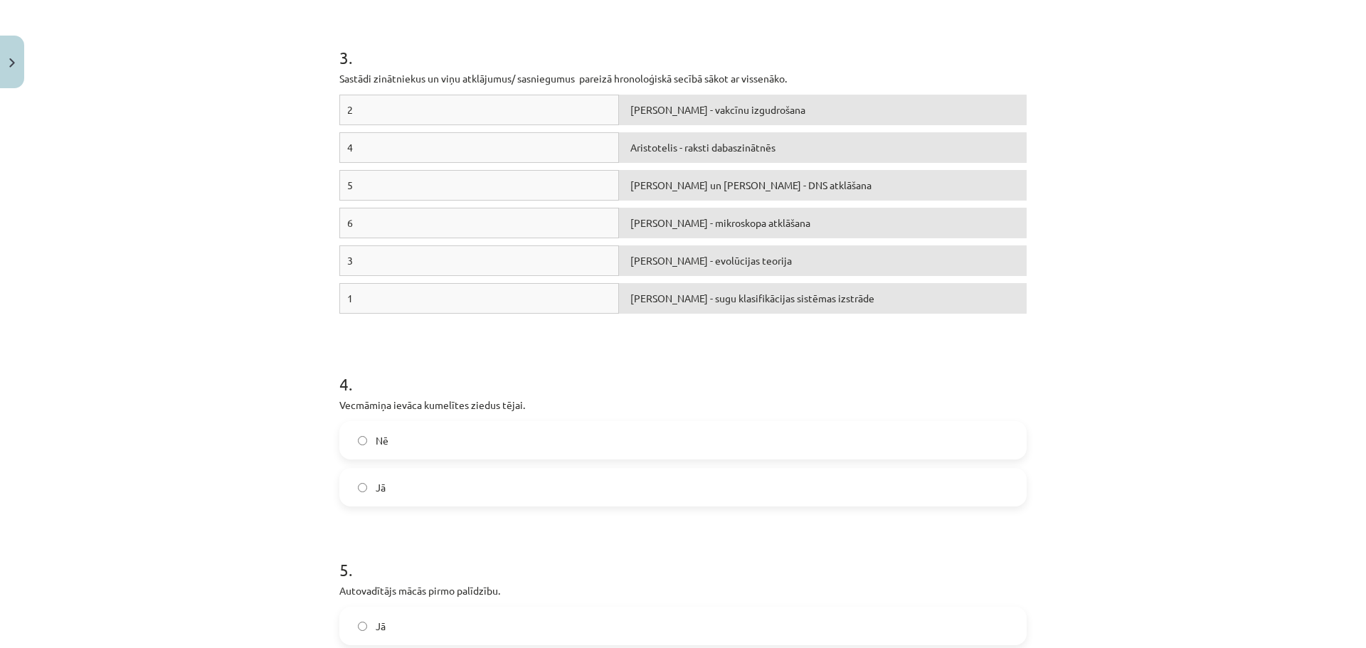
drag, startPoint x: 577, startPoint y: 150, endPoint x: 485, endPoint y: 136, distance: 93.6
click at [487, 137] on div "4 Aristotelis - raksti dabaszinātnēs" at bounding box center [682, 151] width 687 height 38
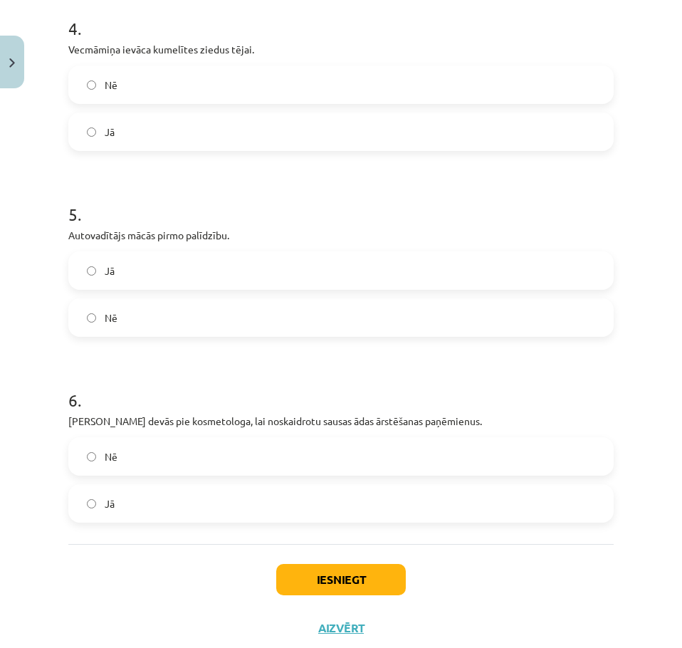
scroll to position [1059, 0]
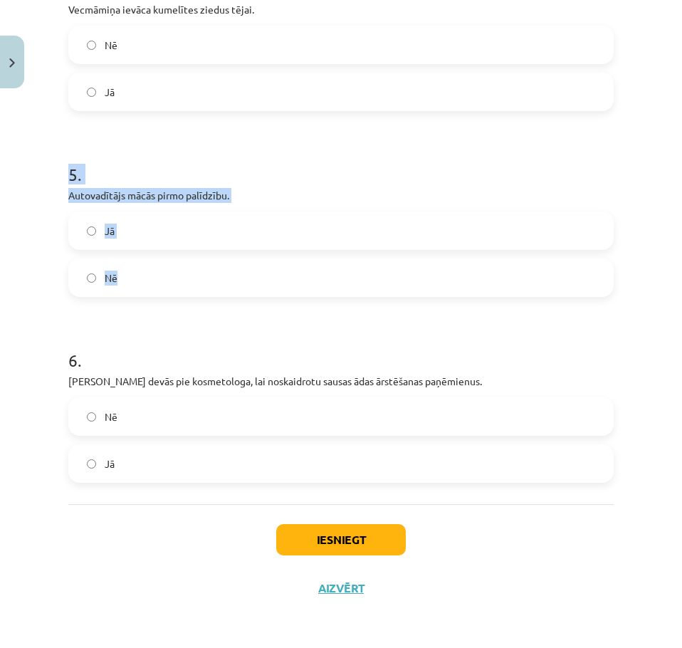
copy div "5 . Autovadītājs mācās pirmo palīdzību. Jā Nē"
drag, startPoint x: 56, startPoint y: 169, endPoint x: 197, endPoint y: 268, distance: 172.7
click at [197, 268] on div "Mācību tēma: Bioloģijas 7. klases 1. ieskaites mācību materiāls #3 2.tēma. Biol…" at bounding box center [341, 324] width 682 height 648
click at [187, 230] on label "Jā" at bounding box center [341, 231] width 542 height 36
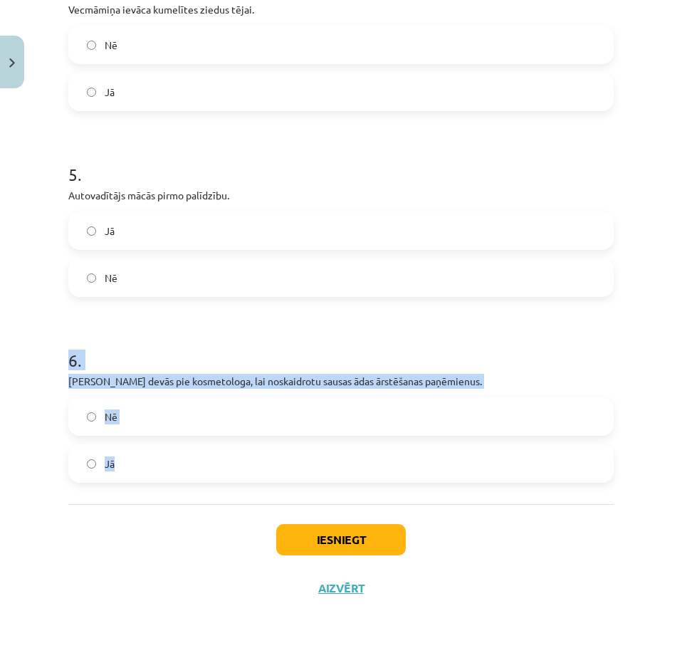
drag, startPoint x: 15, startPoint y: 352, endPoint x: 159, endPoint y: 477, distance: 190.6
click at [159, 477] on div "Mācību tēma: Bioloģijas 7. klases 1. ieskaites mācību materiāls #3 2.tēma. Biol…" at bounding box center [341, 324] width 682 height 648
copy div "6 . Baiba devās pie kosmetologa, lai noskaidrotu sausas ādas ārstēšanas paņēmie…"
click at [342, 458] on label "Jā" at bounding box center [341, 463] width 542 height 36
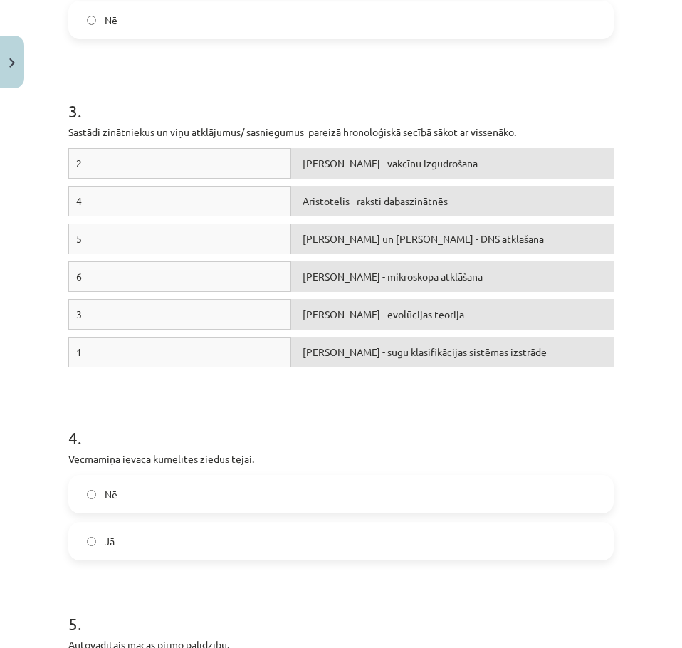
scroll to position [561, 0]
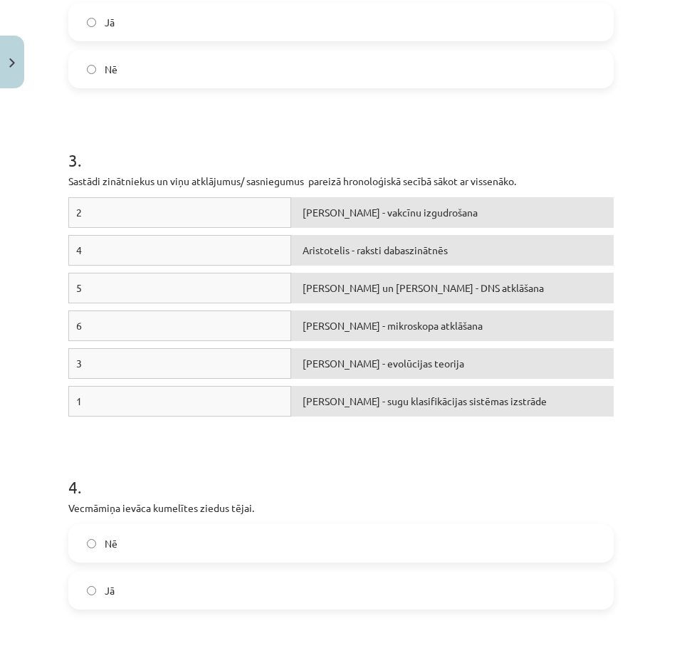
click at [215, 226] on div "2" at bounding box center [179, 212] width 223 height 31
click at [228, 215] on div "2" at bounding box center [179, 212] width 223 height 31
click at [86, 208] on div "2" at bounding box center [179, 212] width 223 height 31
click at [78, 210] on div "2" at bounding box center [179, 212] width 223 height 31
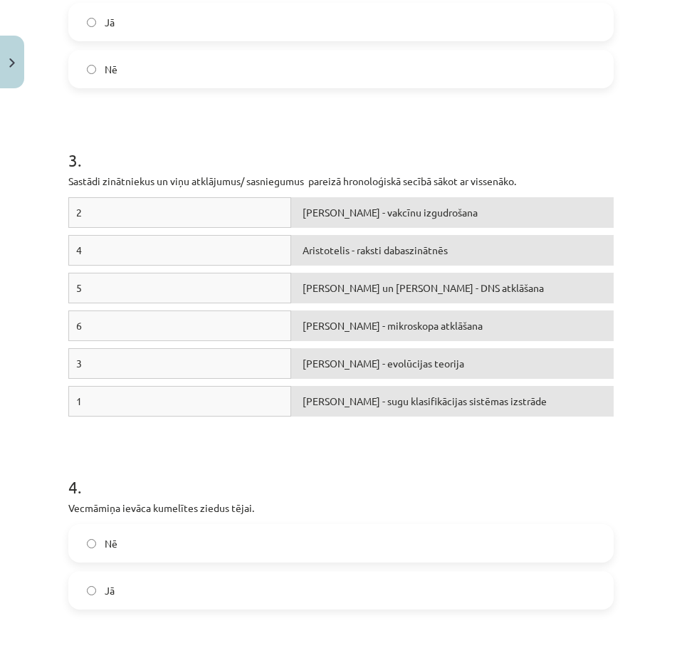
click at [115, 242] on div "4" at bounding box center [179, 250] width 223 height 31
click at [115, 246] on div "4" at bounding box center [179, 250] width 223 height 31
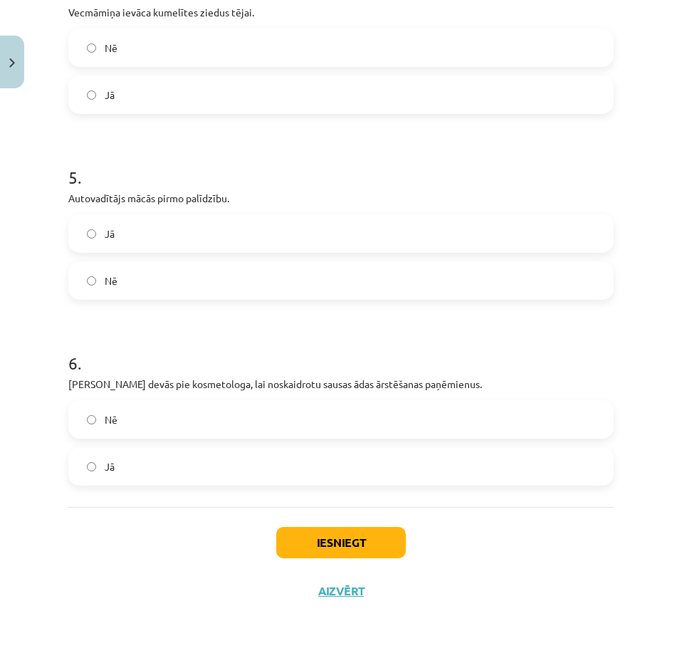
scroll to position [1059, 0]
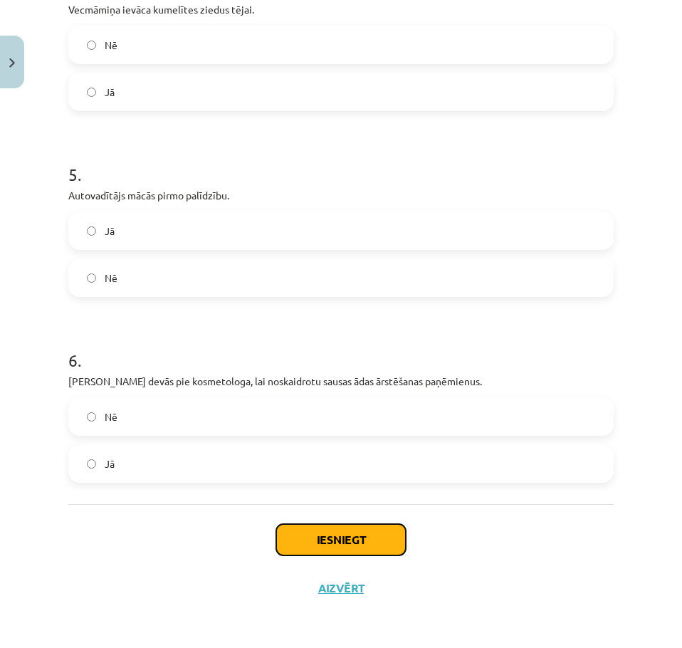
click at [341, 546] on button "Iesniegt" at bounding box center [341, 539] width 130 height 31
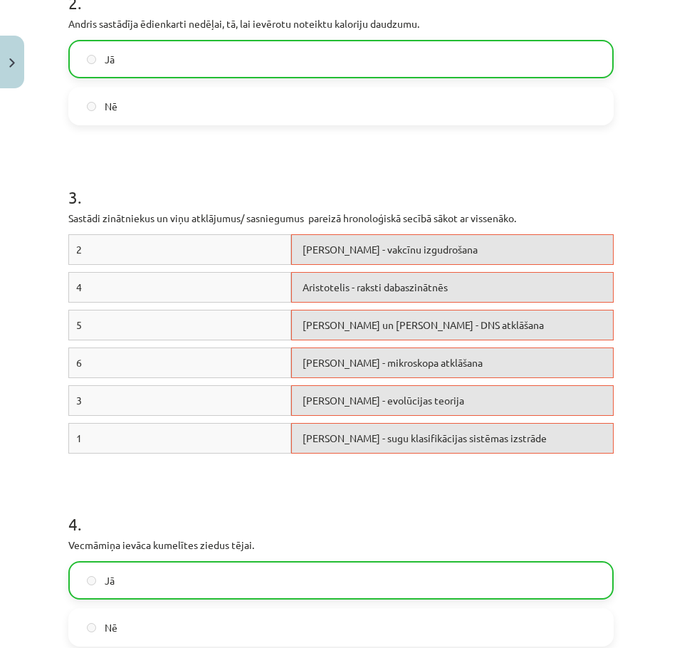
scroll to position [490, 0]
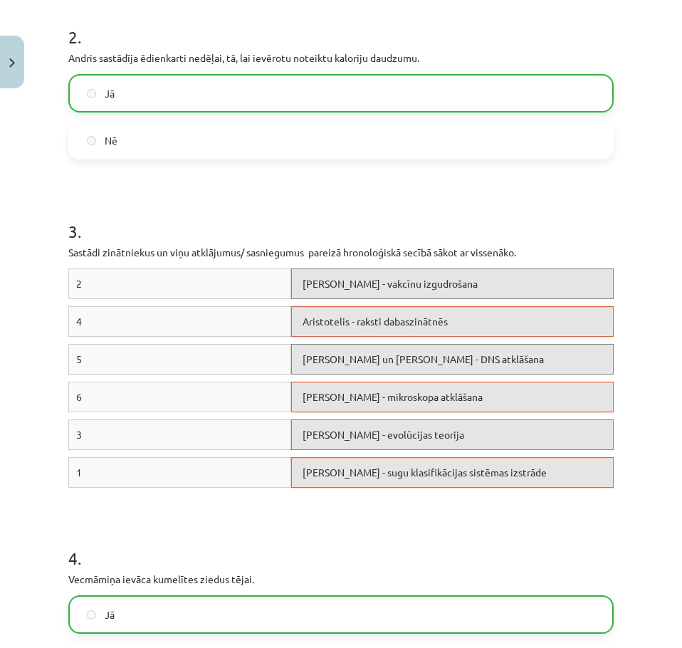
drag, startPoint x: 382, startPoint y: 292, endPoint x: 367, endPoint y: 291, distance: 15.0
click at [374, 292] on div "Edvards Dženners - vakcīnu izgudrošana" at bounding box center [452, 283] width 322 height 31
click at [337, 285] on div "Edvards Dženners - vakcīnu izgudrošana" at bounding box center [452, 283] width 322 height 31
click at [321, 287] on div "Edvards Dženners - vakcīnu izgudrošana" at bounding box center [452, 283] width 322 height 31
drag, startPoint x: 303, startPoint y: 290, endPoint x: 236, endPoint y: 285, distance: 67.1
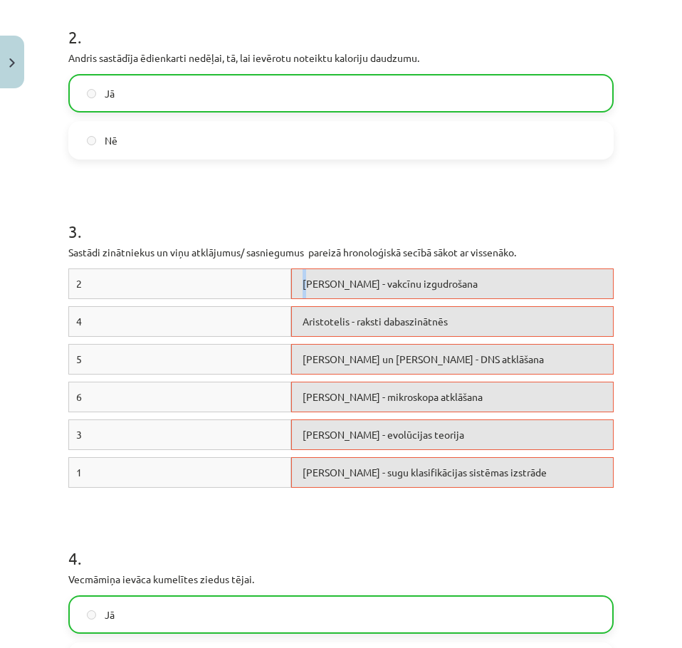
click at [294, 290] on div "Edvards Dženners - vakcīnu izgudrošana" at bounding box center [452, 283] width 322 height 31
click at [234, 285] on div "2" at bounding box center [179, 283] width 223 height 31
drag, startPoint x: 233, startPoint y: 286, endPoint x: 332, endPoint y: 262, distance: 102.5
click at [236, 286] on div "2" at bounding box center [179, 283] width 223 height 31
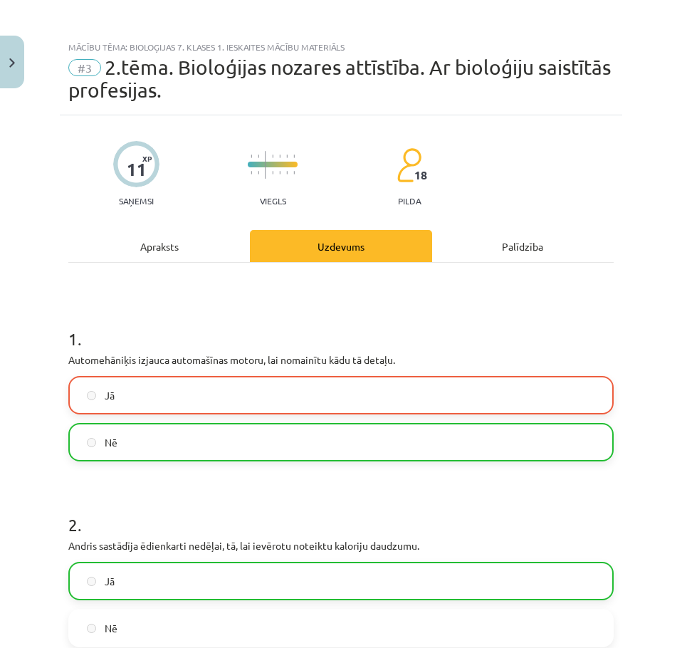
scroll to position [0, 0]
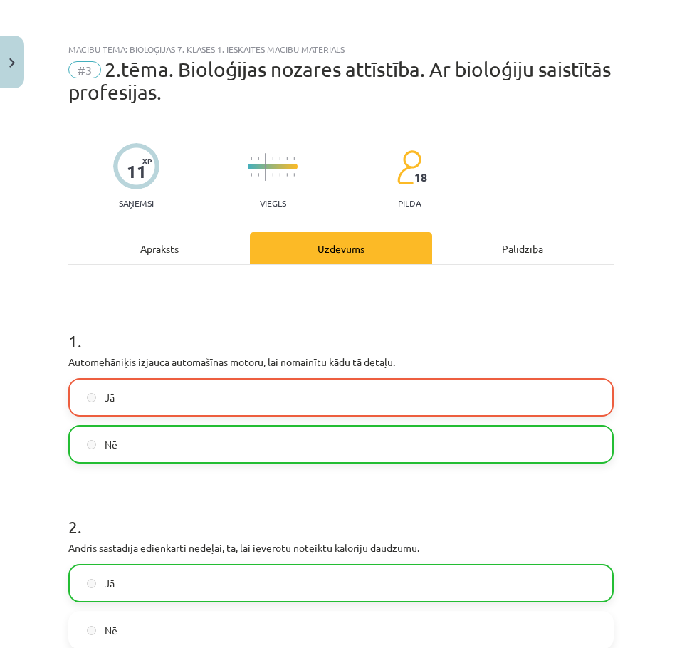
click at [265, 393] on label "Jā" at bounding box center [341, 397] width 542 height 36
click at [140, 398] on label "Jā" at bounding box center [341, 397] width 542 height 36
click at [70, 397] on div "Jā" at bounding box center [340, 397] width 545 height 38
click at [85, 400] on label "Jā" at bounding box center [341, 397] width 542 height 36
click at [147, 186] on div "11 XP Saņemsi" at bounding box center [136, 170] width 46 height 73
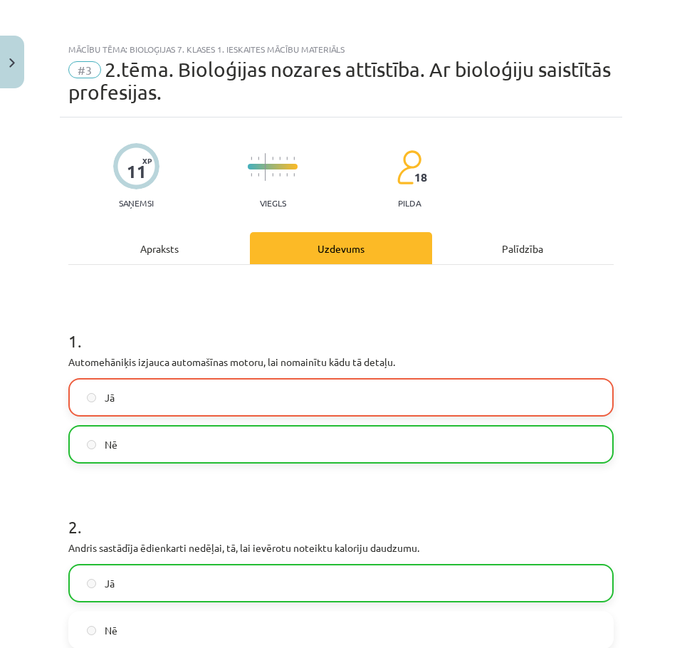
click at [139, 198] on p "Saņemsi" at bounding box center [136, 203] width 46 height 10
click at [139, 199] on p "Saņemsi" at bounding box center [136, 203] width 46 height 10
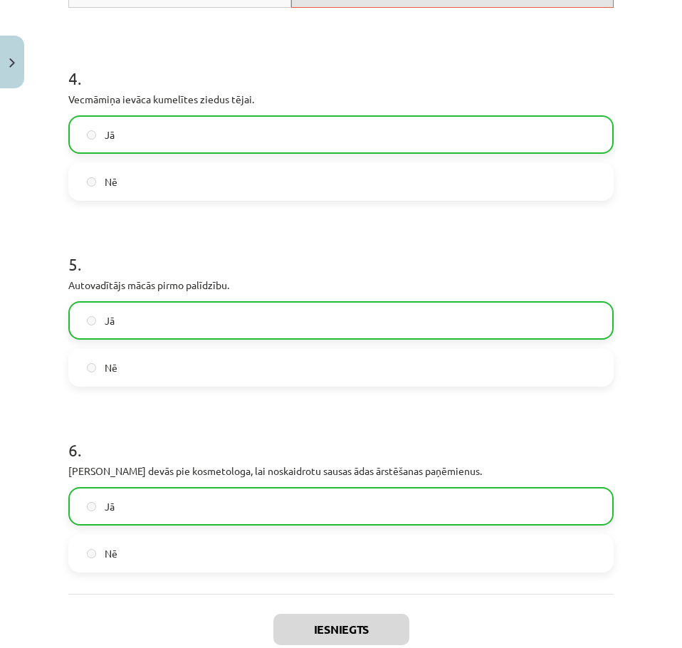
scroll to position [1104, 0]
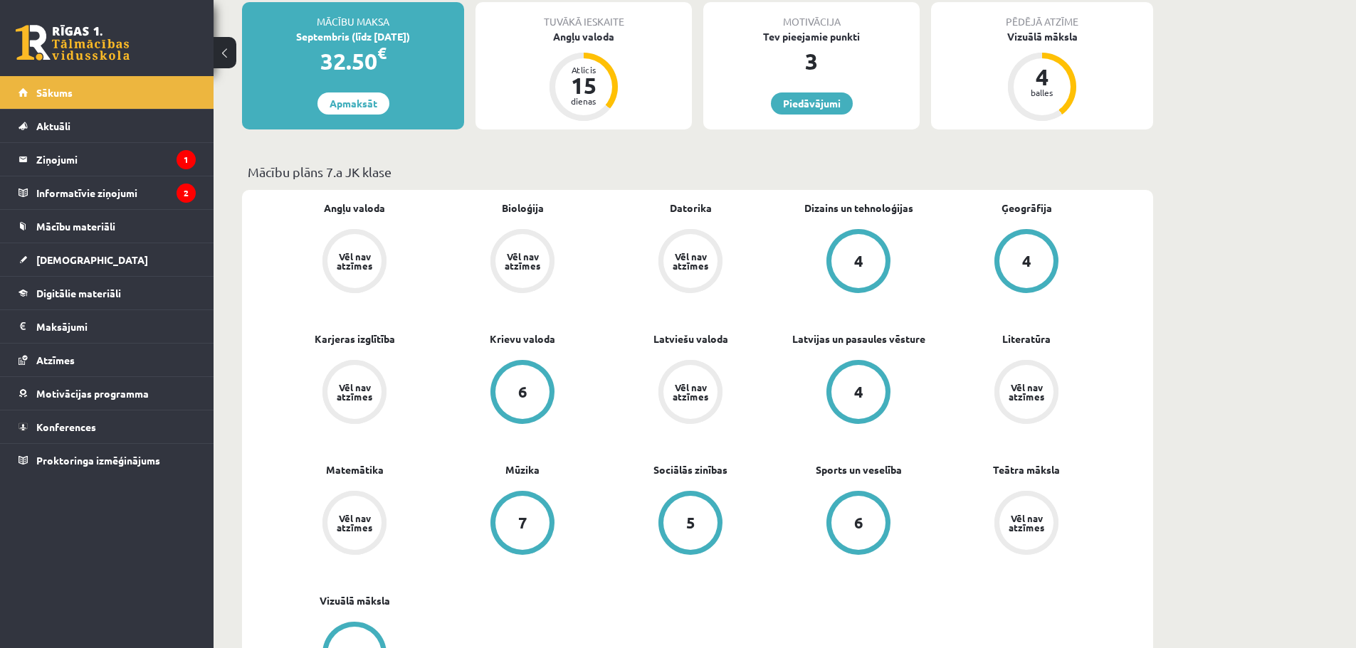
scroll to position [356, 0]
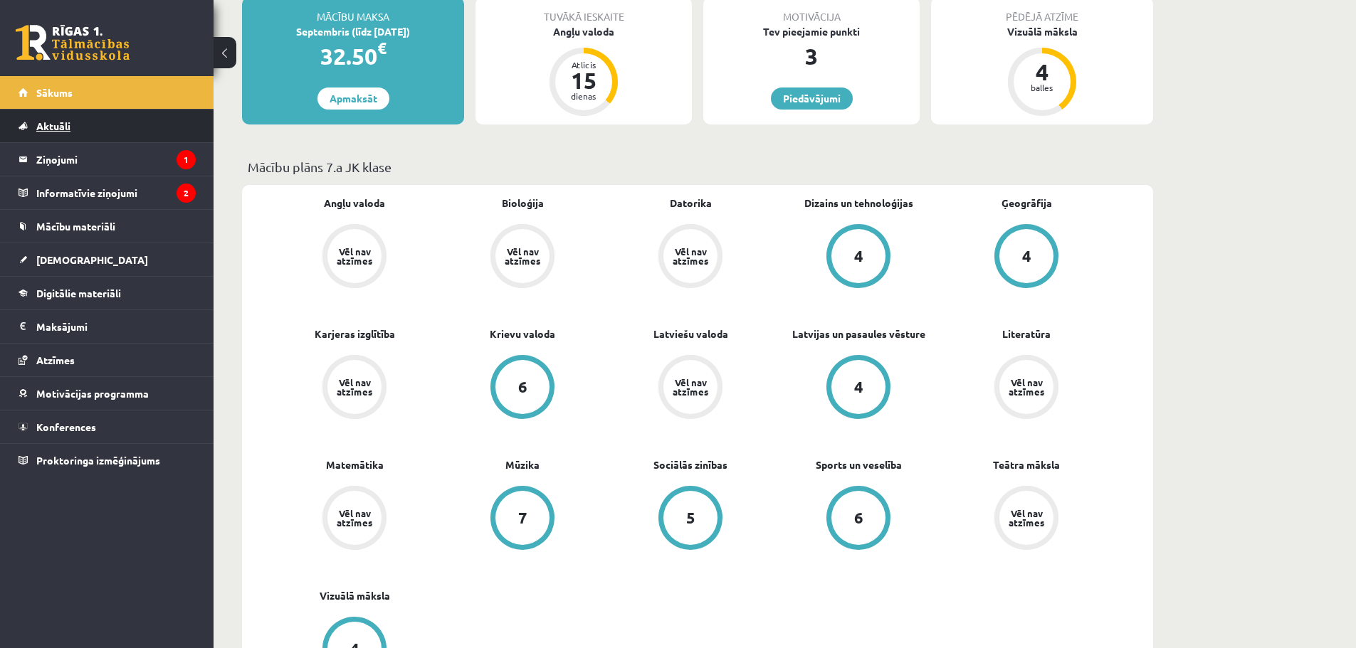
click at [122, 130] on link "Aktuāli" at bounding box center [107, 126] width 177 height 33
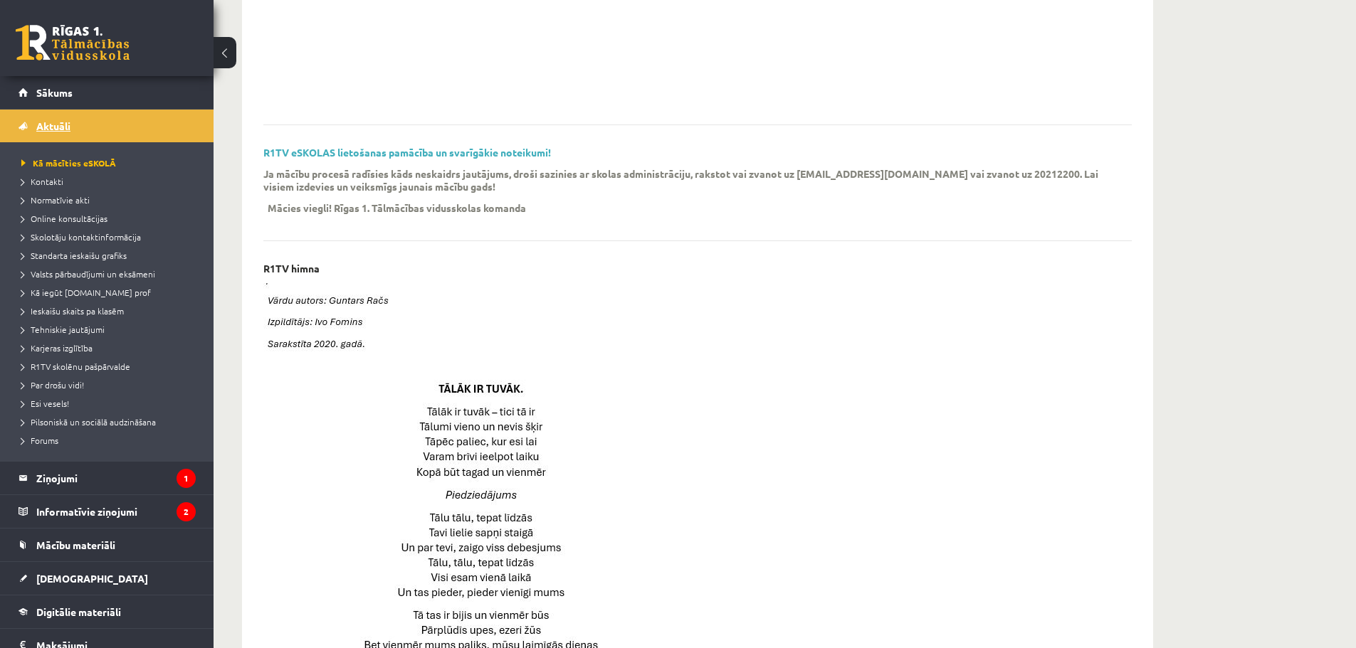
click at [117, 125] on link "Aktuāli" at bounding box center [107, 126] width 177 height 33
click at [115, 102] on link "Sākums" at bounding box center [107, 92] width 177 height 33
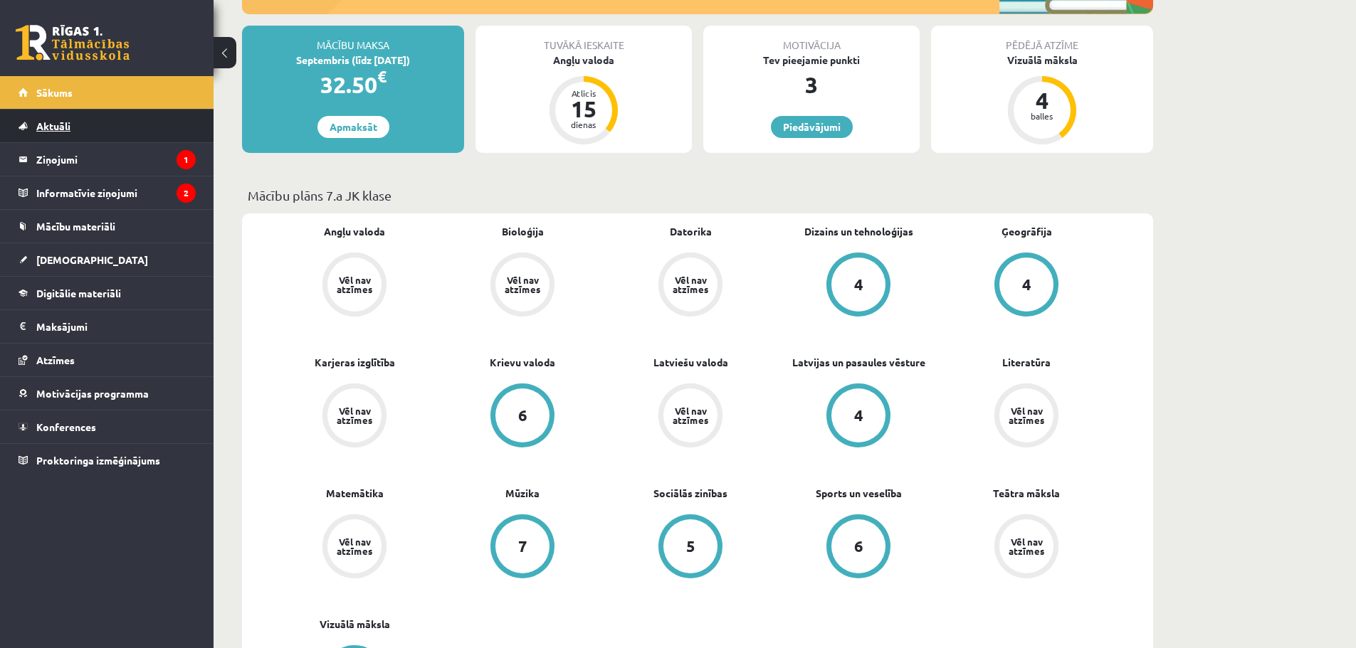
scroll to position [356, 0]
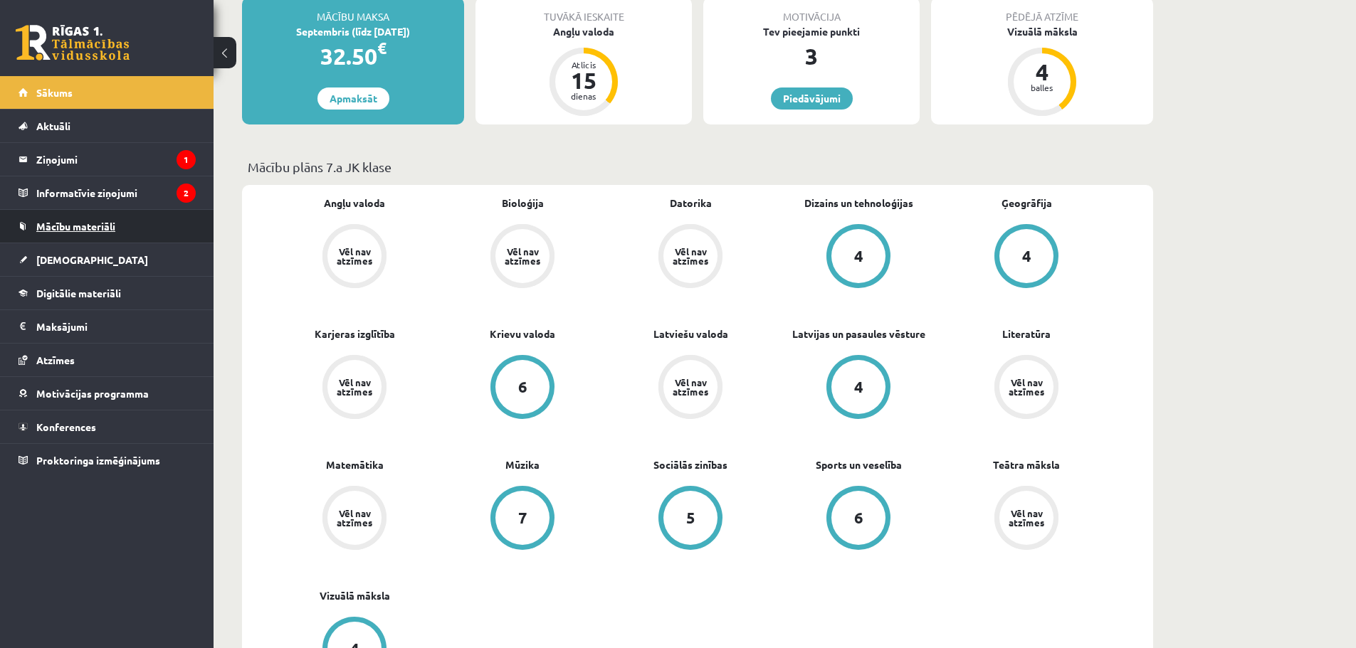
click at [152, 234] on link "Mācību materiāli" at bounding box center [107, 226] width 177 height 33
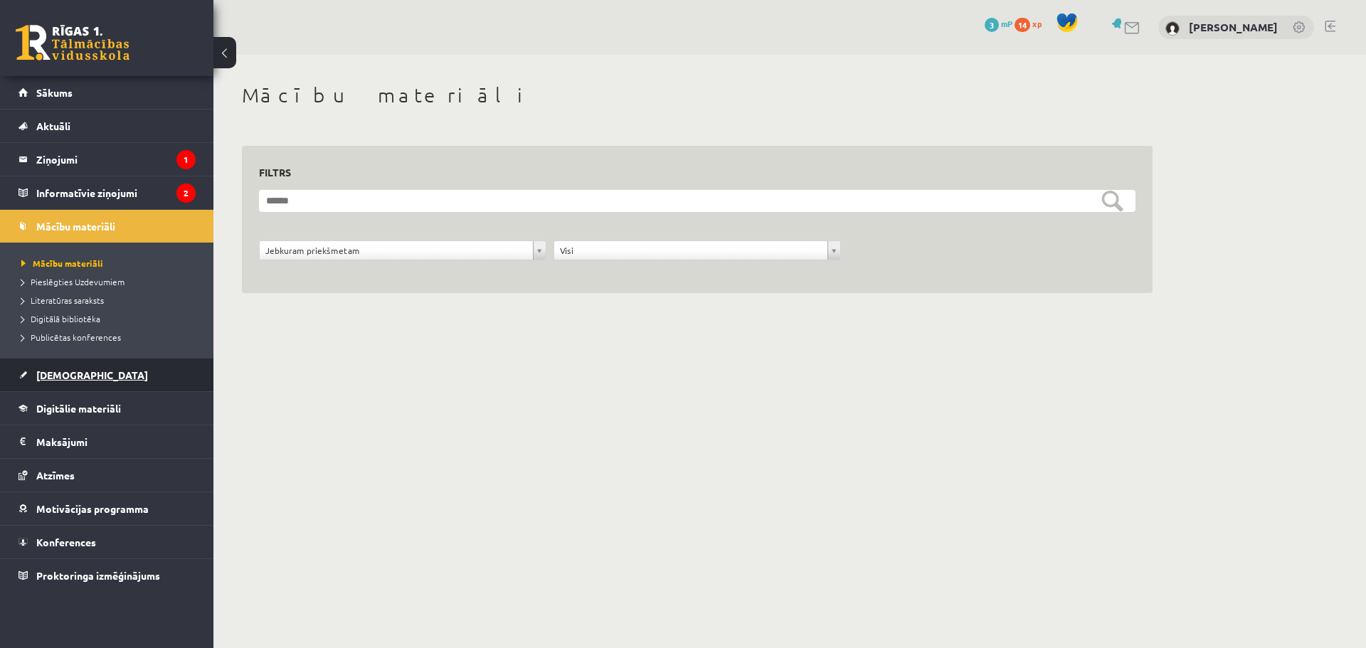
click at [111, 379] on link "[DEMOGRAPHIC_DATA]" at bounding box center [107, 375] width 177 height 33
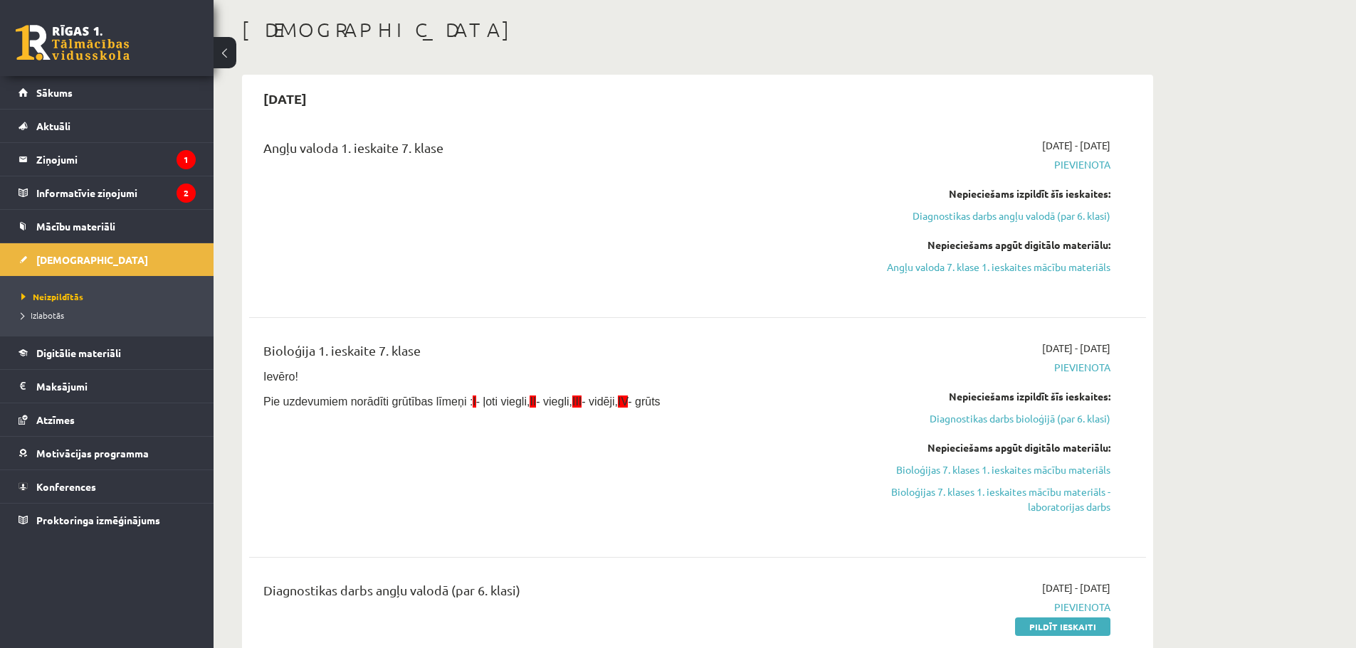
scroll to position [71, 0]
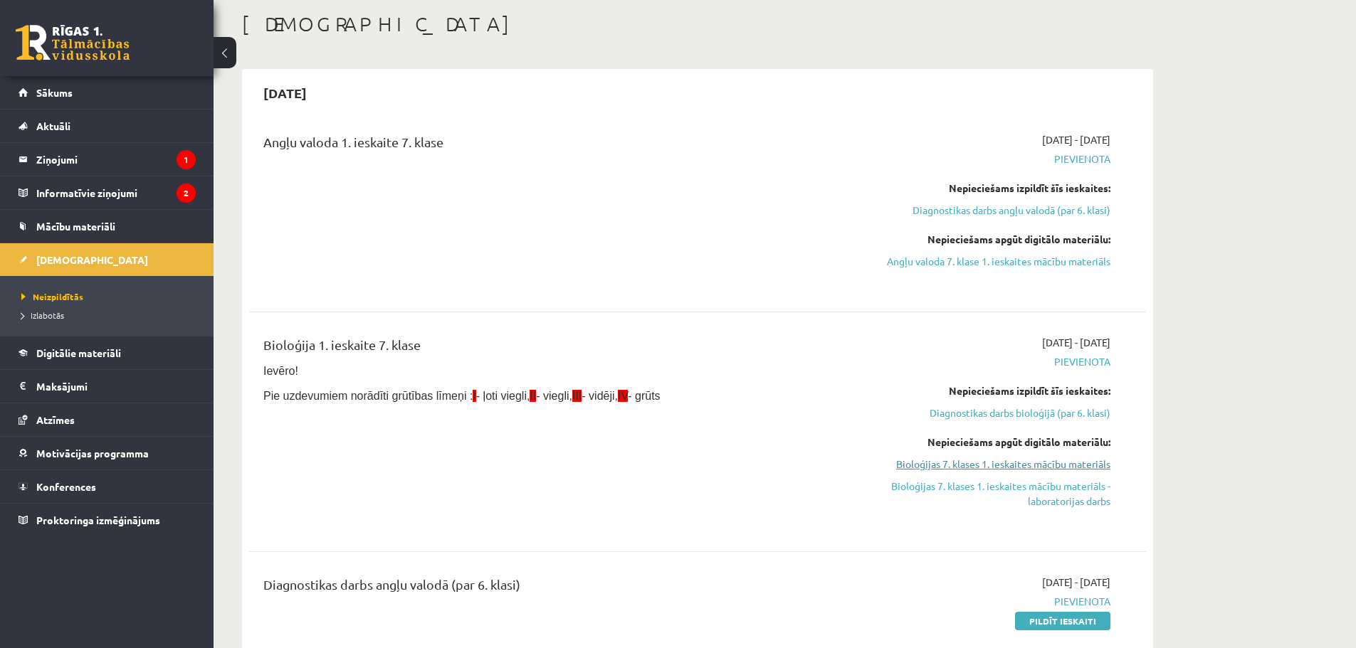
click at [993, 460] on link "Bioloģijas 7. klases 1. ieskaites mācību materiāls" at bounding box center [976, 464] width 268 height 15
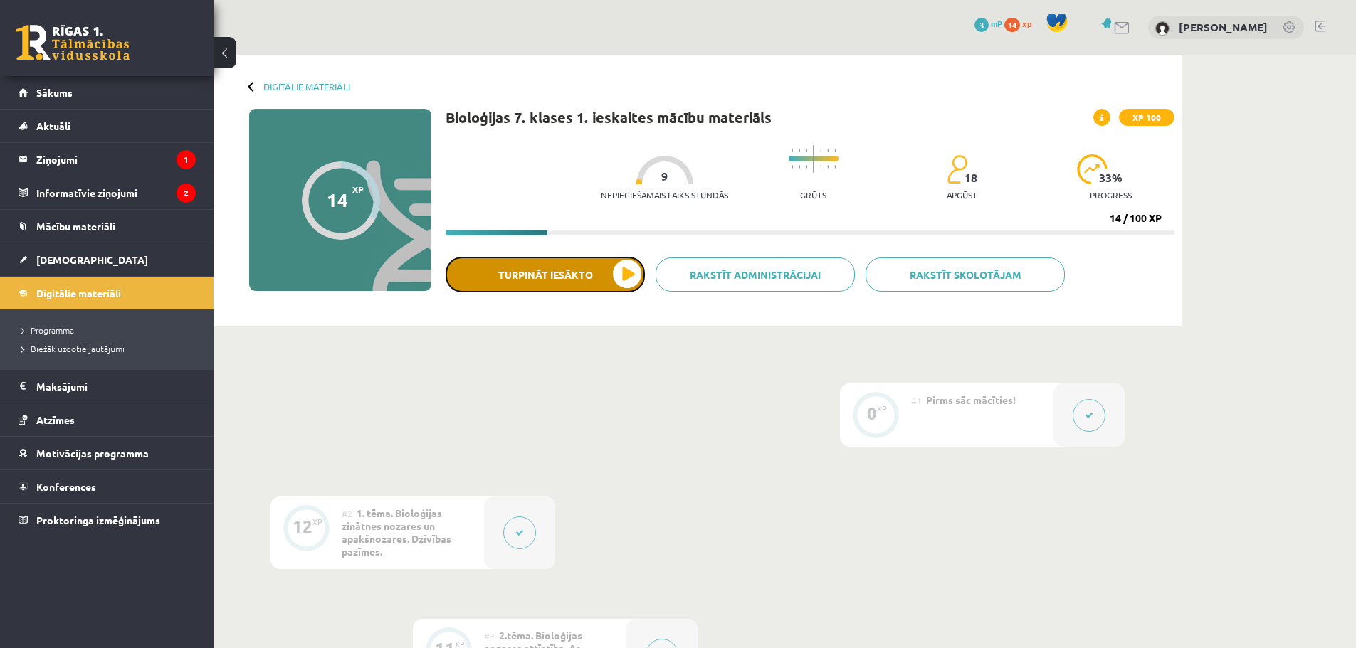
click at [601, 277] on button "Turpināt iesākto" at bounding box center [544, 275] width 199 height 36
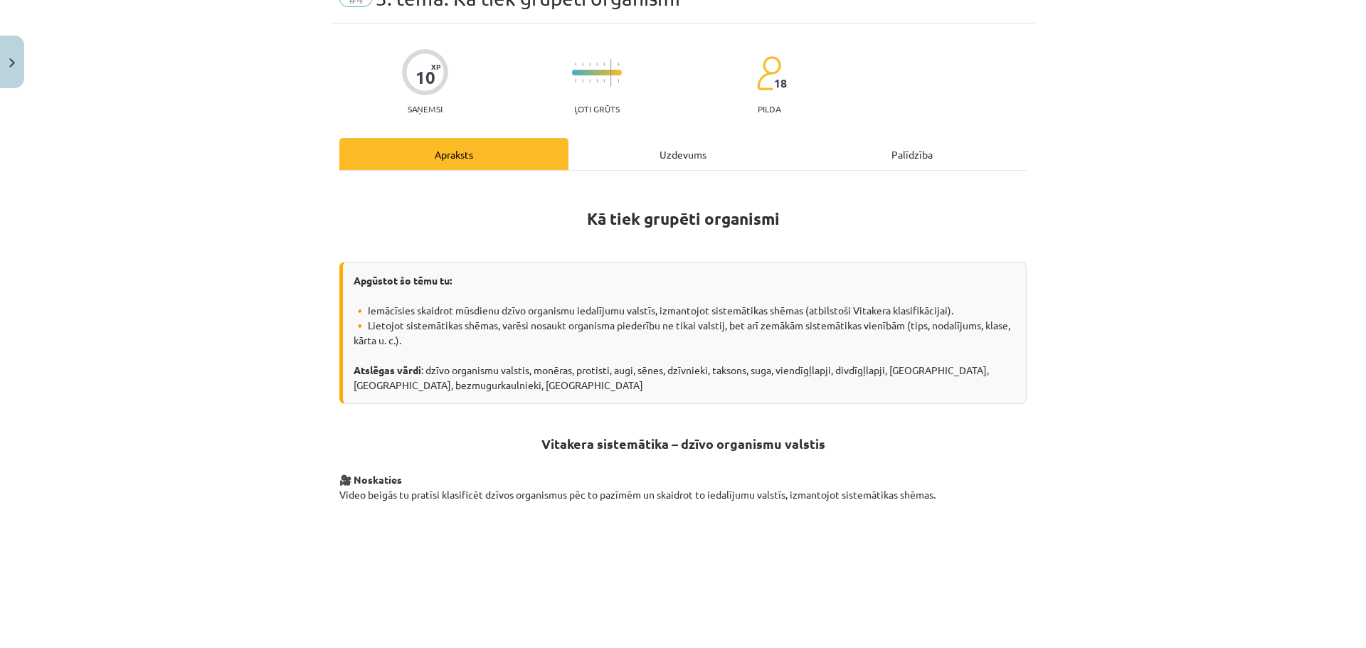
click at [685, 143] on div "Uzdevums" at bounding box center [683, 154] width 229 height 32
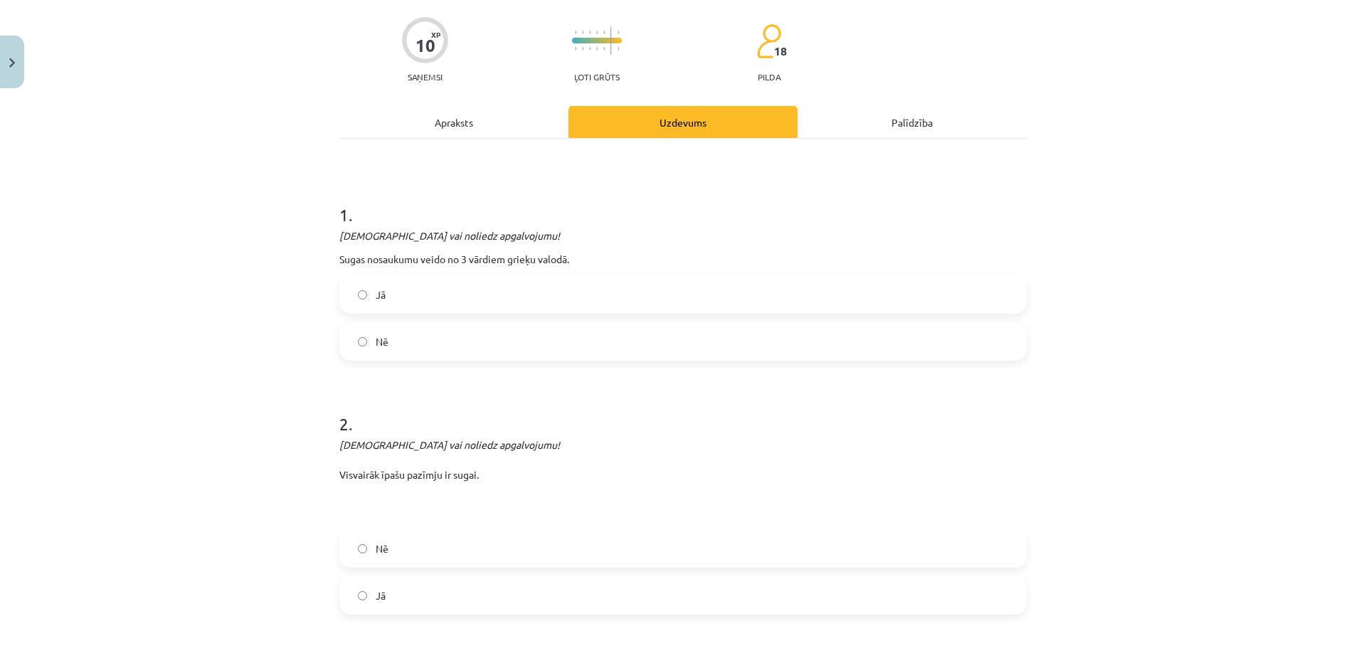
scroll to position [107, 0]
click at [408, 121] on div "Apraksts" at bounding box center [453, 118] width 229 height 32
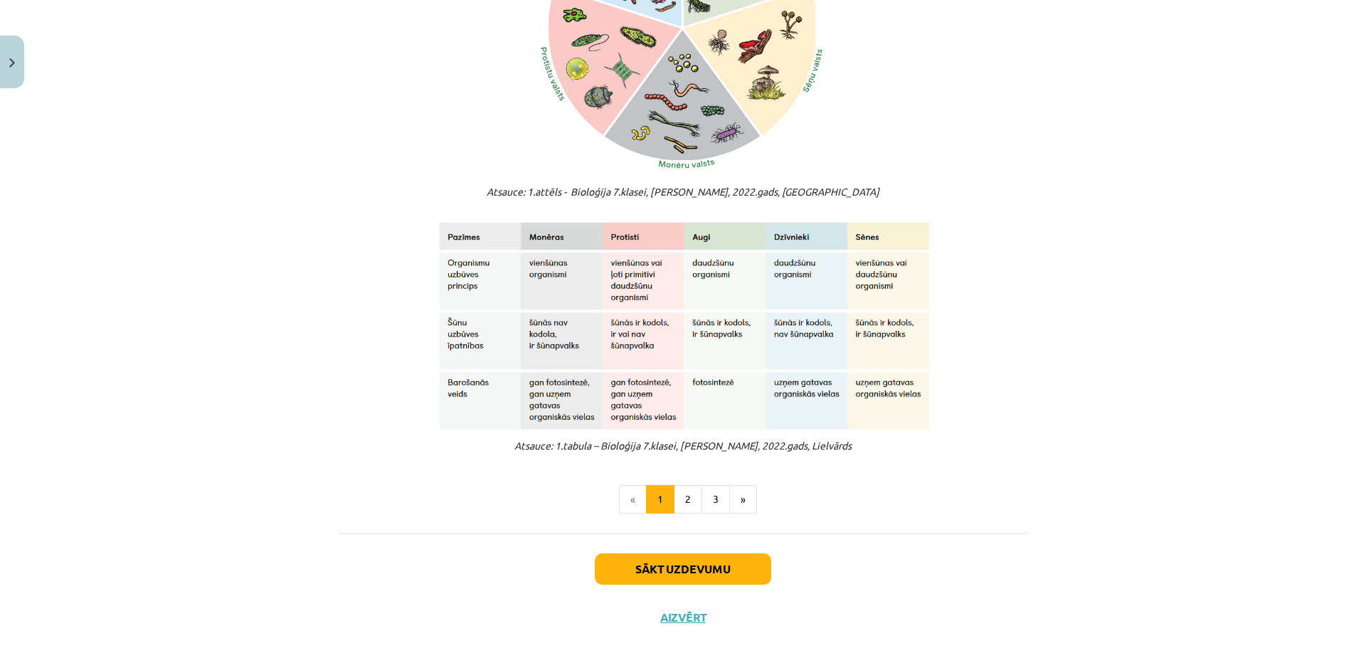
scroll to position [1047, 0]
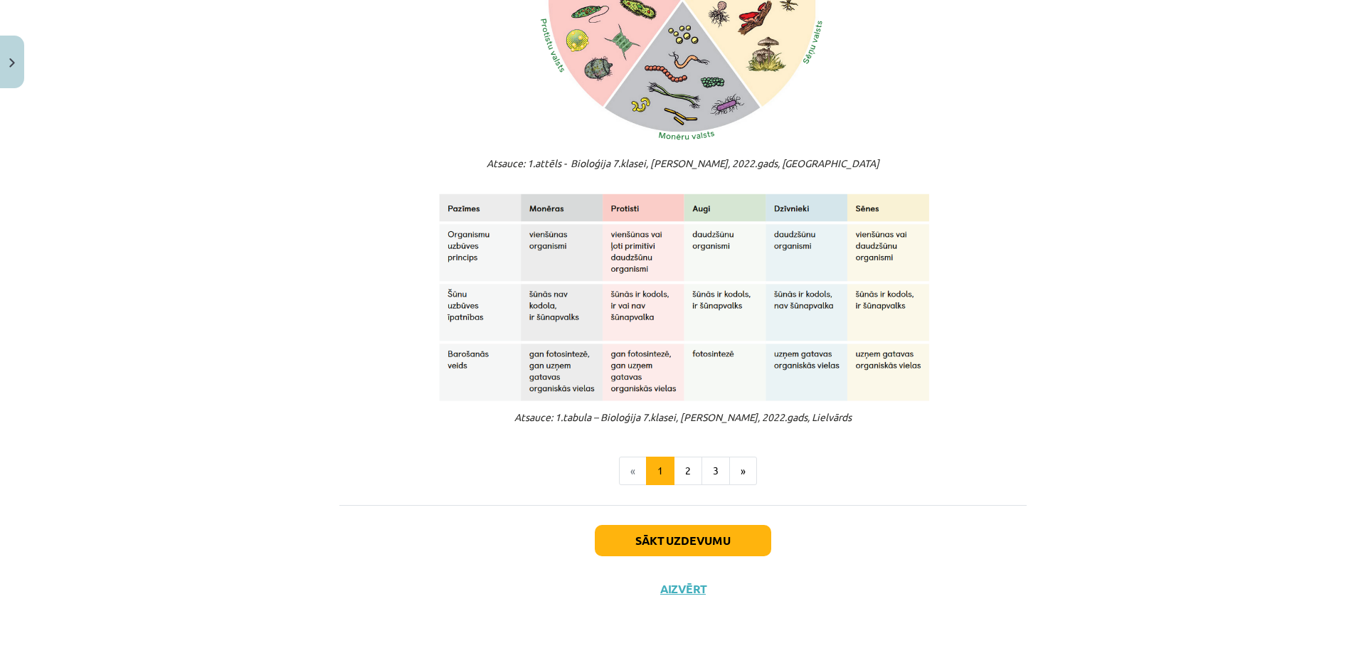
click at [758, 289] on img at bounding box center [683, 294] width 494 height 216
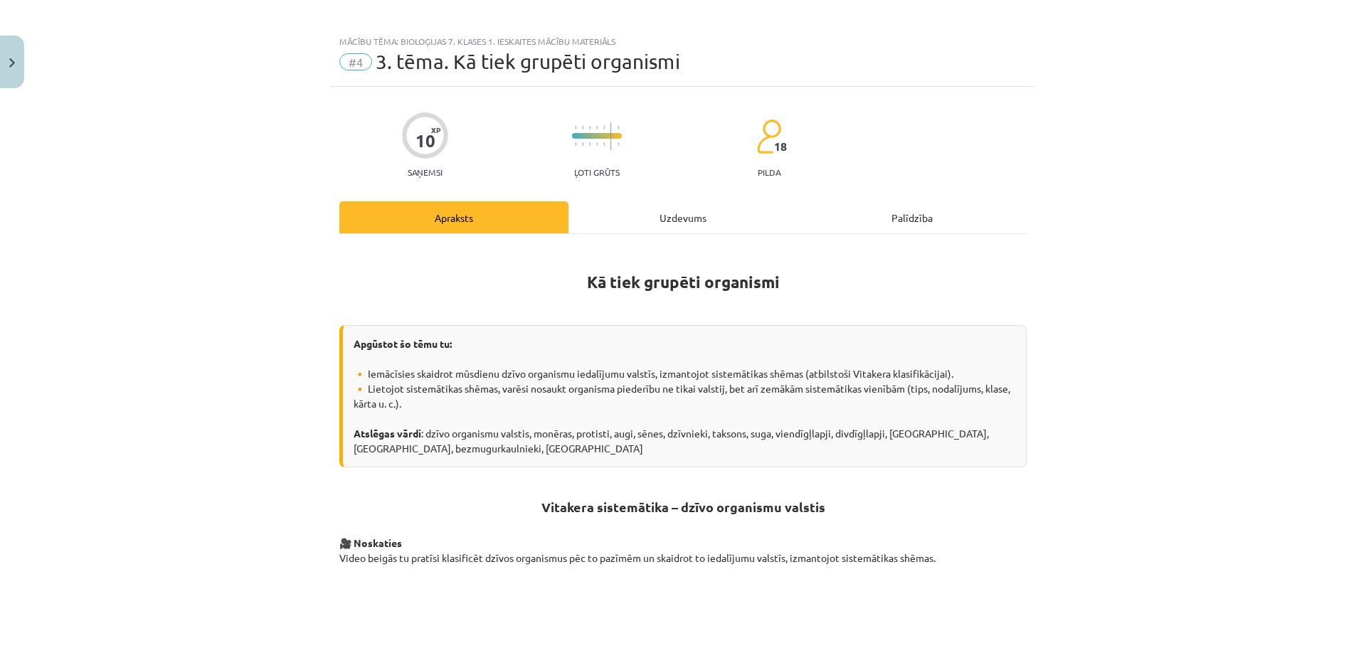
scroll to position [0, 0]
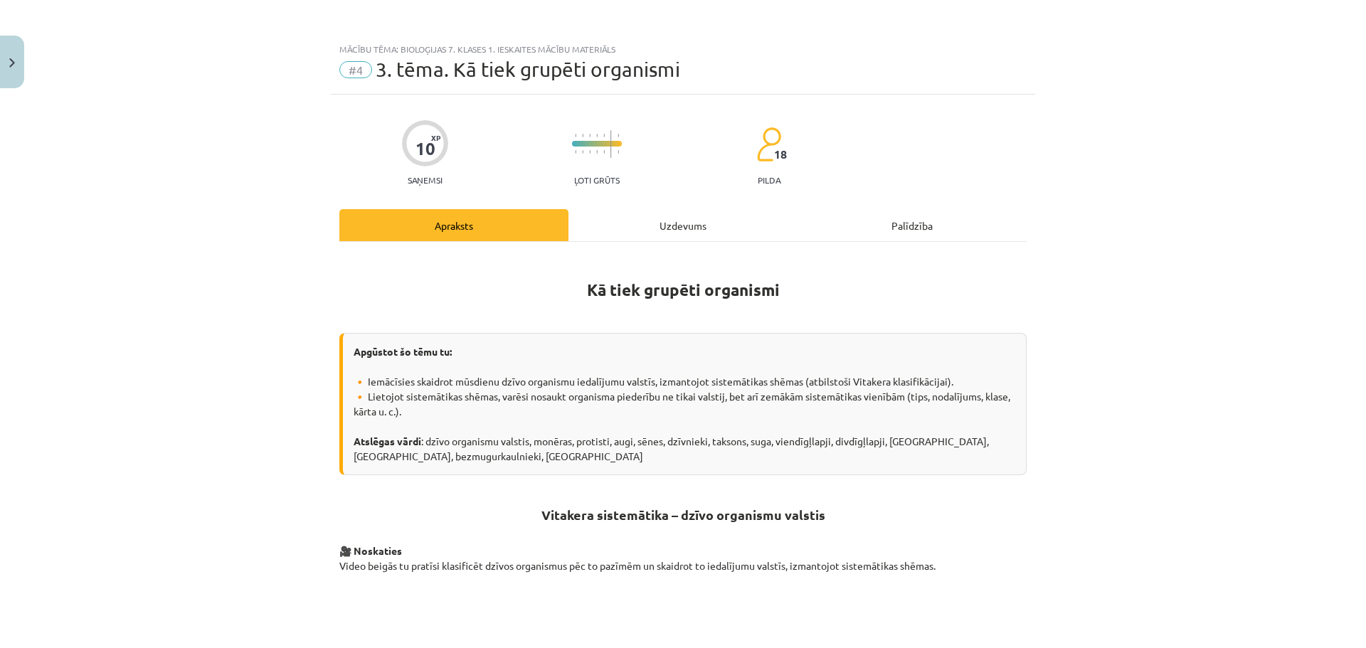
click at [717, 227] on div "Uzdevums" at bounding box center [683, 225] width 229 height 32
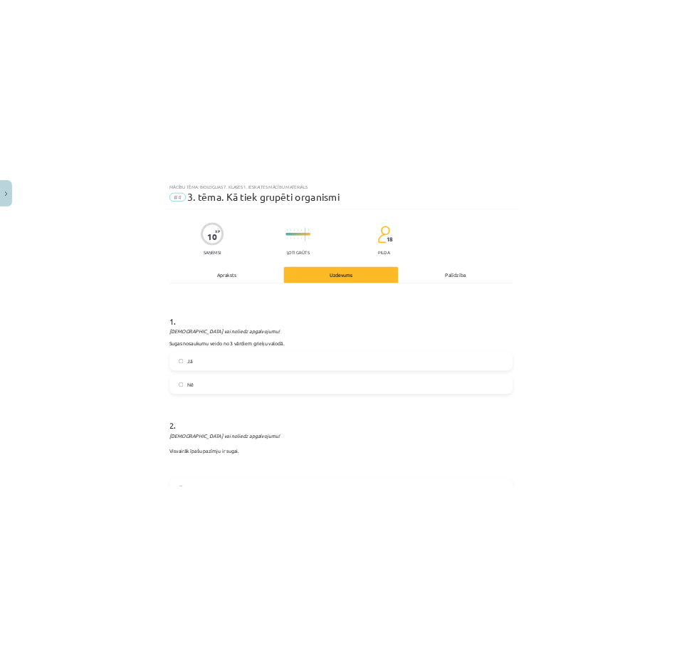
scroll to position [36, 0]
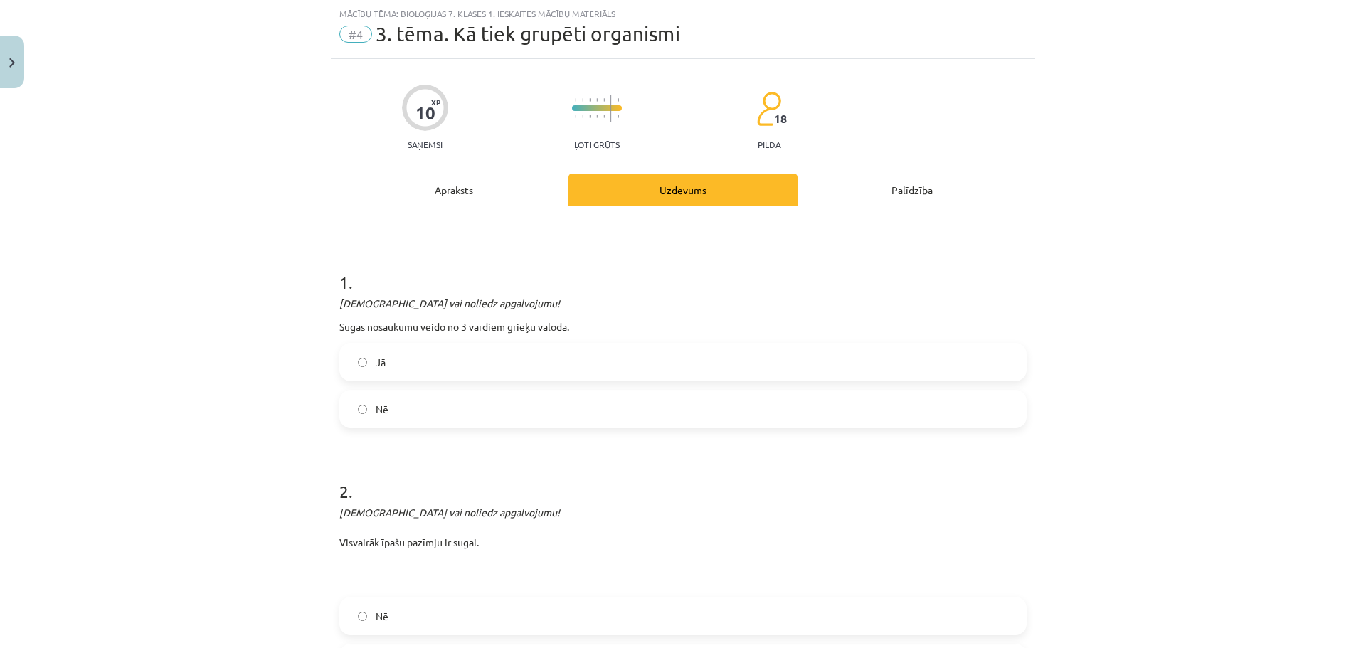
click at [543, 323] on p "Sugas nosaukumu veido no 3 vārdiem grieķu valodā." at bounding box center [682, 326] width 687 height 15
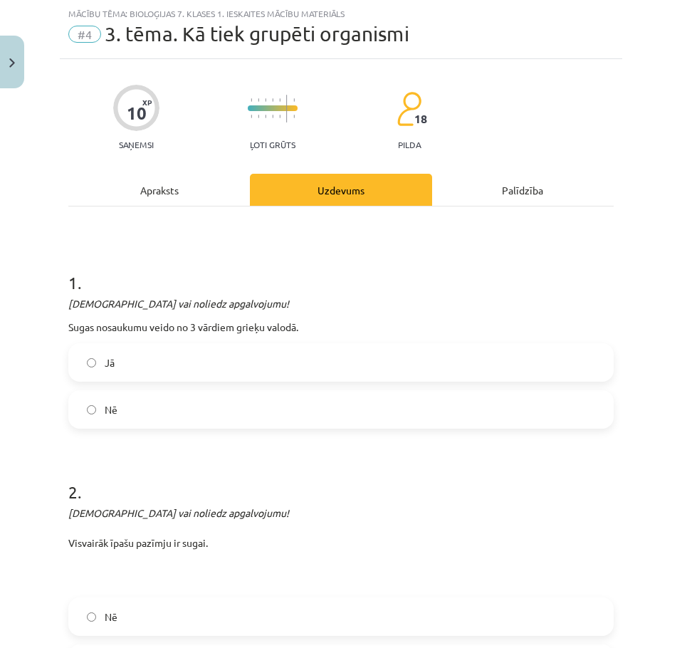
click at [41, 307] on div "Mācību tēma: Bioloģijas 7. klases 1. ieskaites mācību materiāls #4 3. tēma. Kā …" at bounding box center [341, 324] width 682 height 648
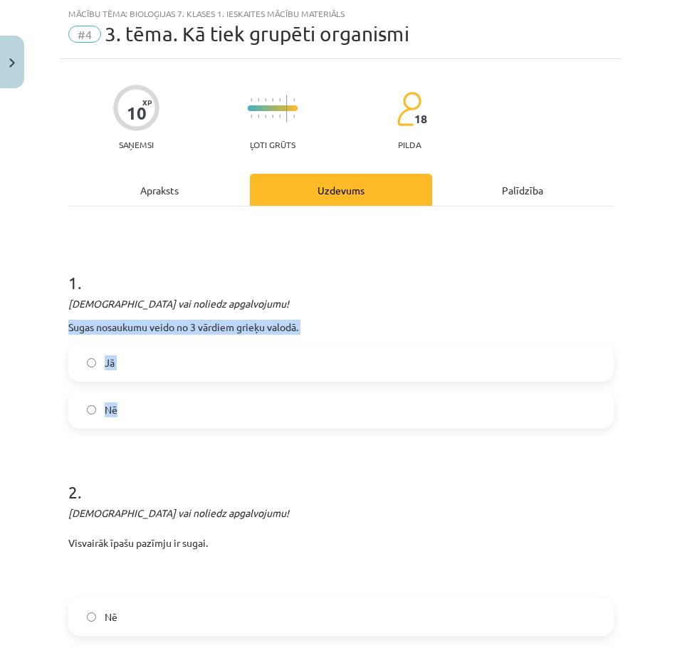
drag, startPoint x: 60, startPoint y: 318, endPoint x: 169, endPoint y: 389, distance: 130.7
click at [169, 389] on div "Mācību tēma: Bioloģijas 7. klases 1. ieskaites mācību materiāls #4 3. tēma. Kā …" at bounding box center [341, 324] width 682 height 648
copy div "Sugas nosaukumu veido no 3 vārdiem grieķu valodā. Jā Nē"
click at [142, 413] on label "Nē" at bounding box center [341, 409] width 542 height 36
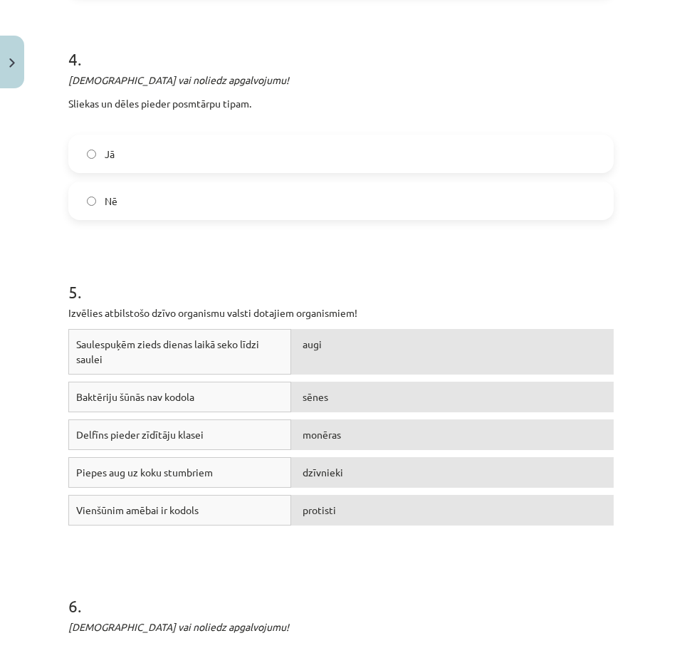
scroll to position [961, 0]
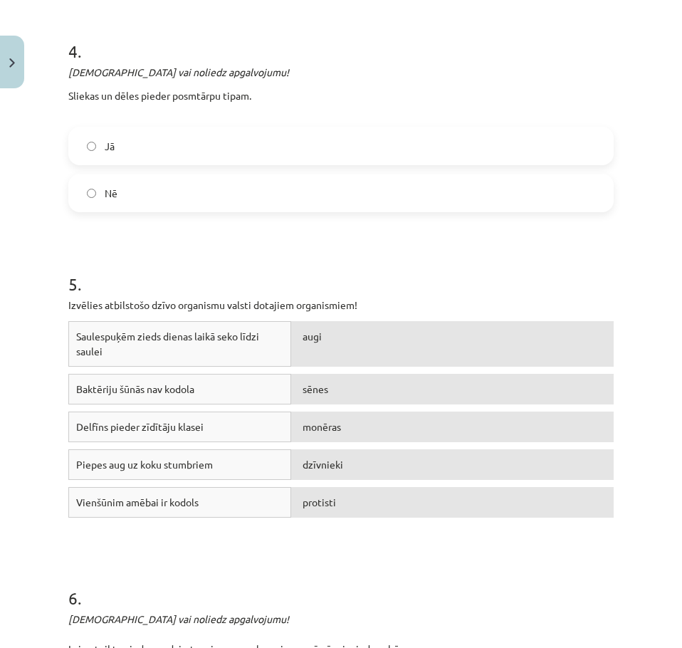
drag, startPoint x: 245, startPoint y: 351, endPoint x: 323, endPoint y: 345, distance: 78.5
click at [297, 349] on div "Saulespuķēm zieds dienas laikā seko līdzi saulei augi" at bounding box center [340, 347] width 545 height 53
click at [325, 344] on div "augi" at bounding box center [452, 344] width 322 height 46
click at [179, 305] on p "Izvēlies atbilstošo dzīvo organismu valsti dotajiem organismiem!" at bounding box center [340, 304] width 545 height 15
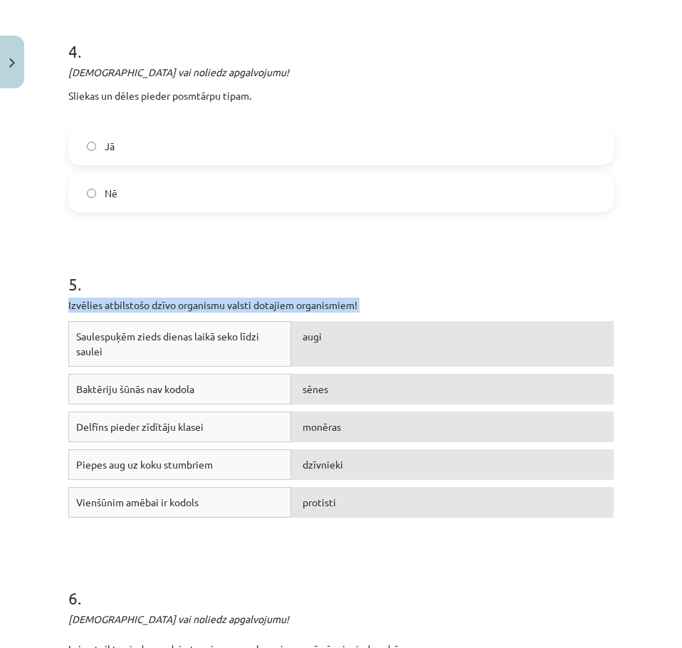
click at [179, 305] on p "Izvēlies atbilstošo dzīvo organismu valsti dotajiem organismiem!" at bounding box center [340, 304] width 545 height 15
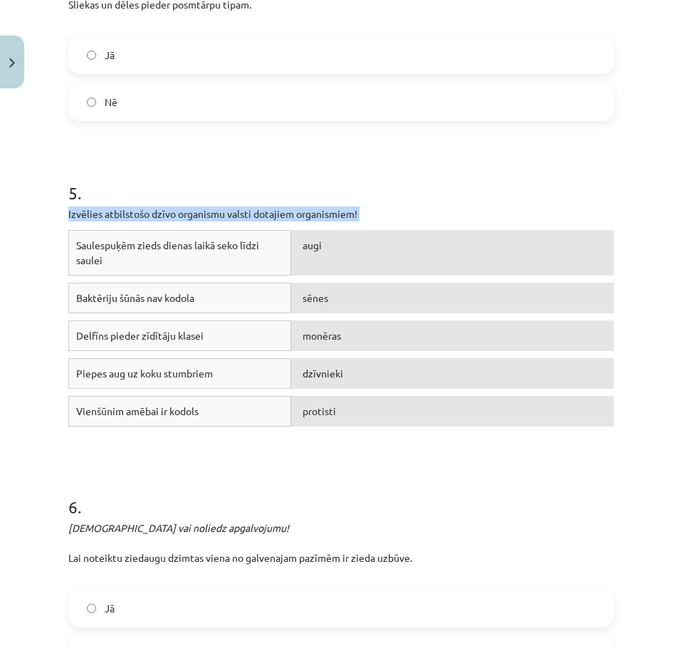
scroll to position [1103, 0]
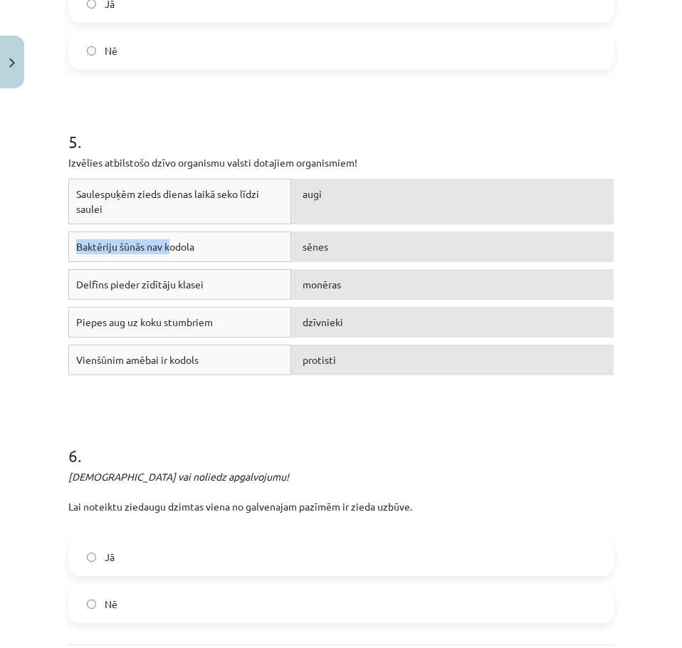
drag, startPoint x: 173, startPoint y: 257, endPoint x: 275, endPoint y: 223, distance: 107.1
click at [270, 227] on div "Saulespuķēm zieds dienas laikā seko līdzi saulei augi Baktēriju šūnās nav kodol…" at bounding box center [340, 285] width 545 height 213
drag, startPoint x: 220, startPoint y: 287, endPoint x: 227, endPoint y: 283, distance: 8.0
click at [220, 286] on div "Delfīns pieder zīdītāju klasei" at bounding box center [179, 284] width 223 height 31
drag, startPoint x: 211, startPoint y: 251, endPoint x: 286, endPoint y: 240, distance: 75.6
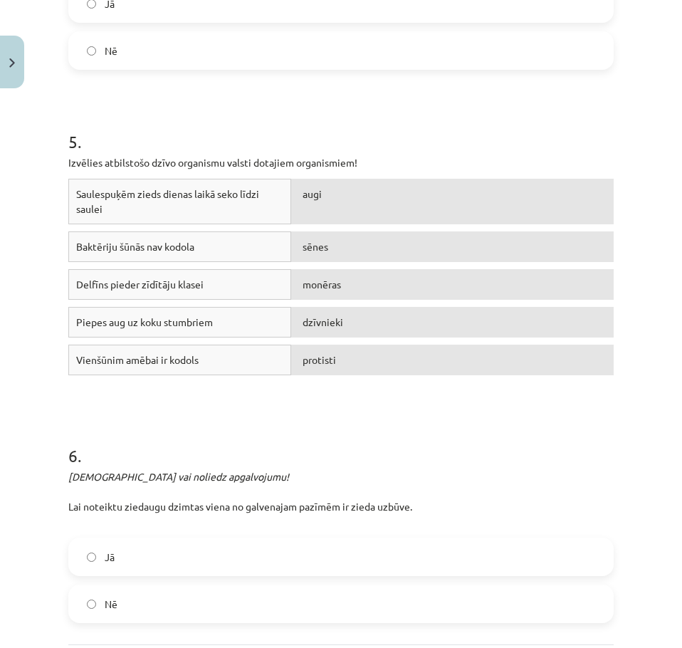
click at [286, 240] on div "Baktēriju šūnās nav kodola sēnes" at bounding box center [340, 250] width 545 height 38
click at [241, 248] on div "Baktēriju šūnās nav kodola" at bounding box center [179, 246] width 223 height 31
drag, startPoint x: 237, startPoint y: 246, endPoint x: 215, endPoint y: 245, distance: 22.1
click at [236, 246] on div "Baktēriju šūnās nav kodola" at bounding box center [179, 246] width 223 height 31
click at [215, 245] on div "Baktēriju šūnās nav kodola" at bounding box center [179, 246] width 223 height 31
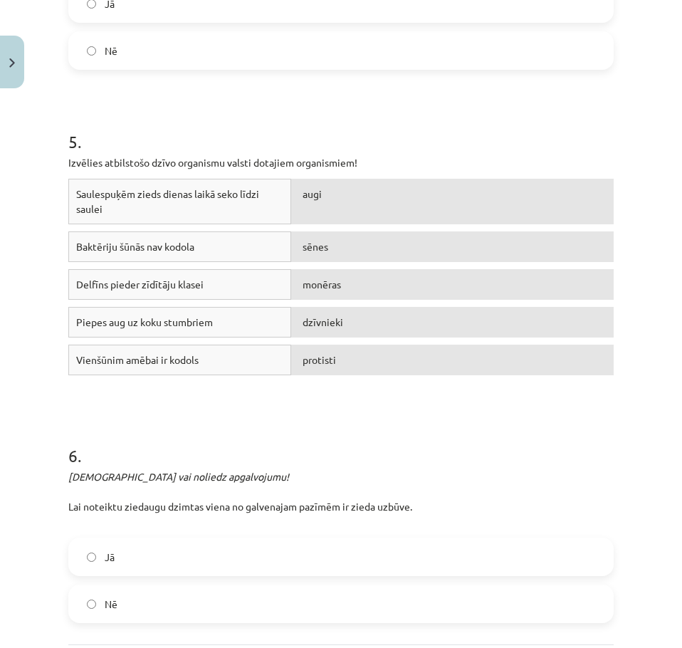
click at [183, 244] on div "Baktēriju šūnās nav kodola" at bounding box center [179, 246] width 223 height 31
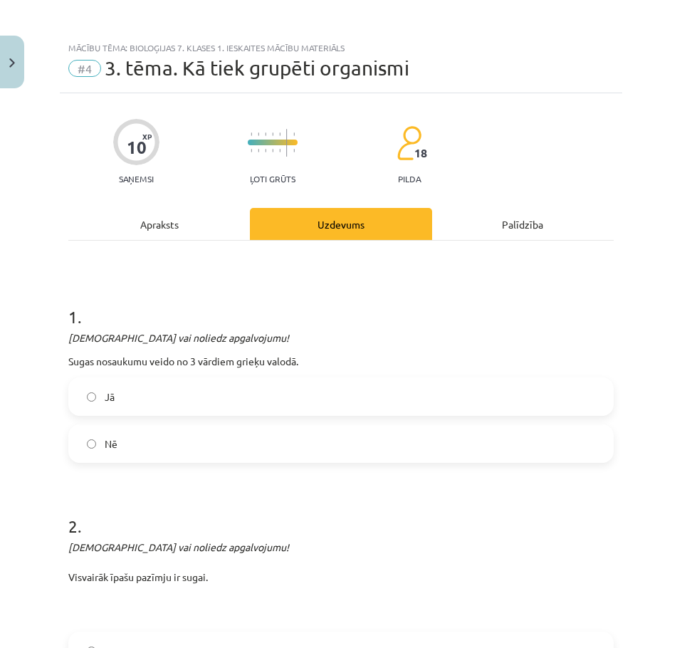
scroll to position [0, 0]
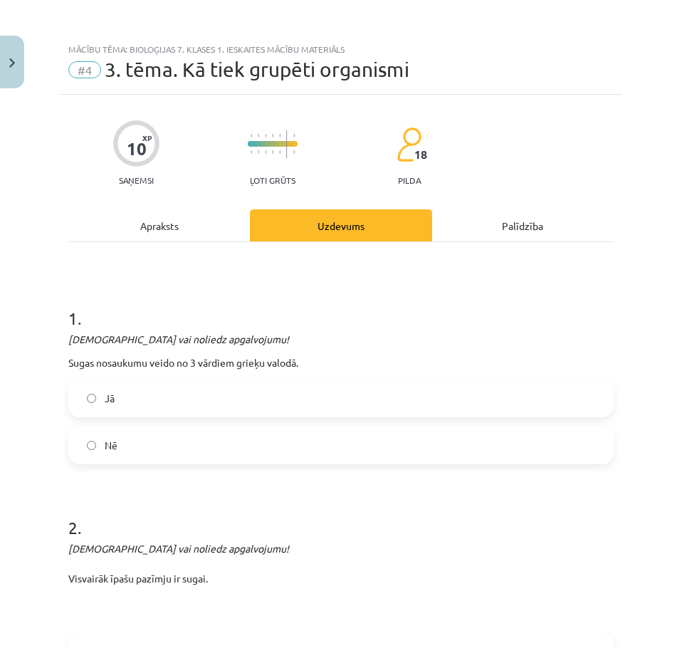
click at [289, 158] on div at bounding box center [273, 146] width 50 height 46
click at [461, 225] on div "Palīdzība" at bounding box center [522, 225] width 181 height 32
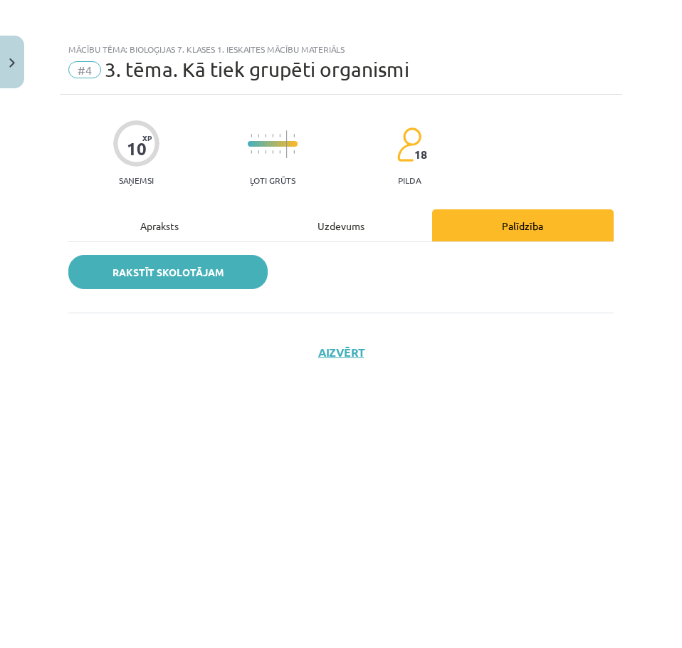
click at [211, 275] on link "Rakstīt skolotājam" at bounding box center [167, 272] width 199 height 34
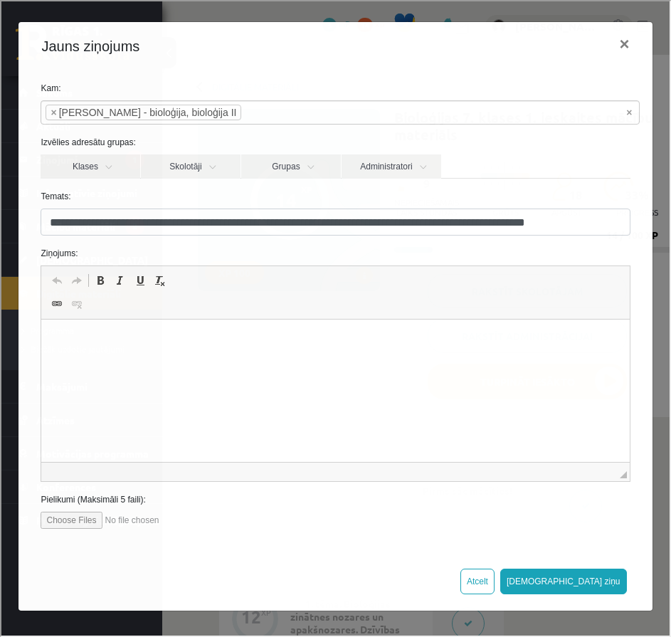
click at [103, 287] on link "Полужирный Комбинация клавиш Ctrl+B" at bounding box center [99, 279] width 20 height 19
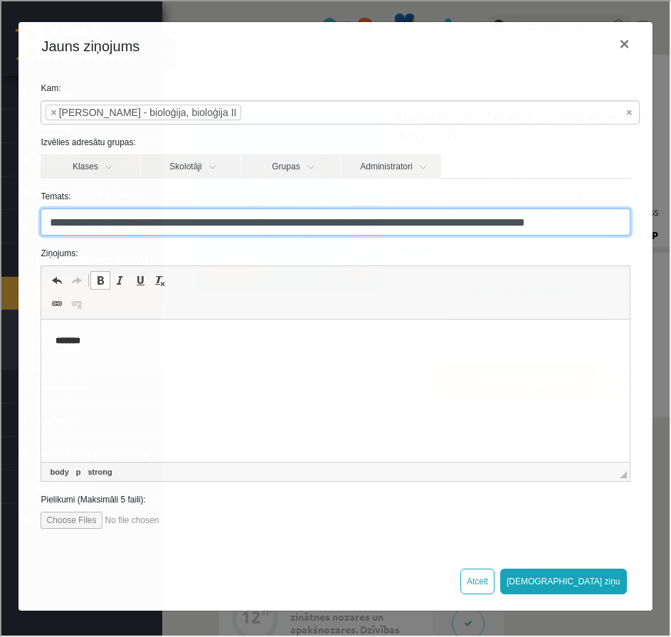
click at [238, 225] on input "**********" at bounding box center [333, 220] width 589 height 27
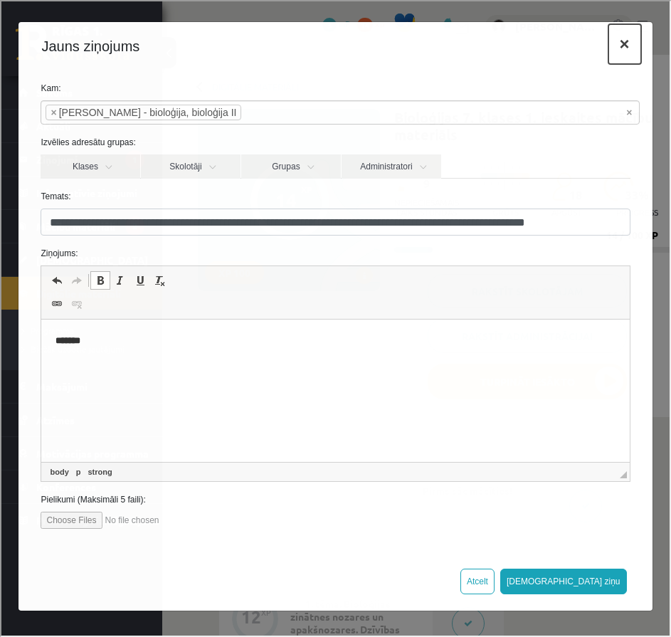
click at [621, 47] on button "×" at bounding box center [623, 43] width 33 height 40
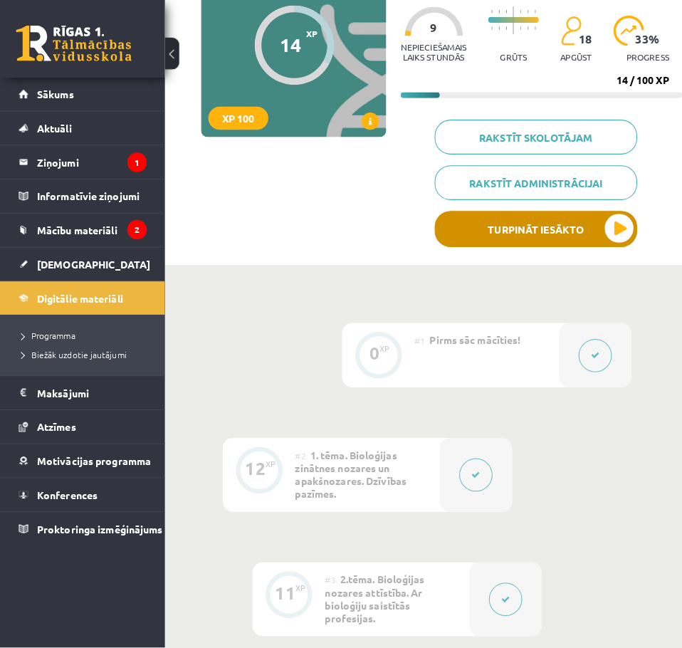
scroll to position [142, 0]
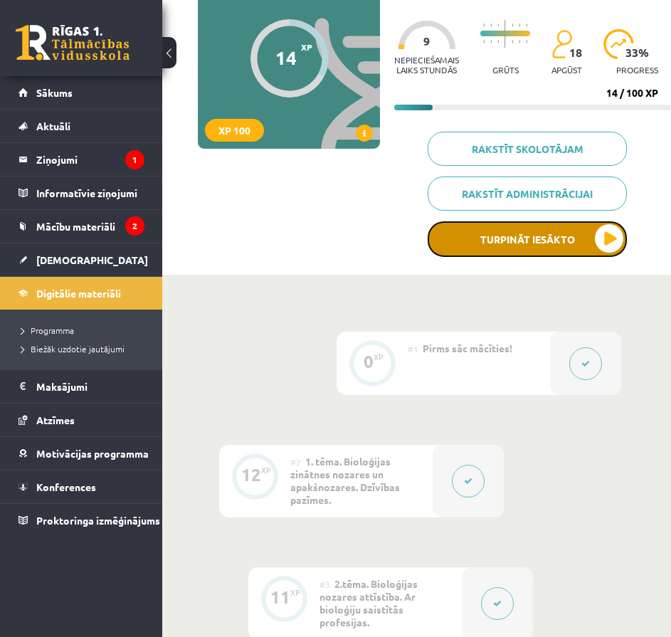
click at [468, 243] on button "Turpināt iesākto" at bounding box center [527, 239] width 199 height 36
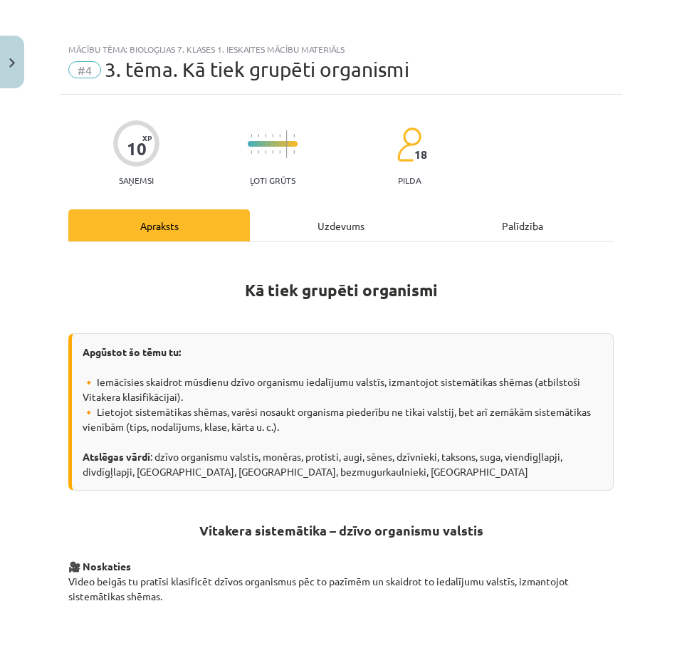
click at [352, 227] on div "Uzdevums" at bounding box center [340, 225] width 181 height 32
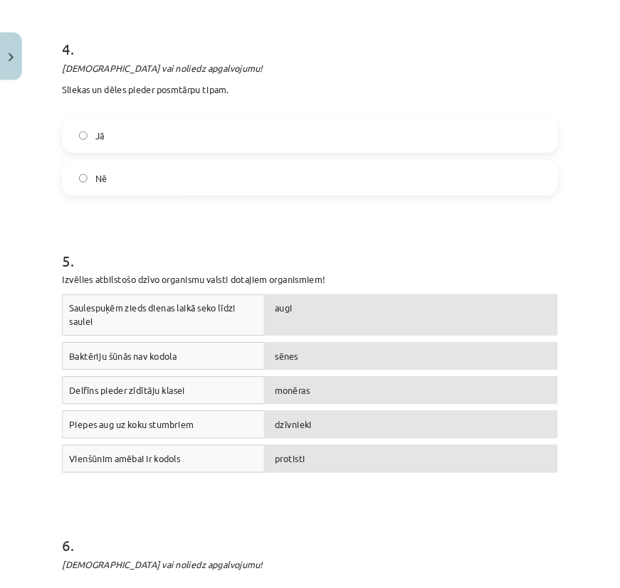
scroll to position [961, 0]
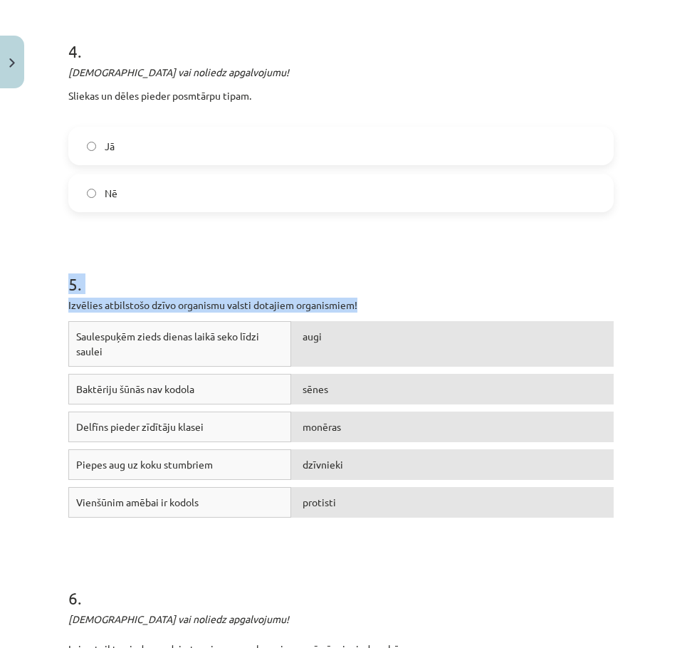
drag, startPoint x: 76, startPoint y: 282, endPoint x: 372, endPoint y: 305, distance: 296.8
click at [372, 305] on div "10 XP Saņemsi Ļoti grūts 18 pilda Apraksts Uzdevums Palīdzība 1 . Apstiprini va…" at bounding box center [341, 14] width 562 height 1760
copy div "5 . Izvēlies atbilstošo dzīvo organismu valsti dotajiem organismiem!"
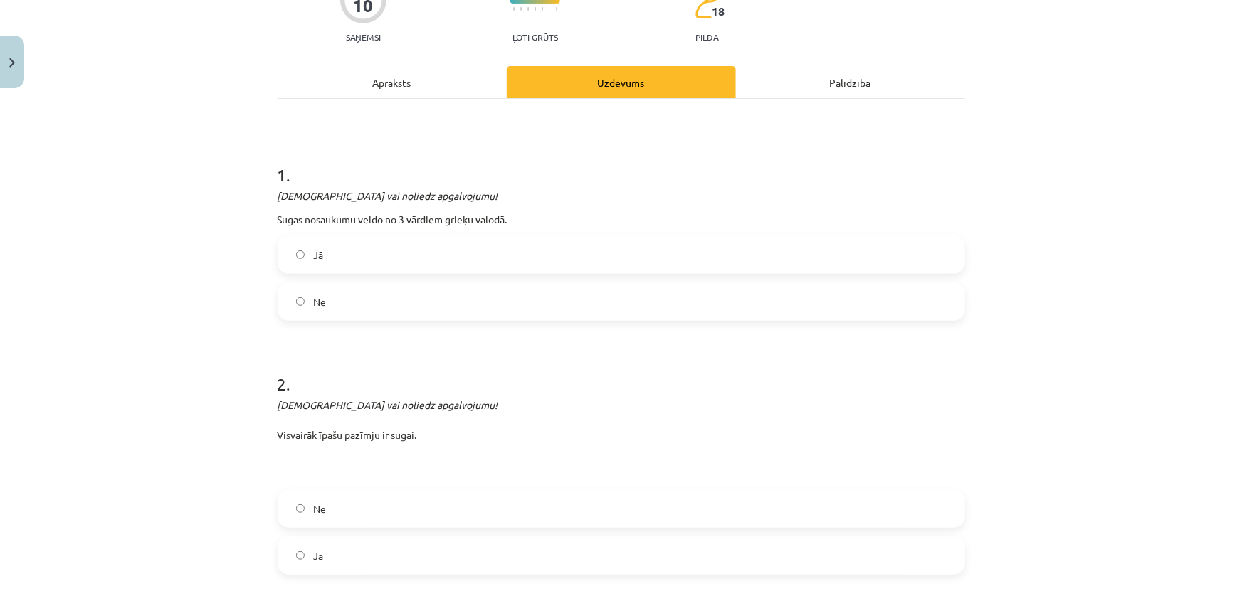
scroll to position [0, 0]
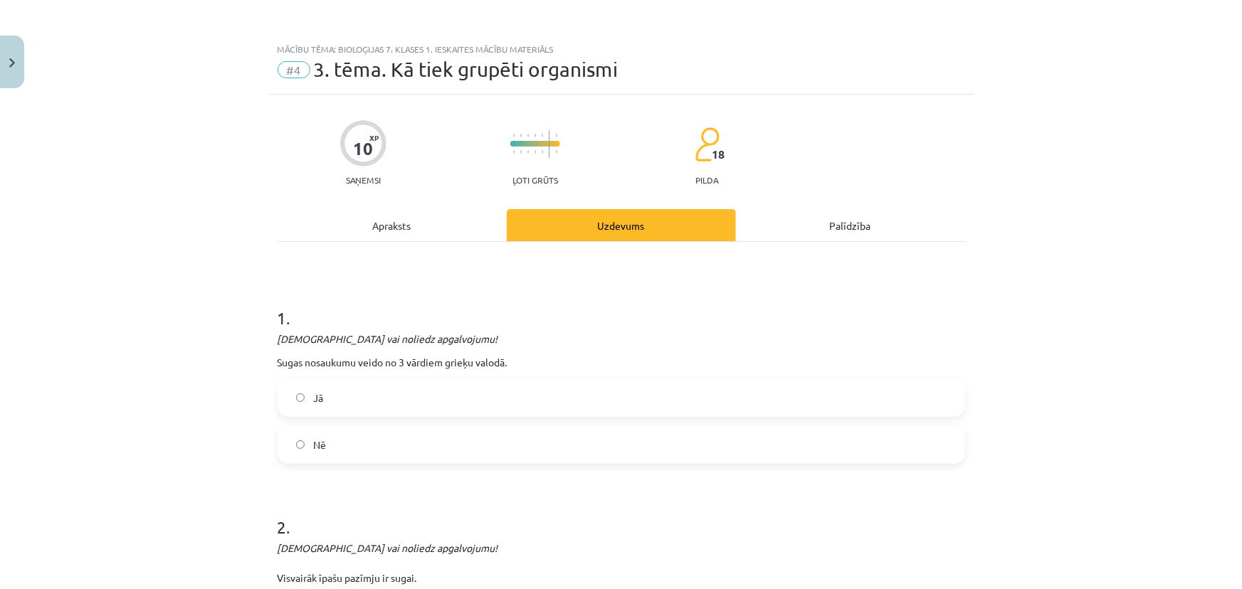
click at [766, 223] on div "Palīdzība" at bounding box center [850, 225] width 229 height 32
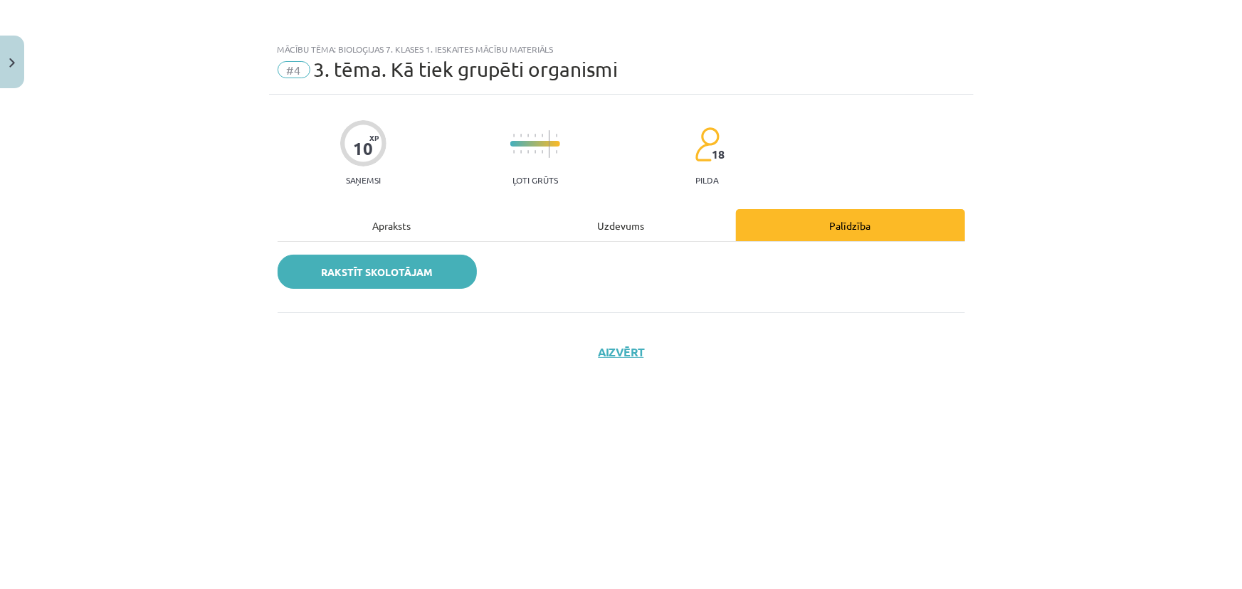
click at [398, 270] on link "Rakstīt skolotājam" at bounding box center [377, 272] width 199 height 34
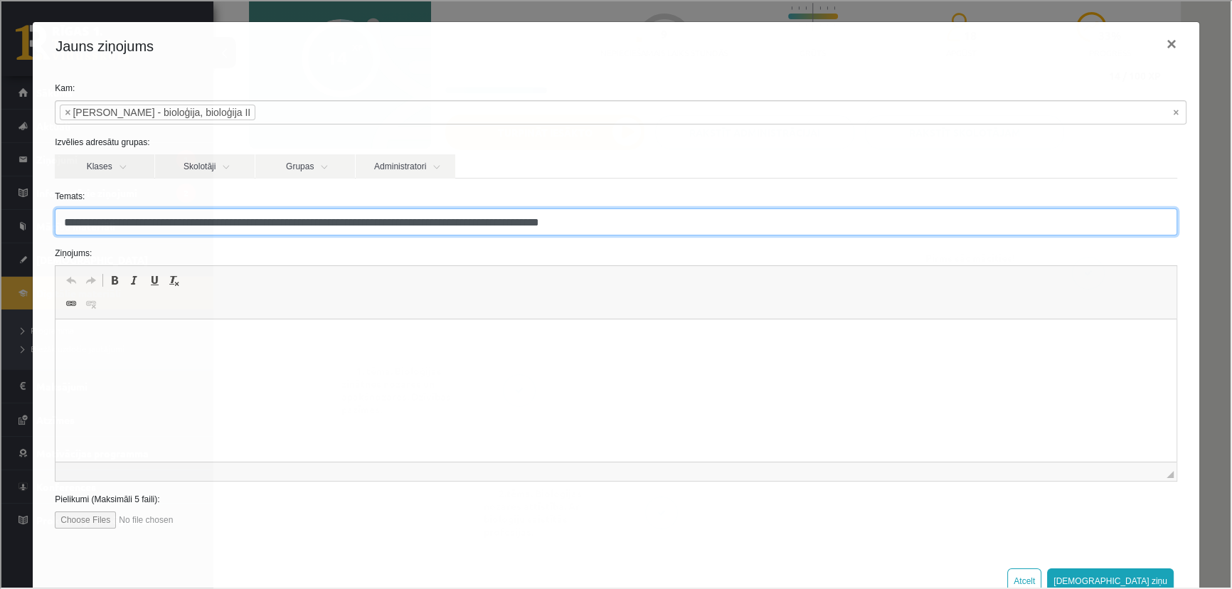
click at [327, 223] on input "**********" at bounding box center [614, 220] width 1123 height 27
click at [398, 221] on input "**********" at bounding box center [614, 220] width 1123 height 27
type input "**********"
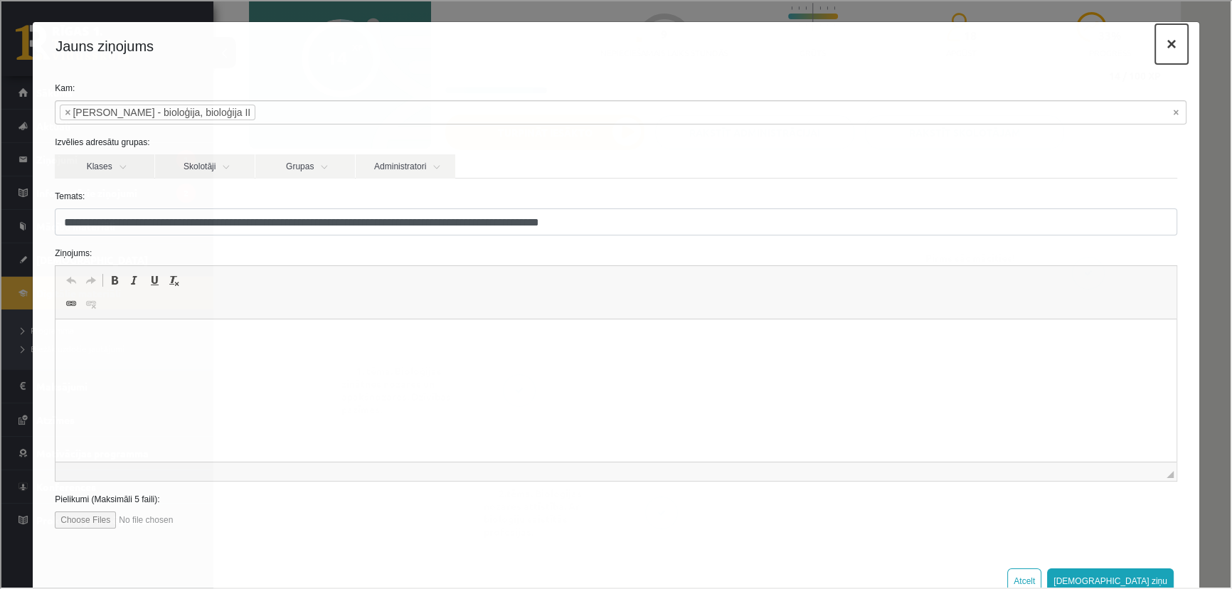
click at [1164, 31] on button "×" at bounding box center [1170, 43] width 33 height 40
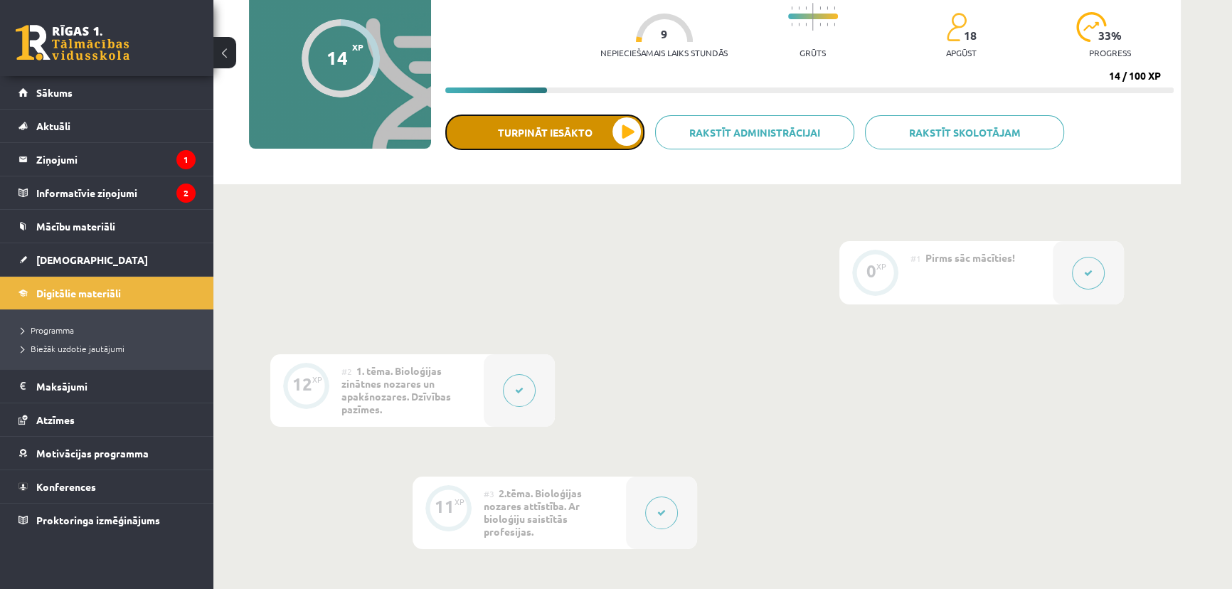
click at [556, 141] on button "Turpināt iesākto" at bounding box center [544, 133] width 199 height 36
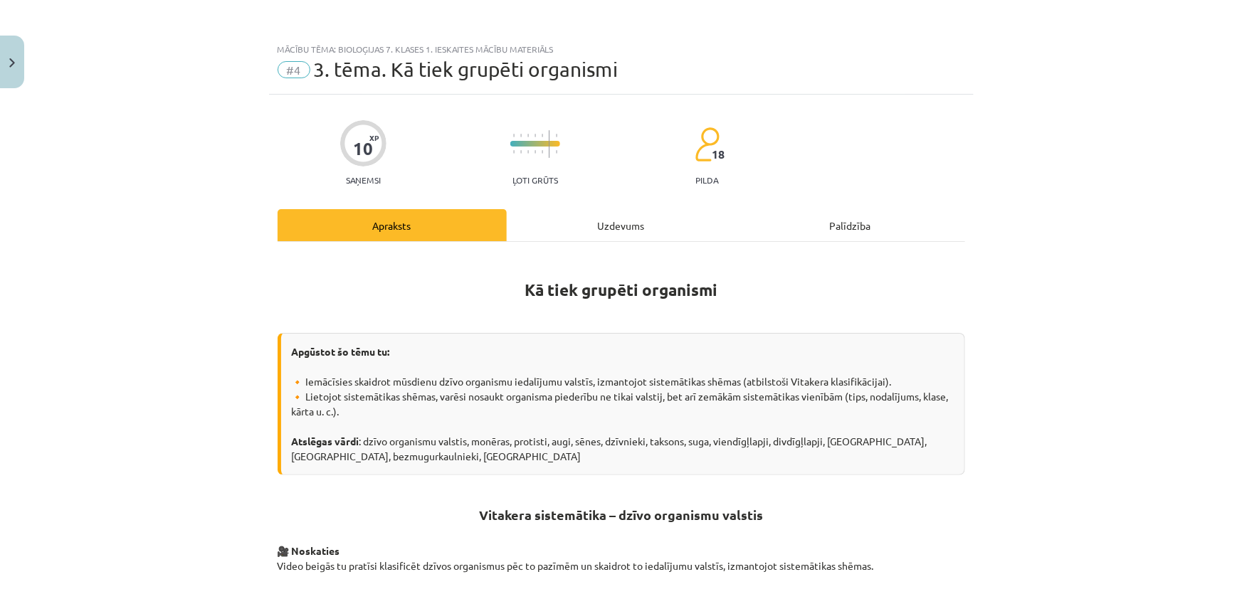
click at [589, 223] on div "Uzdevums" at bounding box center [621, 225] width 229 height 32
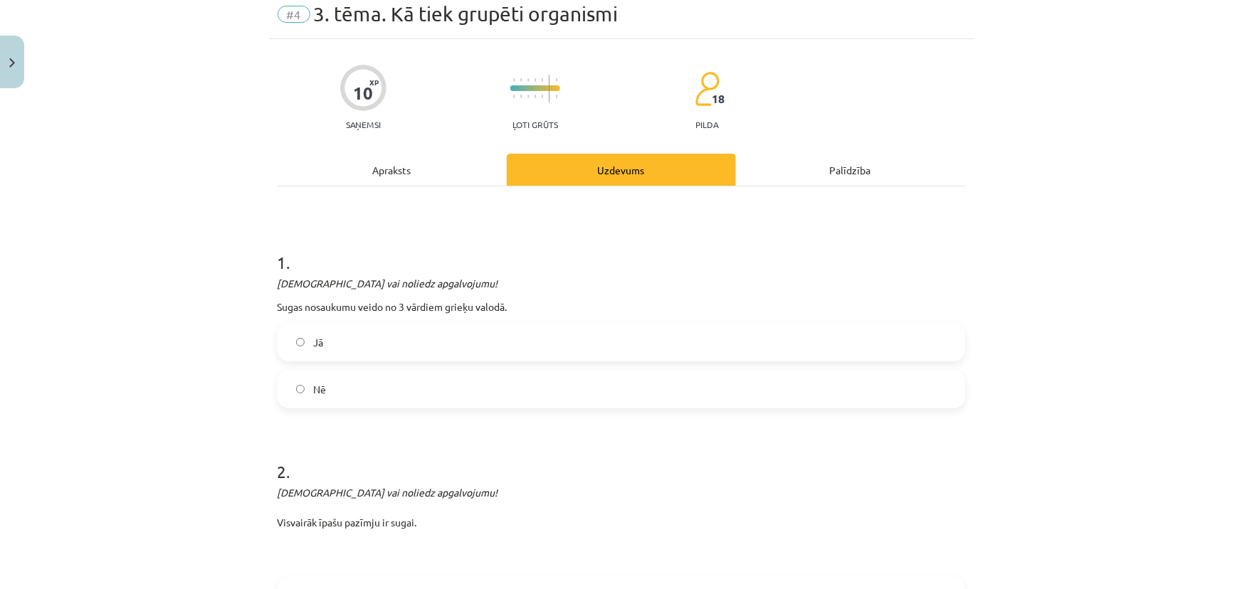
scroll to position [36, 0]
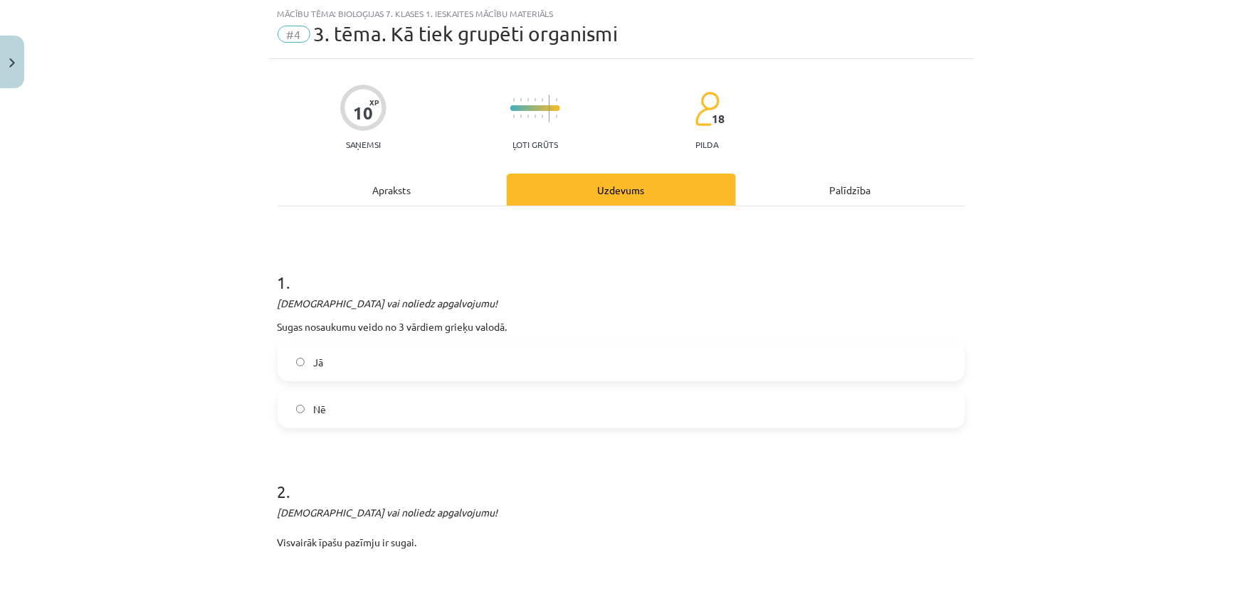
click at [429, 403] on label "Nē" at bounding box center [621, 409] width 685 height 36
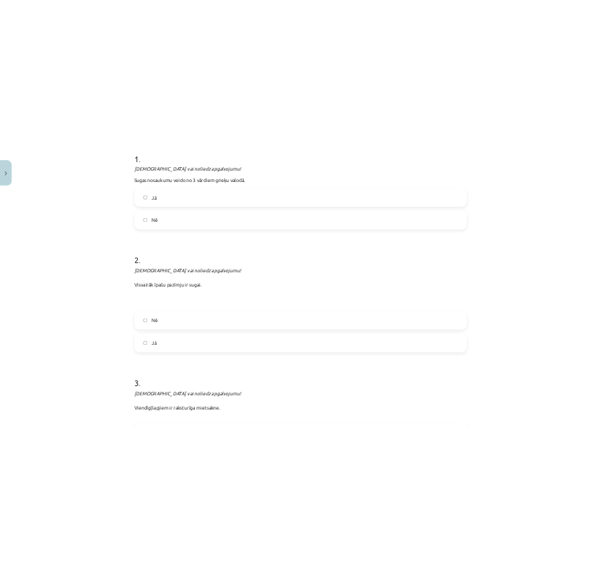
scroll to position [294, 0]
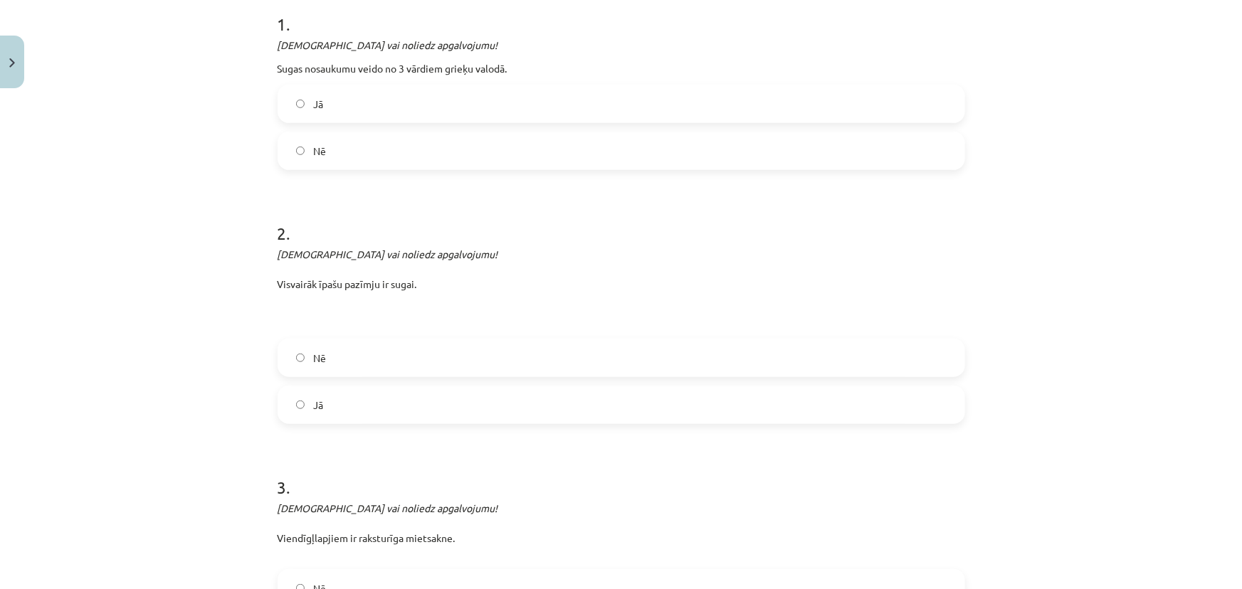
drag, startPoint x: 420, startPoint y: 286, endPoint x: 270, endPoint y: 247, distance: 155.2
copy p "Apstiprini vai noliedz apgalvojumu! Visvairāk īpašu pazīmju ir sugai."
click at [196, 374] on div "Mācību tēma: Bioloģijas 7. klases 1. ieskaites mācību materiāls #4 3. tēma. Kā …" at bounding box center [621, 294] width 1242 height 589
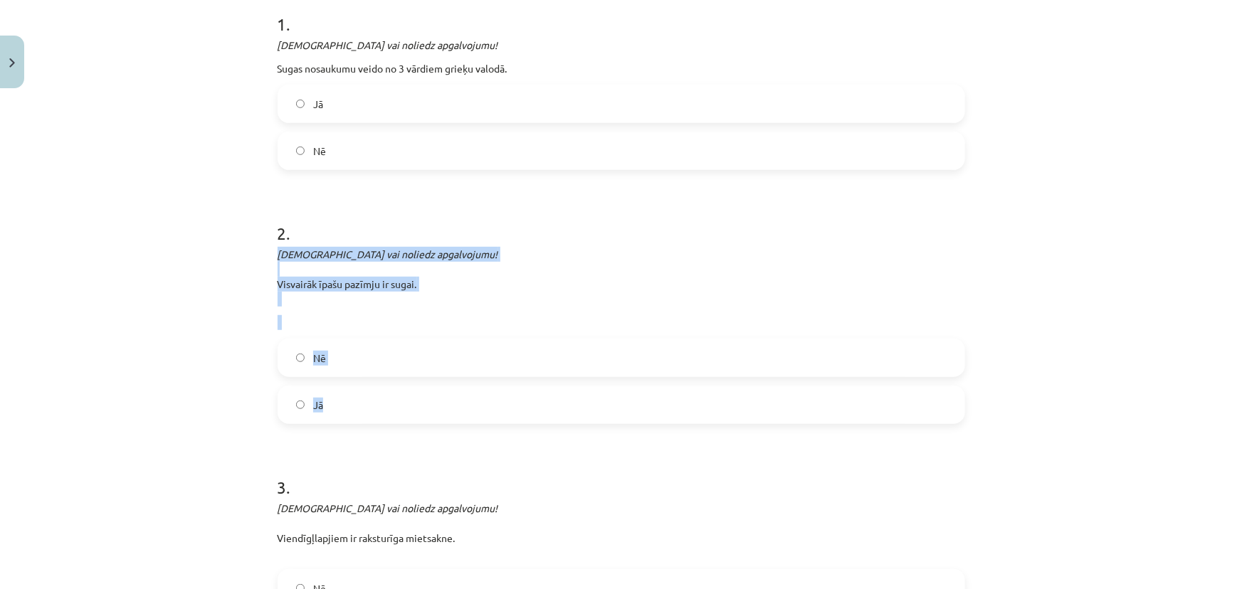
copy div "Apstiprini vai noliedz apgalvojumu! Visvairāk īpašu pazīmju ir sugai. Nē Jā"
drag, startPoint x: 343, startPoint y: 399, endPoint x: 275, endPoint y: 256, distance: 158.5
click at [278, 256] on div "2 . Apstiprini vai noliedz apgalvojumu! Visvairāk īpašu pazīmju ir sugai. Nē Jā" at bounding box center [621, 312] width 687 height 226
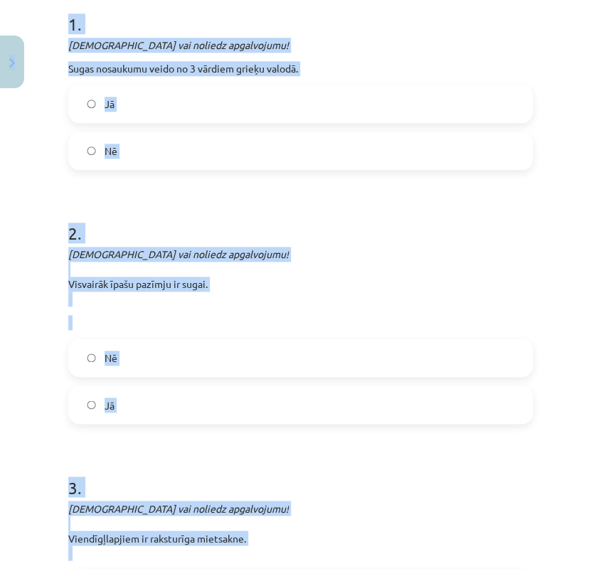
click at [183, 248] on em "Apstiprini vai noliedz apgalvojumu!" at bounding box center [178, 254] width 221 height 13
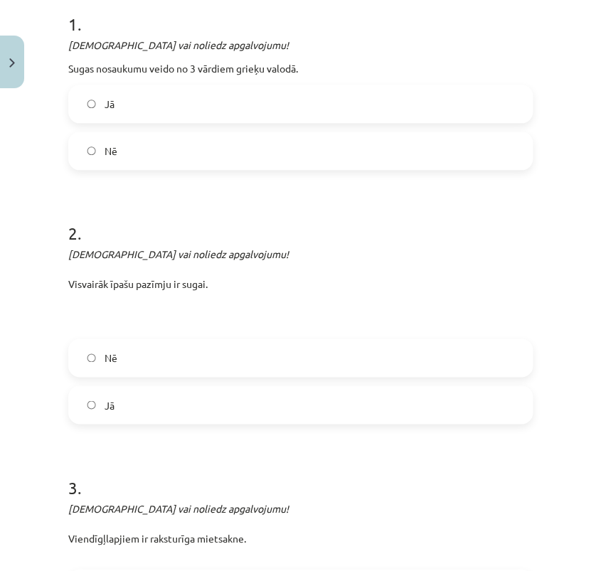
click at [213, 346] on label "Nē" at bounding box center [301, 358] width 462 height 36
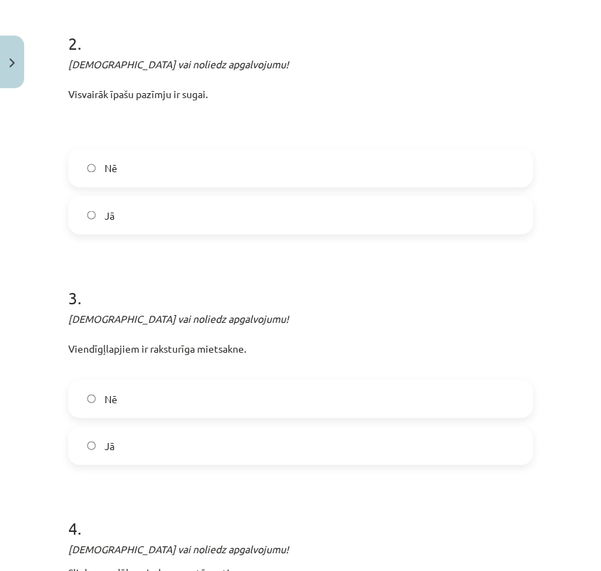
scroll to position [488, 0]
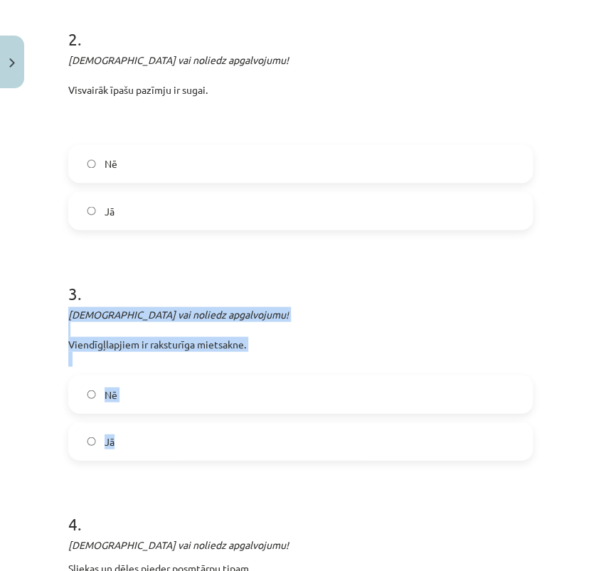
drag, startPoint x: 59, startPoint y: 307, endPoint x: 164, endPoint y: 425, distance: 158.2
click at [164, 425] on div "Mācību tēma: Bioloģijas 7. klases 1. ieskaites mācību materiāls #4 3. tēma. Kā …" at bounding box center [300, 285] width 601 height 571
copy div "Apstiprini vai noliedz apgalvojumu! Viendīgļlapjiem ir raksturīga mietsakne. Nē…"
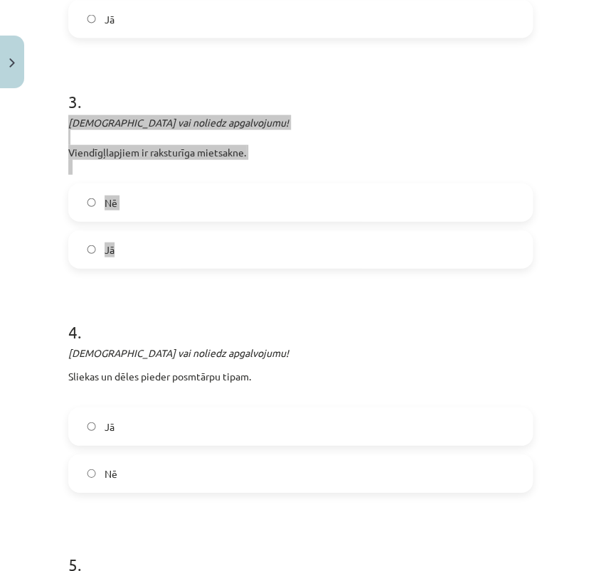
scroll to position [682, 0]
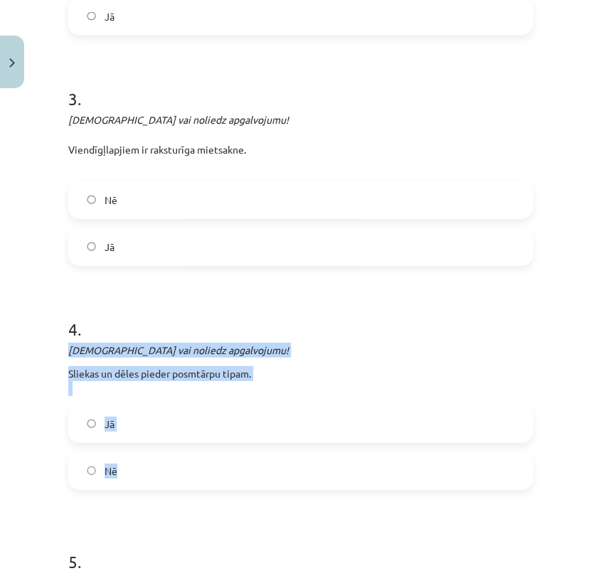
drag, startPoint x: 67, startPoint y: 350, endPoint x: 159, endPoint y: 457, distance: 141.2
click at [159, 457] on div "10 XP Saņemsi Ļoti grūts 18 pilda Apraksts Uzdevums Palīdzība 1 . Apstiprini va…" at bounding box center [301, 292] width 482 height 1760
copy div "Apstiprini vai noliedz apgalvojumu! Sliekas un dēles pieder posmtārpu tipam. Jā…"
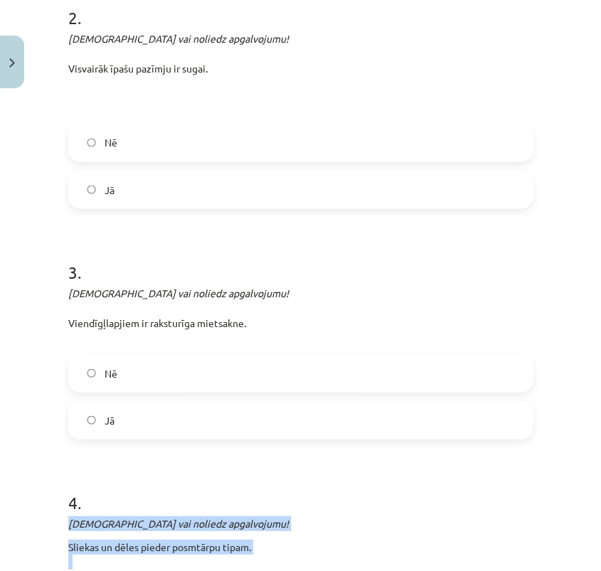
scroll to position [488, 0]
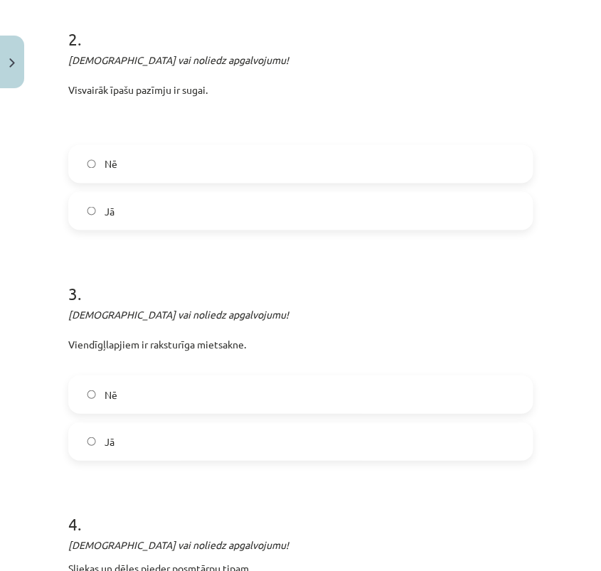
click at [282, 393] on label "Nē" at bounding box center [301, 394] width 462 height 36
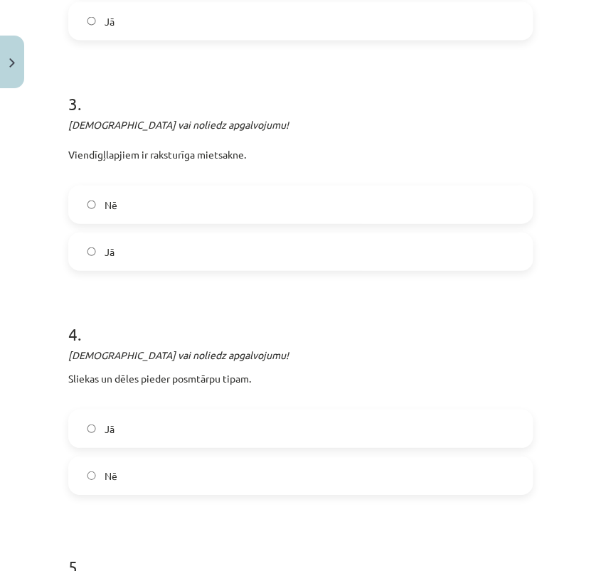
scroll to position [682, 0]
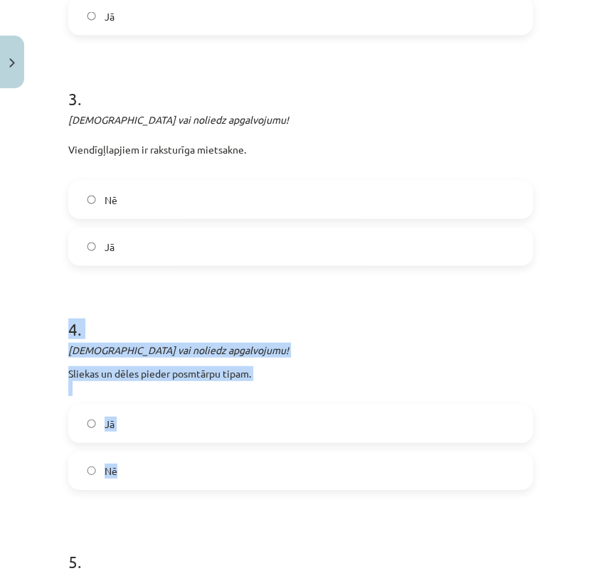
drag, startPoint x: 65, startPoint y: 328, endPoint x: 132, endPoint y: 463, distance: 151.2
click at [132, 463] on div "10 XP Saņemsi Ļoti grūts 18 pilda Apraksts Uzdevums Palīdzība 1 . Apstiprini va…" at bounding box center [301, 292] width 482 height 1760
copy div "4 . Apstiprini vai noliedz apgalvojumu! Sliekas un dēles pieder posmtārpu tipam…"
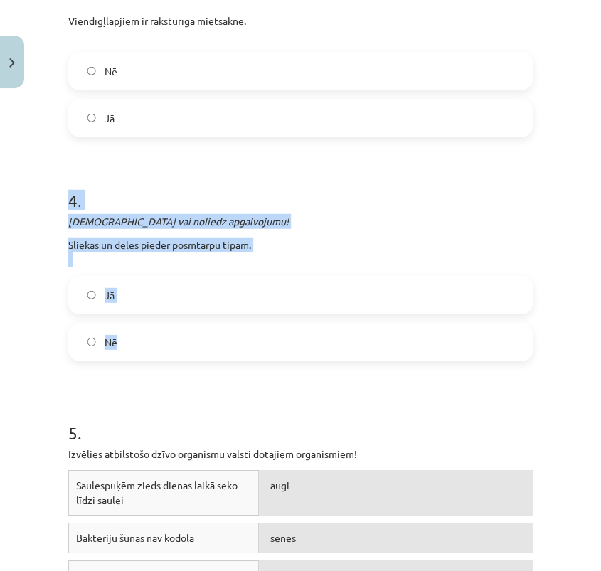
scroll to position [811, 0]
click at [192, 212] on div "4 . Apstiprini vai noliedz apgalvojumu! Sliekas un dēles pieder posmtārpu tipam…" at bounding box center [300, 264] width 465 height 196
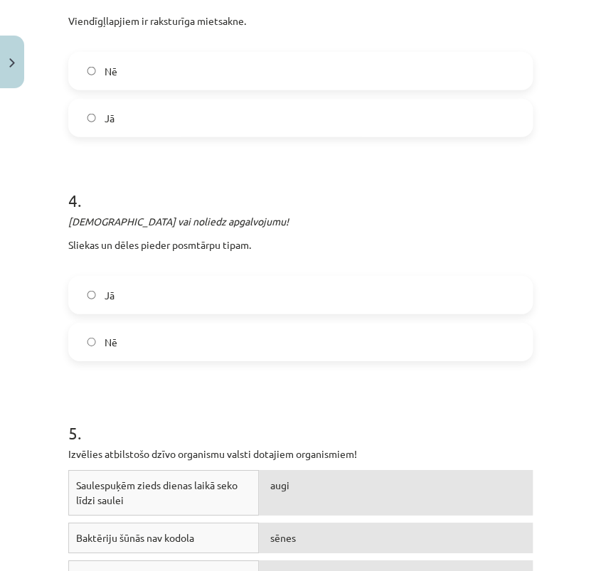
click at [231, 292] on label "Jā" at bounding box center [301, 296] width 462 height 36
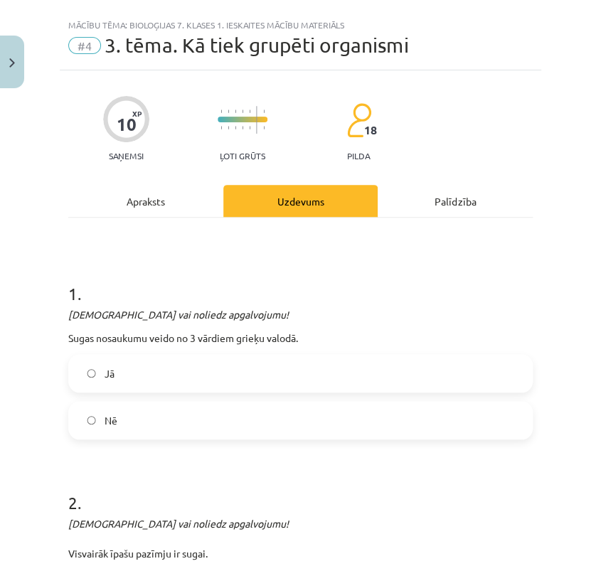
scroll to position [0, 0]
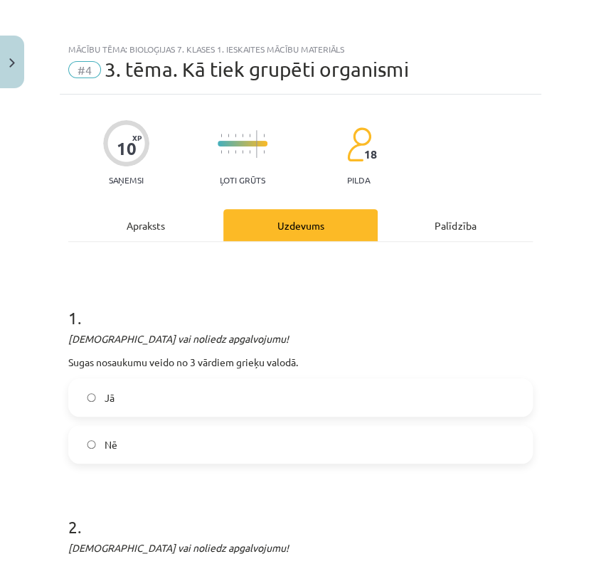
click at [455, 228] on div "Palīdzība" at bounding box center [455, 225] width 155 height 32
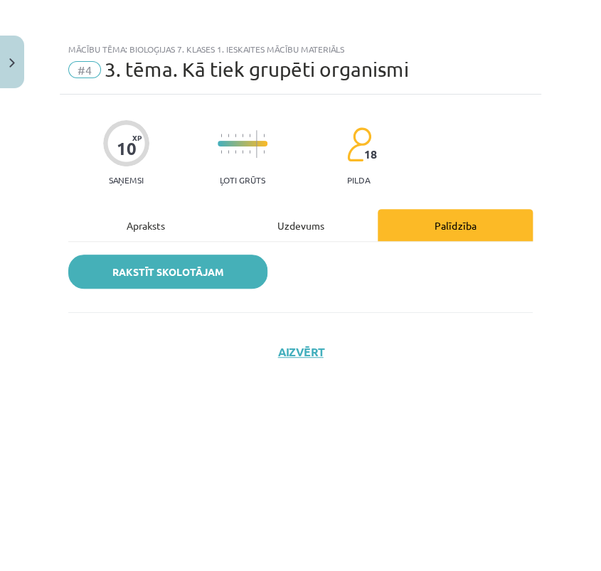
click at [221, 278] on link "Rakstīt skolotājam" at bounding box center [167, 272] width 199 height 34
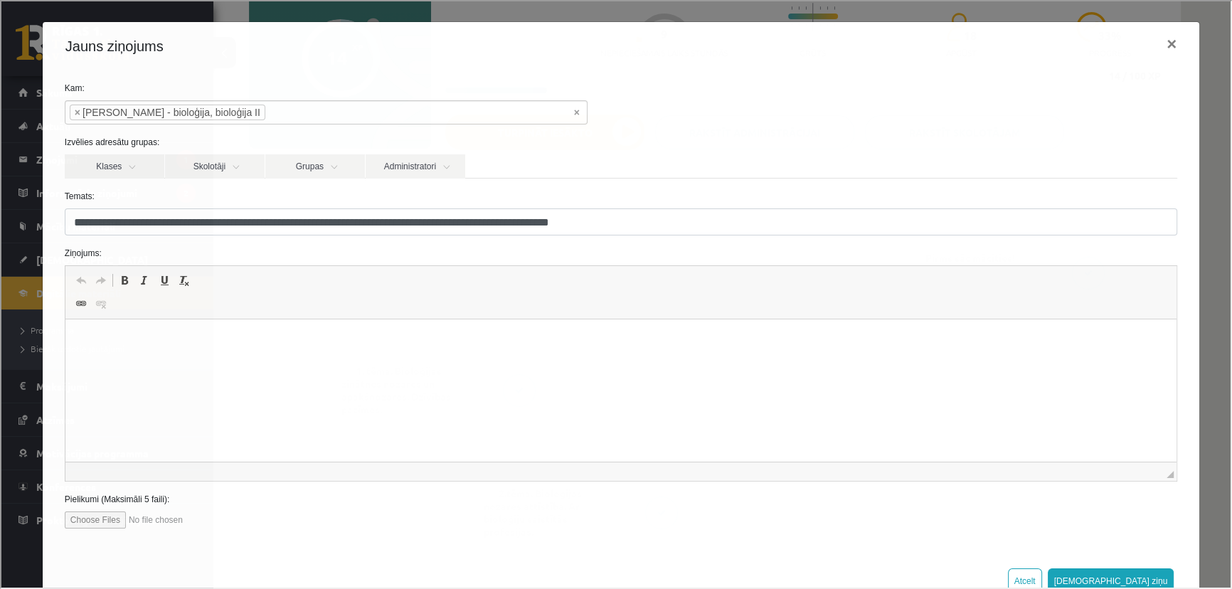
click at [280, 344] on p "Визуальный текстовый редактор, wiswyg-editor-47363768282040-1756725509-543" at bounding box center [620, 341] width 1083 height 15
click at [645, 225] on input "**********" at bounding box center [619, 220] width 1113 height 27
click at [398, 360] on html at bounding box center [620, 340] width 1111 height 43
click at [169, 337] on p "Визуальный текстовый редактор, wiswyg-editor-47363768282040-1756725509-543" at bounding box center [620, 341] width 1083 height 15
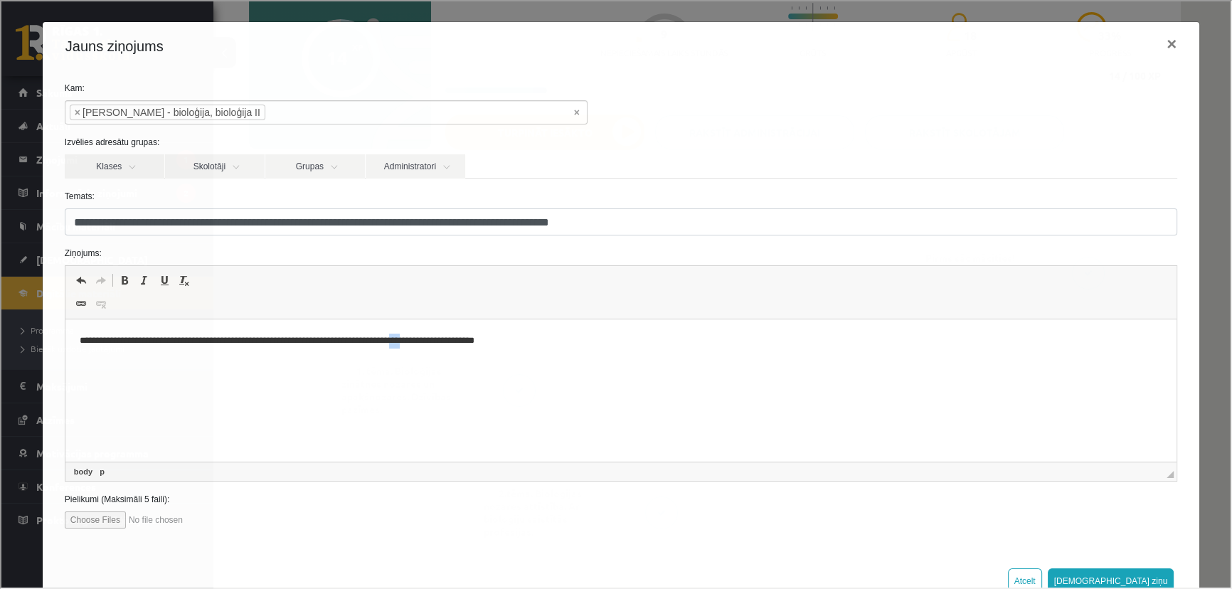
drag, startPoint x: 460, startPoint y: 342, endPoint x: 445, endPoint y: 342, distance: 15.0
click at [445, 342] on p "**********" at bounding box center [616, 341] width 1074 height 15
drag, startPoint x: 465, startPoint y: 341, endPoint x: 445, endPoint y: 341, distance: 20.6
click at [445, 341] on p "**********" at bounding box center [616, 341] width 1074 height 15
click at [554, 335] on p "**********" at bounding box center [616, 341] width 1074 height 15
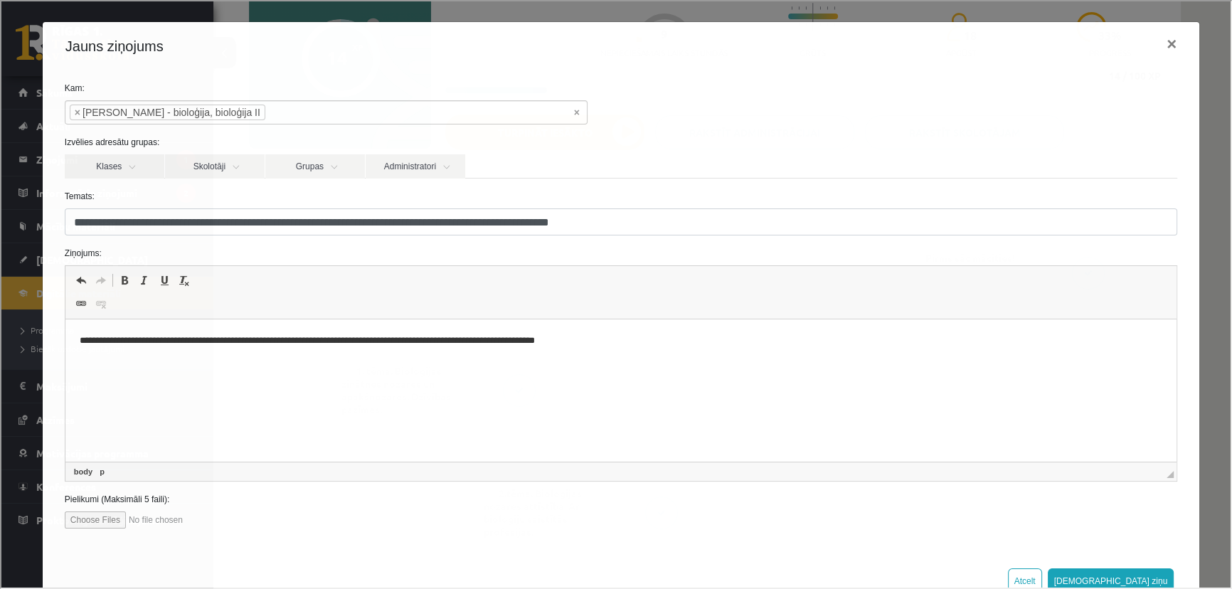
click at [121, 339] on p "**********" at bounding box center [616, 341] width 1074 height 15
click at [650, 339] on p "**********" at bounding box center [616, 341] width 1074 height 15
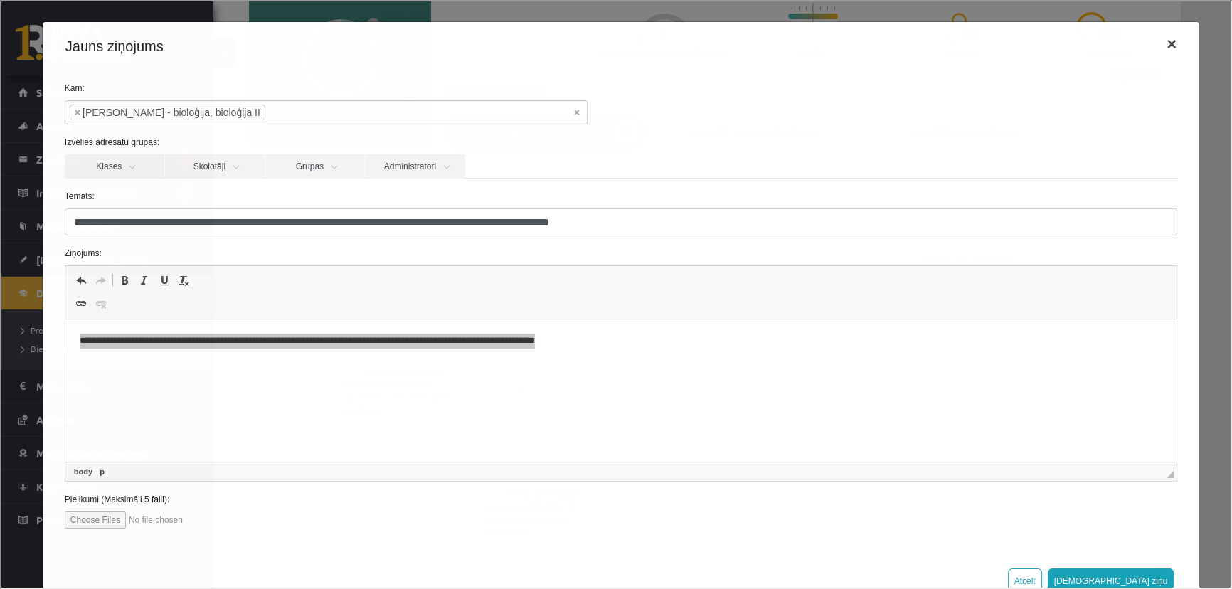
click at [1158, 38] on button "×" at bounding box center [1170, 43] width 33 height 40
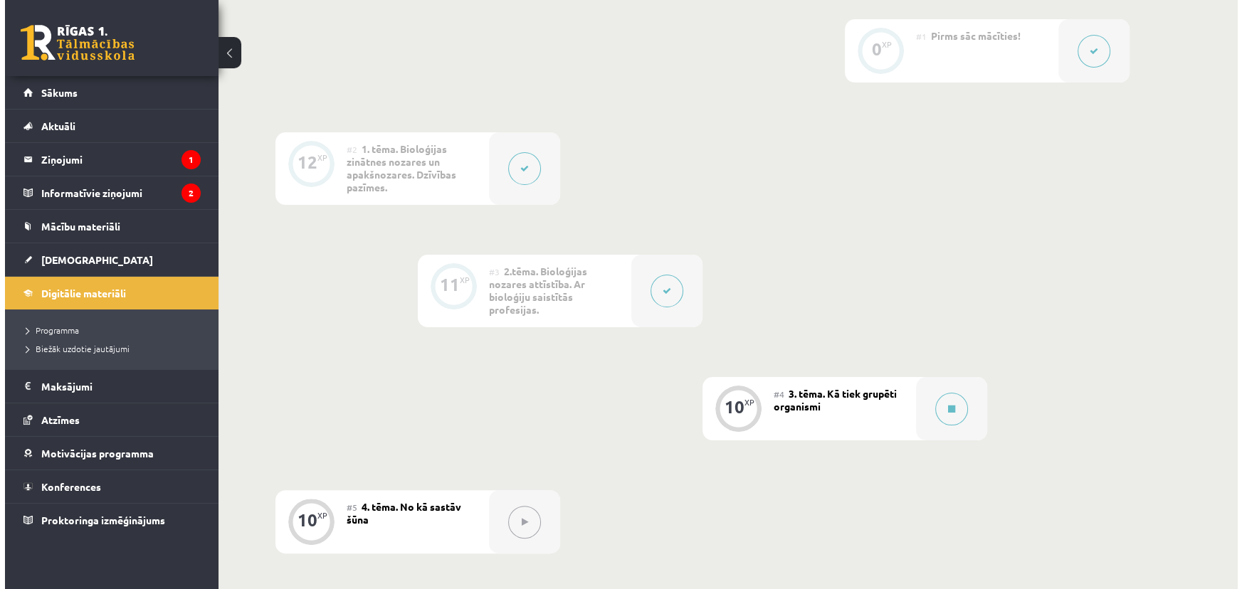
scroll to position [13, 0]
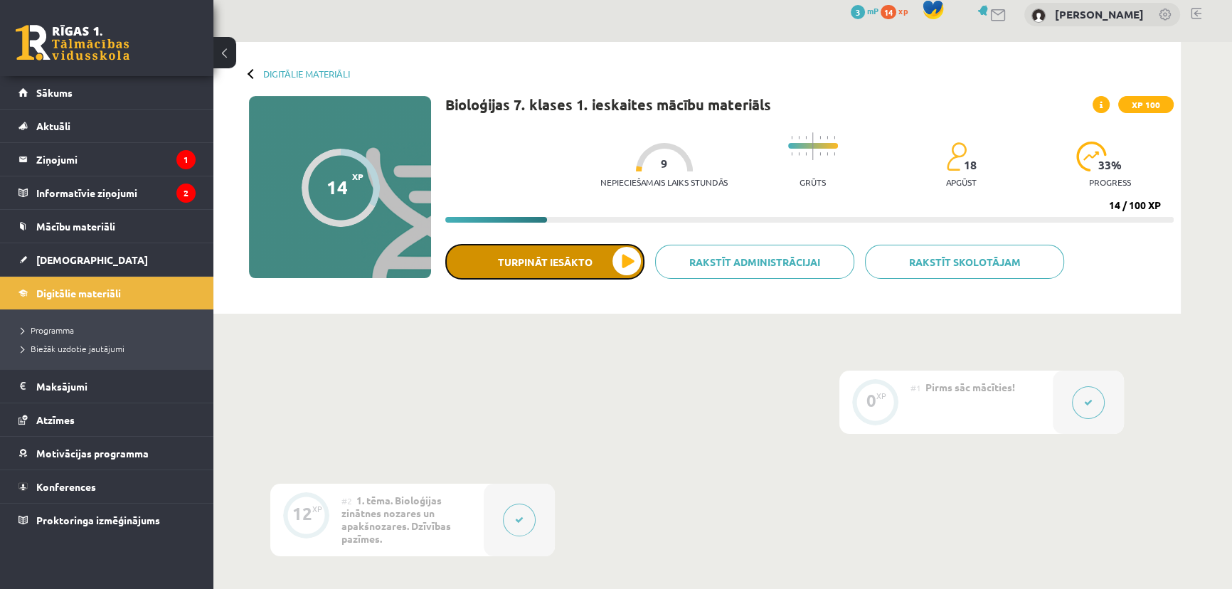
click at [548, 255] on button "Turpināt iesākto" at bounding box center [544, 262] width 199 height 36
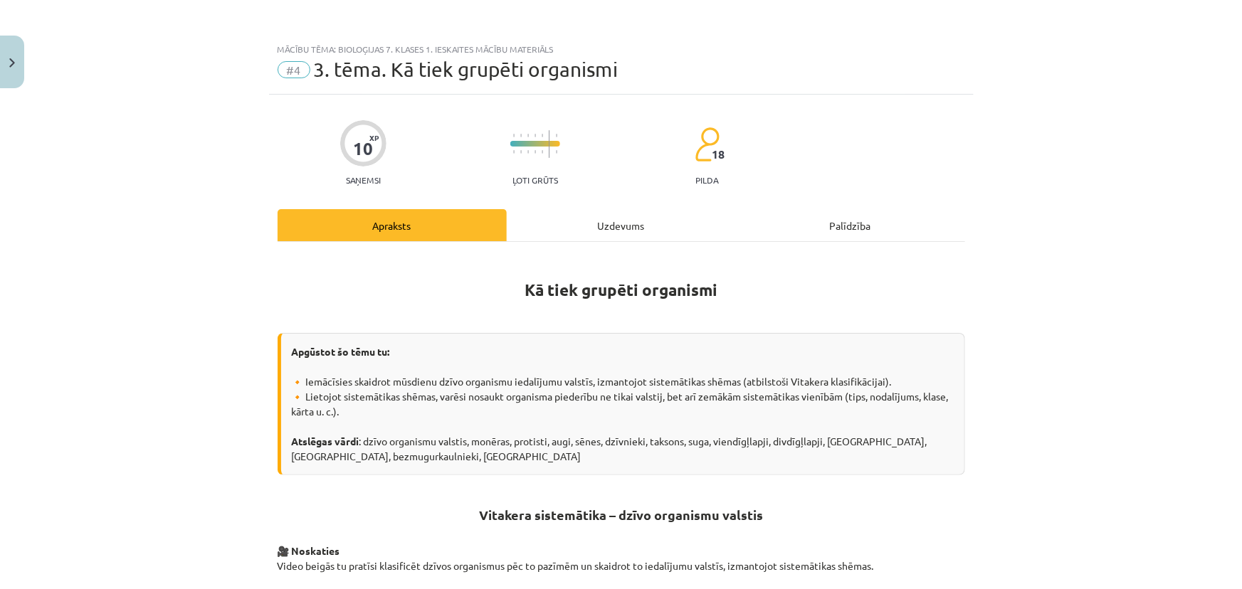
click at [611, 228] on div "Uzdevums" at bounding box center [621, 225] width 229 height 32
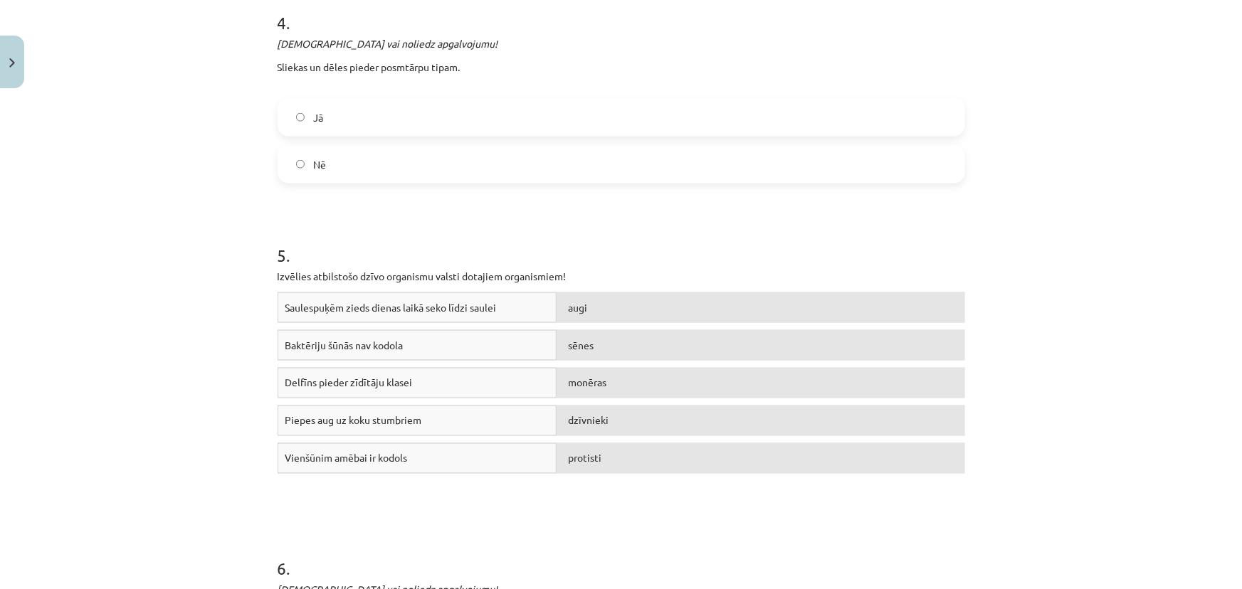
scroll to position [1005, 0]
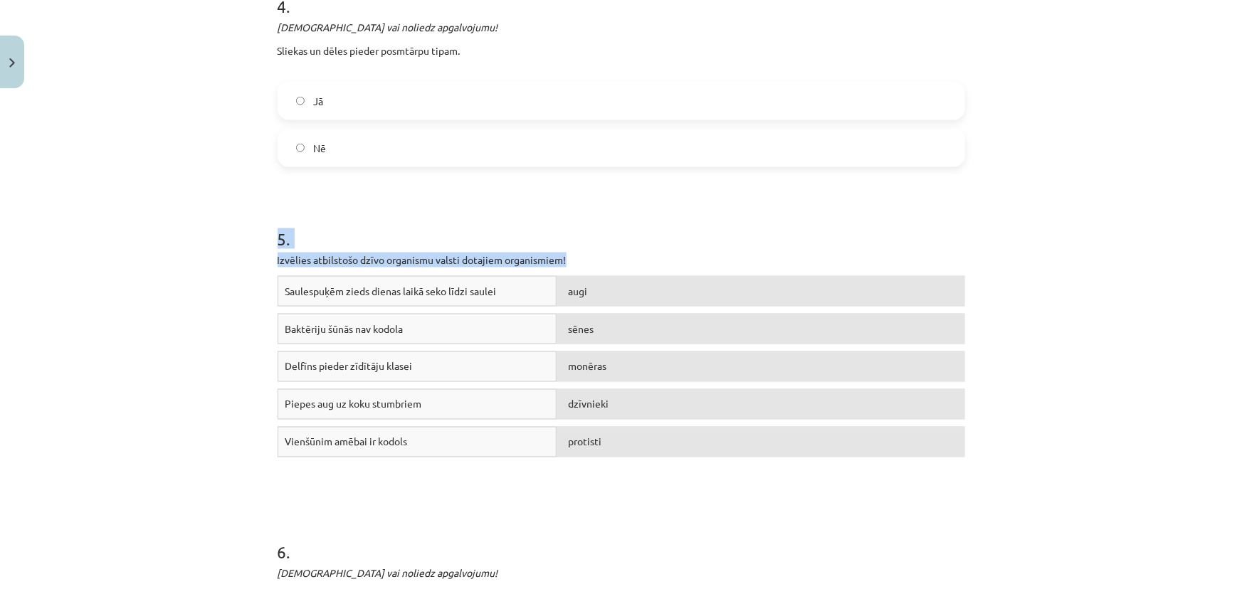
drag, startPoint x: 573, startPoint y: 260, endPoint x: 263, endPoint y: 225, distance: 311.6
copy div "5 . Izvēlies atbilstošo dzīvo organismu valsti dotajiem organismiem!"
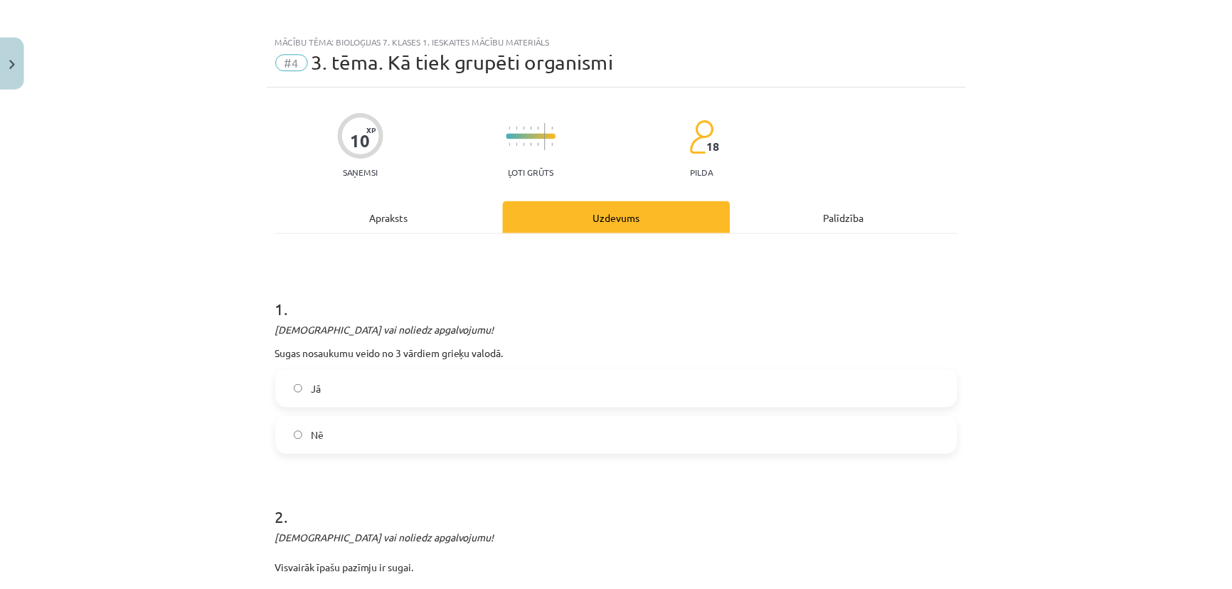
scroll to position [0, 0]
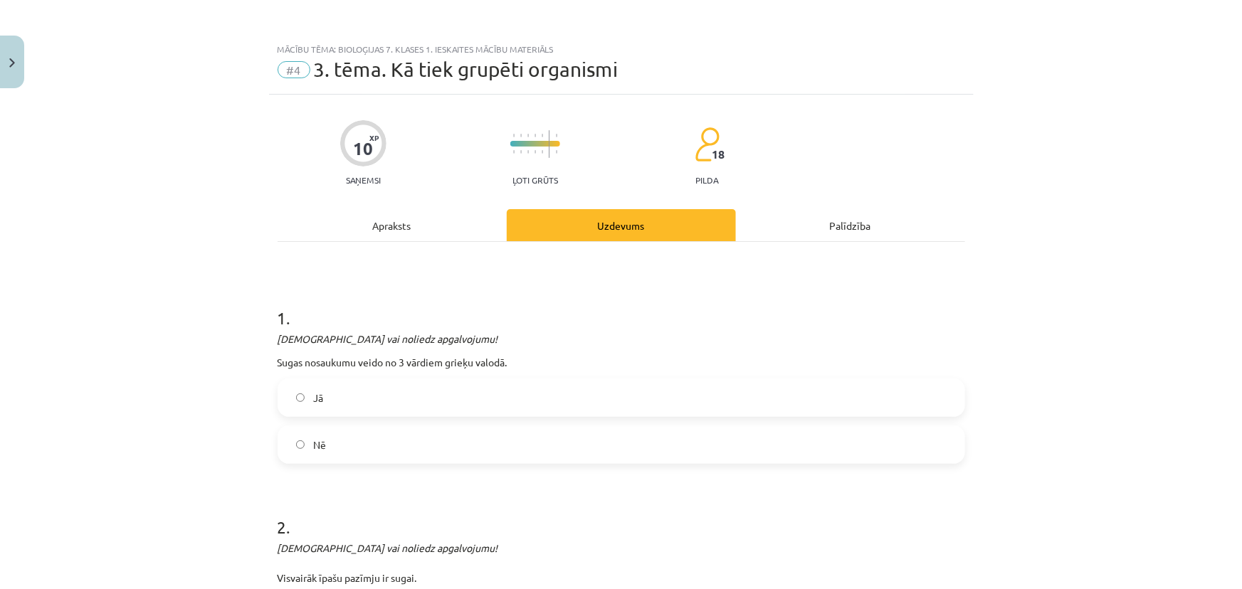
click at [797, 216] on div "Palīdzība" at bounding box center [850, 225] width 229 height 32
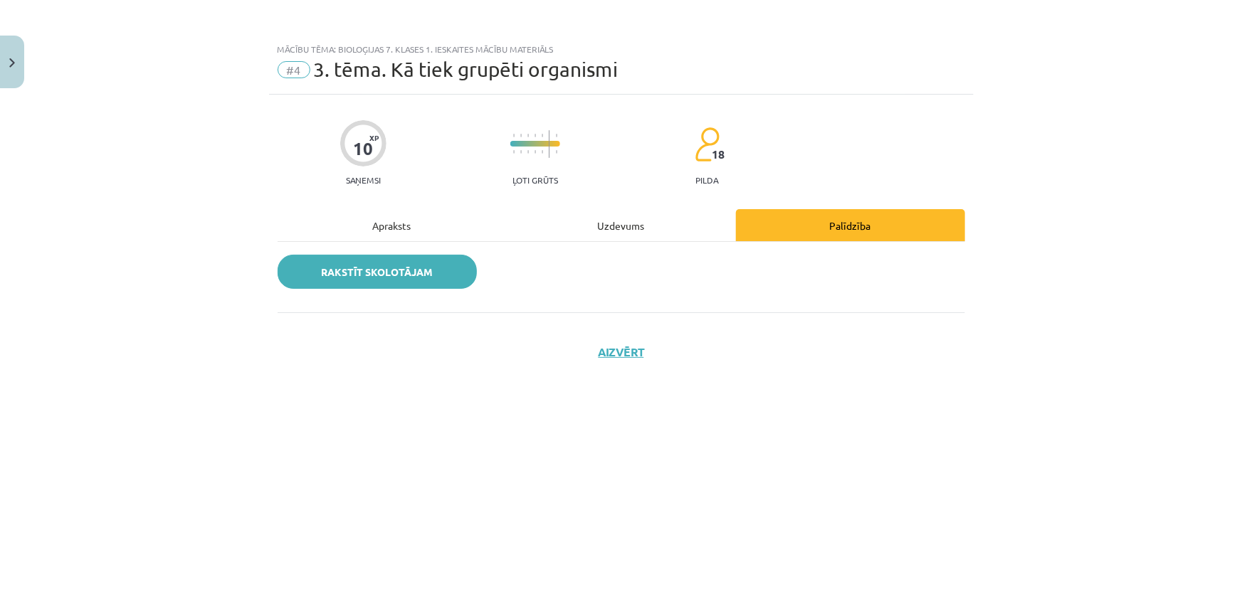
click at [418, 269] on link "Rakstīt skolotājam" at bounding box center [377, 272] width 199 height 34
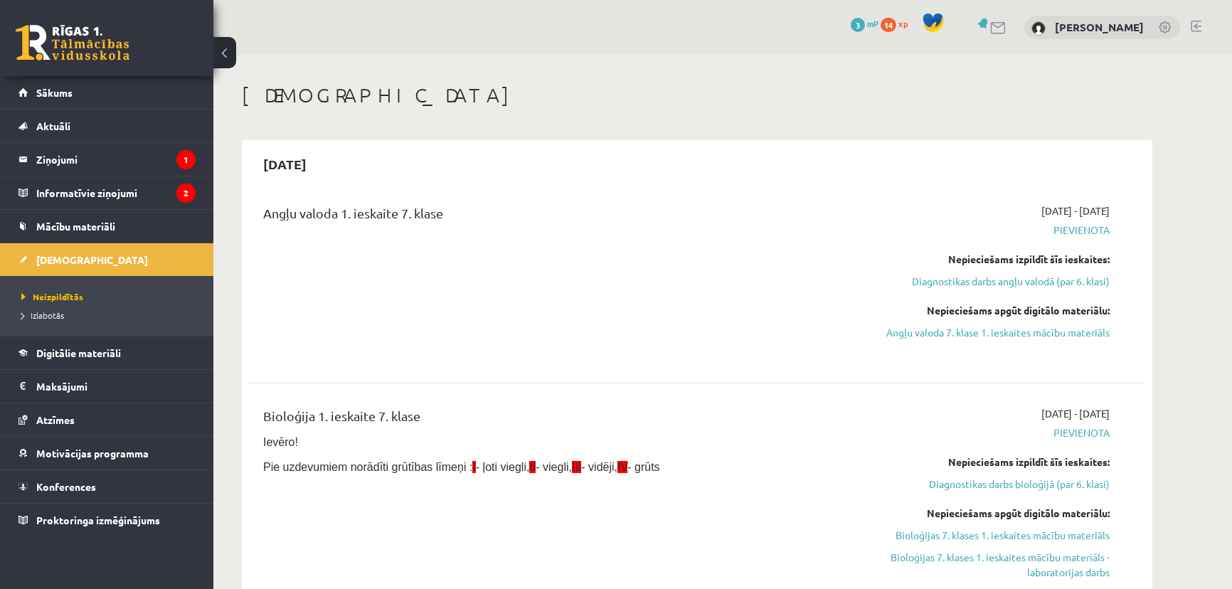
scroll to position [72, 0]
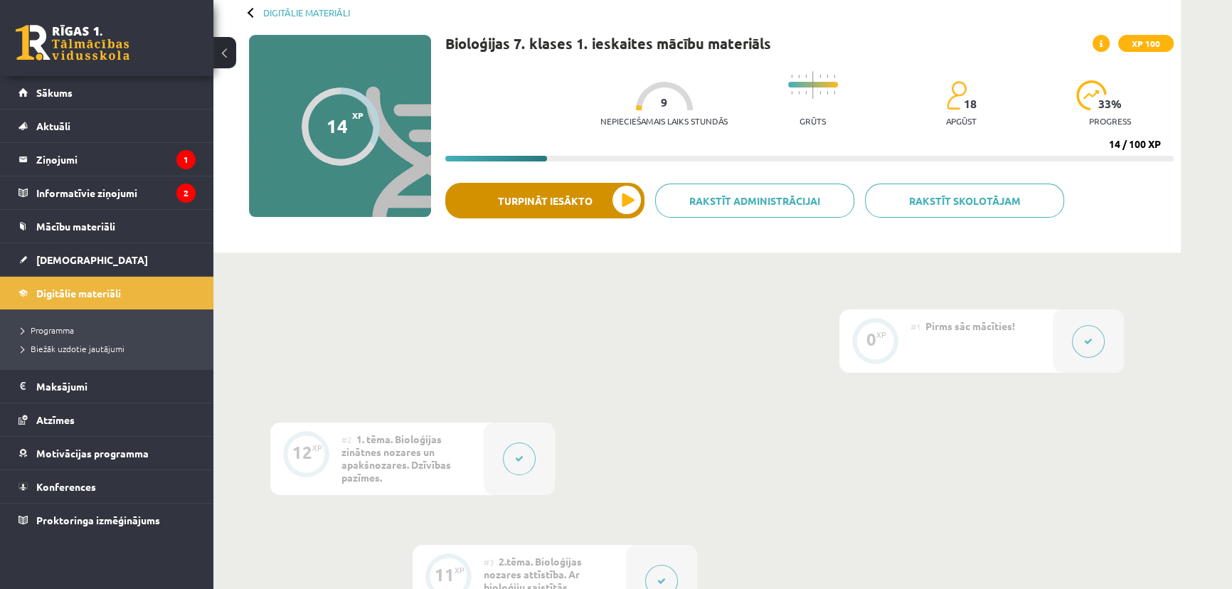
scroll to position [78, 0]
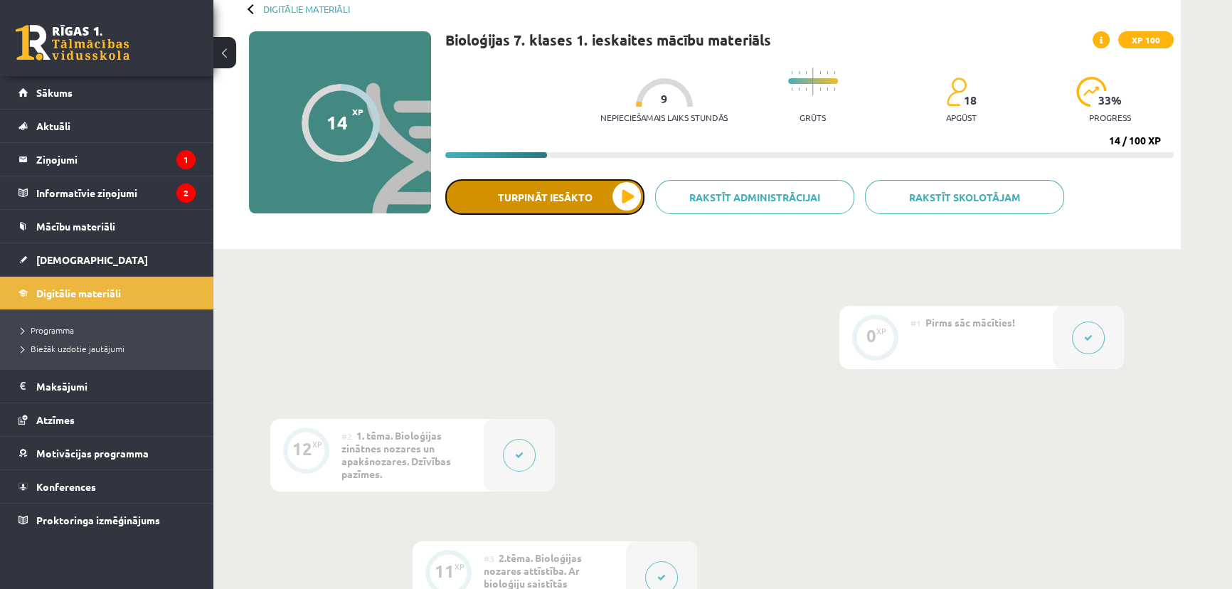
click at [560, 196] on button "Turpināt iesākto" at bounding box center [544, 197] width 199 height 36
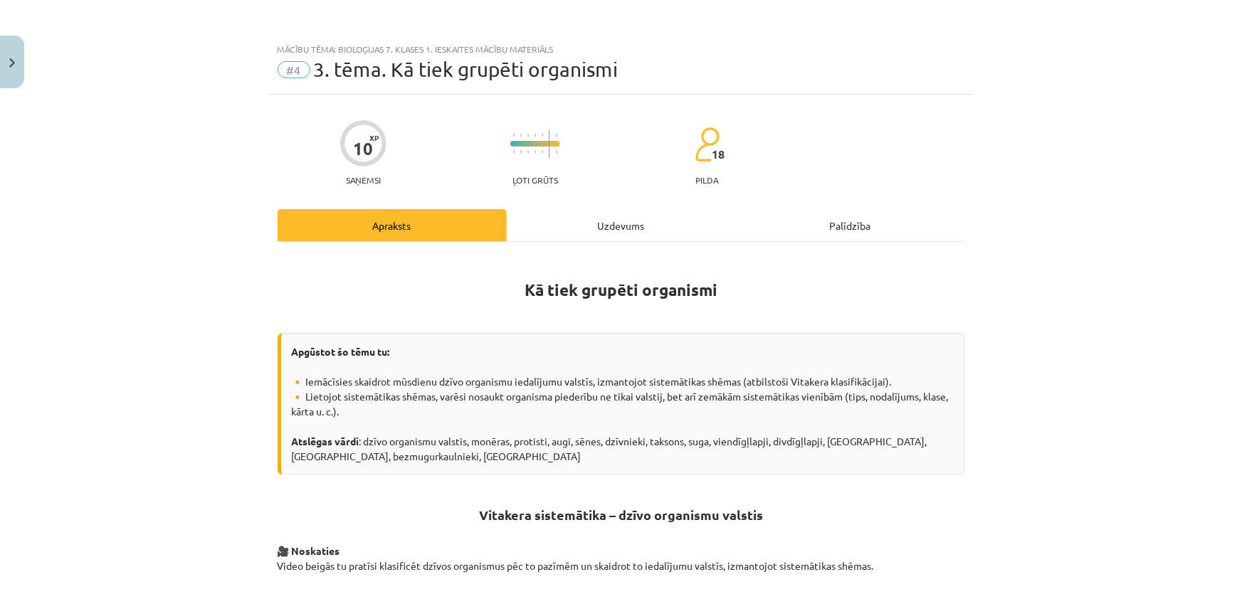
click at [848, 227] on div "Palīdzība" at bounding box center [850, 225] width 229 height 32
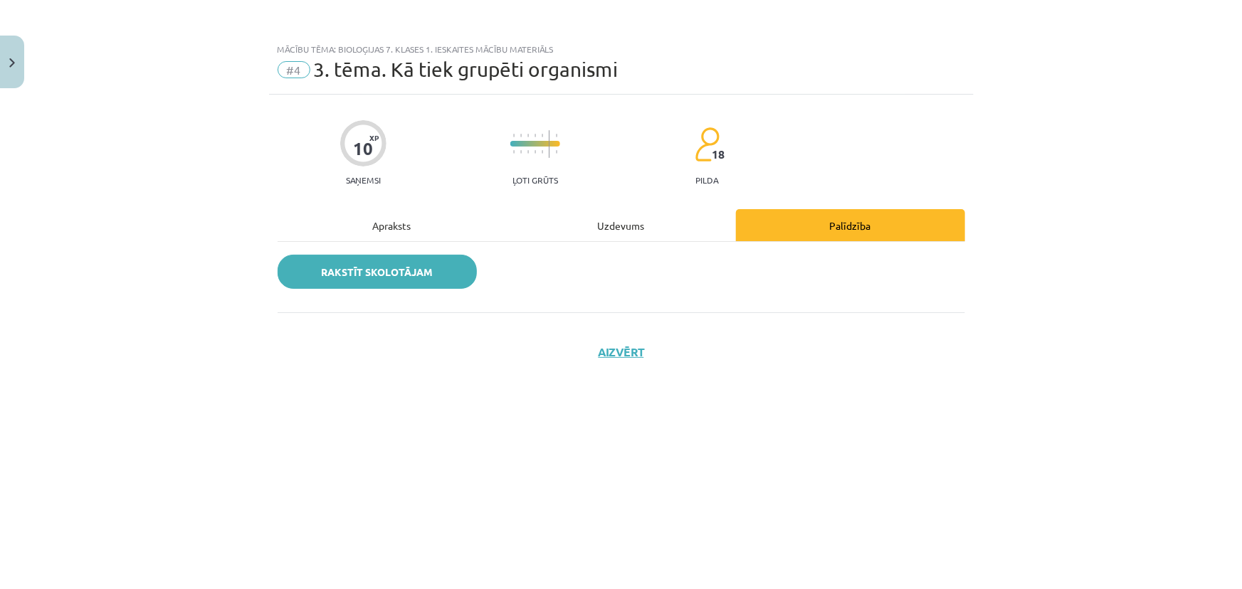
click at [419, 265] on link "Rakstīt skolotājam" at bounding box center [377, 272] width 199 height 34
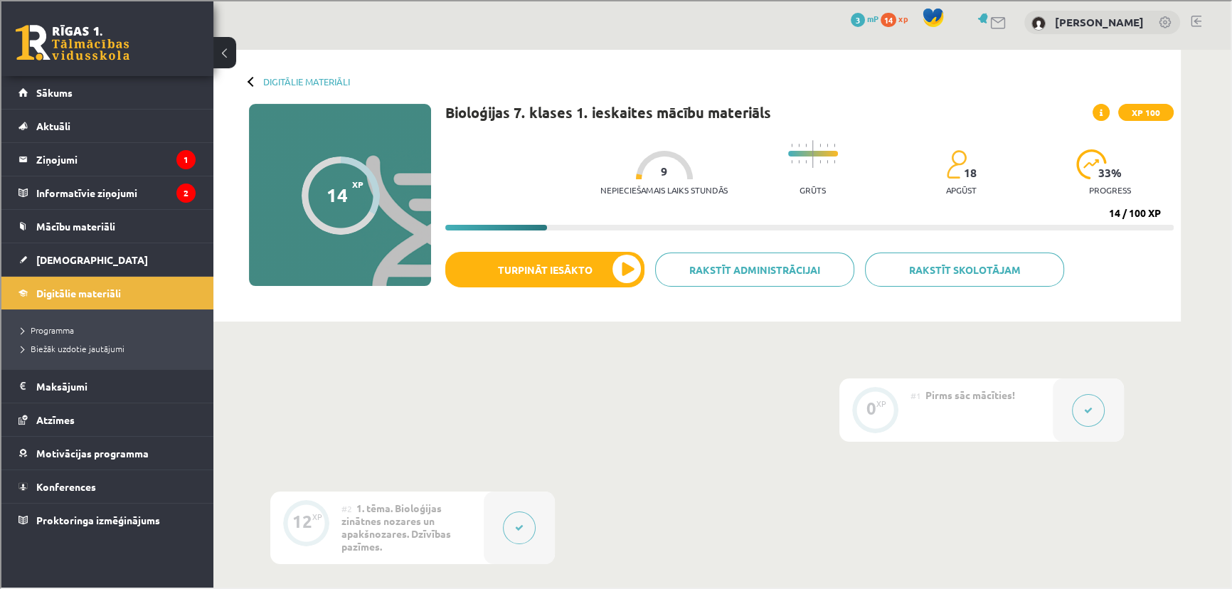
scroll to position [0, 0]
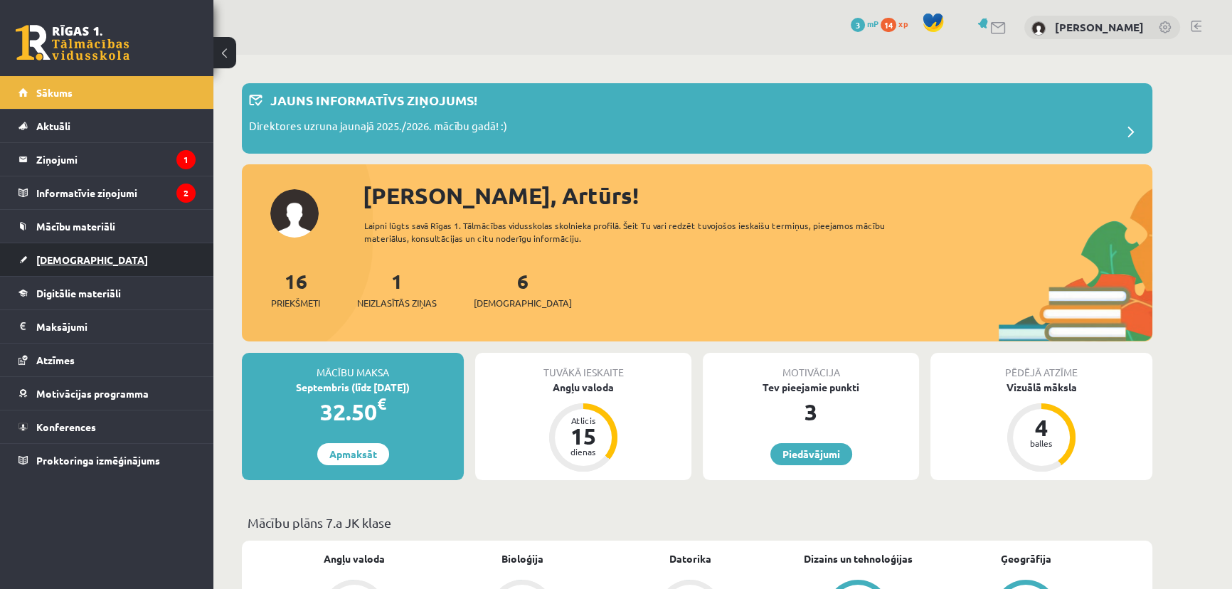
click at [90, 264] on link "[DEMOGRAPHIC_DATA]" at bounding box center [107, 259] width 177 height 33
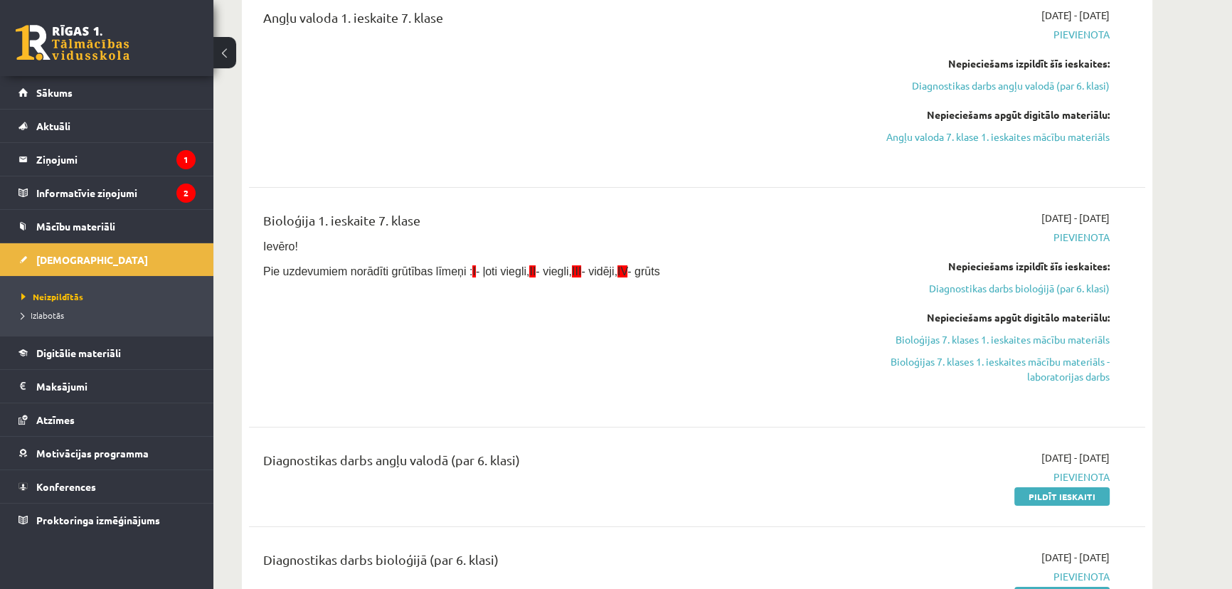
scroll to position [194, 0]
click at [1023, 338] on link "Bioloģijas 7. klases 1. ieskaites mācību materiāls" at bounding box center [976, 341] width 268 height 15
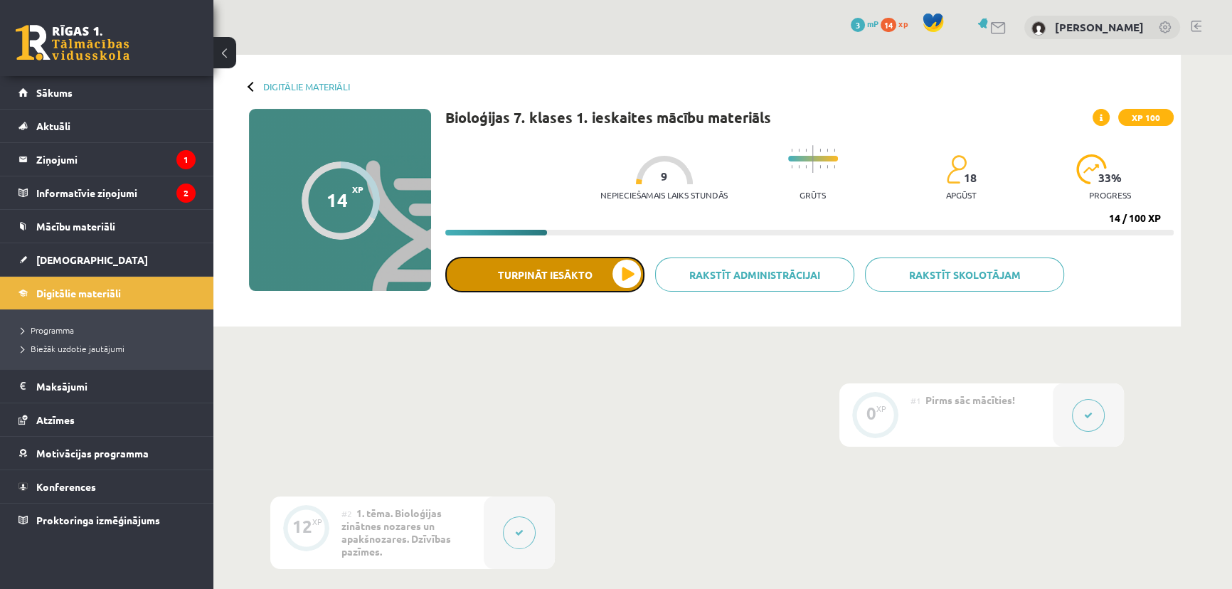
click at [549, 269] on button "Turpināt iesākto" at bounding box center [544, 275] width 199 height 36
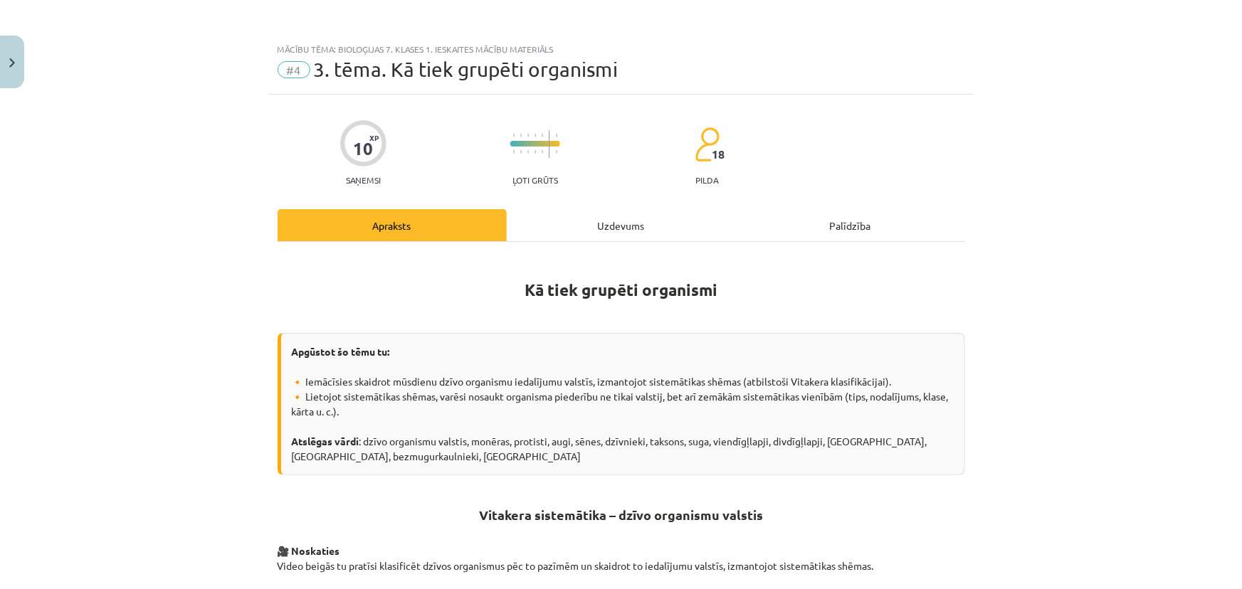
click at [566, 228] on div "Uzdevums" at bounding box center [621, 225] width 229 height 32
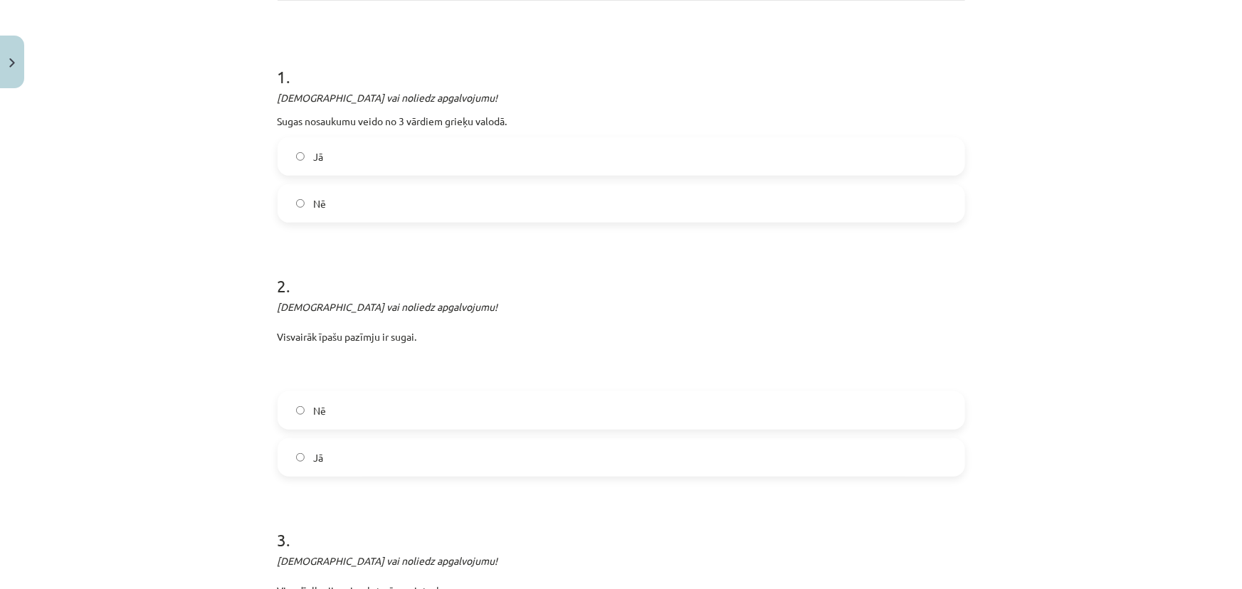
scroll to position [164, 0]
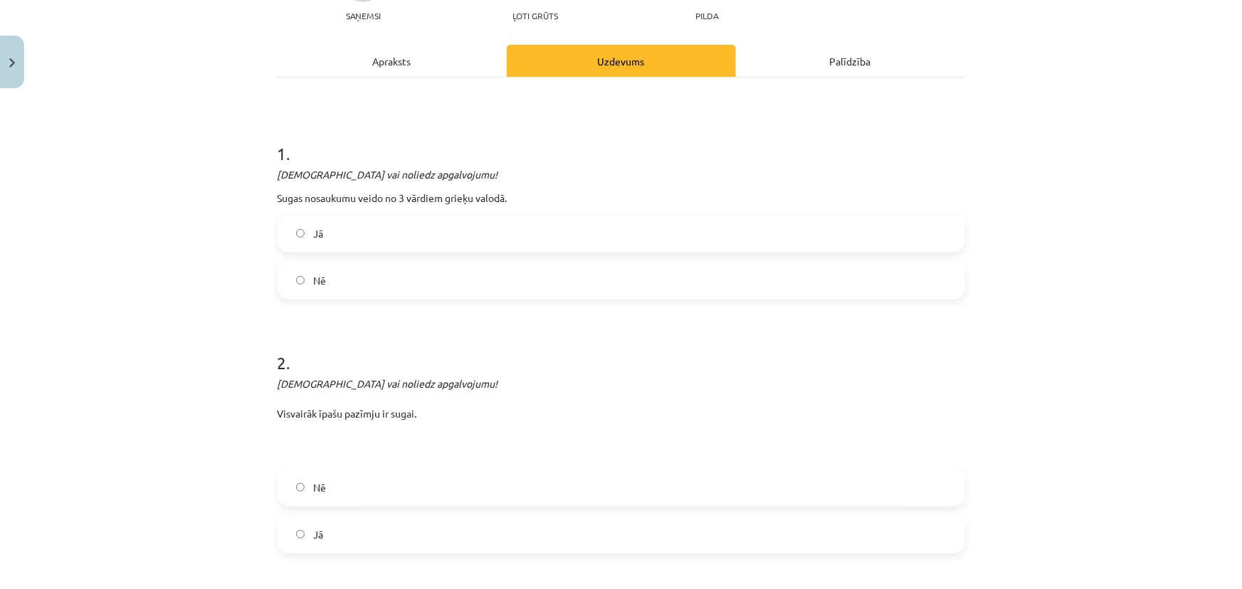
click at [364, 222] on label "Jā" at bounding box center [621, 234] width 685 height 36
click at [370, 272] on label "Nē" at bounding box center [621, 281] width 685 height 36
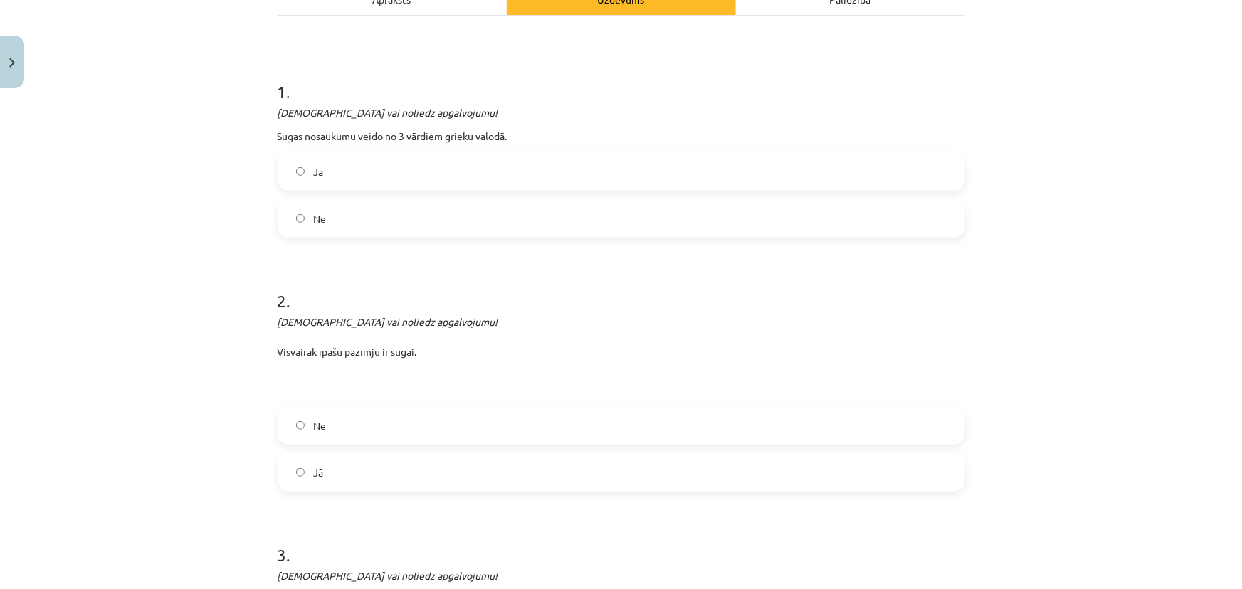
scroll to position [229, 0]
click at [359, 469] on label "Jā" at bounding box center [621, 470] width 685 height 36
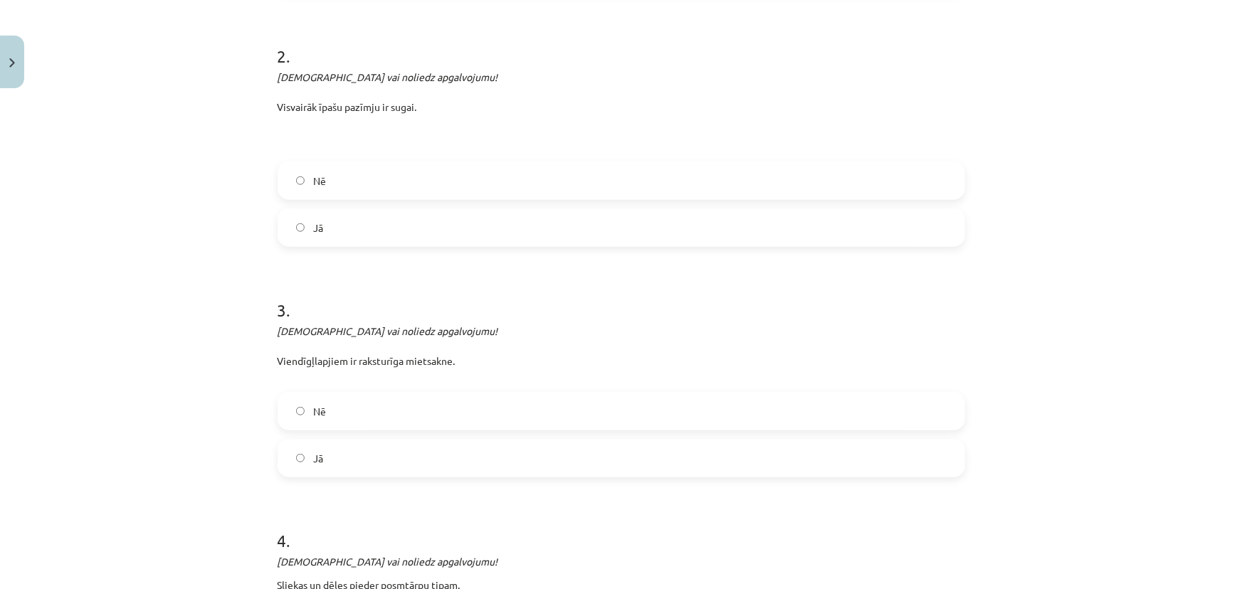
scroll to position [488, 0]
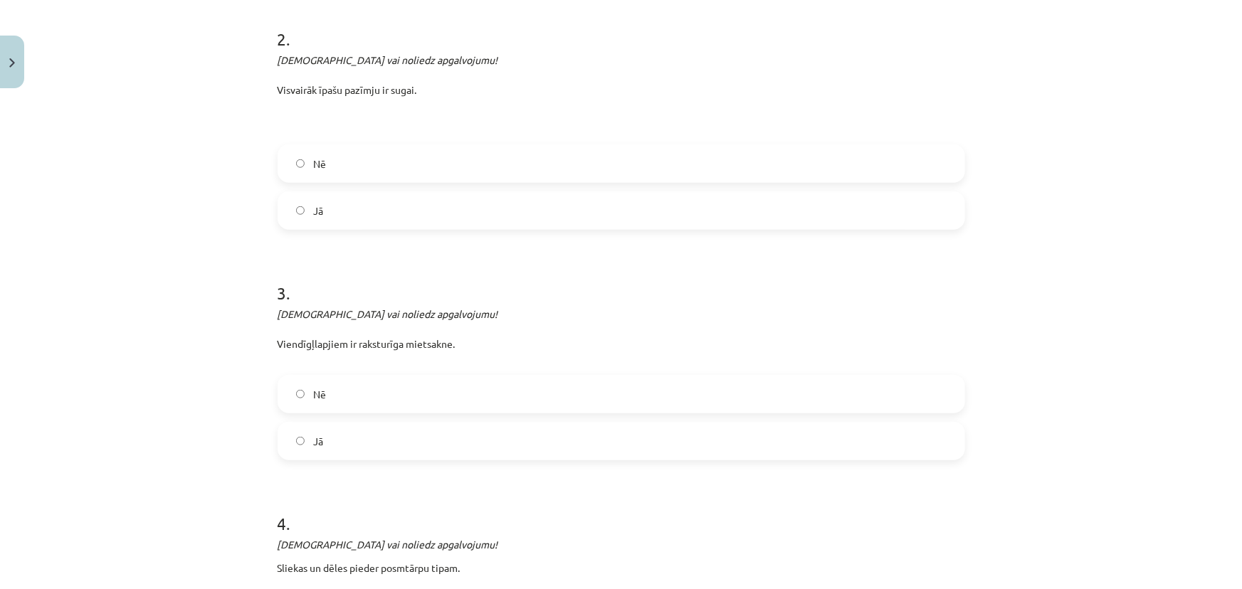
click at [327, 429] on label "Jā" at bounding box center [621, 441] width 685 height 36
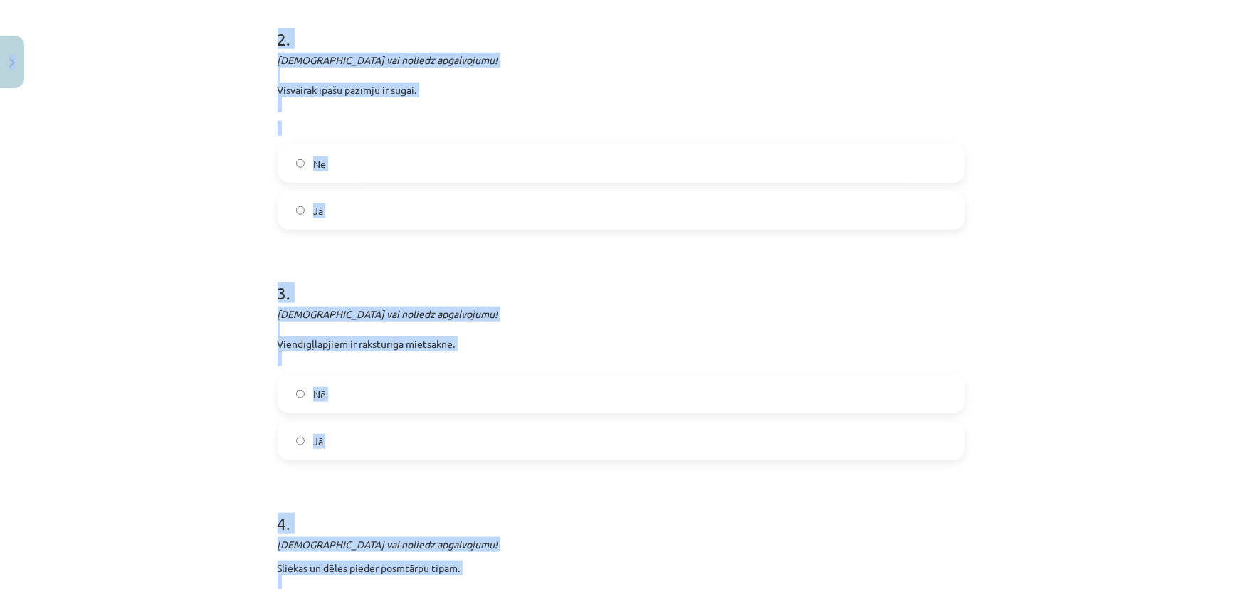
click at [413, 340] on p "Apstiprini vai noliedz apgalvojumu! Viendīgļlapjiem ir raksturīga mietsakne." at bounding box center [621, 337] width 687 height 60
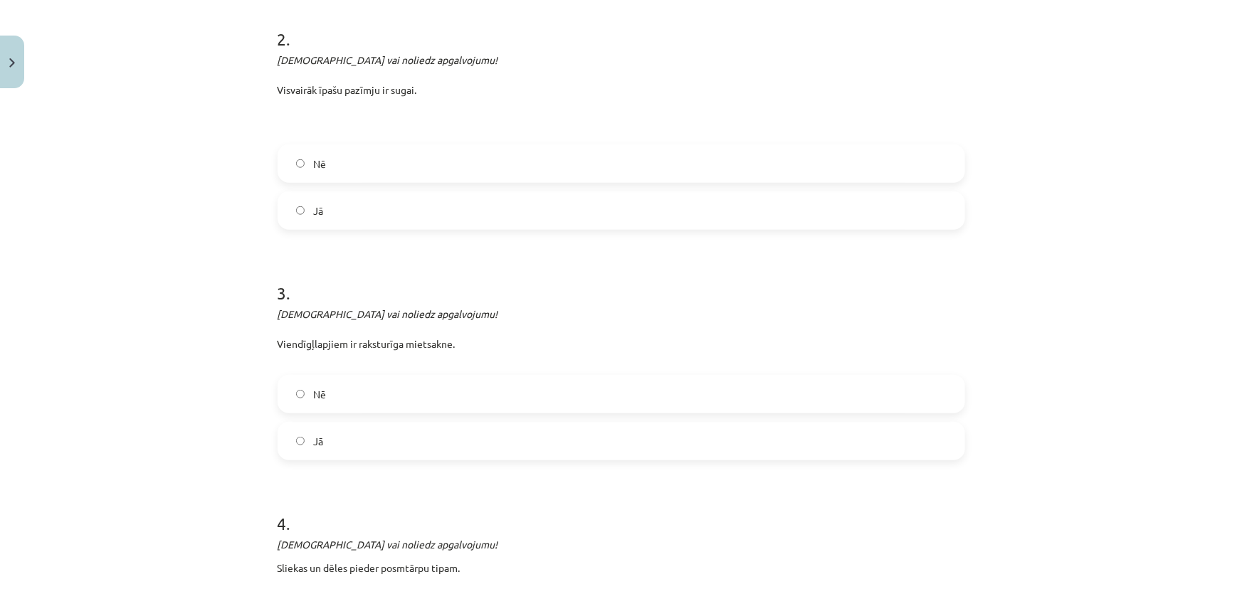
drag, startPoint x: 459, startPoint y: 342, endPoint x: 259, endPoint y: 309, distance: 202.6
click at [259, 309] on div "Mācību tēma: Bioloģijas 7. klases 1. ieskaites mācību materiāls #4 3. tēma. Kā …" at bounding box center [621, 294] width 1242 height 589
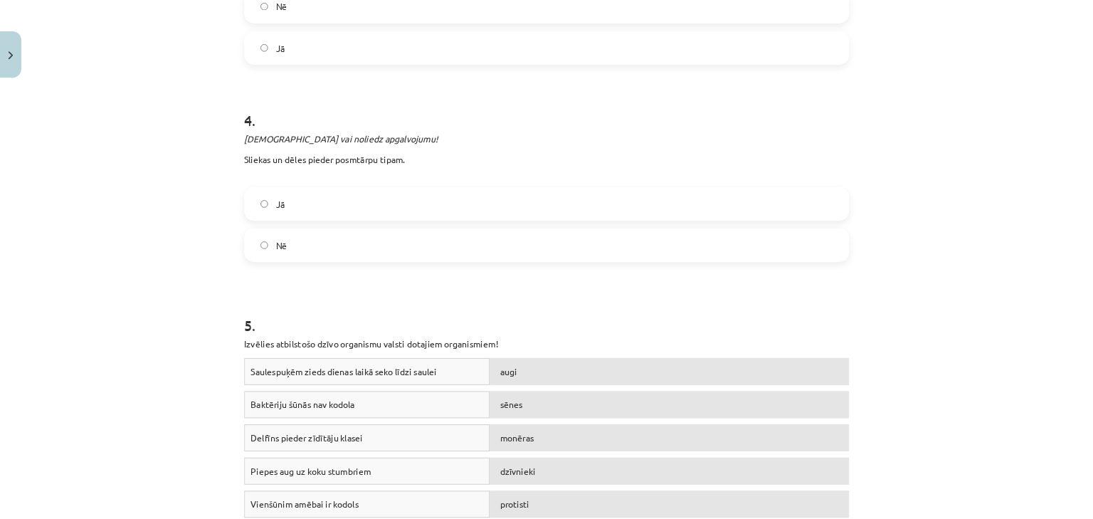
scroll to position [876, 0]
drag, startPoint x: 569, startPoint y: 387, endPoint x: 258, endPoint y: 358, distance: 312.3
click at [258, 360] on div "Mācību tēma: Bioloģijas 7. klases 1. ieskaites mācību materiāls #4 3. tēma. Kā …" at bounding box center [621, 294] width 1242 height 589
copy div "5 . Izvēlies atbilstošo dzīvo organismu valsti dotajiem organismiem!"
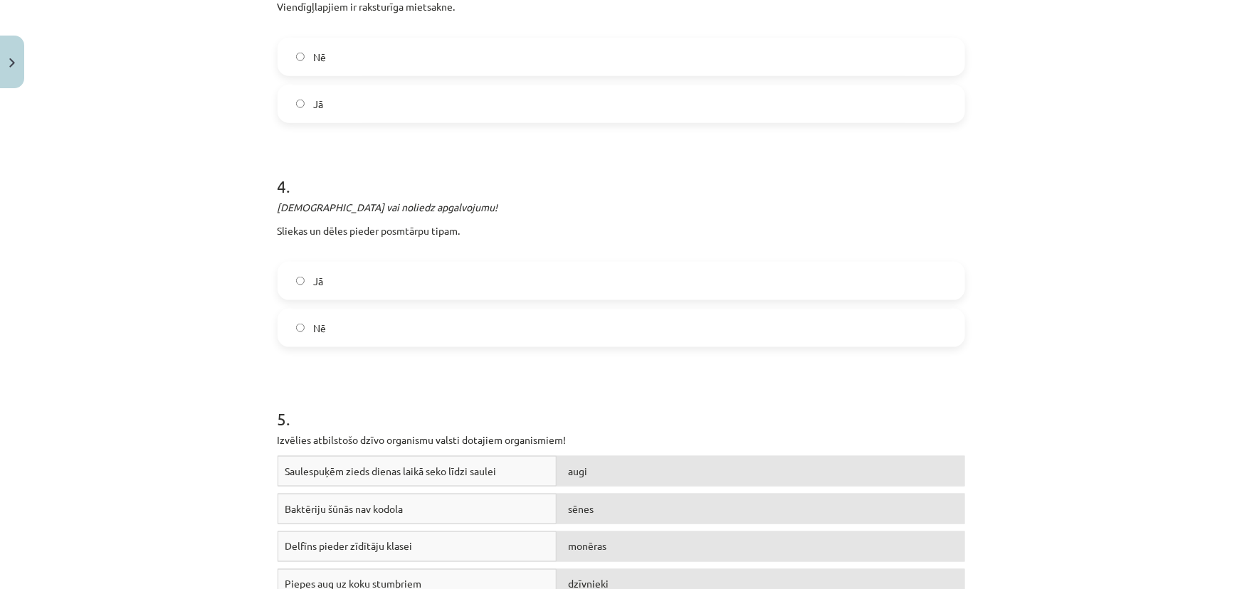
drag, startPoint x: 247, startPoint y: 258, endPoint x: 337, endPoint y: 351, distance: 129.3
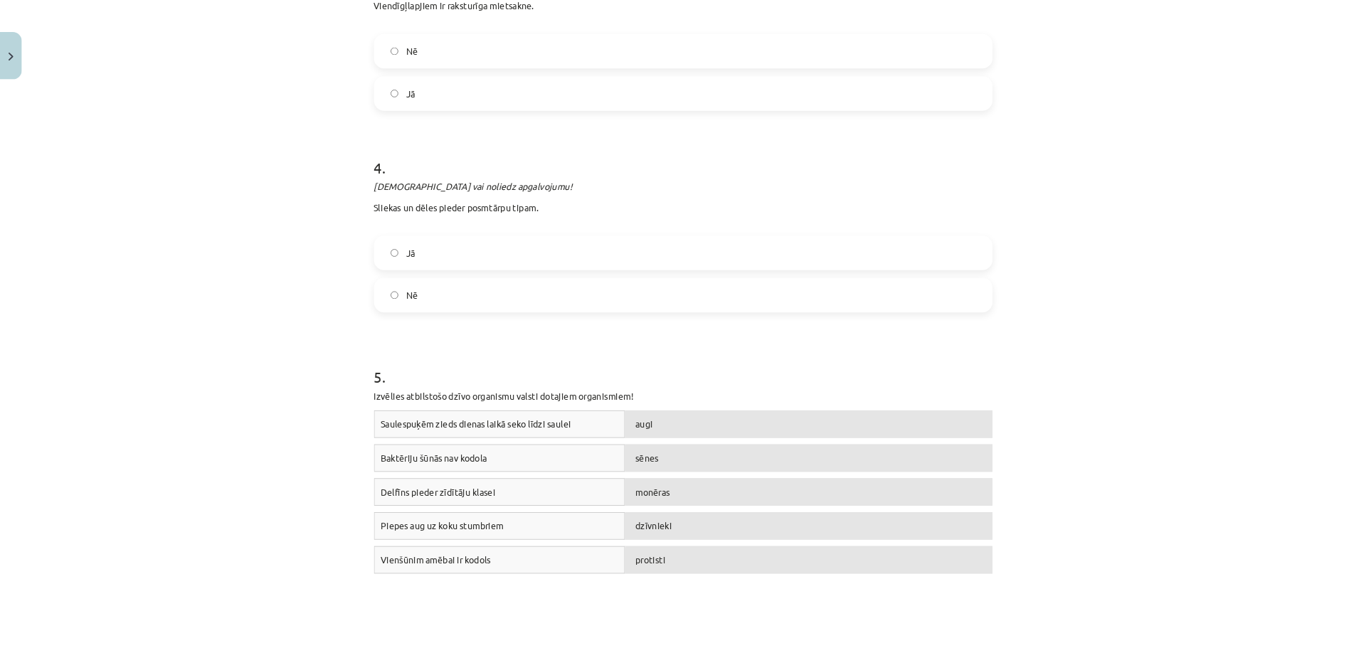
scroll to position [825, 0]
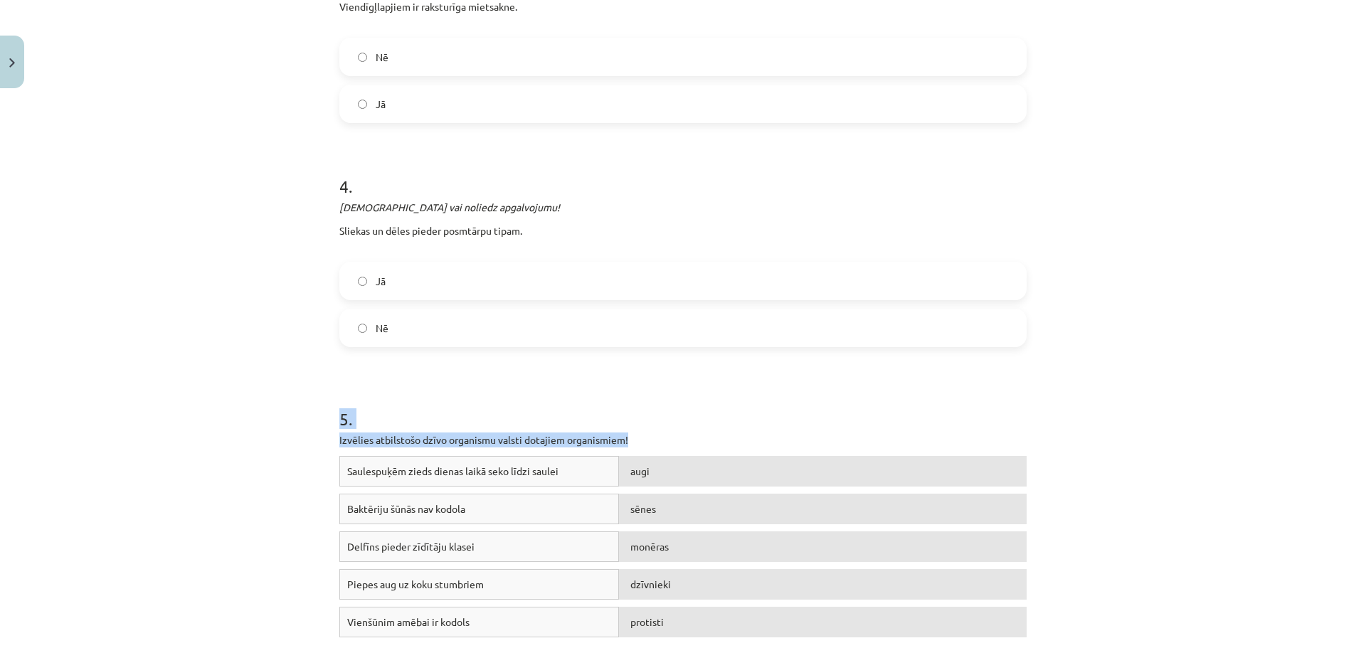
drag, startPoint x: 329, startPoint y: 416, endPoint x: 640, endPoint y: 442, distance: 312.8
click at [640, 442] on div "10 XP Saņemsi Ļoti grūts 18 pilda Apraksts Uzdevums Palīdzība 1 . Apstiprini va…" at bounding box center [683, 149] width 704 height 1760
copy div "5 . Izvēlies atbilstošo dzīvo organismu valsti dotajiem organismiem!"
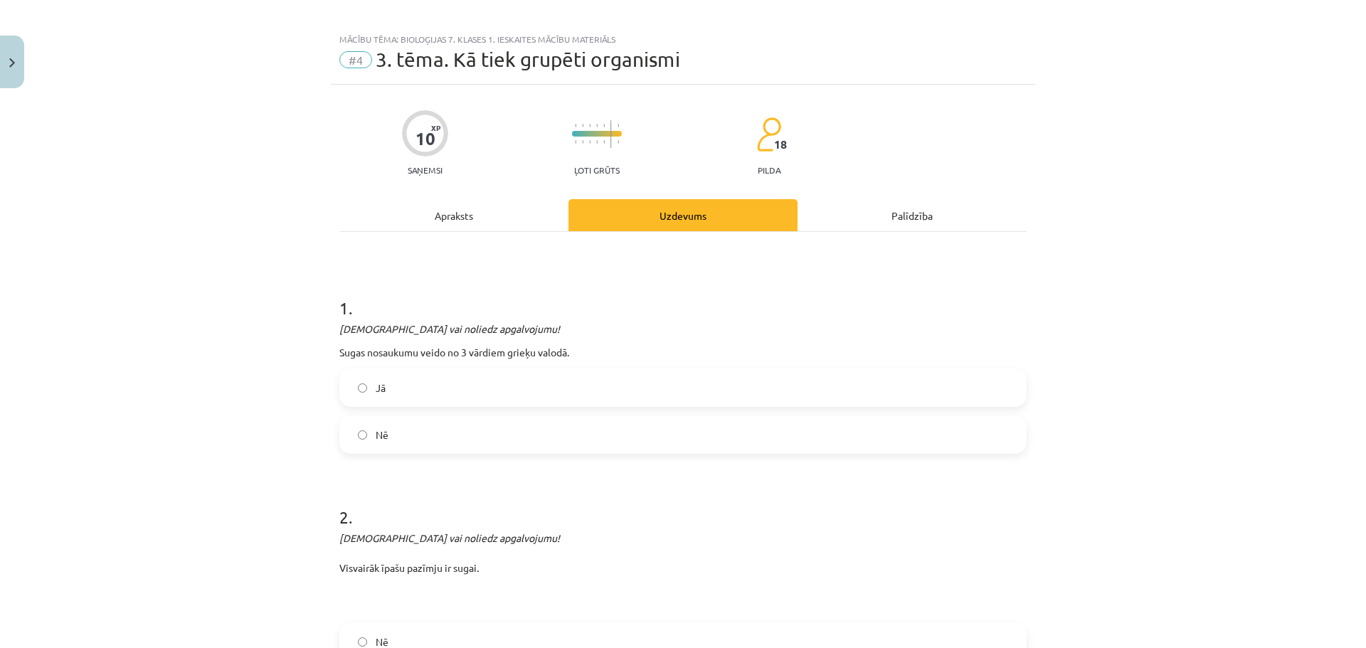
scroll to position [0, 0]
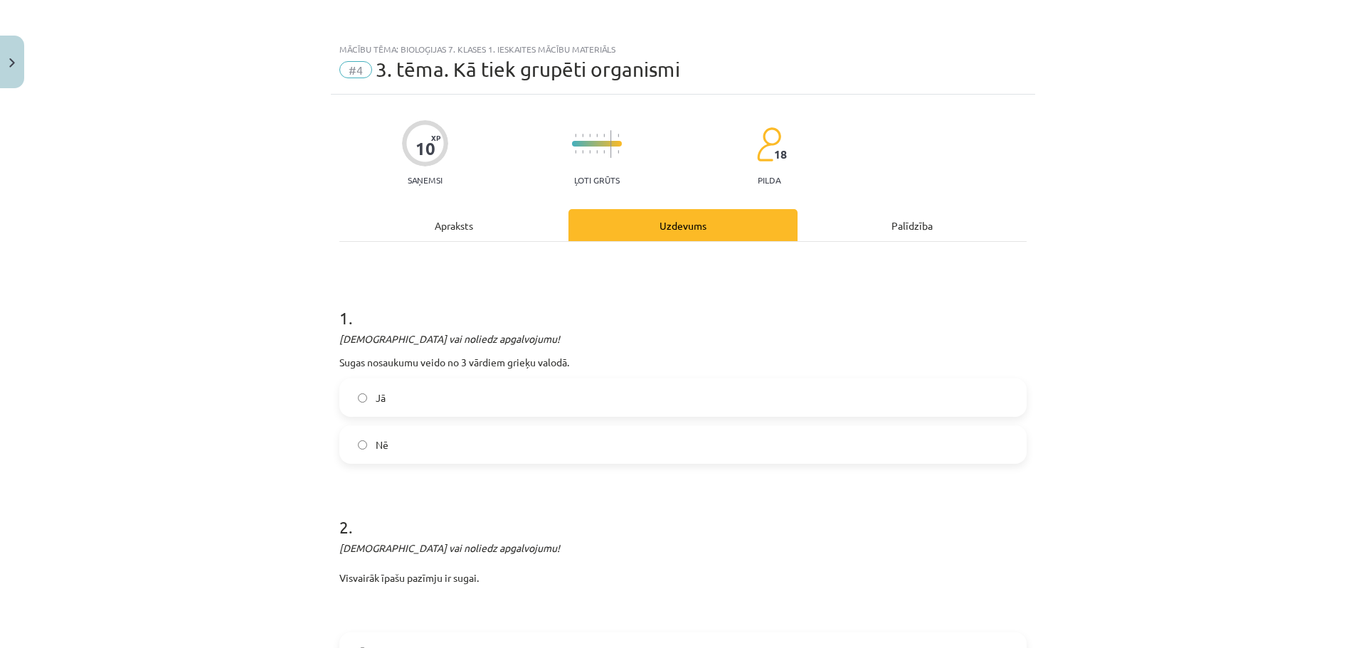
drag, startPoint x: 582, startPoint y: 284, endPoint x: 998, endPoint y: 287, distance: 416.3
click at [1000, 288] on h1 "1 ." at bounding box center [682, 305] width 687 height 44
click at [908, 225] on div "Palīdzība" at bounding box center [912, 225] width 229 height 32
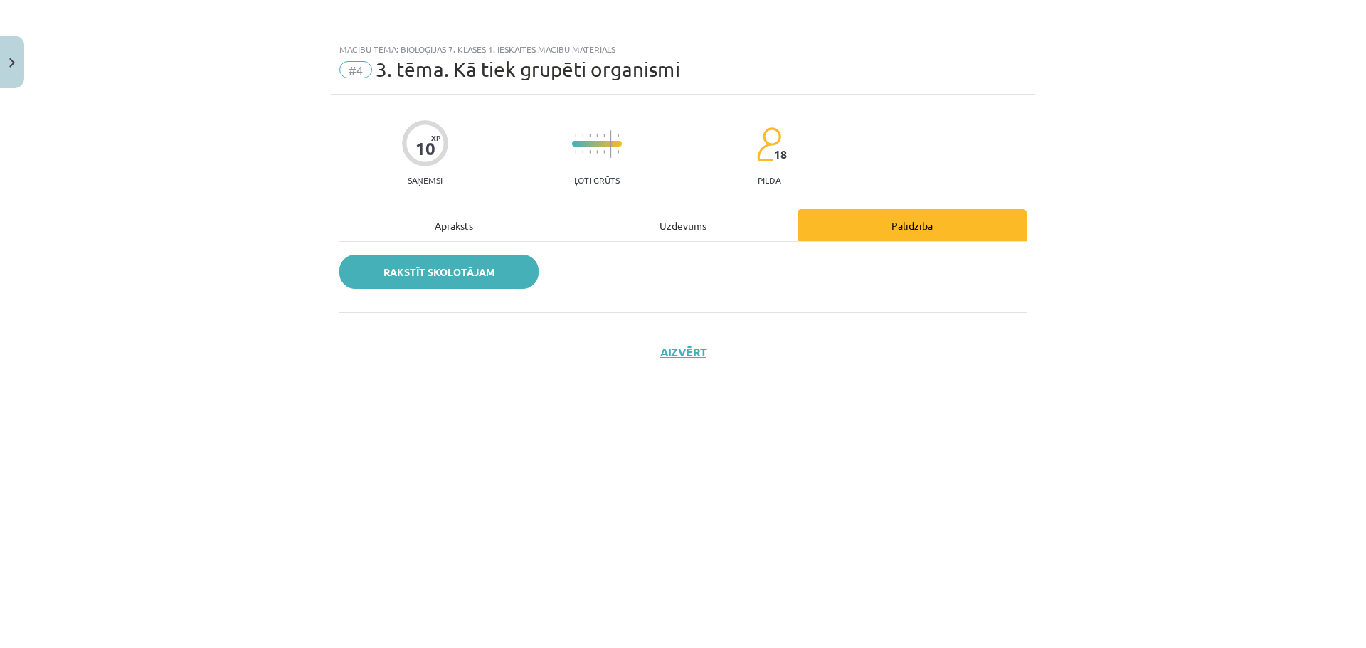
click at [491, 281] on link "Rakstīt skolotājam" at bounding box center [438, 272] width 199 height 34
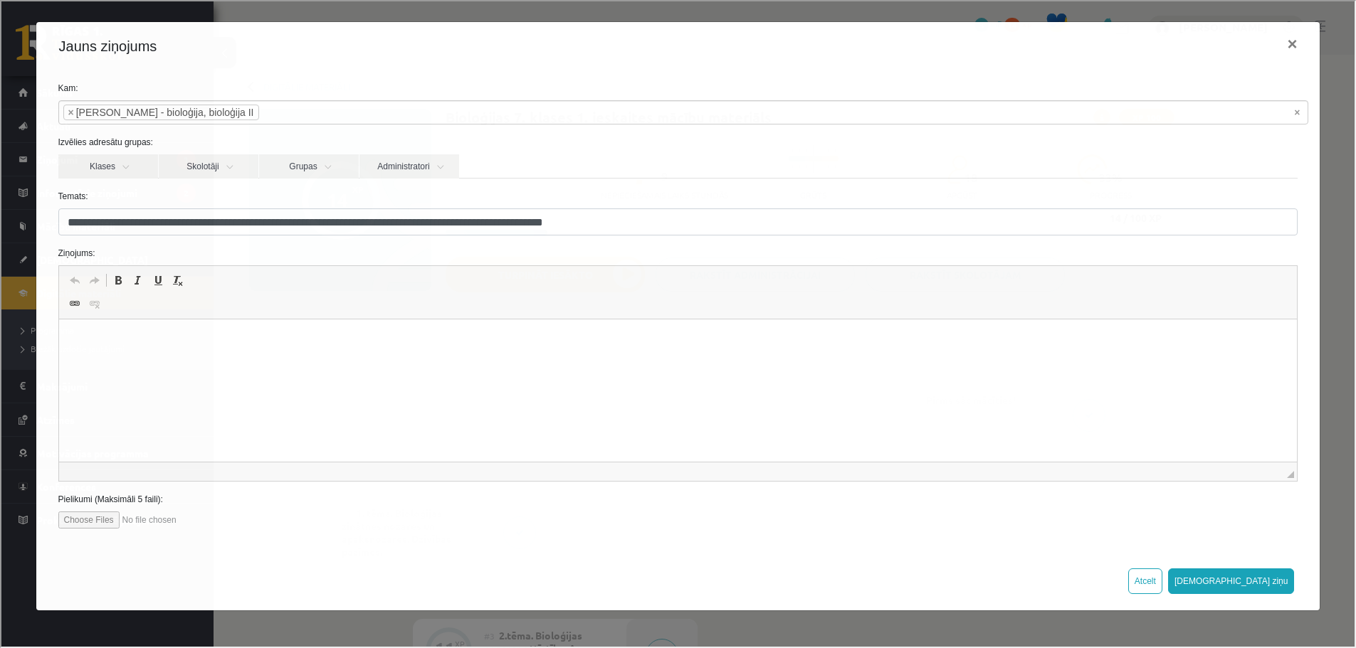
click at [119, 282] on span at bounding box center [116, 278] width 11 height 11
click at [164, 280] on link "Подчеркнутый Комбинация клавиш Ctrl+U" at bounding box center [157, 279] width 20 height 19
click at [176, 278] on span at bounding box center [176, 278] width 11 height 11
click at [196, 337] on p "*******" at bounding box center [678, 341] width 1210 height 15
click at [213, 337] on p "**********" at bounding box center [678, 341] width 1210 height 15
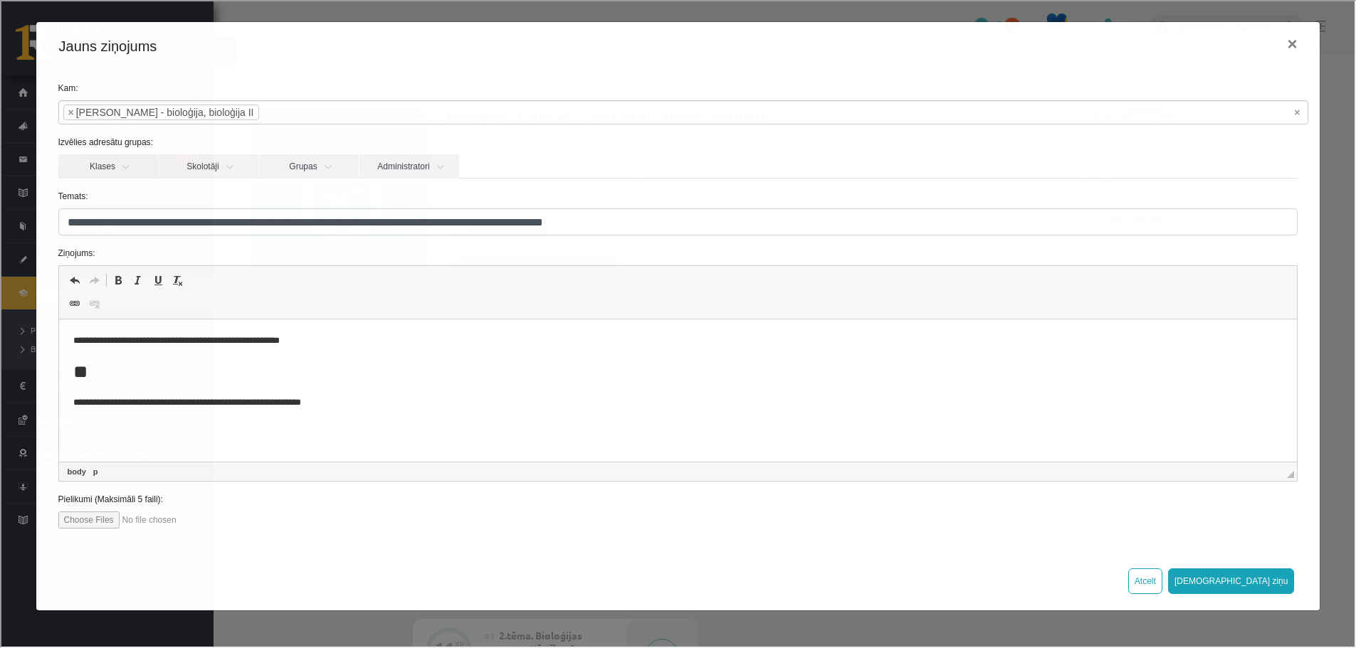
click at [178, 337] on p "**********" at bounding box center [678, 341] width 1210 height 15
drag, startPoint x: 353, startPoint y: 405, endPoint x: 107, endPoint y: 675, distance: 365.7
click at [58, 358] on html "**********" at bounding box center [677, 371] width 1238 height 105
click at [350, 332] on html "**********" at bounding box center [677, 340] width 1238 height 43
click at [1232, 574] on button "Sūtīt ziņu" at bounding box center [1229, 580] width 127 height 26
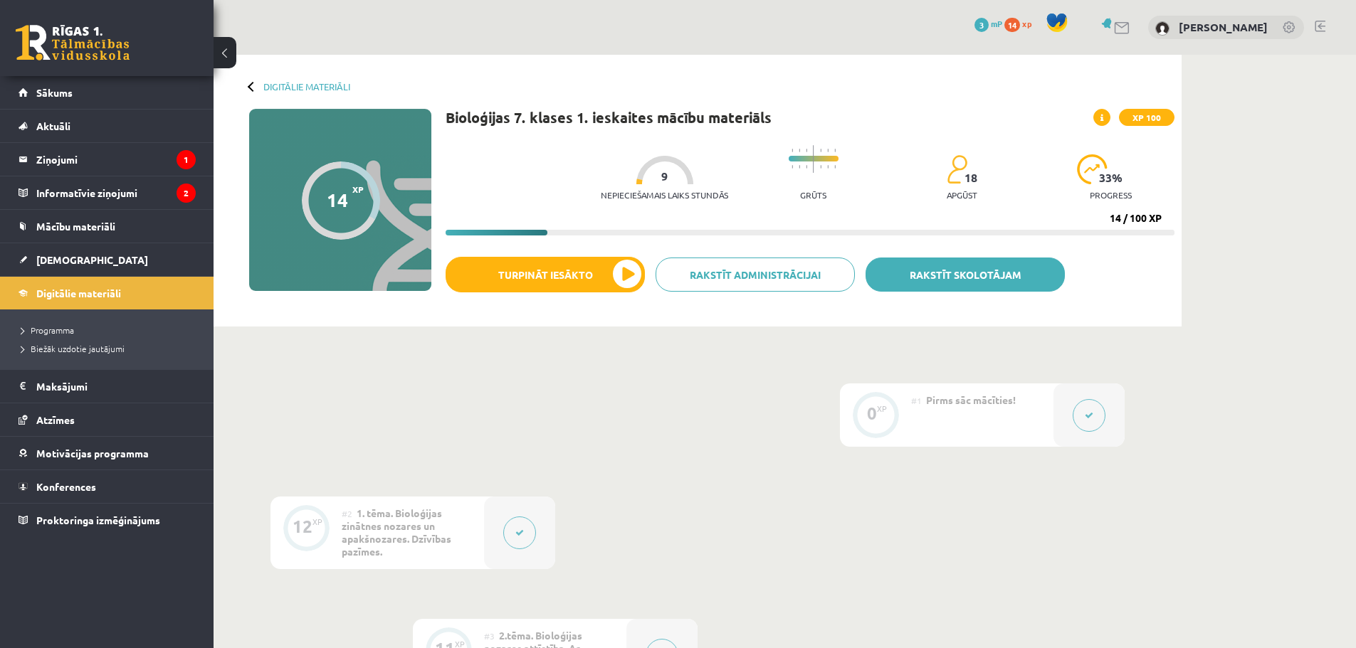
click at [941, 278] on link "Rakstīt skolotājam" at bounding box center [964, 275] width 199 height 34
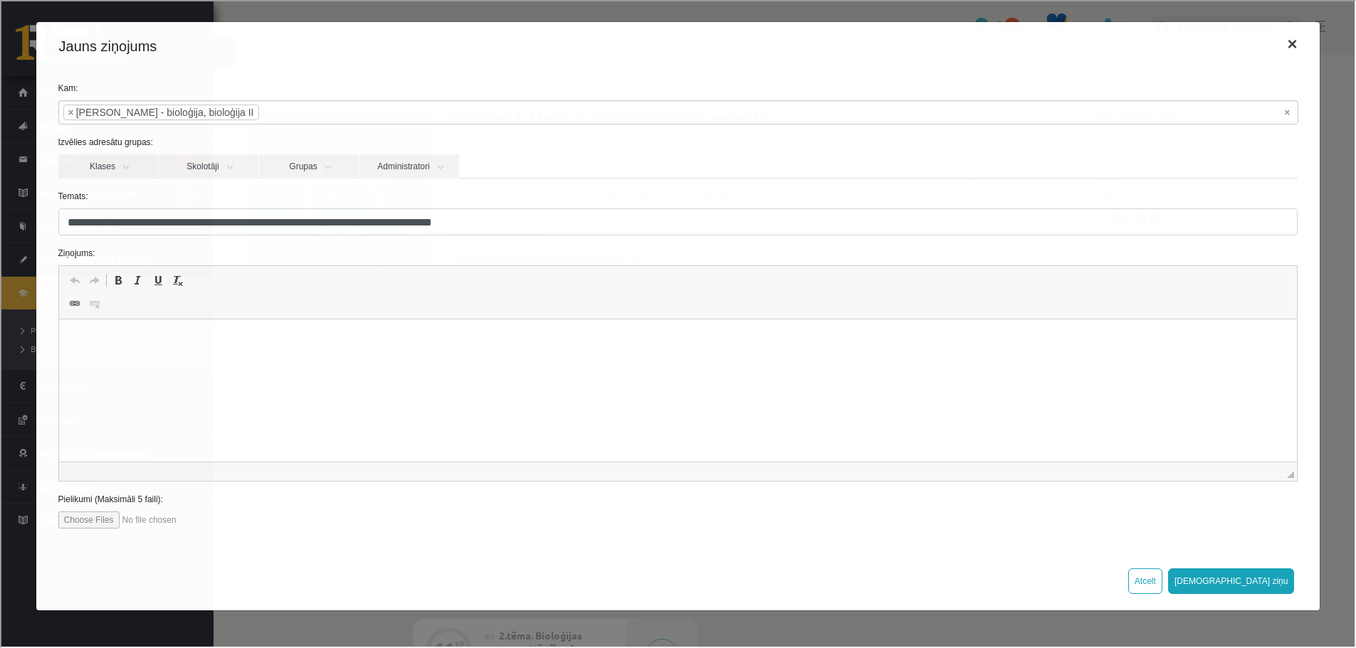
click at [1232, 50] on button "×" at bounding box center [1290, 43] width 33 height 40
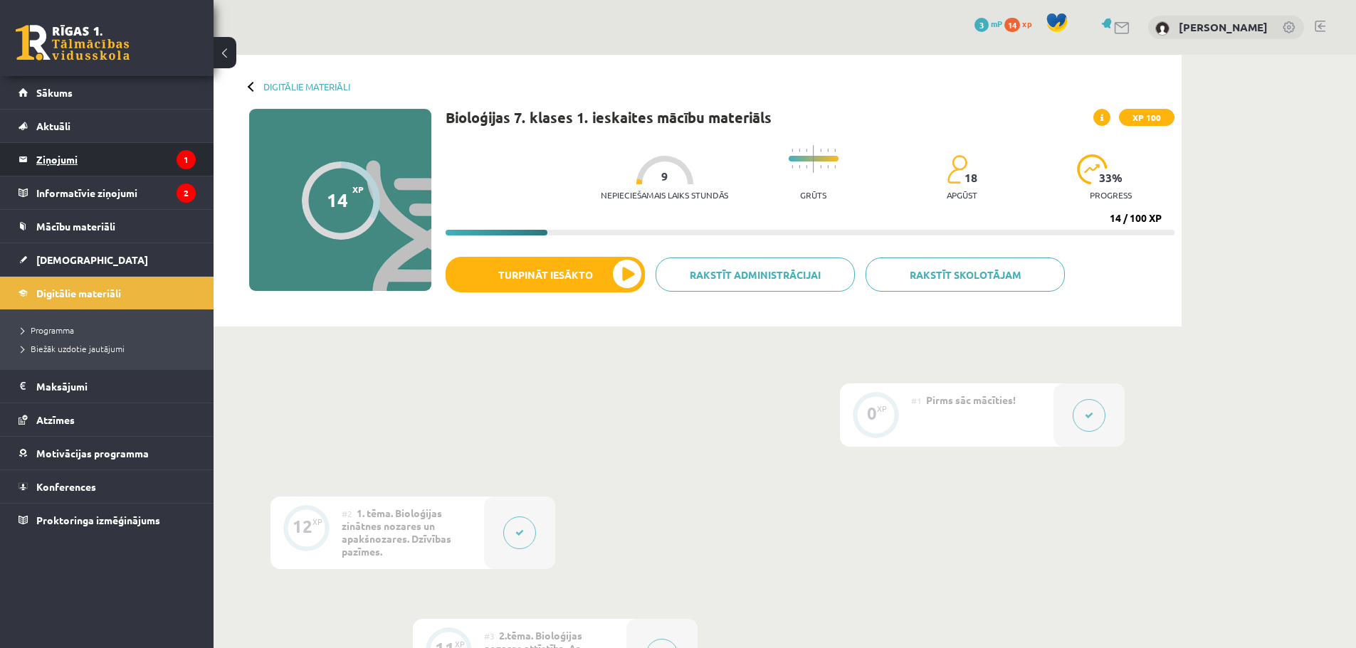
click at [110, 165] on legend "Ziņojumi 1" at bounding box center [115, 159] width 159 height 33
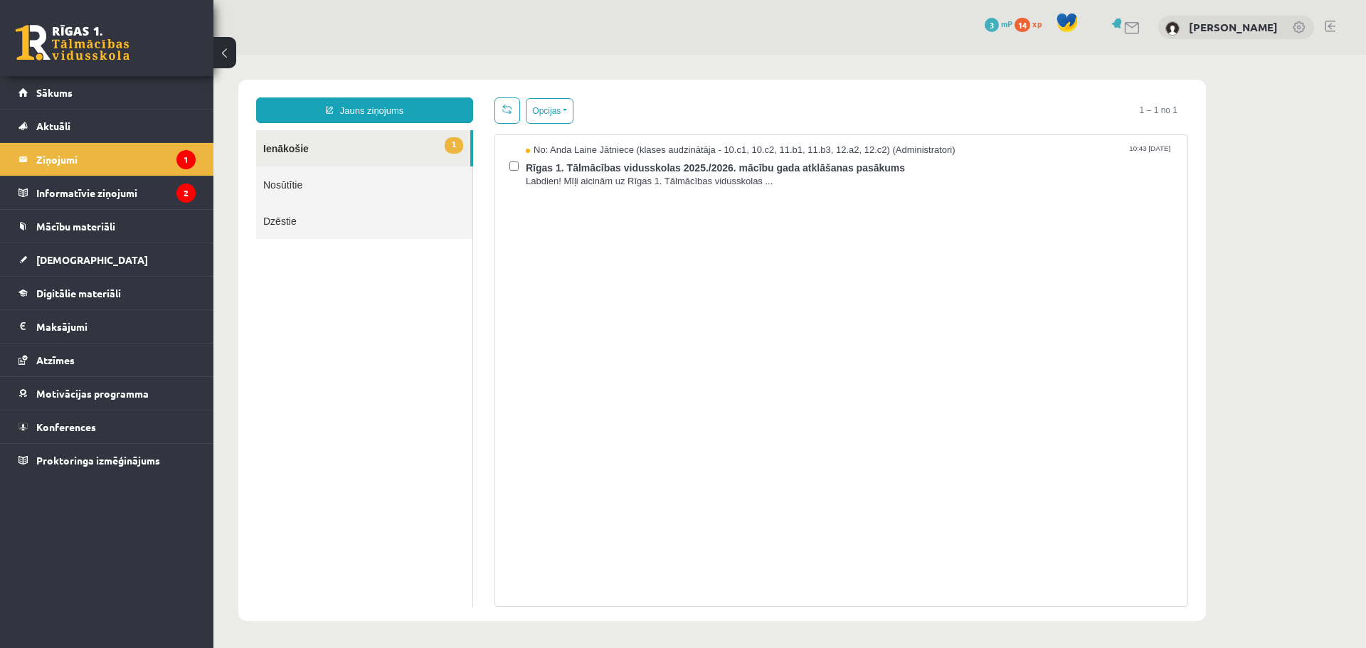
click at [295, 184] on link "Nosūtītie" at bounding box center [364, 185] width 216 height 36
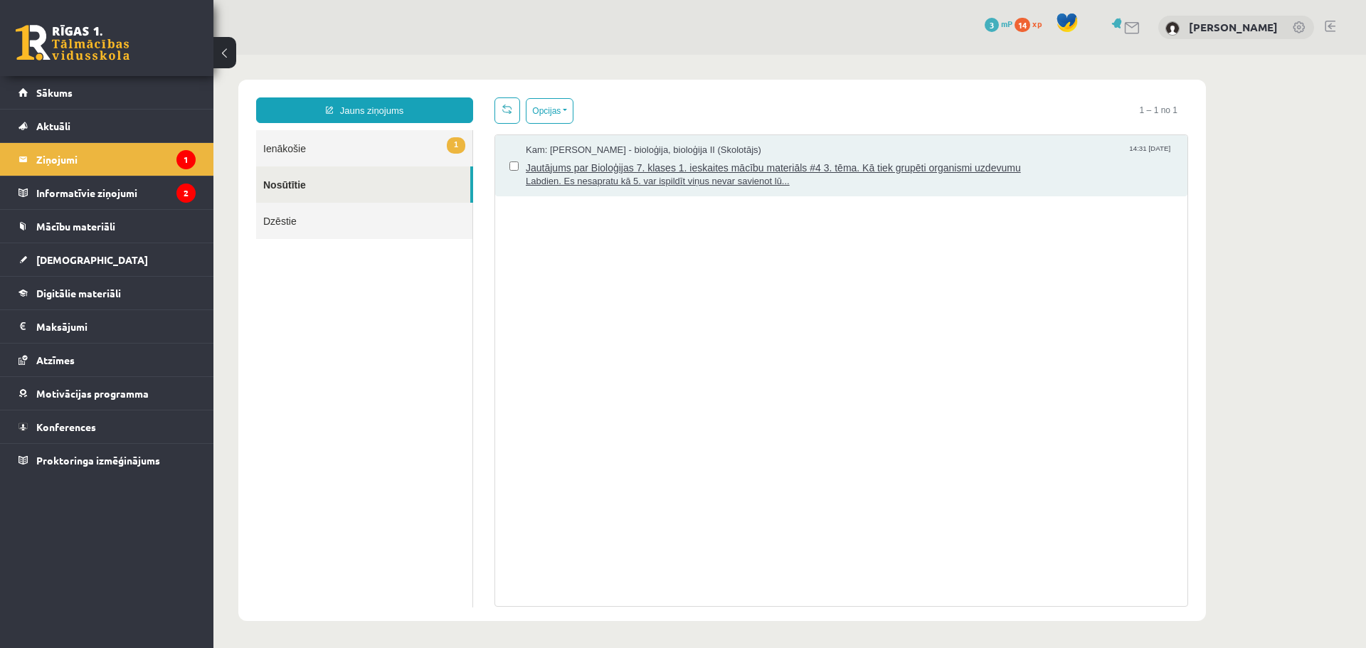
click at [609, 186] on span "Labdien. Es nesapratu kā 5. var ispildīt viņus nevar savienot lū..." at bounding box center [850, 182] width 648 height 14
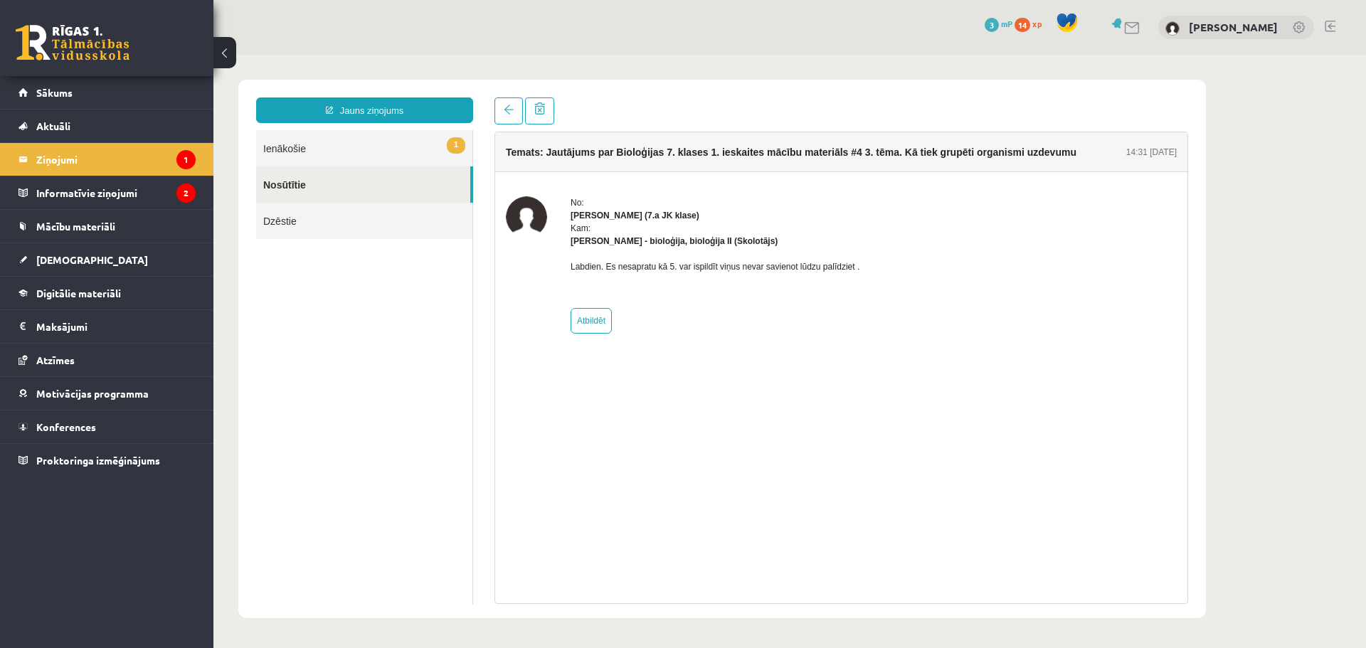
click at [371, 138] on link "1 Ienākošie" at bounding box center [364, 148] width 216 height 36
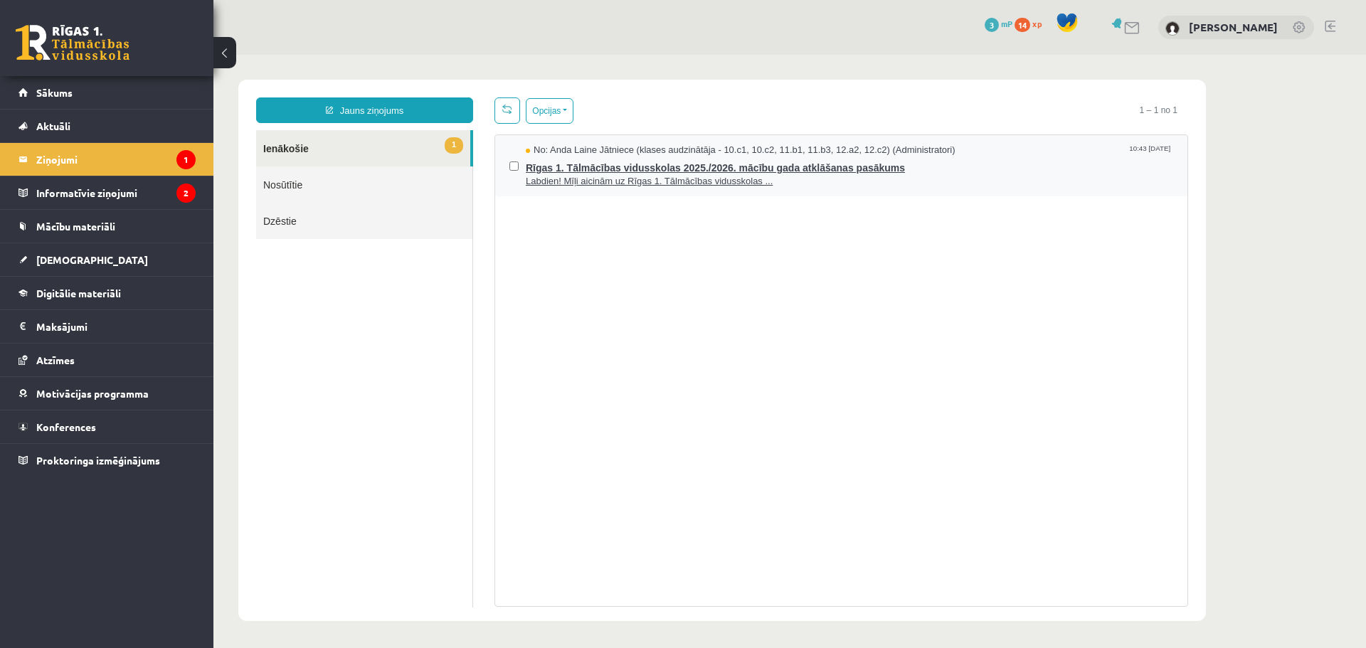
click at [546, 175] on span "Labdien! Mīļi aicinām uz Rīgas 1. Tālmācības vidusskolas ..." at bounding box center [850, 182] width 648 height 14
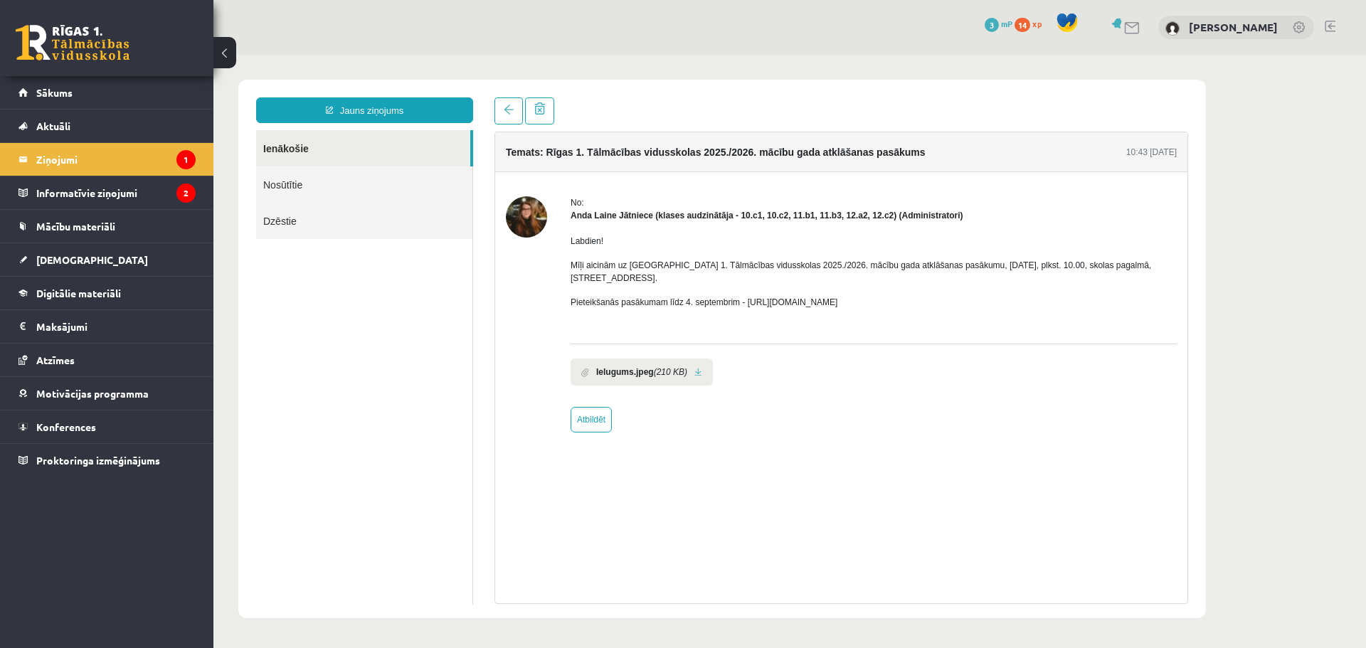
click at [332, 171] on link "Nosūtītie" at bounding box center [364, 185] width 216 height 36
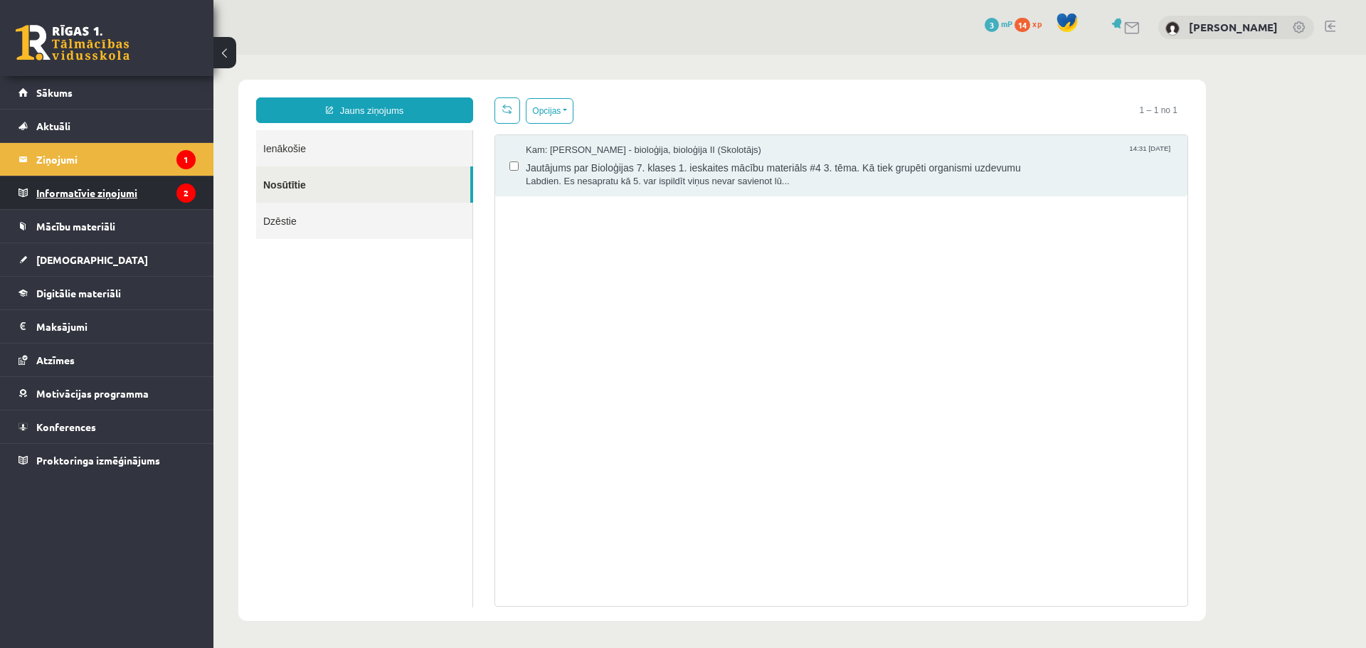
click at [156, 186] on legend "Informatīvie ziņojumi 2" at bounding box center [115, 192] width 159 height 33
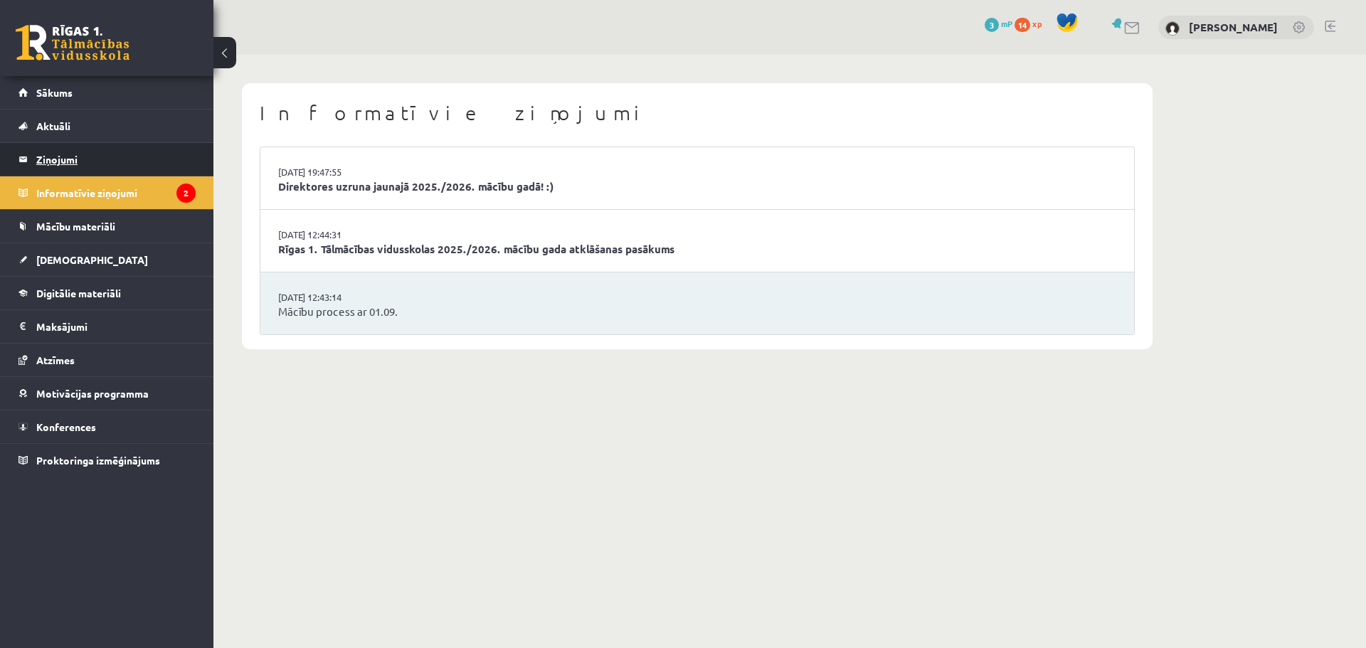
click at [151, 157] on legend "Ziņojumi 1" at bounding box center [115, 159] width 159 height 33
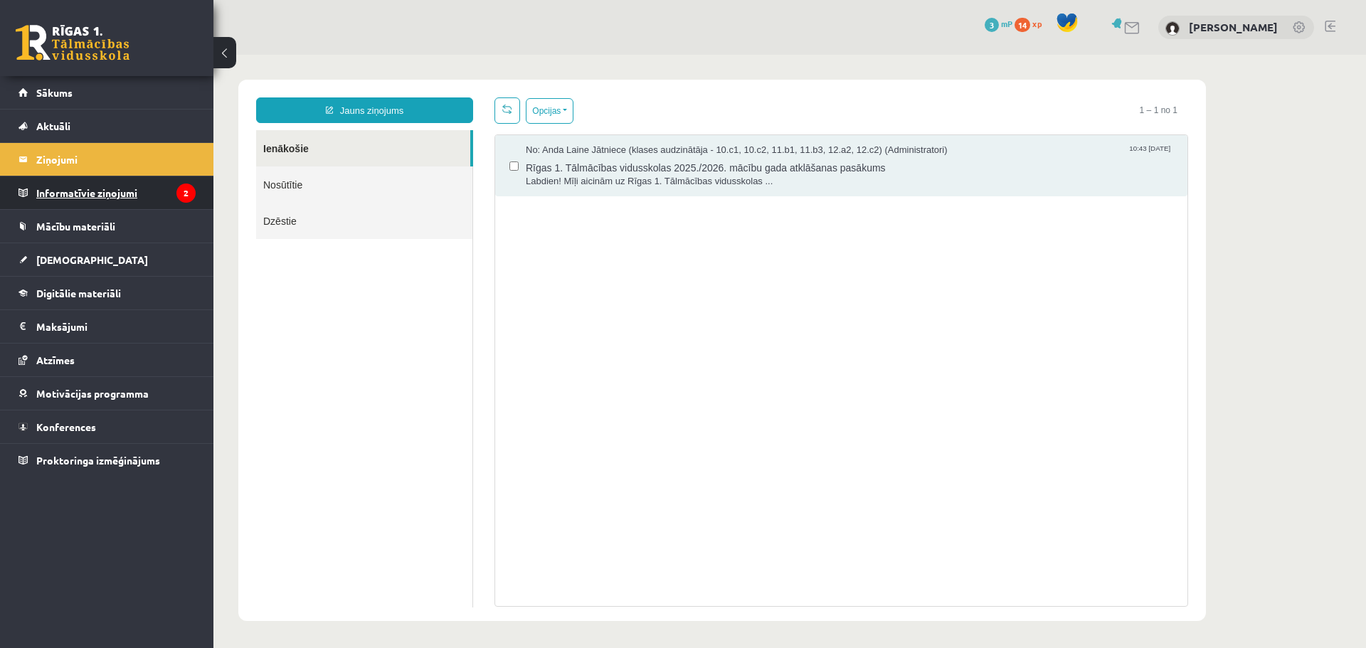
click at [173, 191] on legend "Informatīvie ziņojumi 2" at bounding box center [115, 192] width 159 height 33
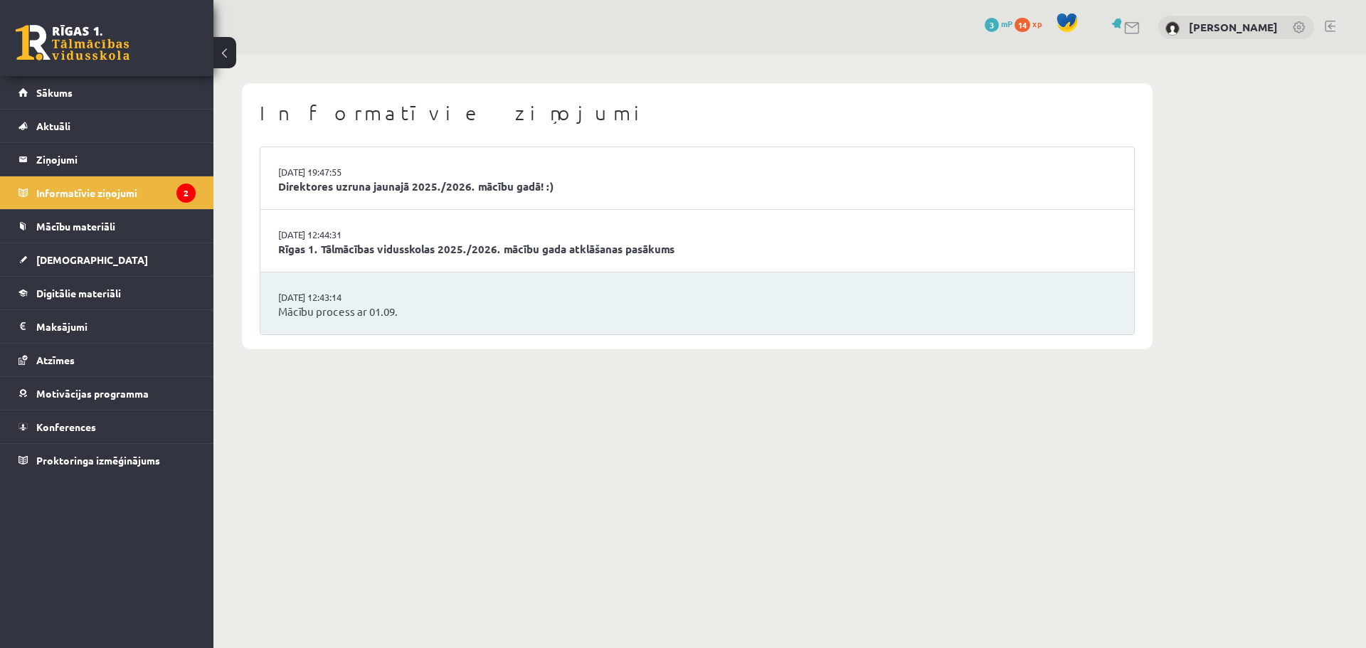
click at [444, 228] on li "29.08.2025 12:44:31 Rīgas 1. Tālmācības vidusskolas 2025./2026. mācību gada atk…" at bounding box center [697, 241] width 874 height 63
click at [450, 245] on link "Rīgas 1. Tālmācības vidusskolas 2025./2026. mācību gada atklāšanas pasākums" at bounding box center [697, 249] width 838 height 16
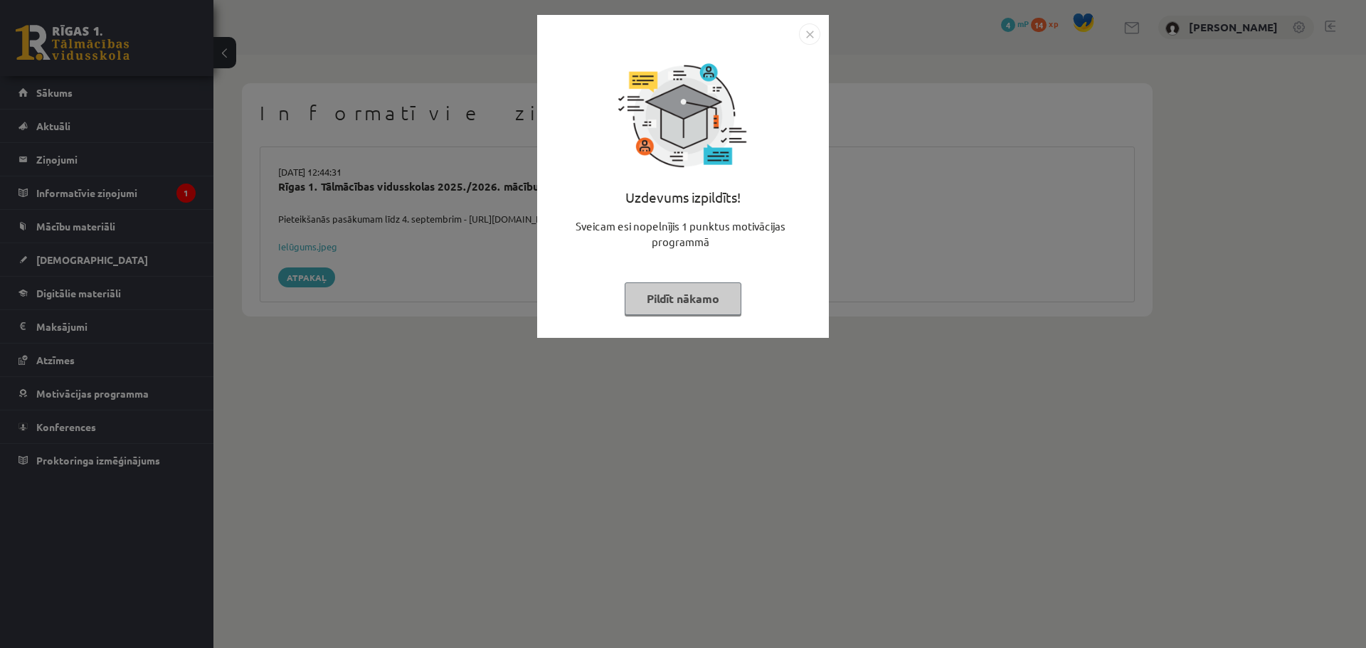
click at [676, 290] on button "Pildīt nākamo" at bounding box center [683, 298] width 117 height 33
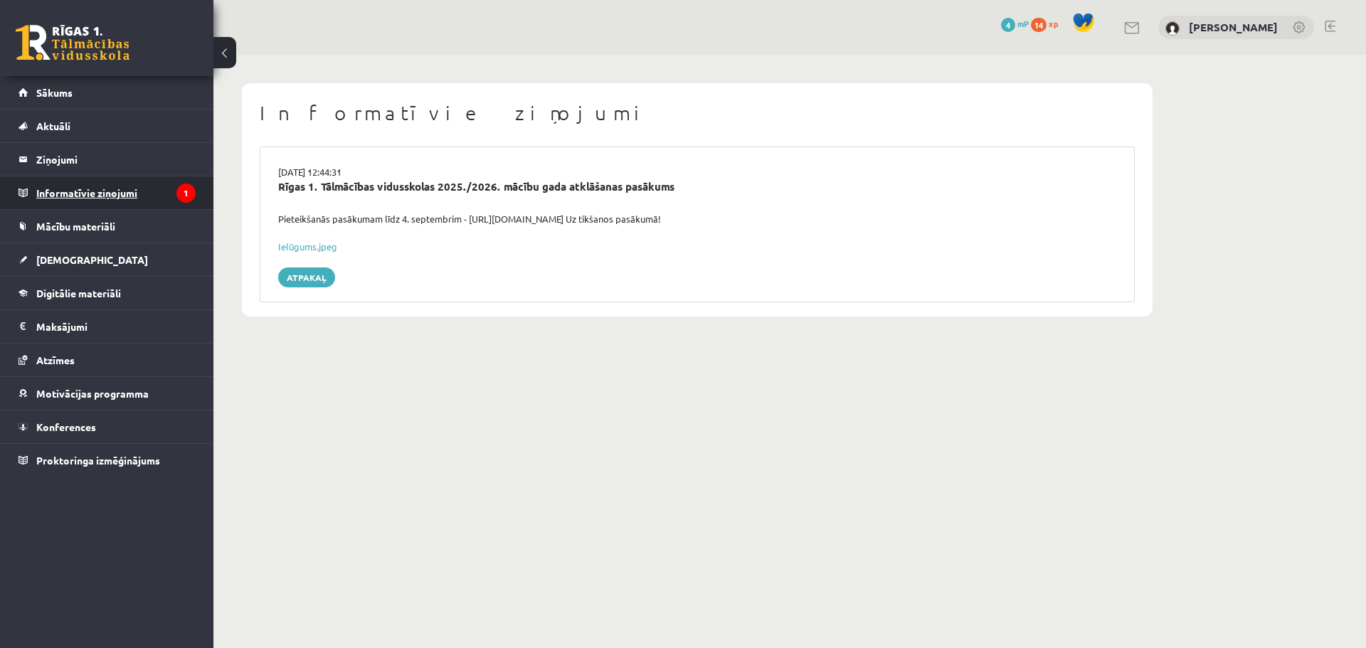
click at [171, 191] on legend "Informatīvie ziņojumi 1" at bounding box center [115, 192] width 159 height 33
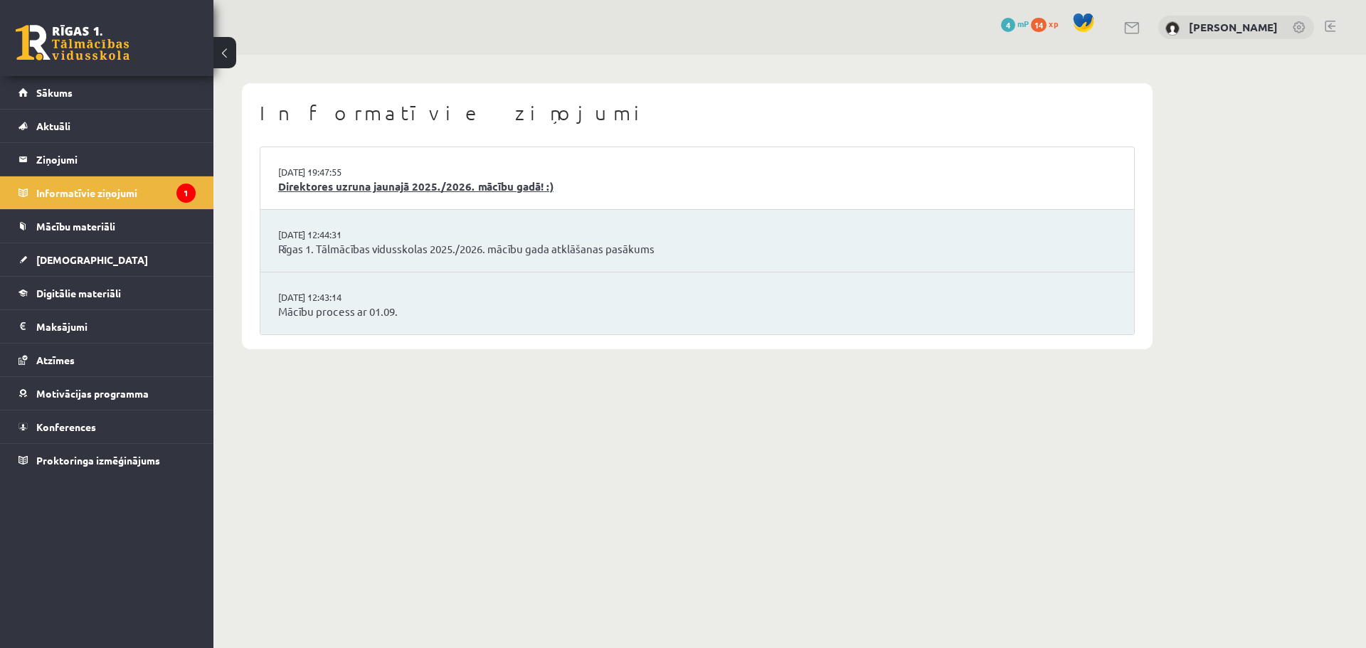
click at [365, 185] on link "Direktores uzruna jaunajā 2025./2026. mācību gadā! :)" at bounding box center [697, 187] width 838 height 16
click at [426, 181] on link "Direktores uzruna jaunajā 2025./2026. mācību gadā! :)" at bounding box center [697, 187] width 838 height 16
click at [341, 184] on link "Direktores uzruna jaunajā 2025./2026. mācību gadā! :)" at bounding box center [697, 187] width 838 height 16
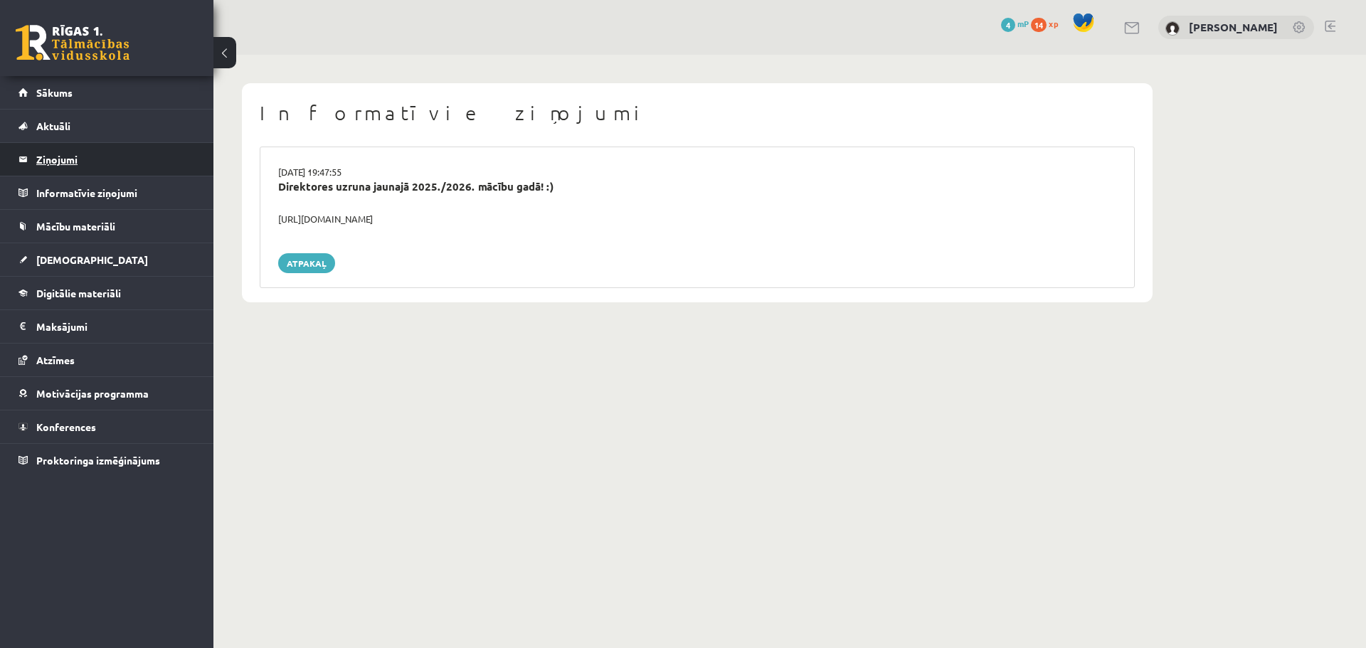
click at [88, 154] on legend "Ziņojumi 0" at bounding box center [115, 159] width 159 height 33
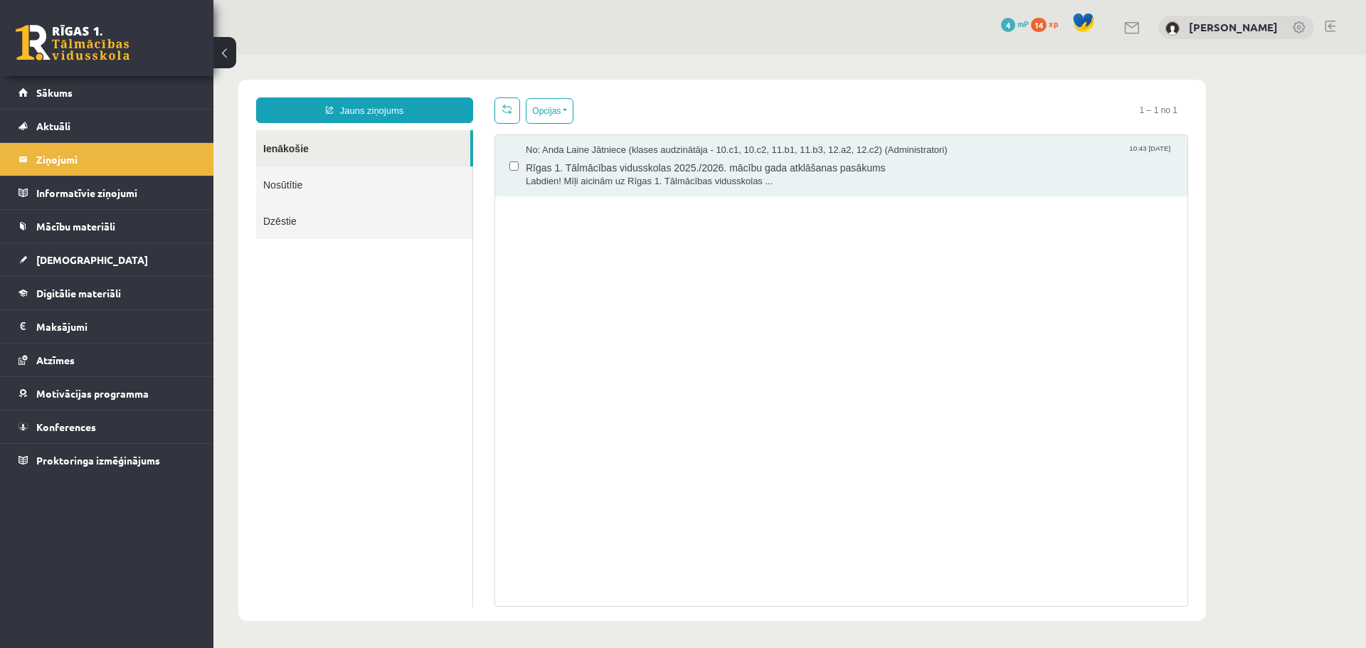
click at [285, 195] on link "Nosūtītie" at bounding box center [364, 185] width 216 height 36
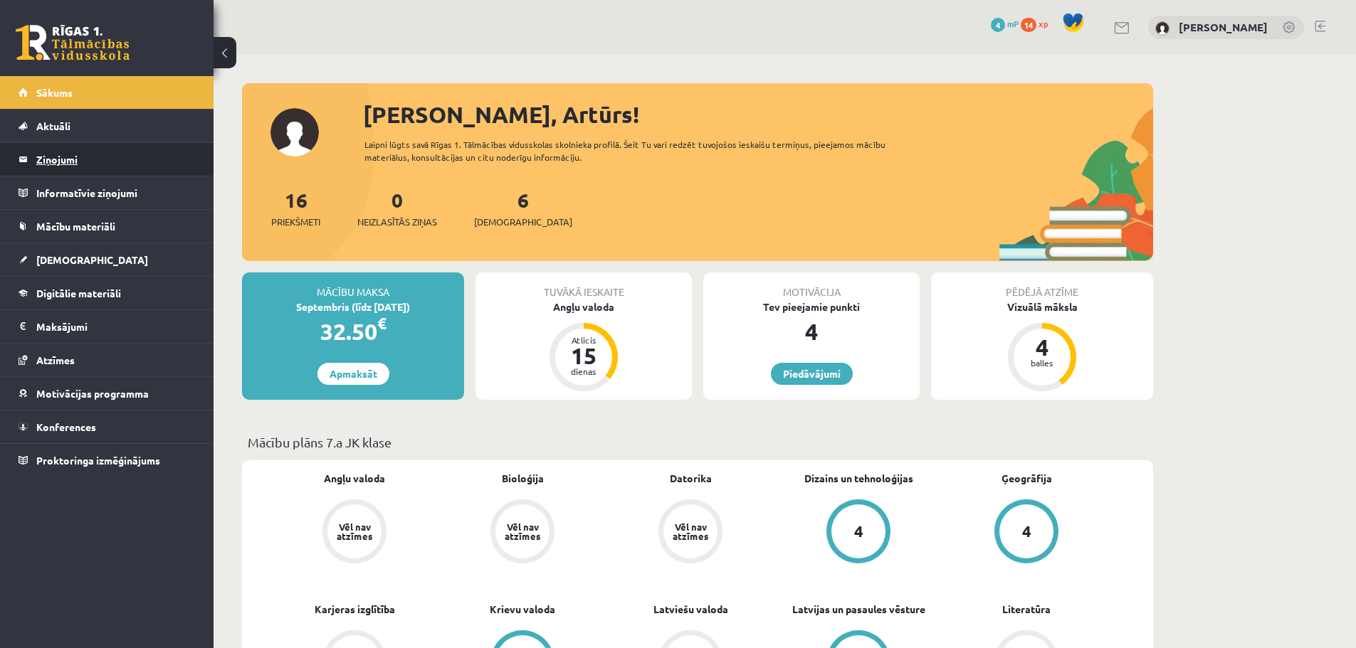
click at [126, 166] on legend "Ziņojumi 0" at bounding box center [115, 159] width 159 height 33
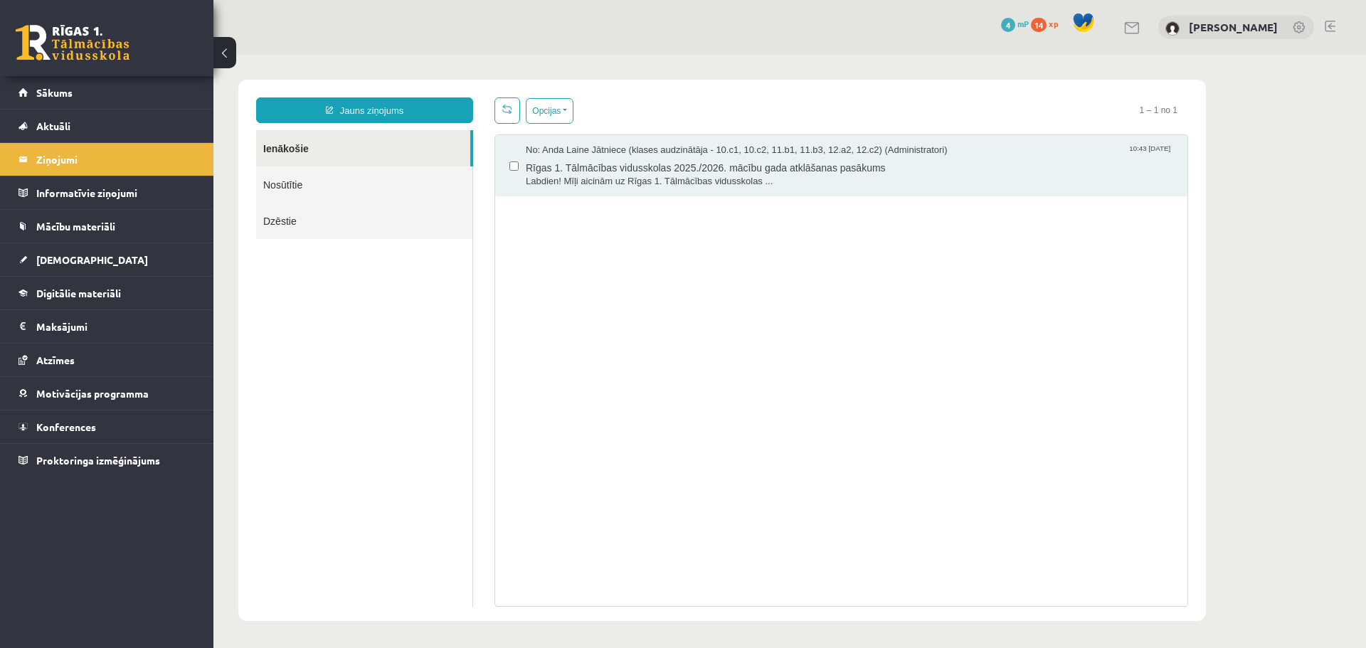
click at [370, 179] on link "Nosūtītie" at bounding box center [364, 185] width 216 height 36
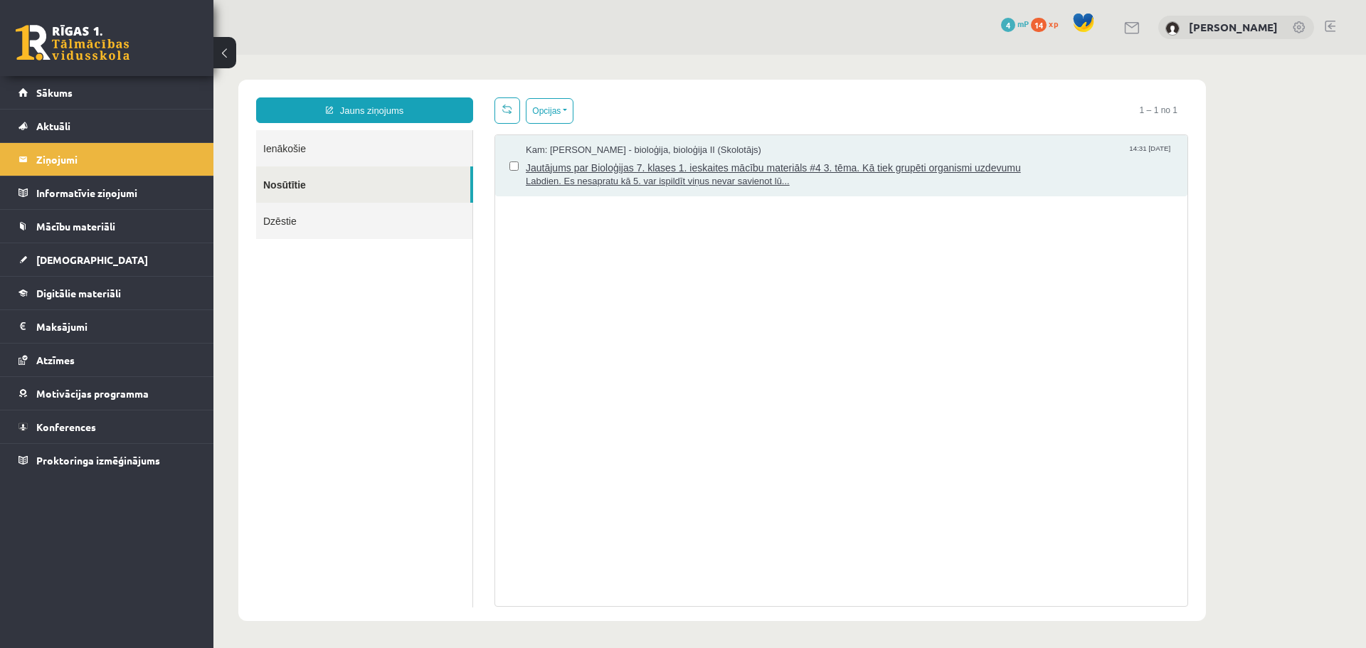
click at [624, 175] on span "Labdien. Es nesapratu kā 5. var ispildīt viņus nevar savienot lū..." at bounding box center [850, 182] width 648 height 14
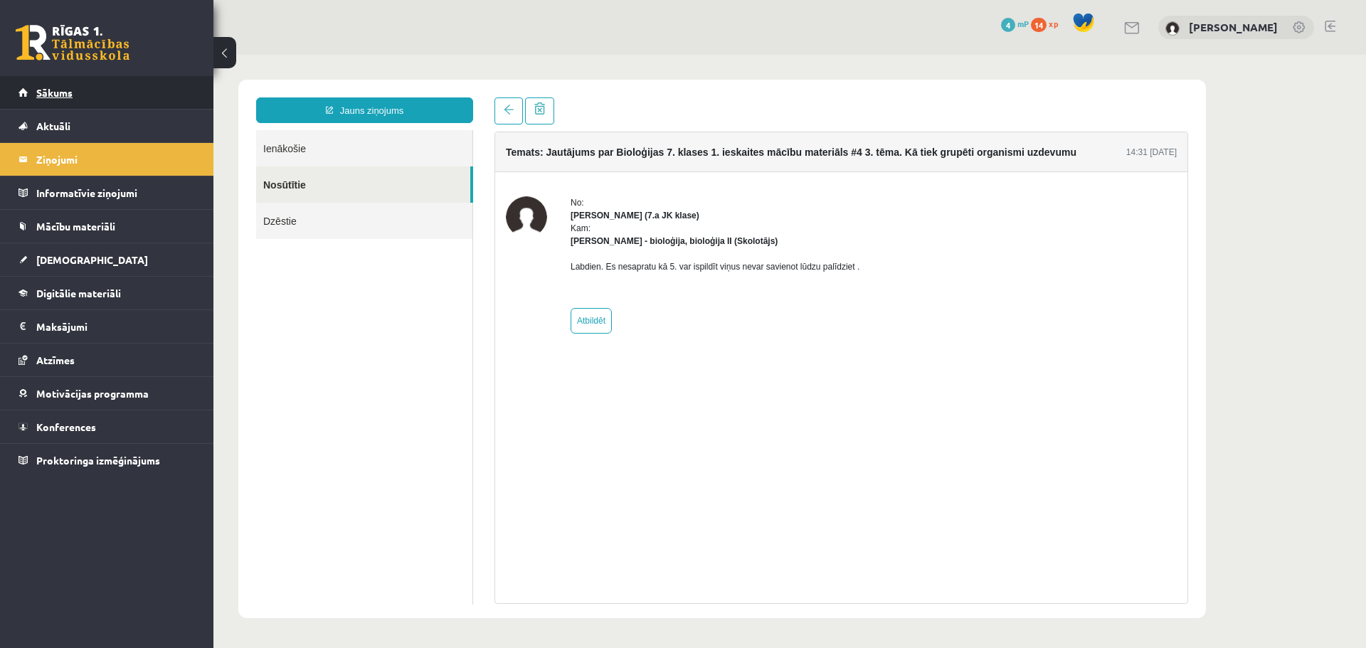
click at [75, 92] on link "Sākums" at bounding box center [107, 92] width 177 height 33
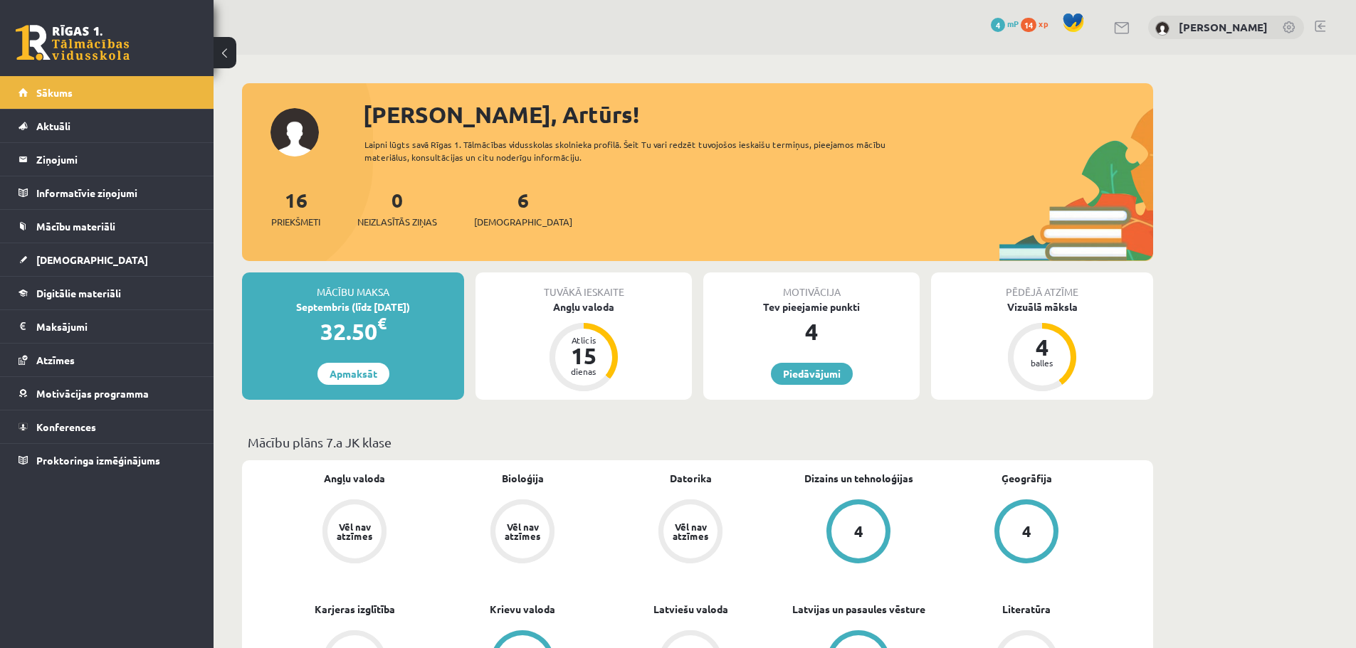
click at [1065, 27] on span at bounding box center [1072, 22] width 21 height 21
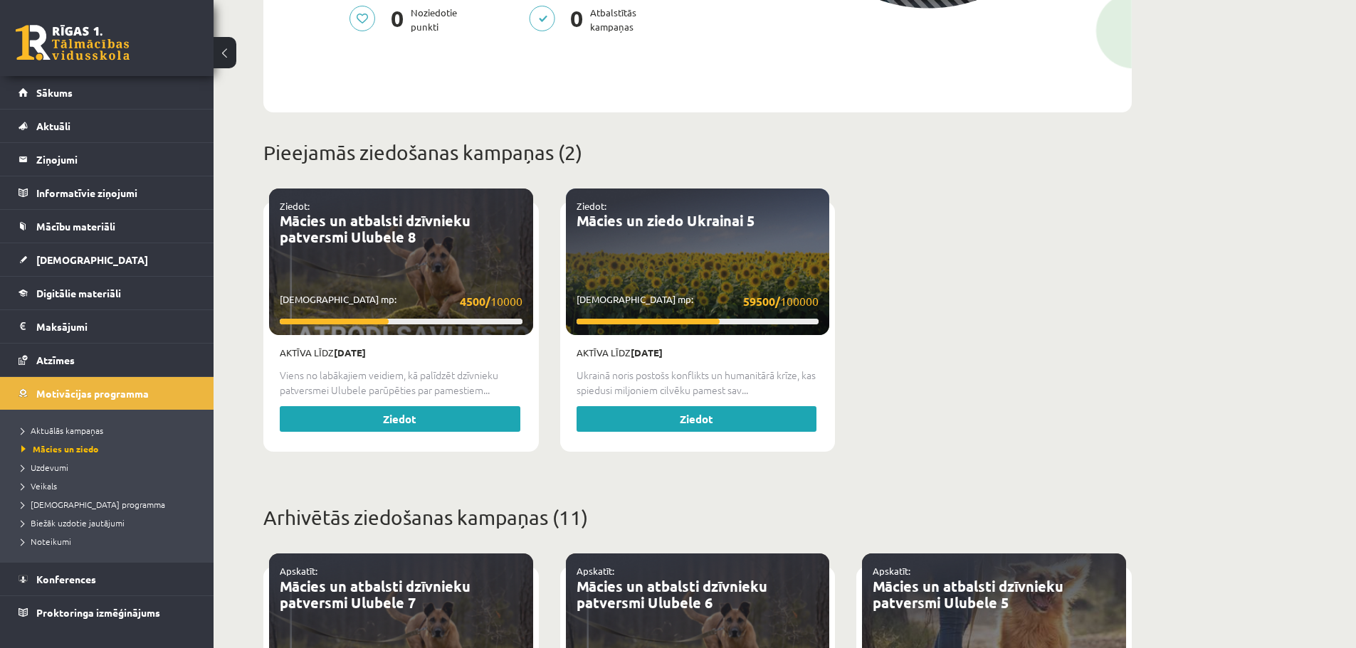
scroll to position [498, 0]
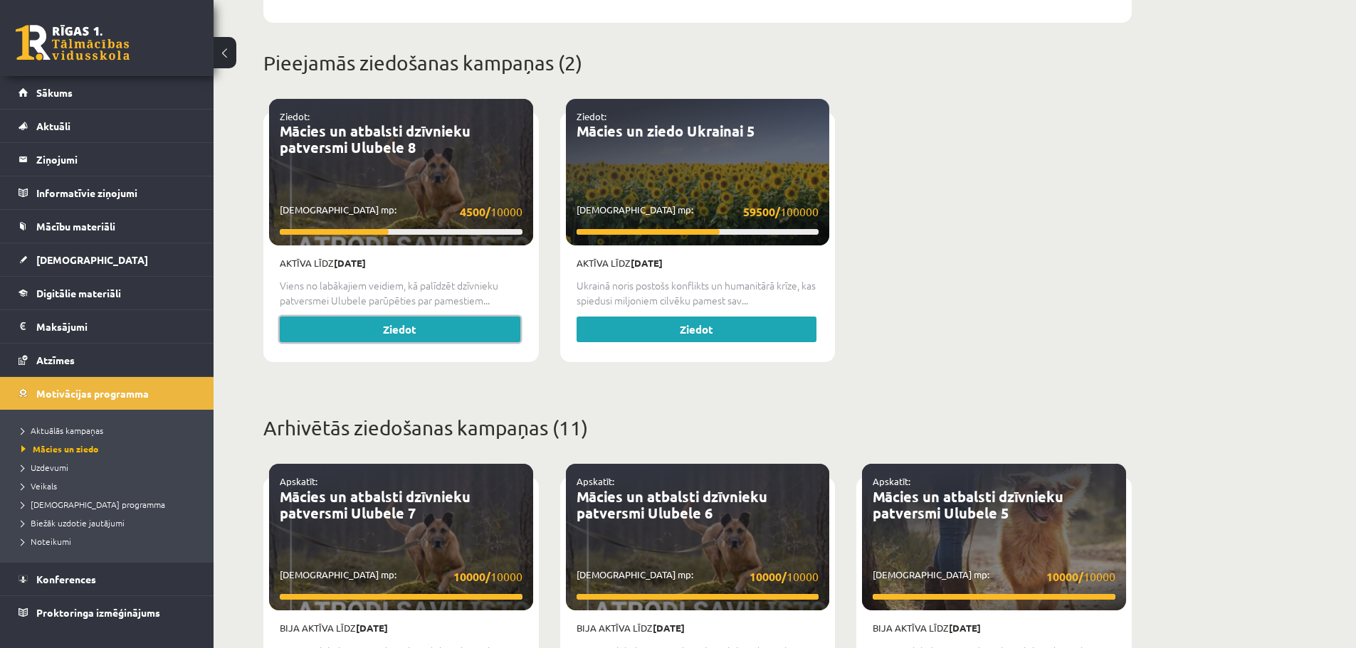
click at [490, 318] on link "Ziedot" at bounding box center [400, 330] width 241 height 26
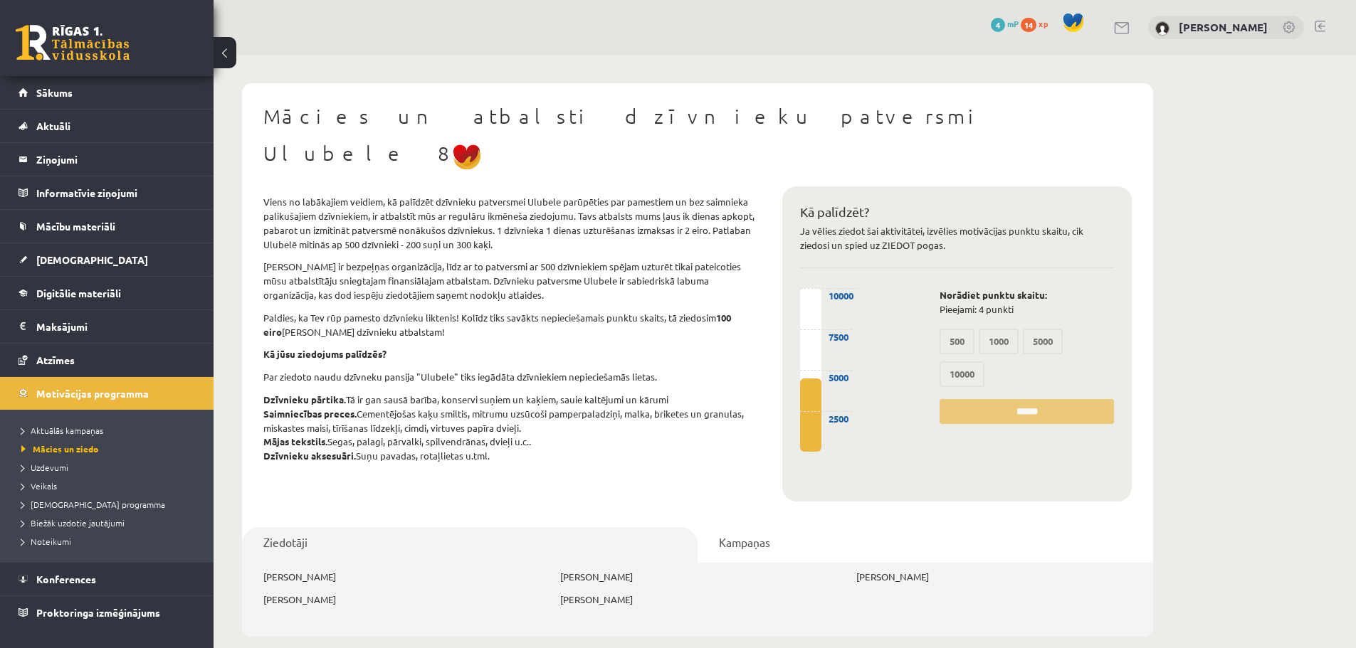
click at [983, 288] on p "Norādiet punktu skaitu: Pieejami: 4 punkti" at bounding box center [1026, 302] width 174 height 28
drag, startPoint x: 983, startPoint y: 284, endPoint x: 968, endPoint y: 294, distance: 18.0
click at [982, 288] on p "Norādiet punktu skaitu: Pieejami: 4 punkti" at bounding box center [1026, 302] width 174 height 28
click at [956, 361] on label "10000" at bounding box center [961, 374] width 45 height 26
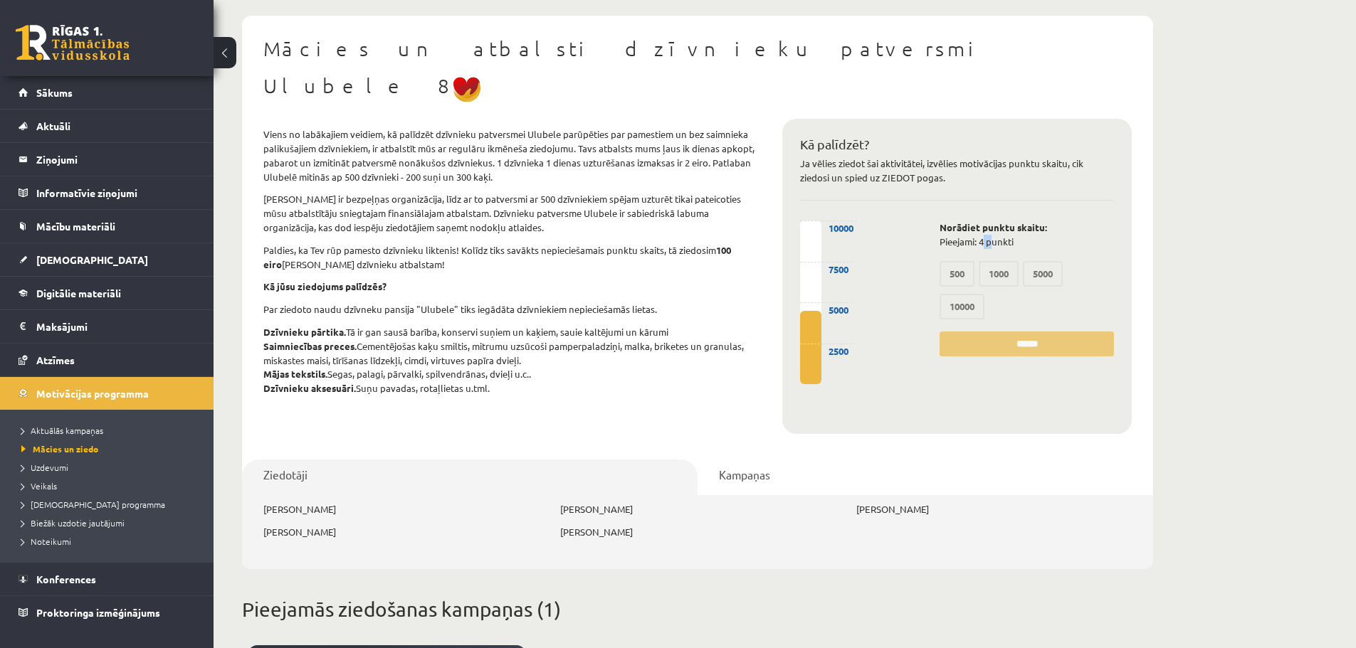
scroll to position [71, 0]
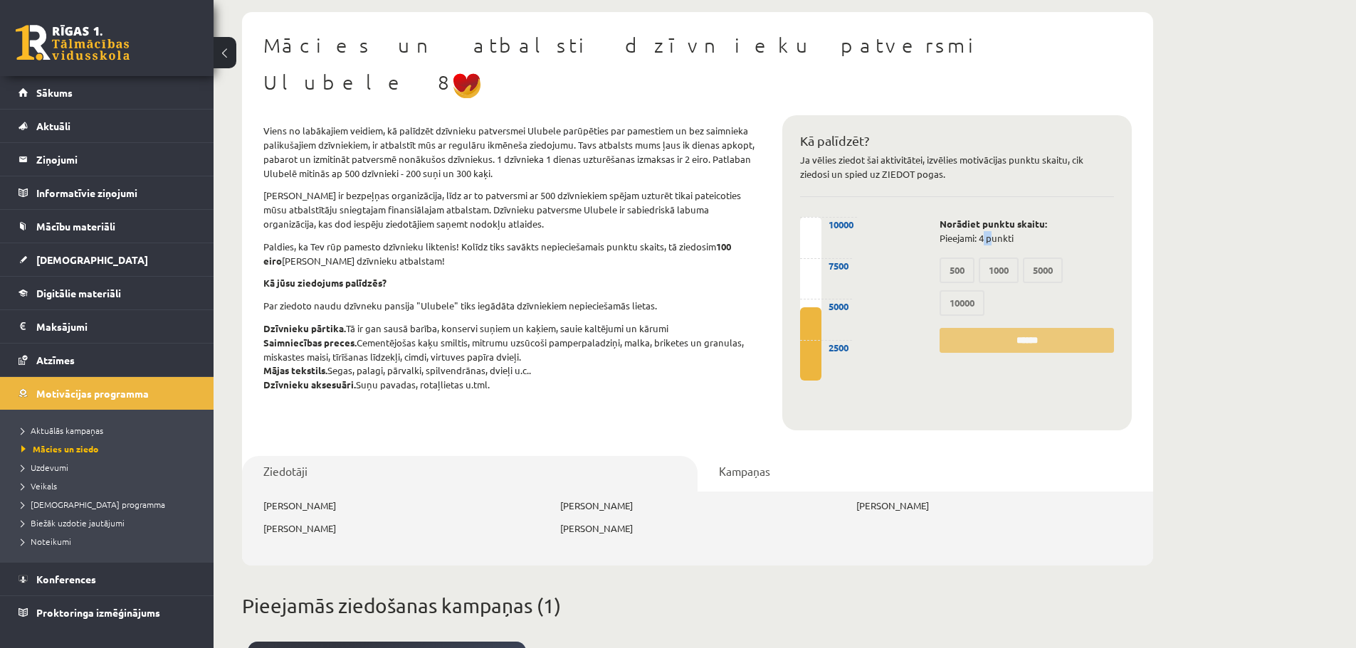
click at [960, 258] on label "500" at bounding box center [956, 271] width 35 height 26
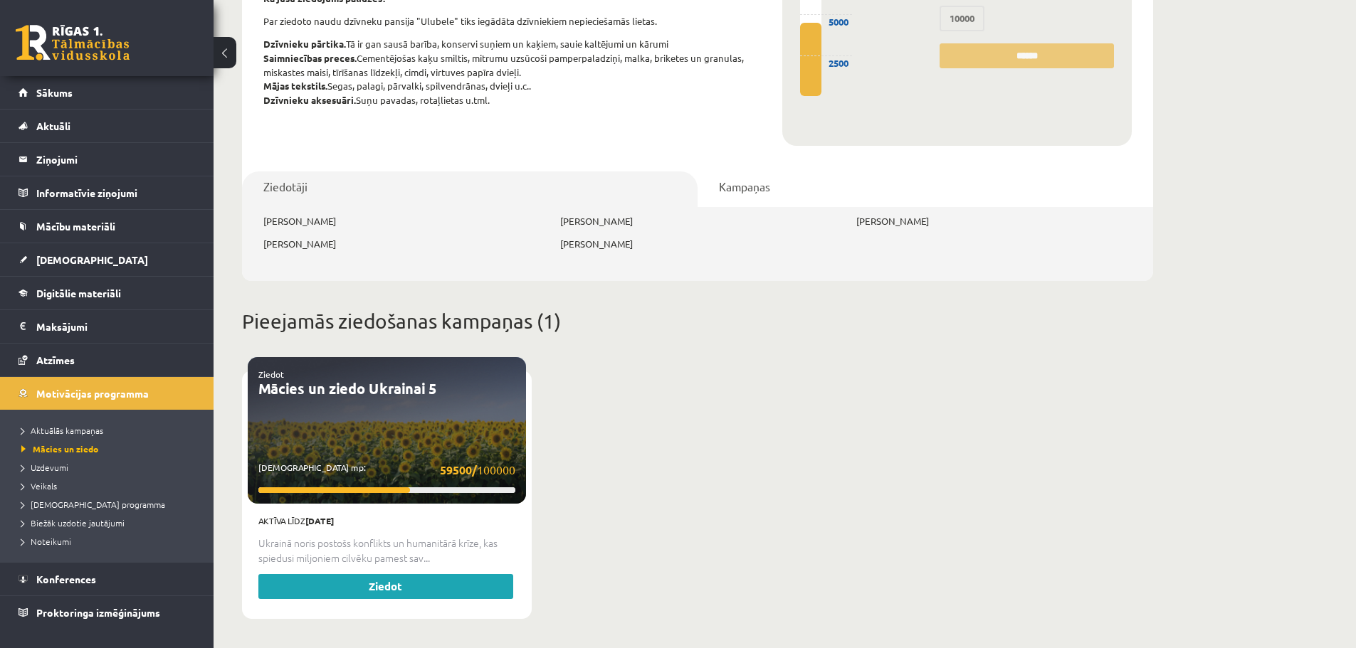
scroll to position [357, 0]
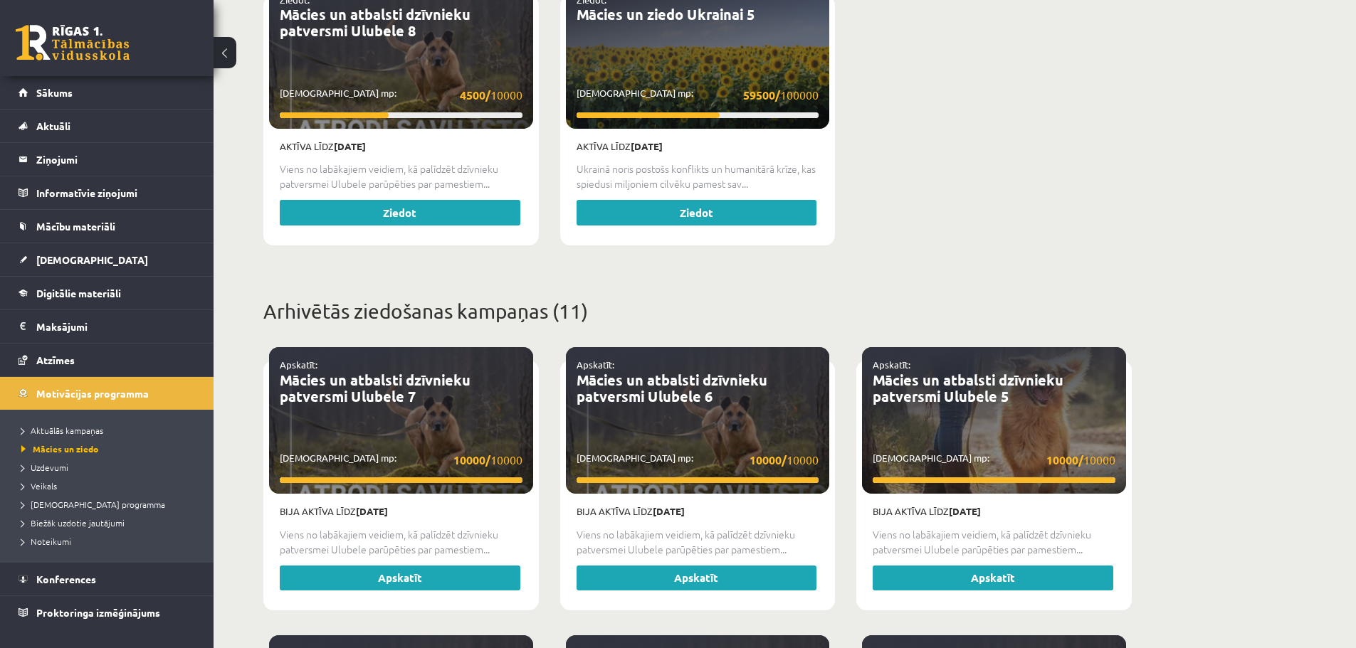
scroll to position [640, 0]
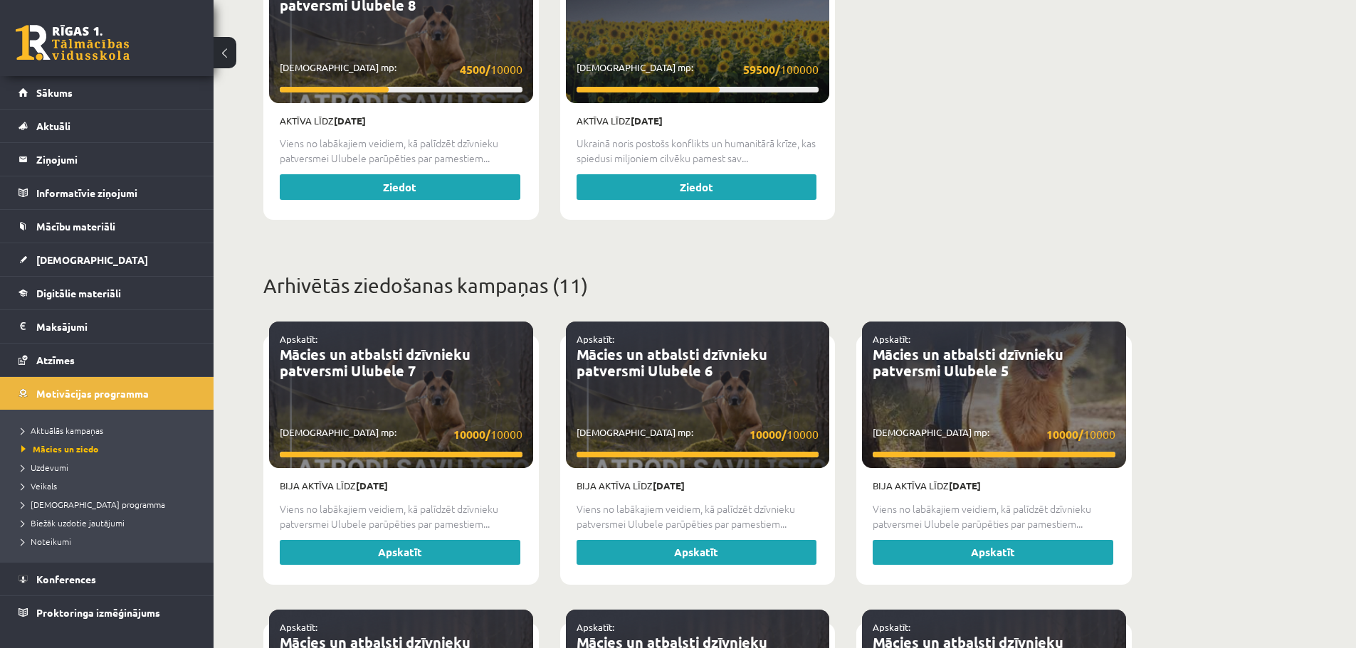
click at [630, 426] on p "Savākti mp: 10000/ 10000" at bounding box center [697, 435] width 243 height 18
click at [662, 540] on link "Apskatīt" at bounding box center [696, 553] width 241 height 26
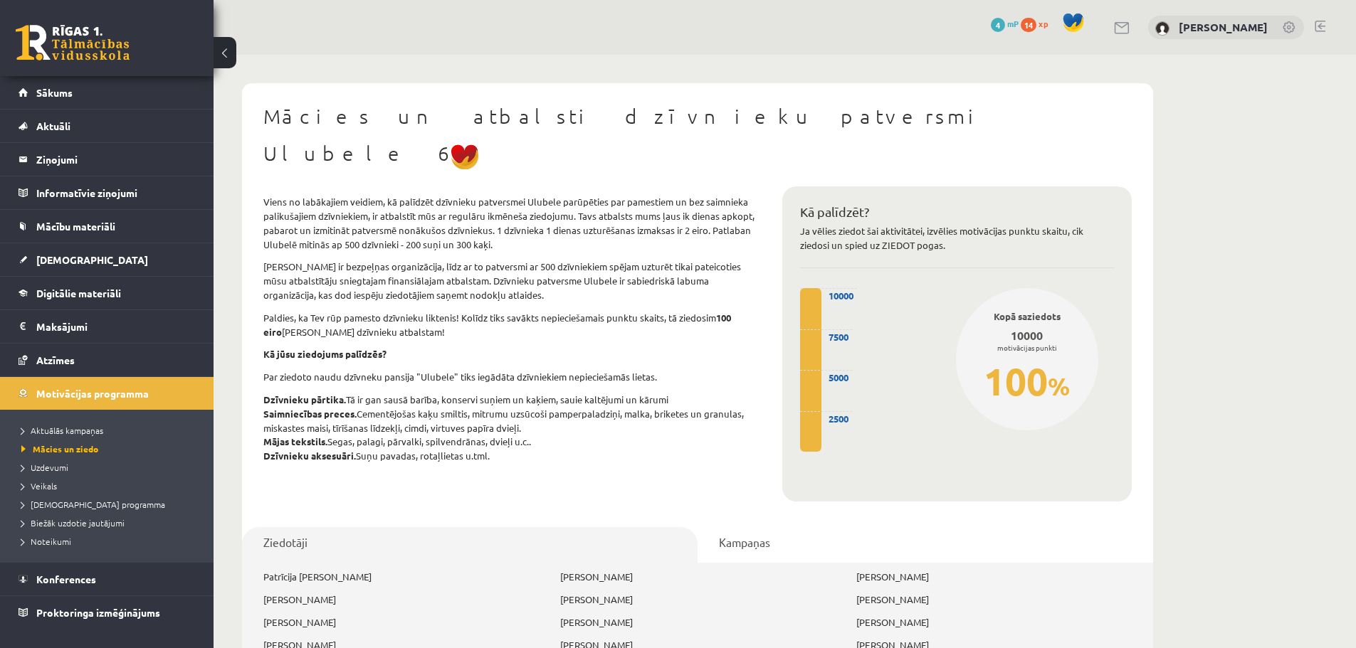
click at [230, 51] on button at bounding box center [224, 52] width 23 height 31
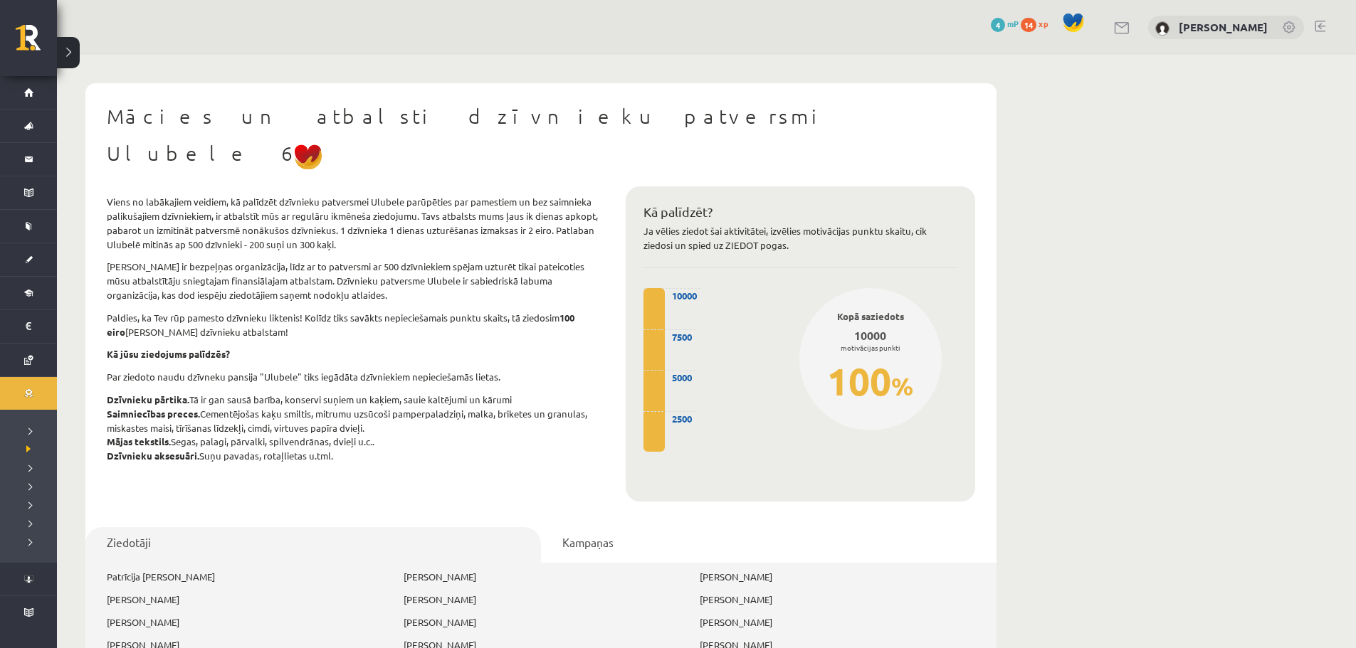
click at [1062, 19] on span at bounding box center [1072, 22] width 21 height 21
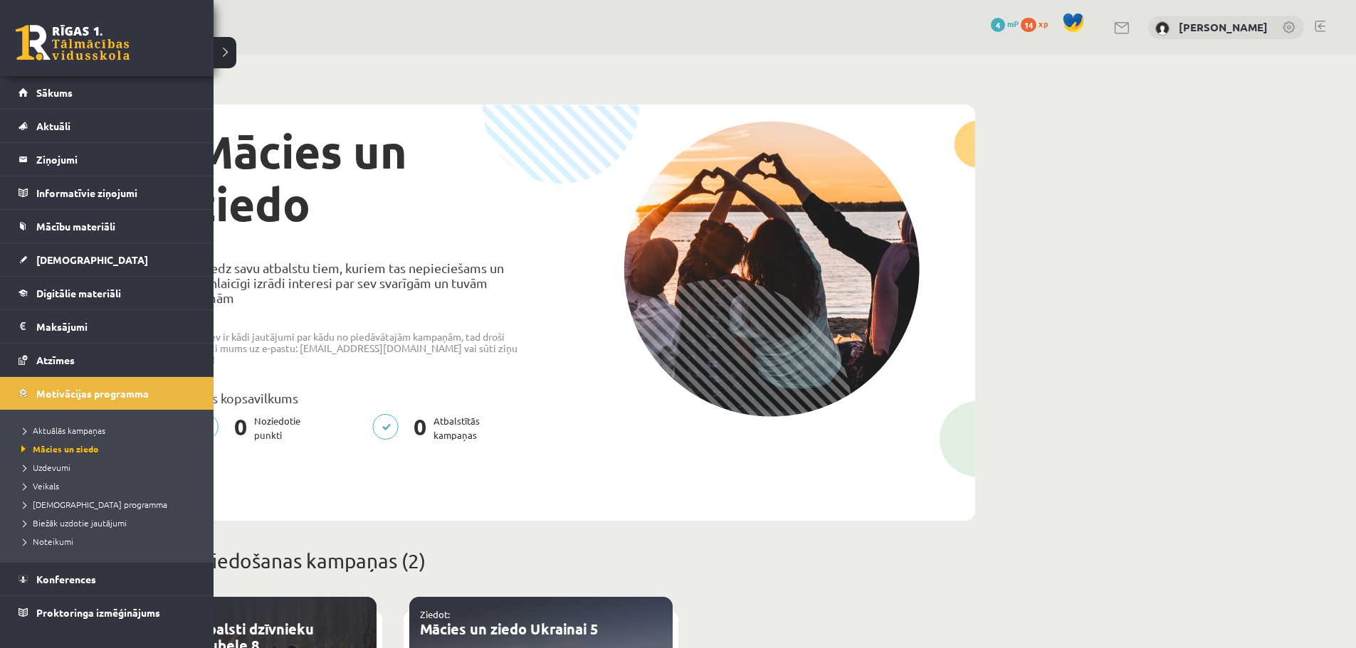
click at [59, 39] on link at bounding box center [73, 43] width 114 height 36
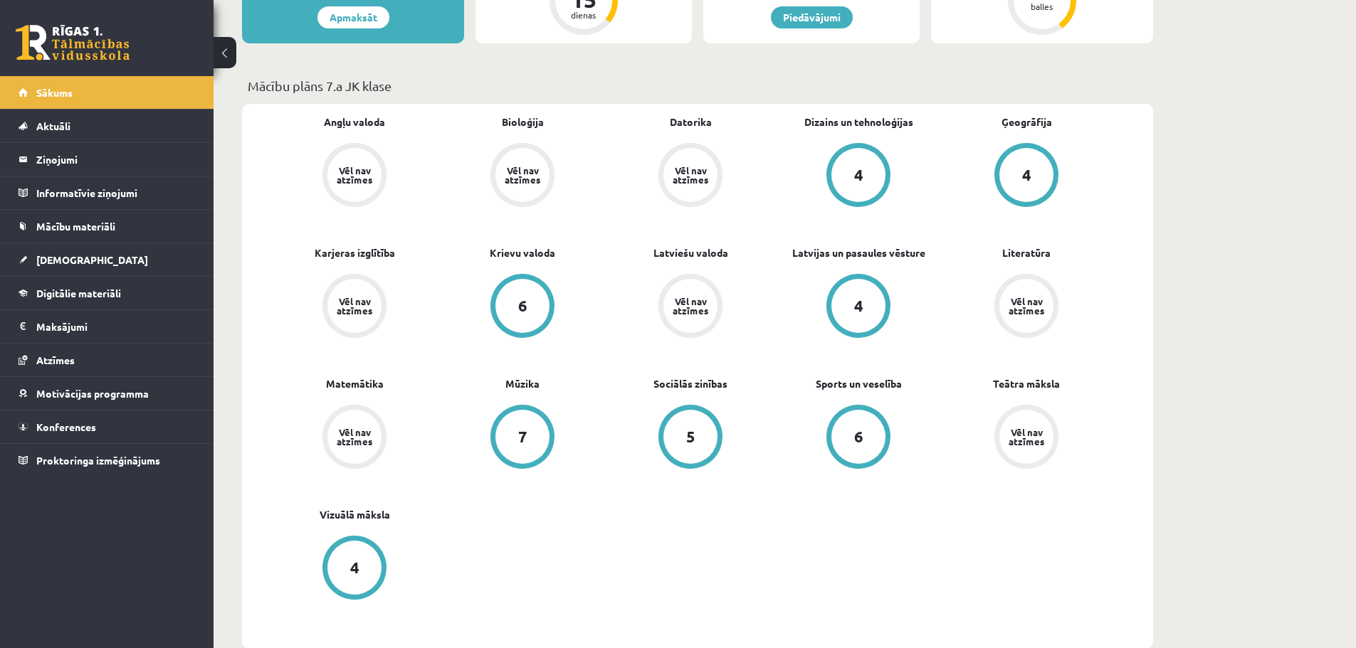
scroll to position [356, 0]
click at [701, 179] on div "Vēl nav atzīmes" at bounding box center [690, 176] width 40 height 19
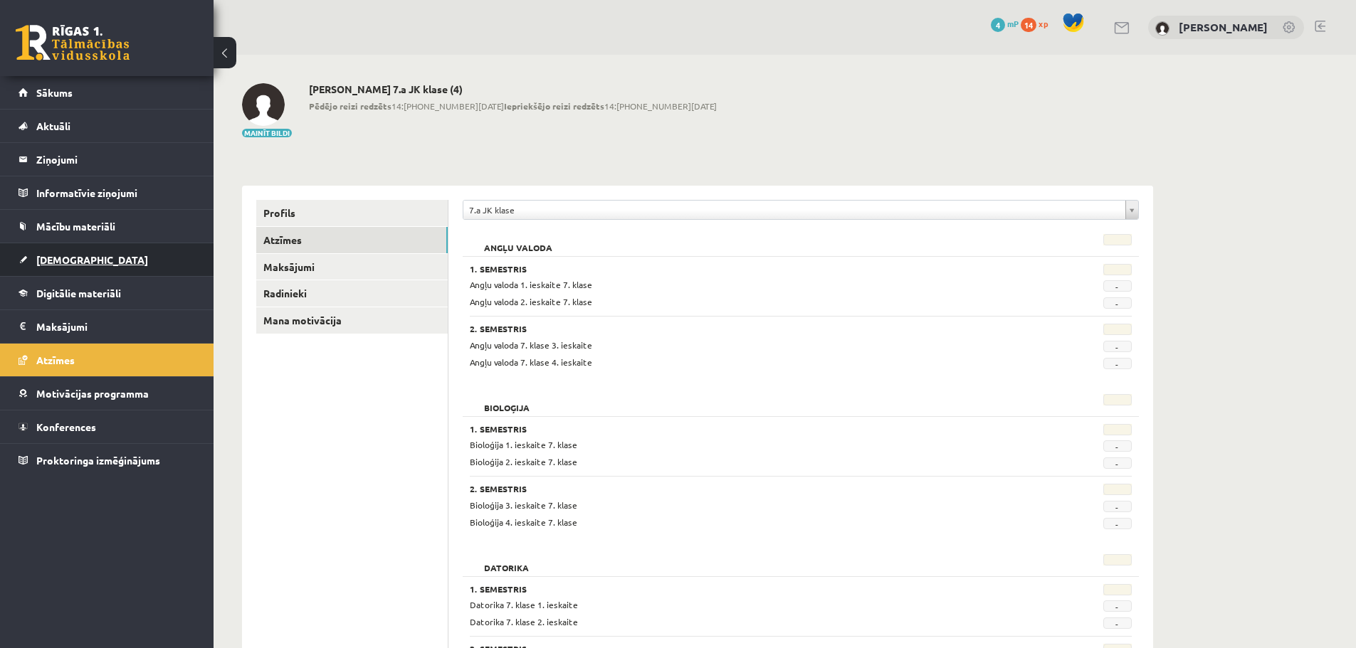
click at [87, 252] on link "[DEMOGRAPHIC_DATA]" at bounding box center [107, 259] width 177 height 33
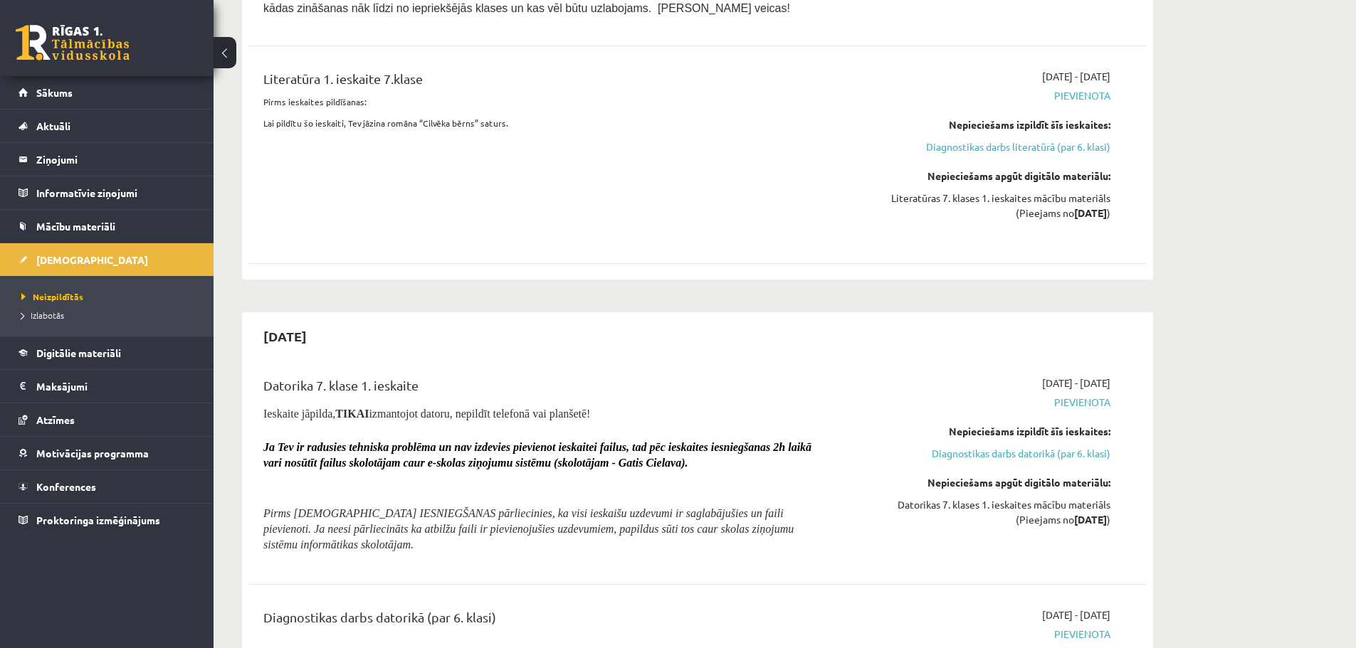
scroll to position [1281, 0]
click at [331, 413] on span "Ieskaite jāpilda, TIKAI izmantojot datoru, nepildīt telefonā vai planšetē!" at bounding box center [426, 412] width 327 height 12
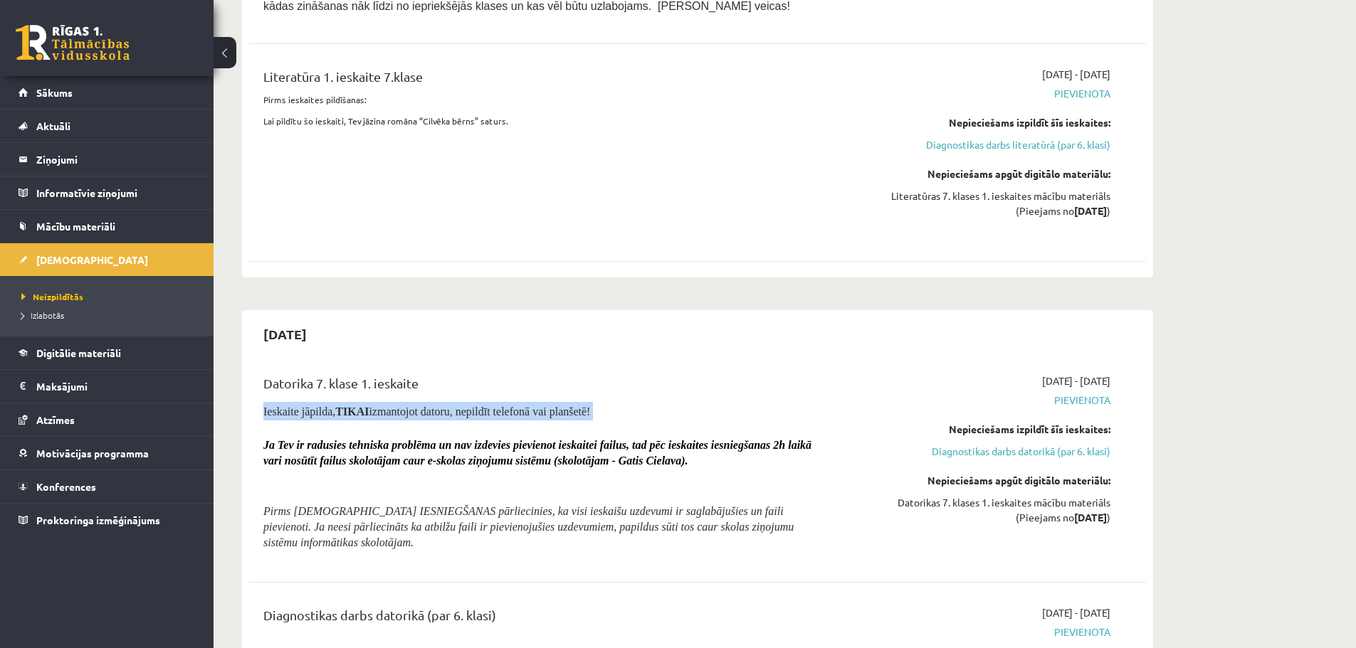
click at [331, 413] on span "Ieskaite jāpilda, TIKAI izmantojot datoru, nepildīt telefonā vai planšetē!" at bounding box center [426, 412] width 327 height 12
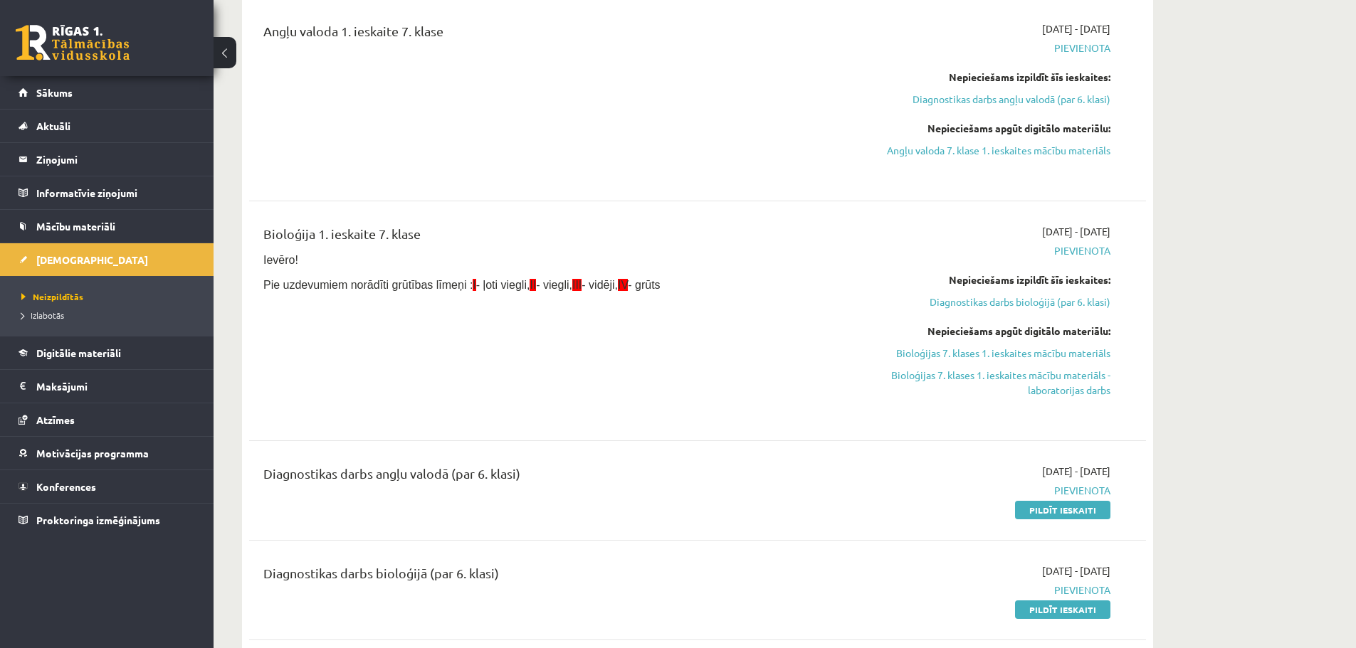
scroll to position [285, 0]
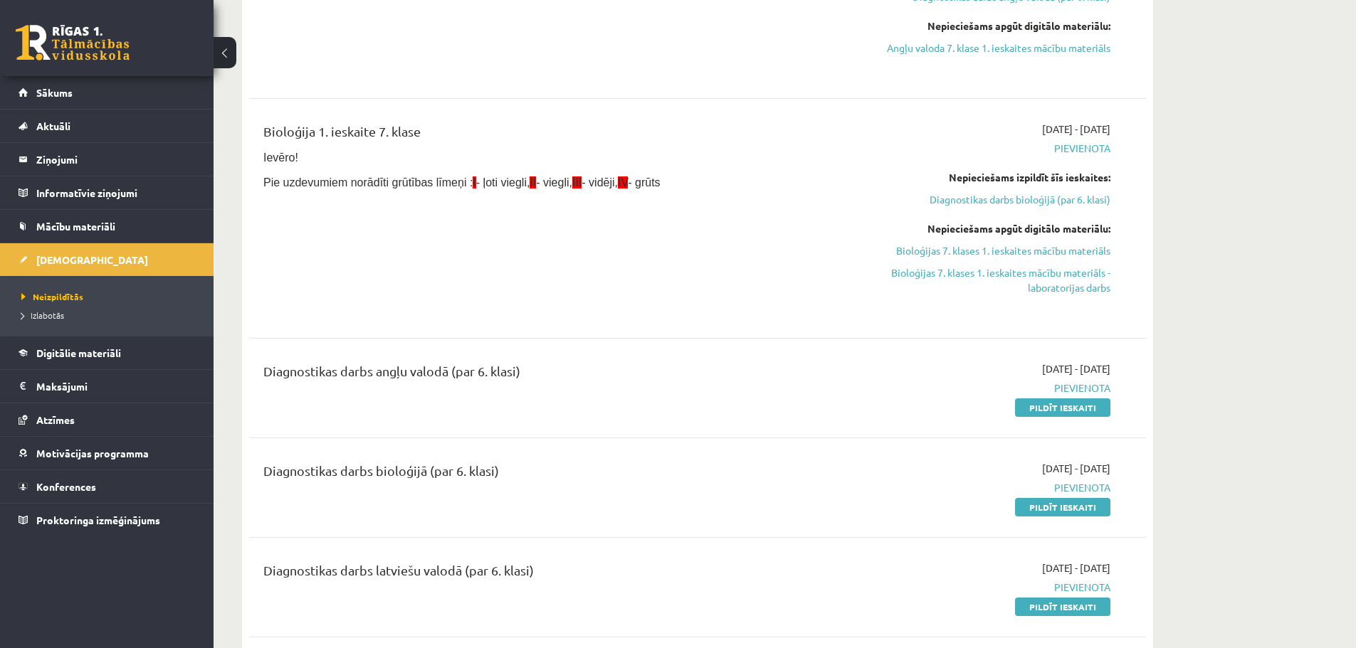
click at [1042, 368] on span "[DATE] - [DATE]" at bounding box center [1076, 368] width 68 height 15
click at [827, 331] on div "Angļu valoda 1. ieskaite 7. klase [DATE] - [DATE] [GEOGRAPHIC_DATA] Nepieciešam…" at bounding box center [697, 377] width 897 height 944
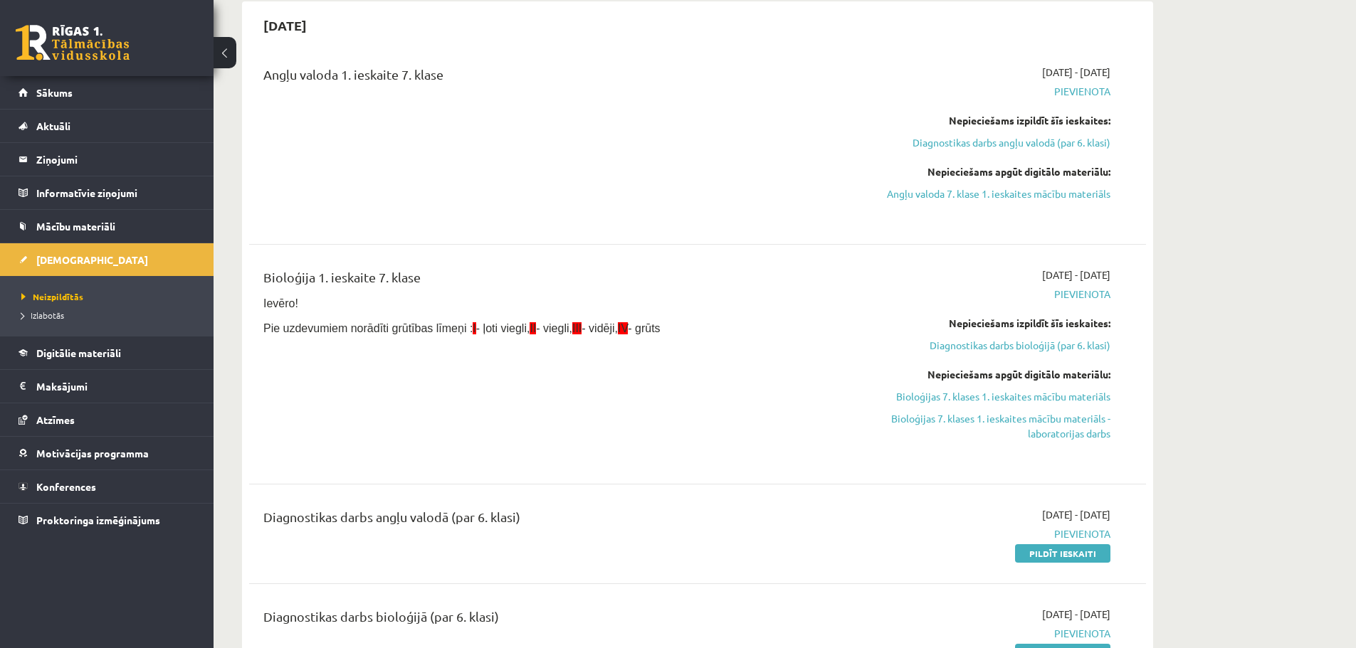
scroll to position [142, 0]
